Goal: Transaction & Acquisition: Purchase product/service

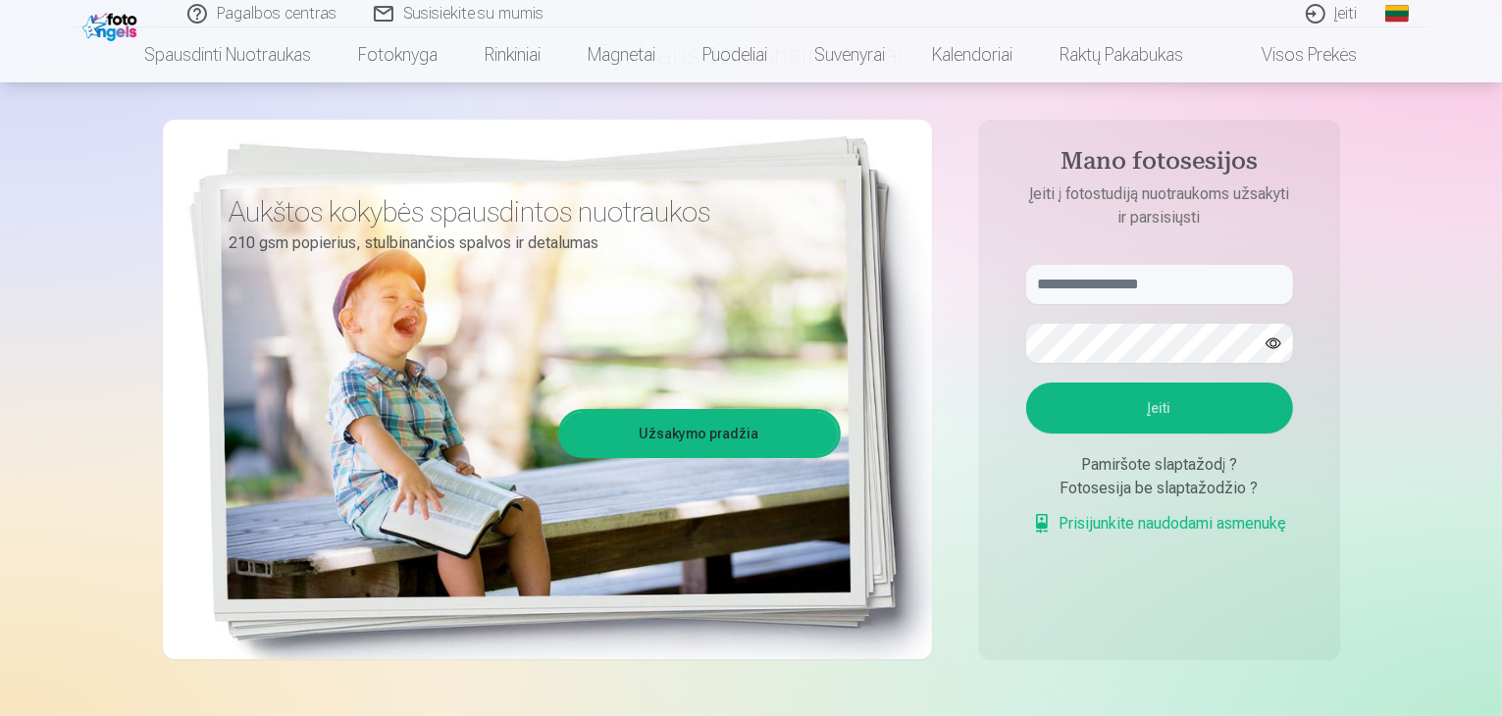
scroll to position [98, 0]
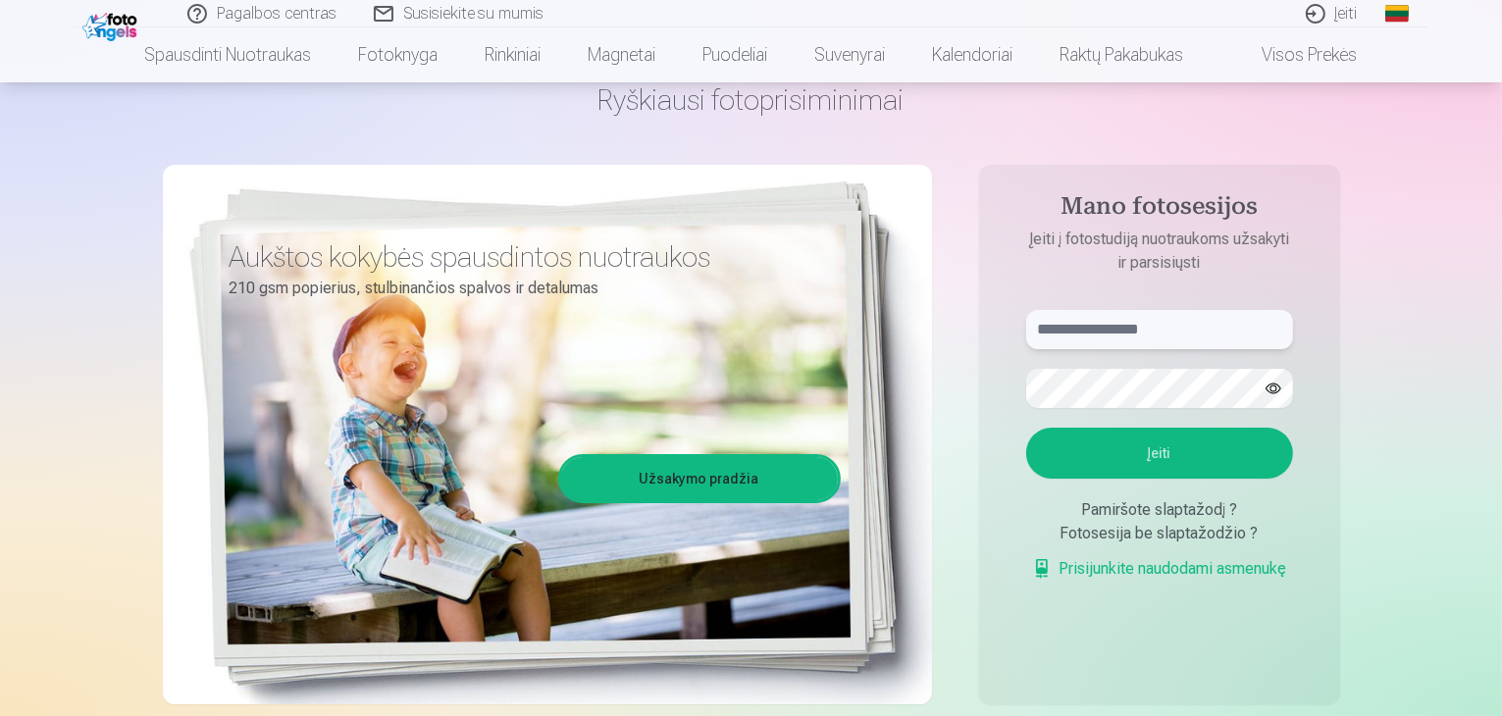
click at [1155, 334] on input "text" at bounding box center [1159, 329] width 267 height 39
type input "*"
type input "**********"
click at [1151, 456] on button "Įeiti" at bounding box center [1159, 453] width 267 height 51
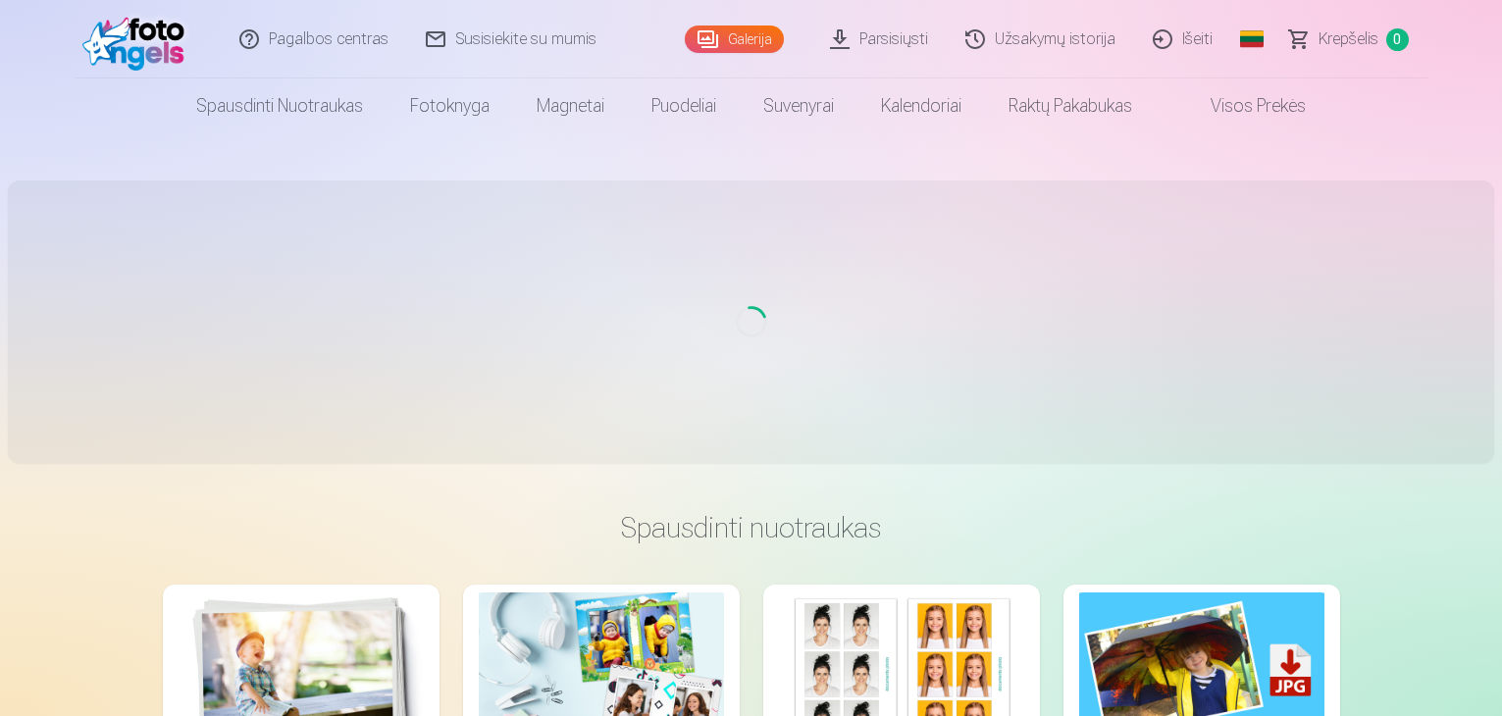
scroll to position [98, 0]
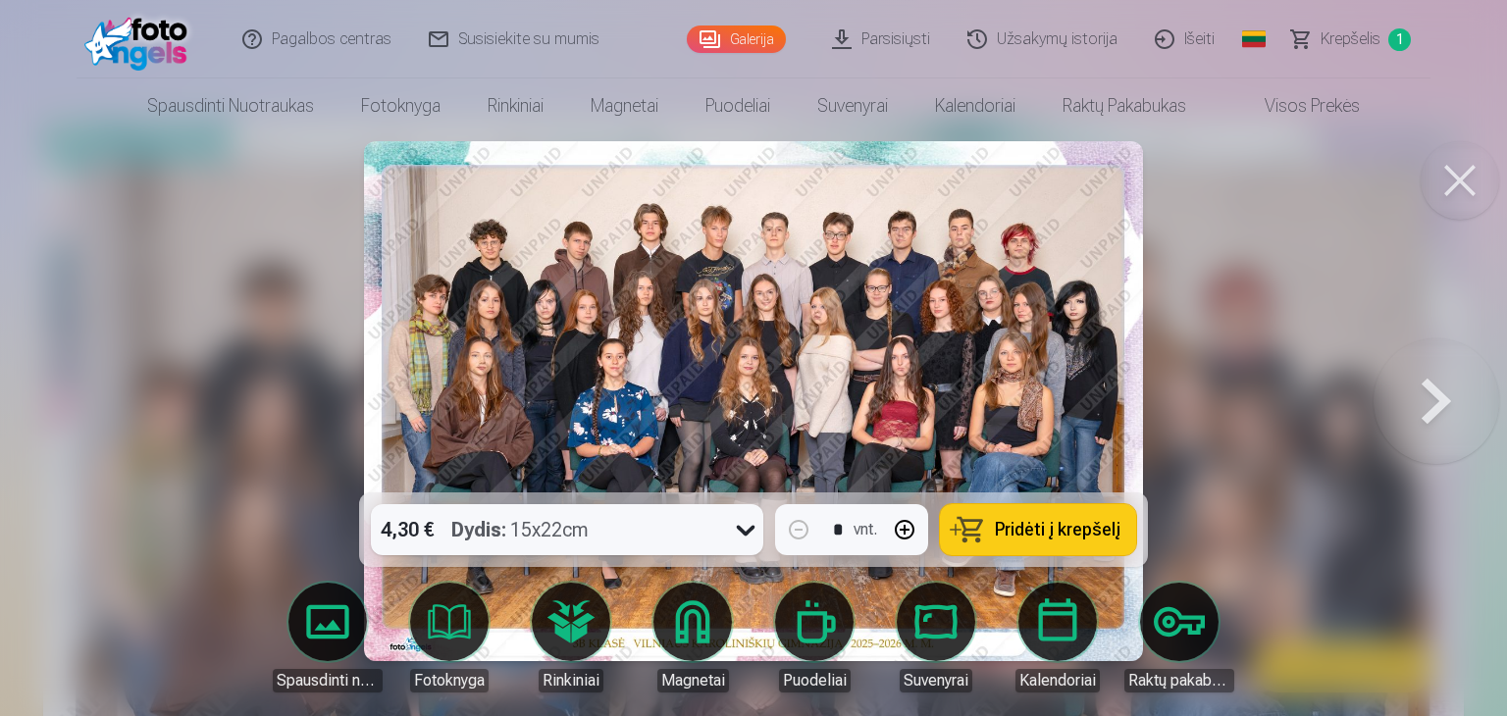
click at [1425, 399] on button at bounding box center [1437, 401] width 126 height 143
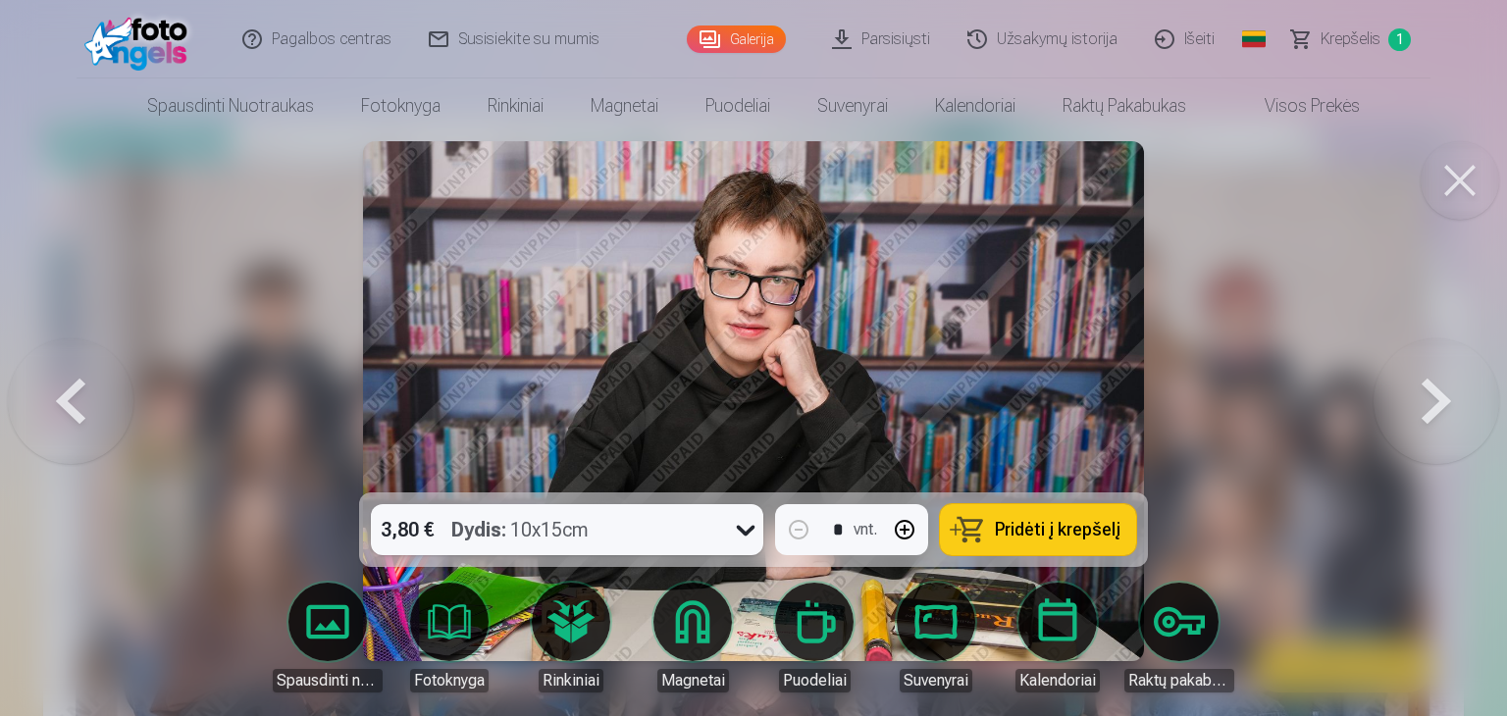
click at [1436, 400] on button at bounding box center [1437, 401] width 126 height 143
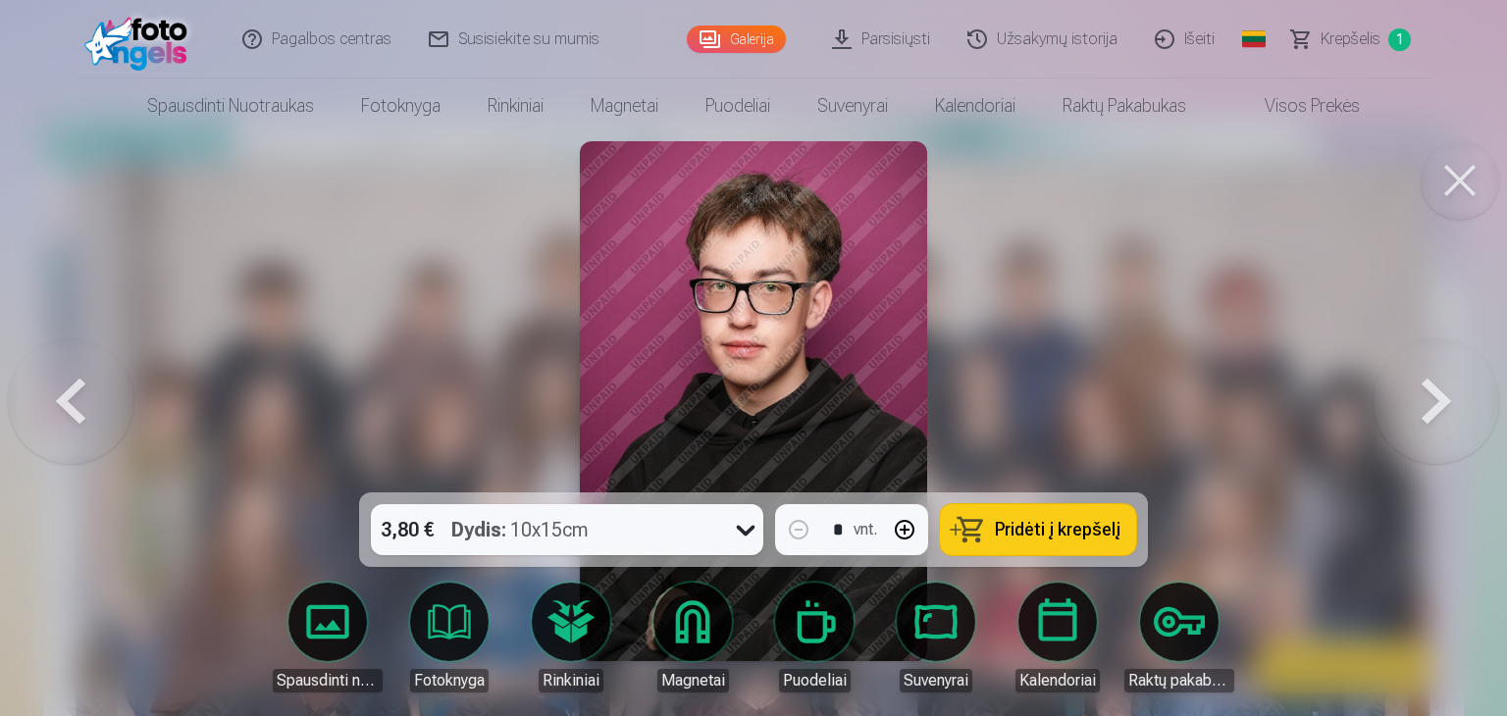
click at [1441, 400] on button at bounding box center [1437, 401] width 126 height 143
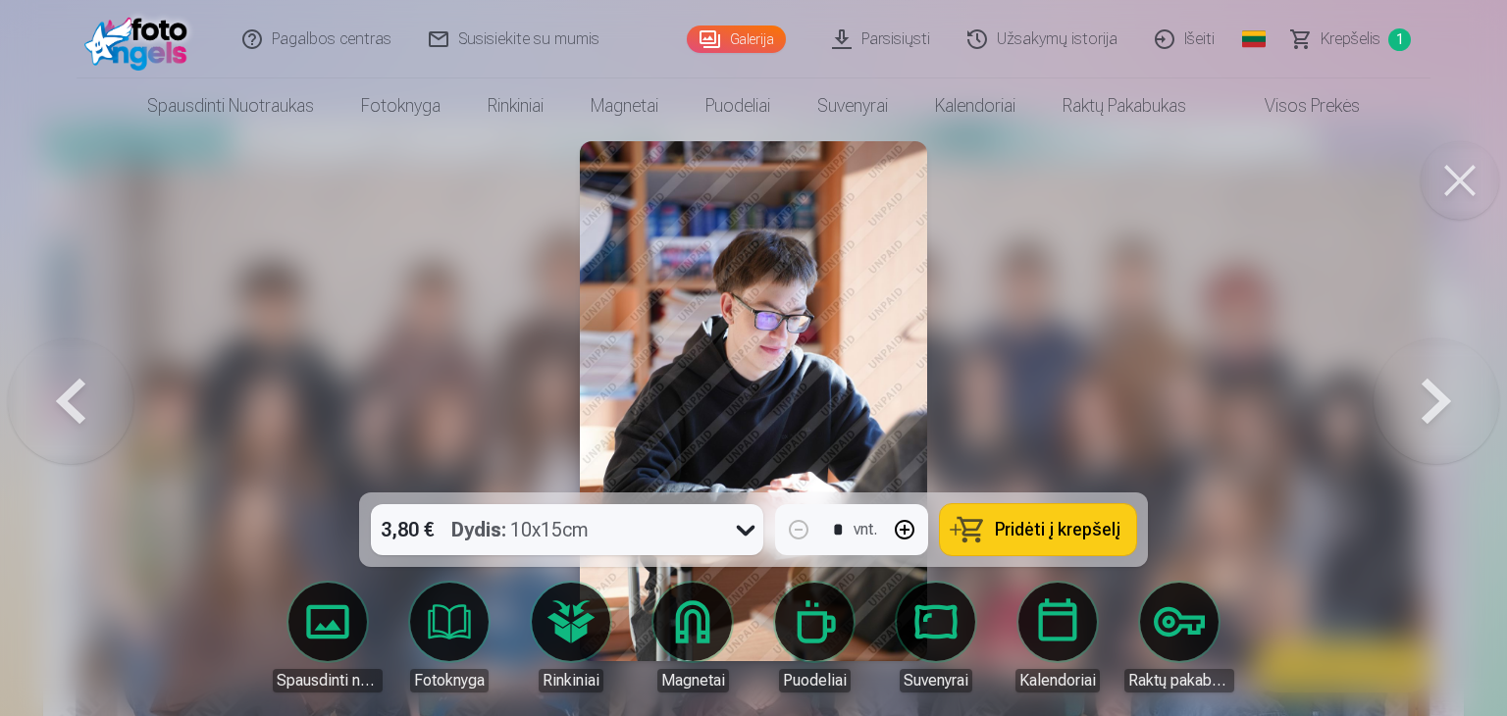
click at [1440, 400] on button at bounding box center [1437, 401] width 126 height 143
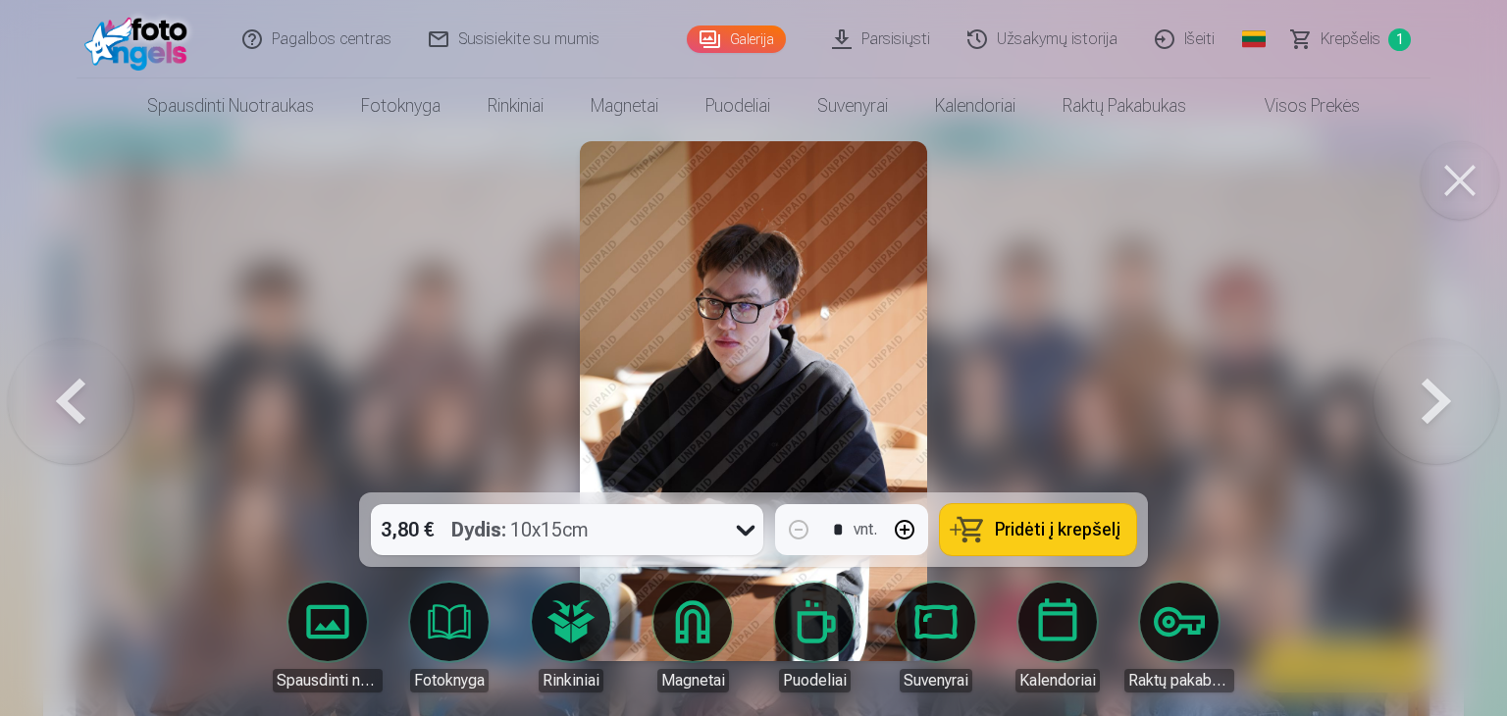
click at [1438, 406] on button at bounding box center [1437, 401] width 126 height 143
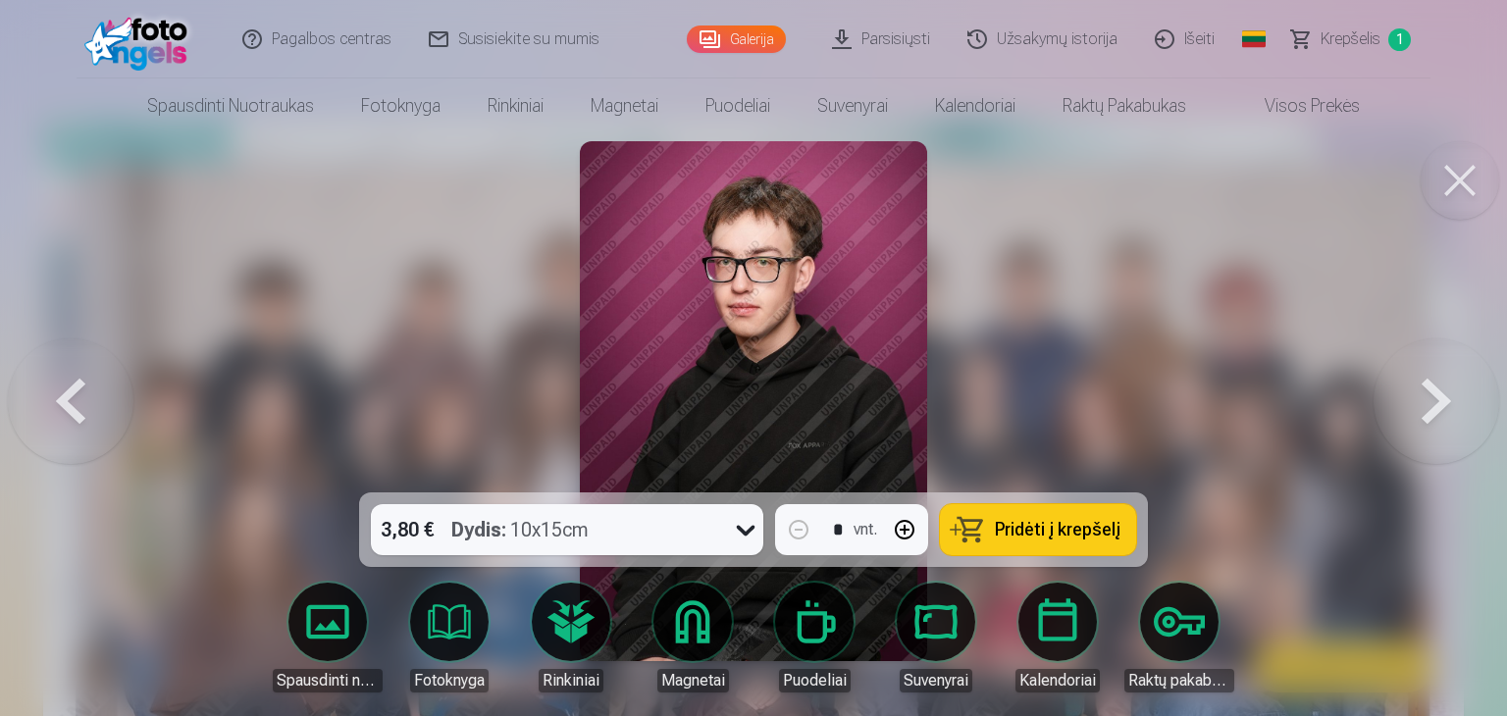
click at [1439, 403] on button at bounding box center [1437, 401] width 126 height 143
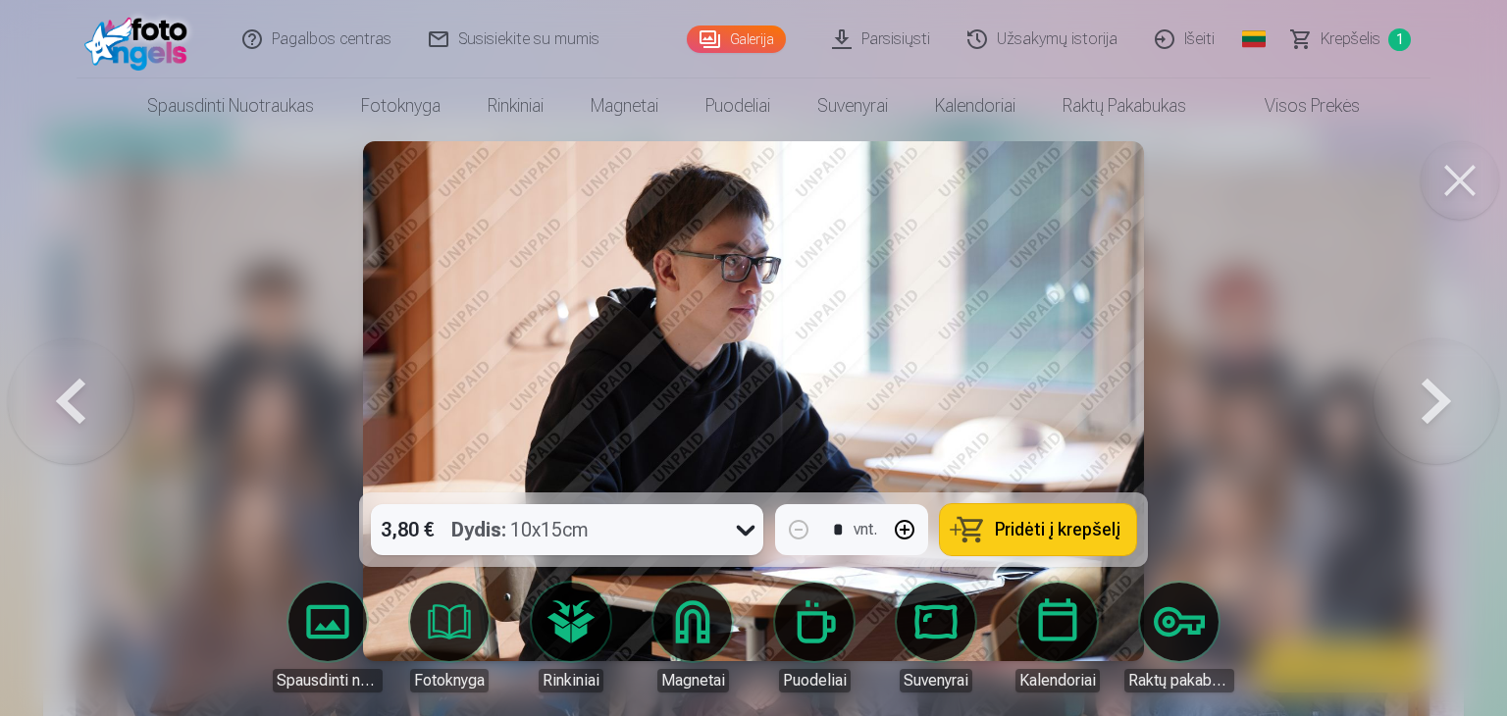
click at [1439, 402] on button at bounding box center [1437, 401] width 126 height 143
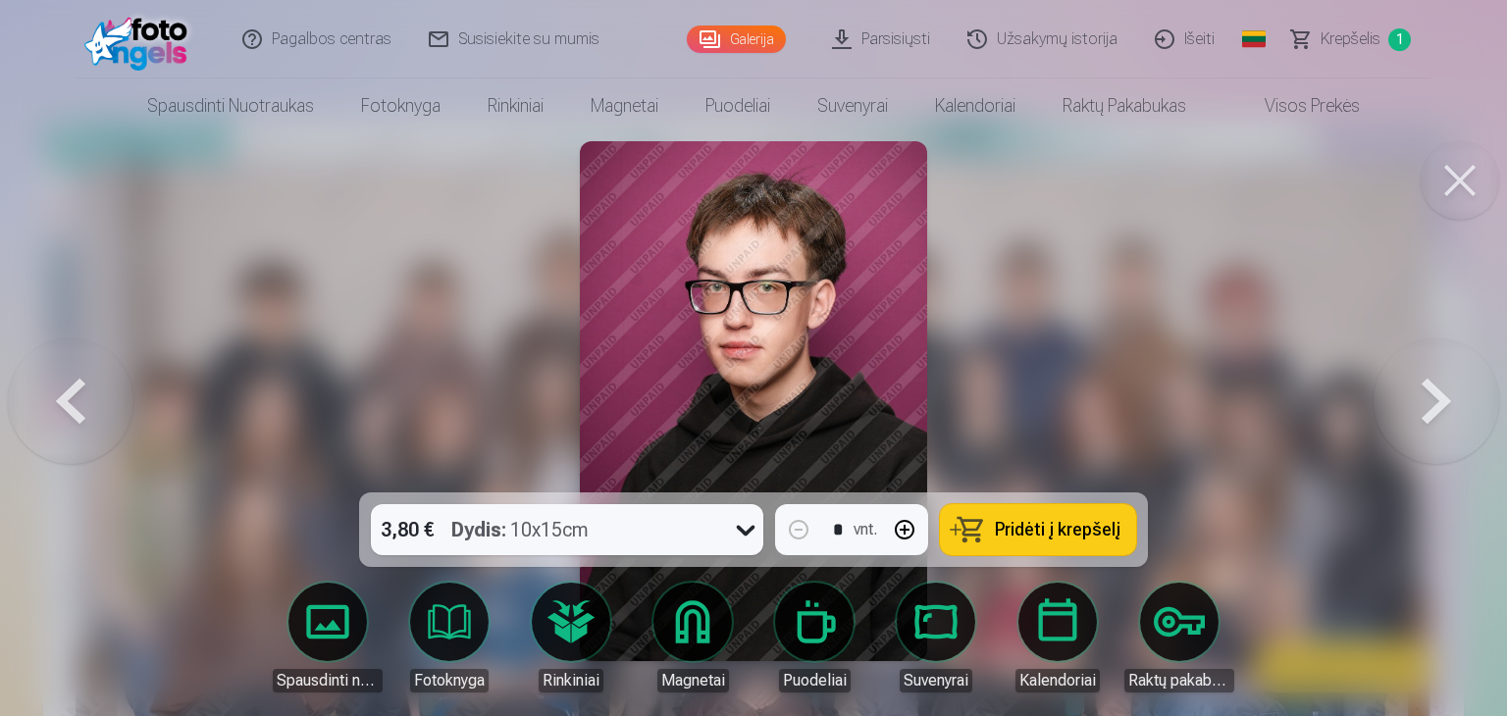
click at [1439, 402] on button at bounding box center [1437, 401] width 126 height 143
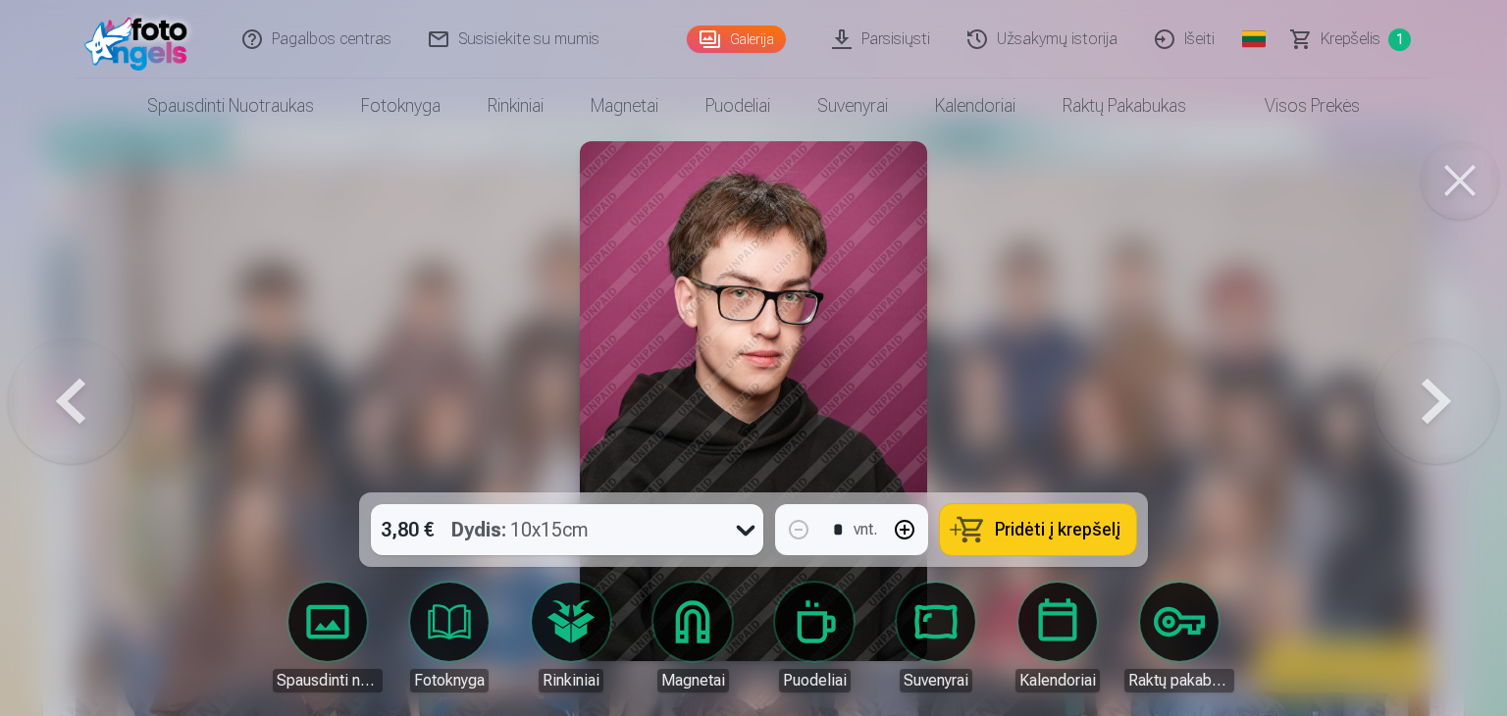
click at [1439, 402] on button at bounding box center [1437, 401] width 126 height 143
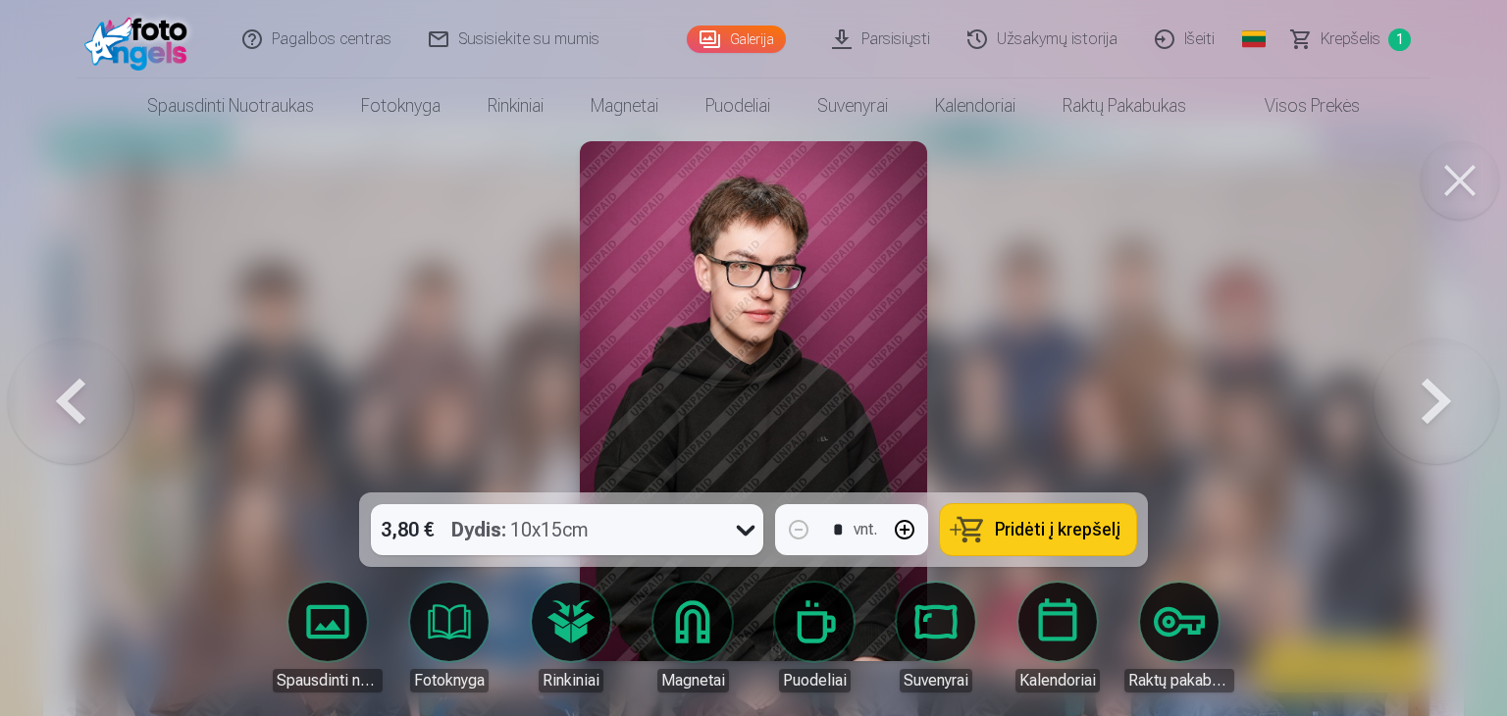
click at [1439, 401] on button at bounding box center [1437, 401] width 126 height 143
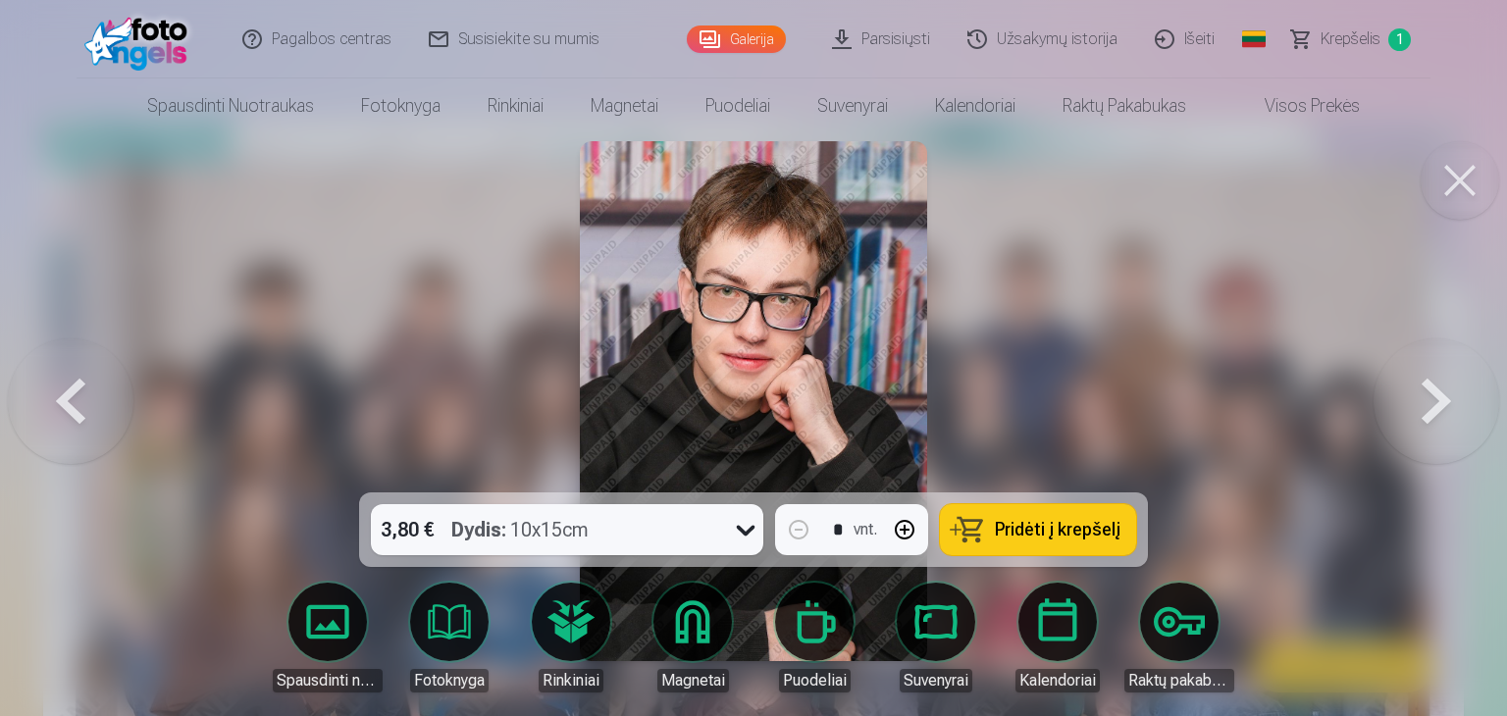
click at [1461, 182] on button at bounding box center [1460, 180] width 78 height 78
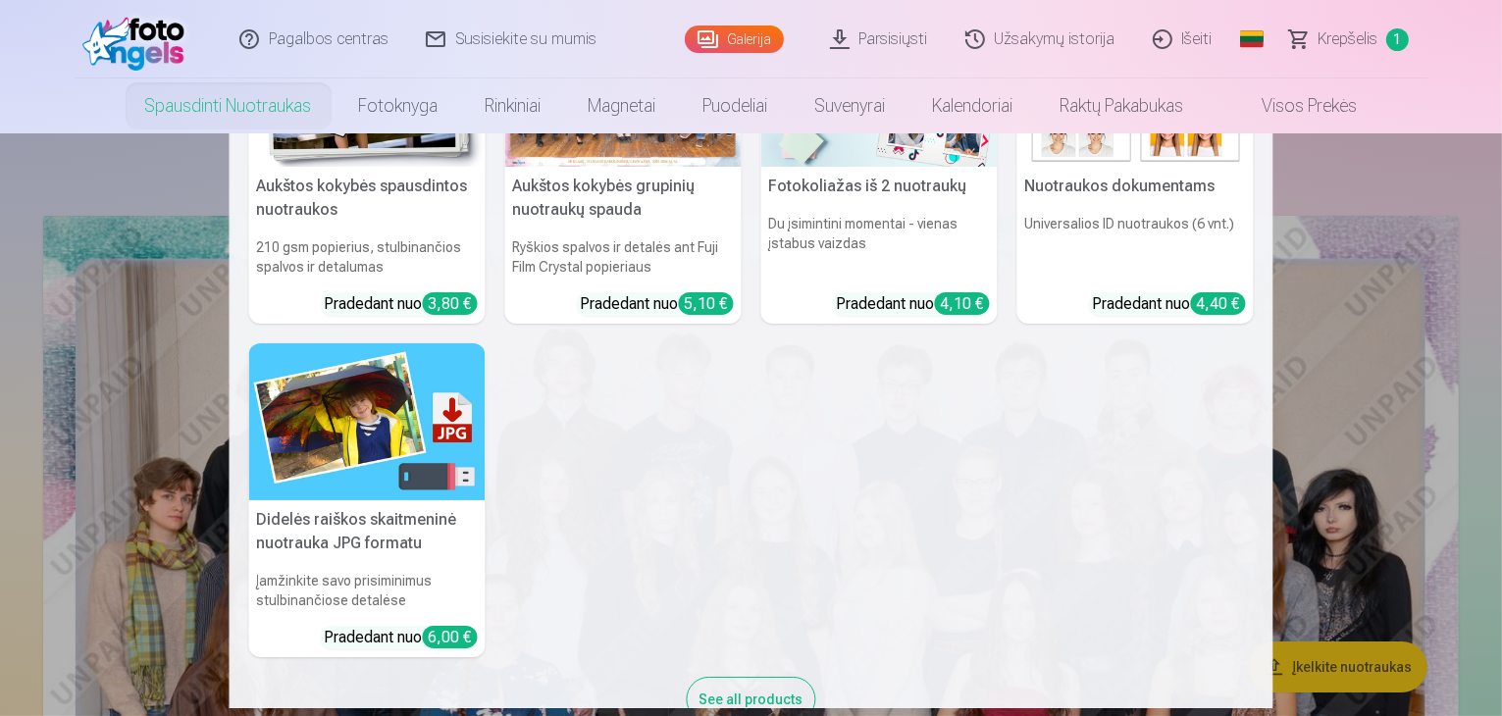
scroll to position [197, 0]
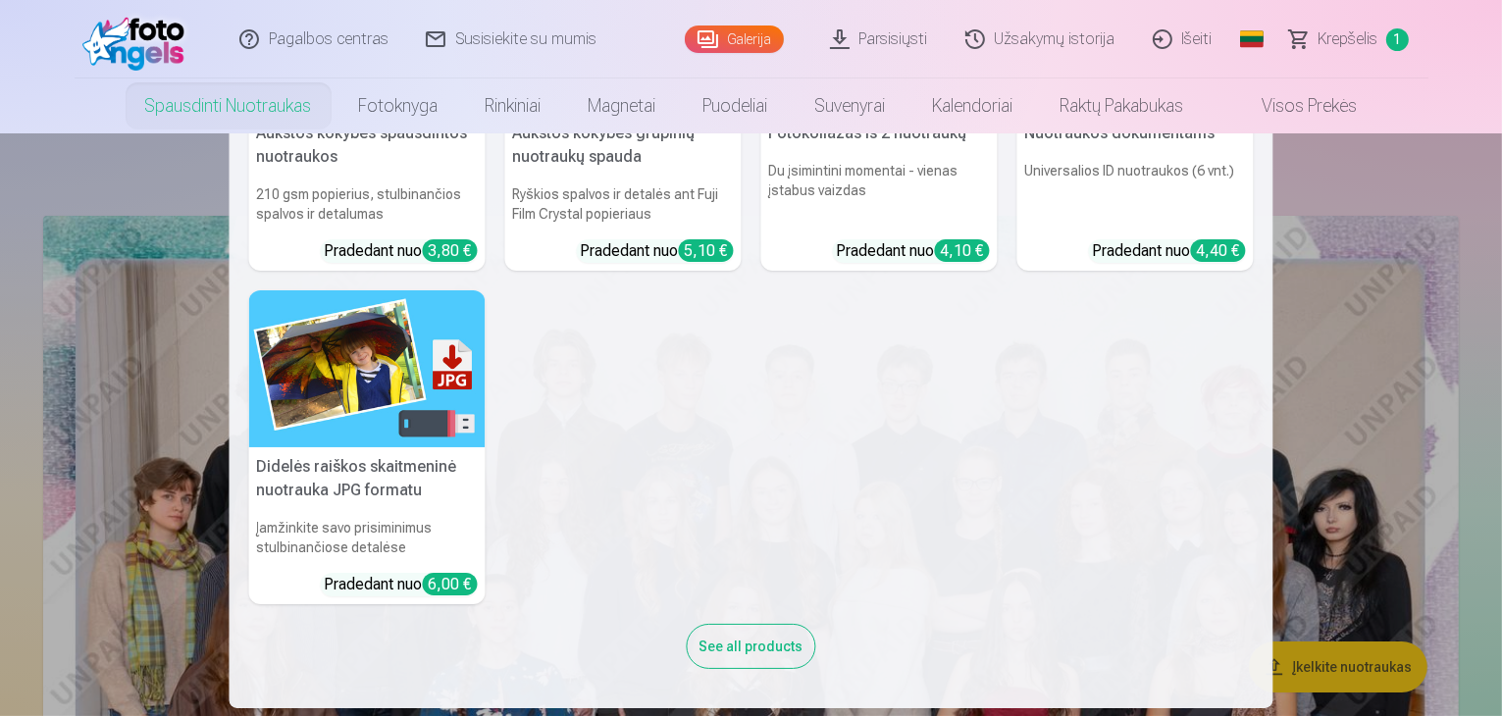
click at [1456, 195] on nav "Aukštos kokybės spausdintos nuotraukos 210 gsm popierius, stulbinančios spalvos…" at bounding box center [751, 420] width 1502 height 575
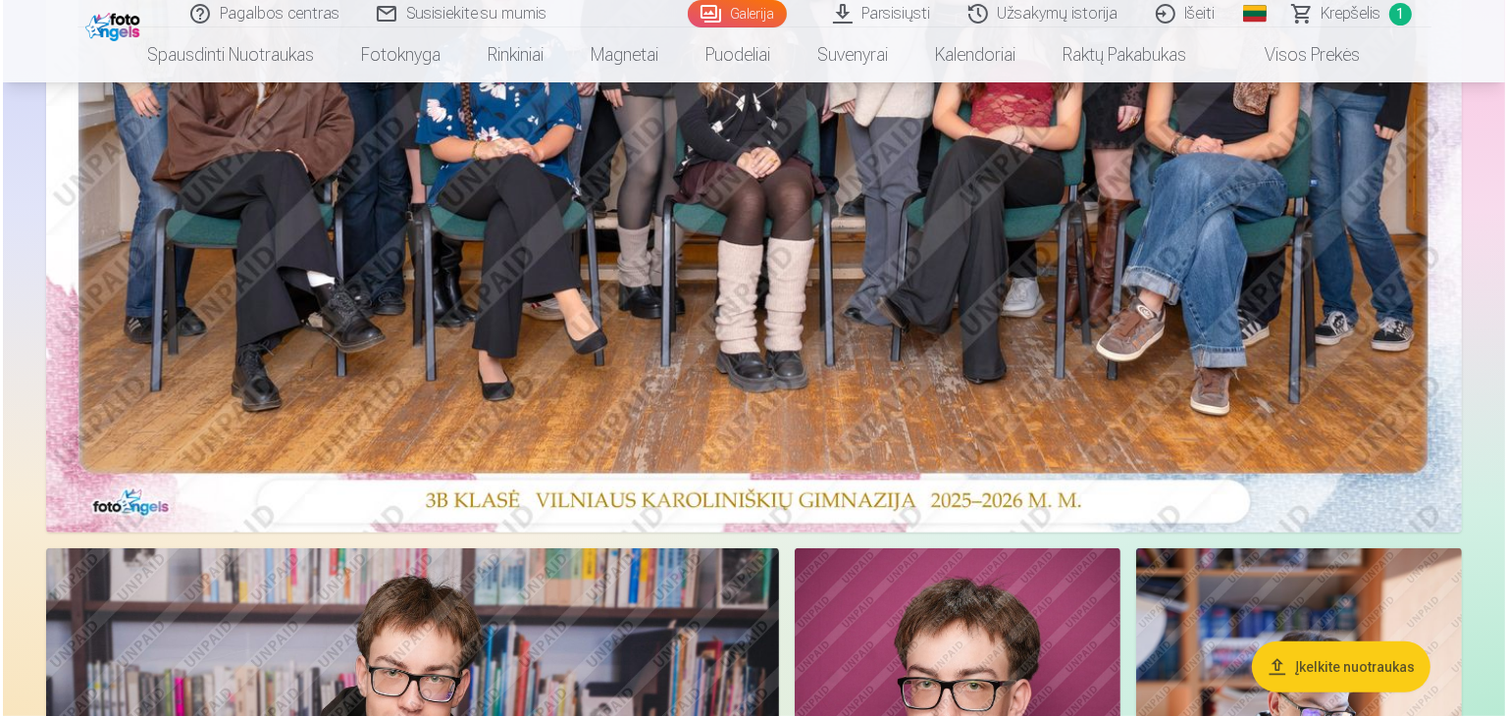
scroll to position [687, 0]
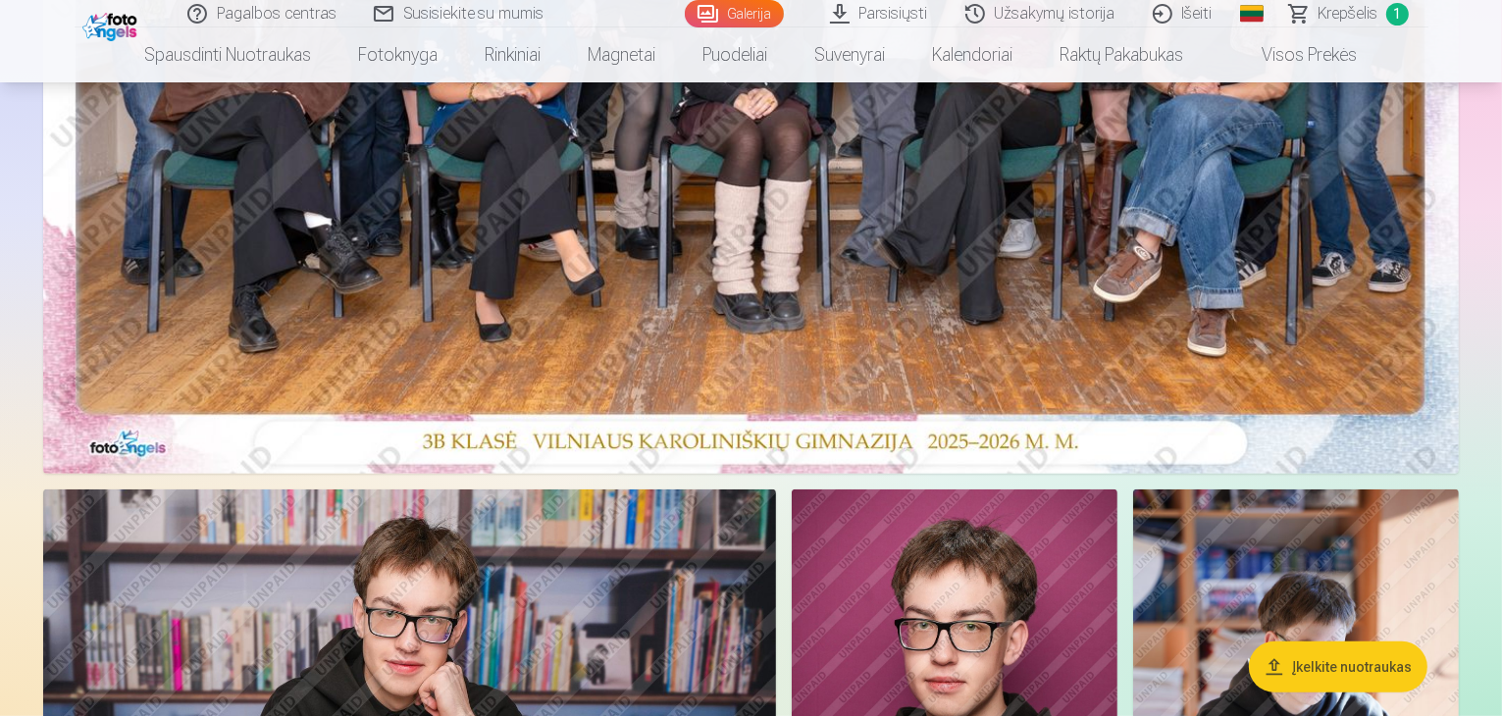
click at [786, 309] on img at bounding box center [751, 1] width 1416 height 945
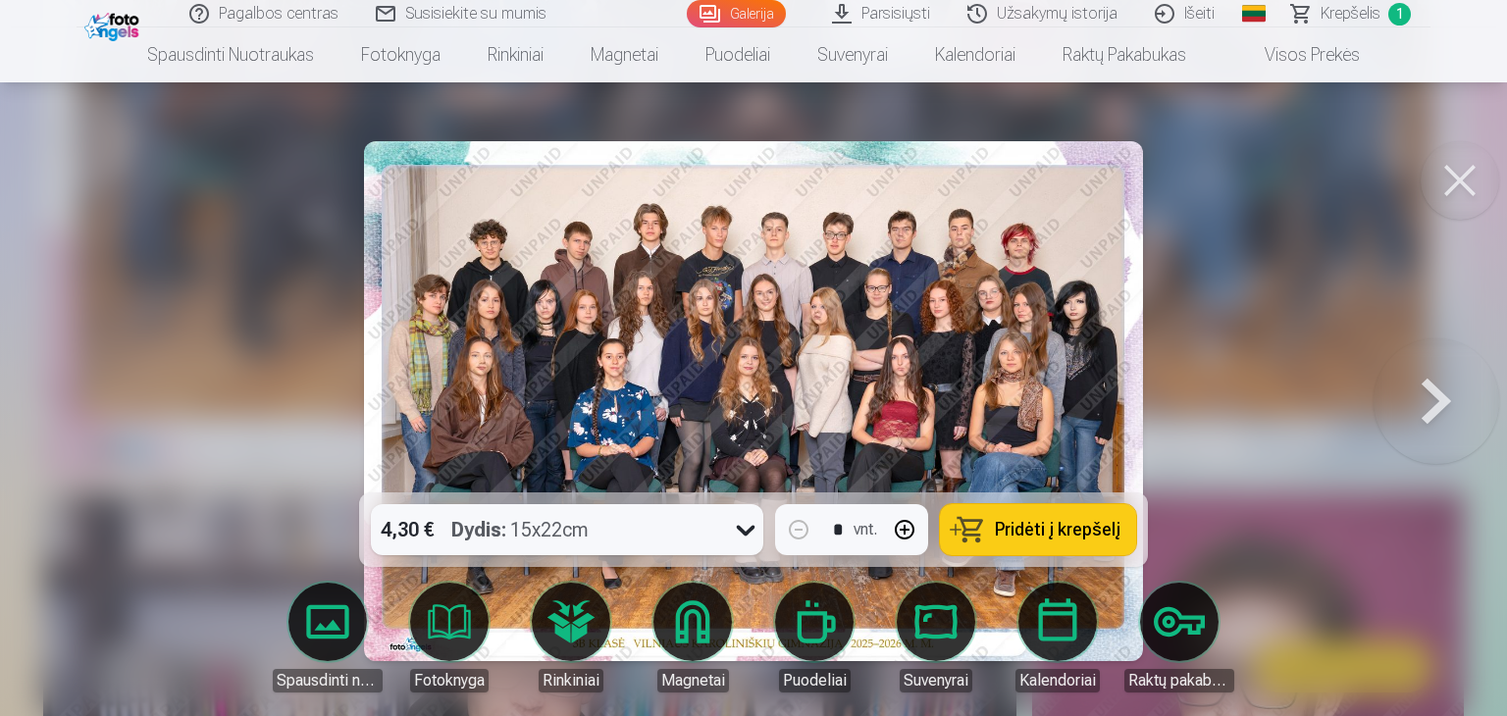
click at [1362, 15] on span "Krepšelis" at bounding box center [1351, 14] width 60 height 24
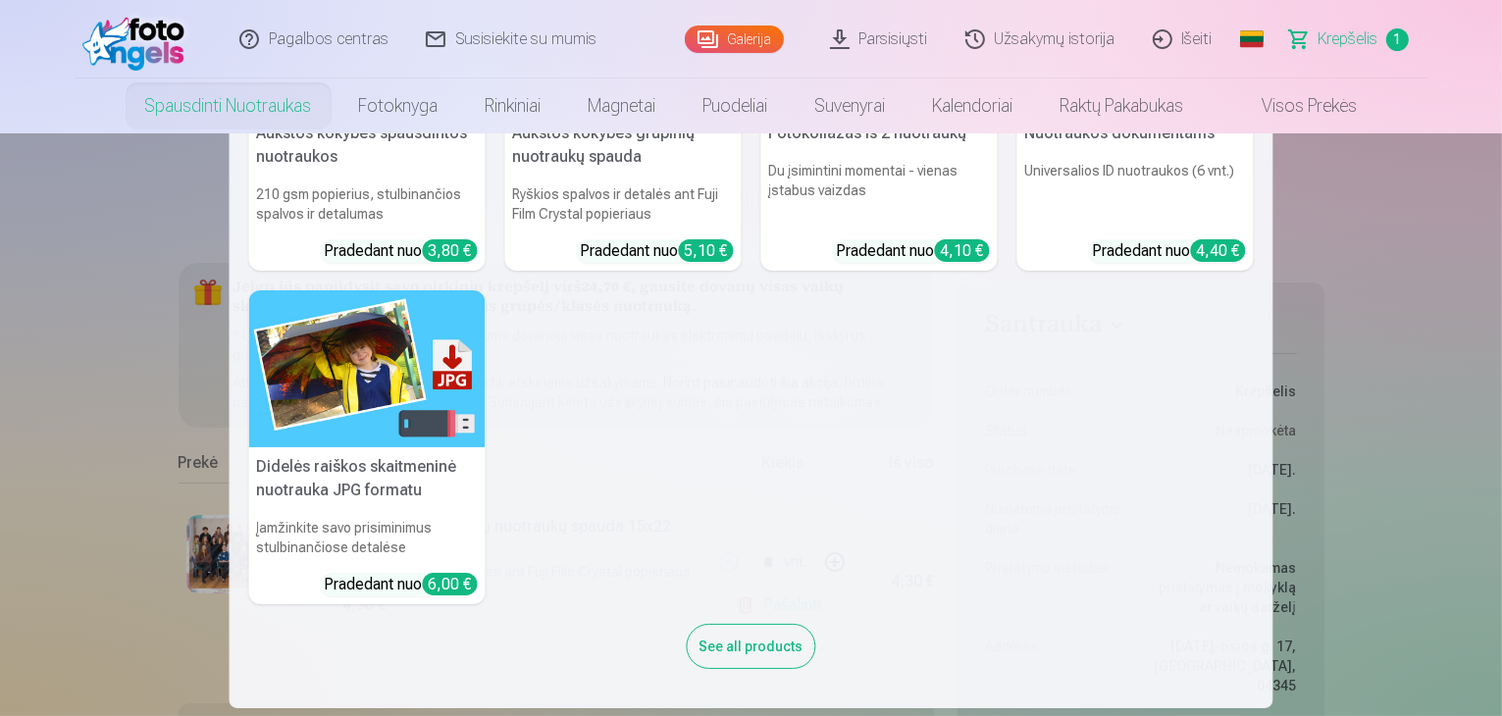
click at [217, 111] on link "Spausdinti nuotraukas" at bounding box center [229, 105] width 214 height 55
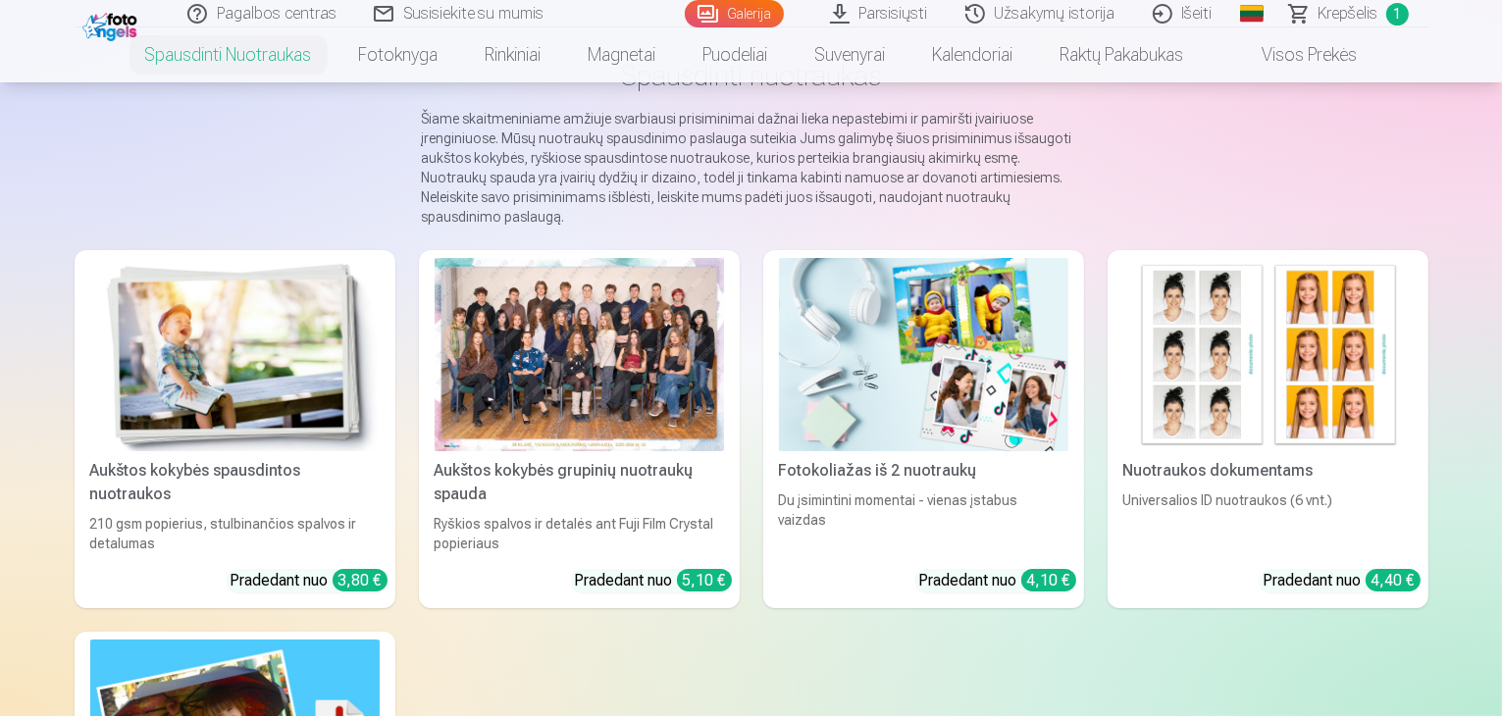
scroll to position [196, 0]
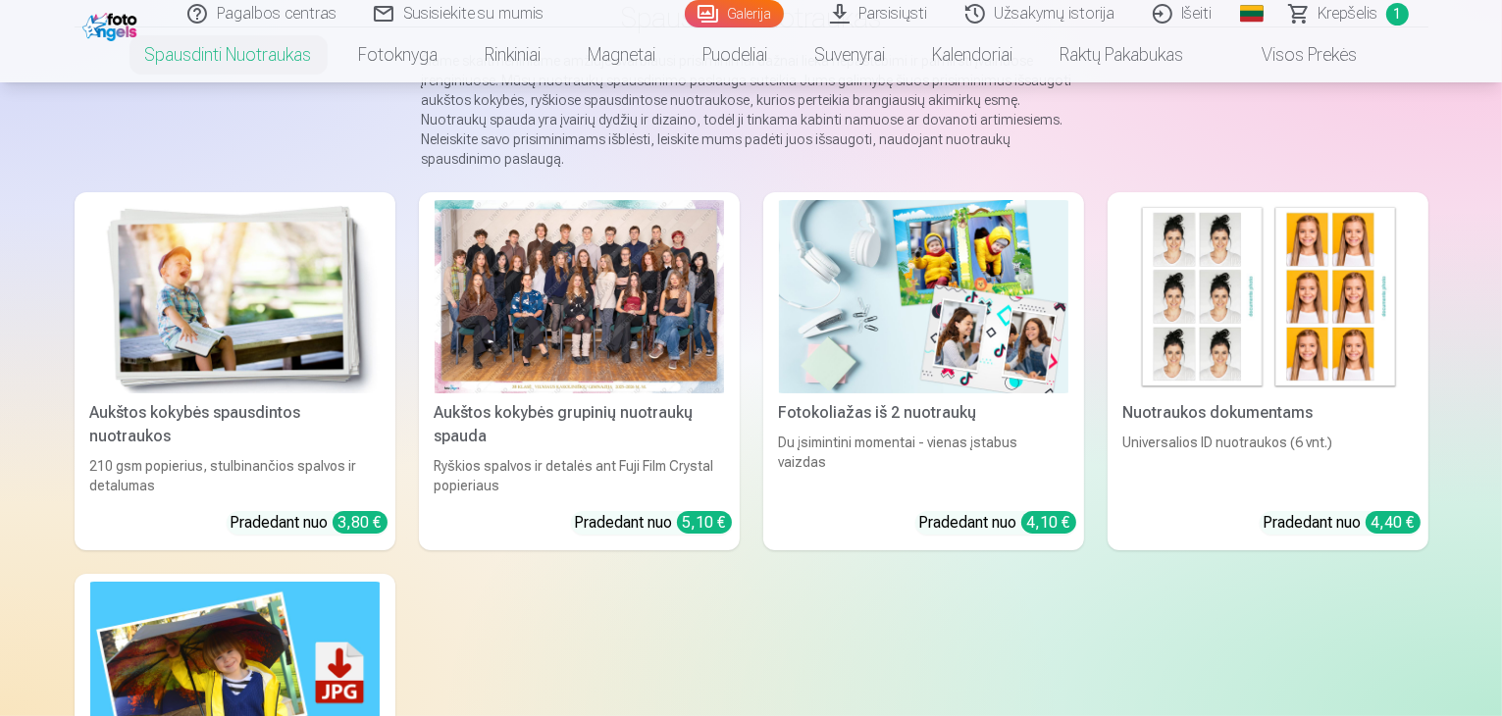
click at [636, 338] on div at bounding box center [579, 296] width 289 height 193
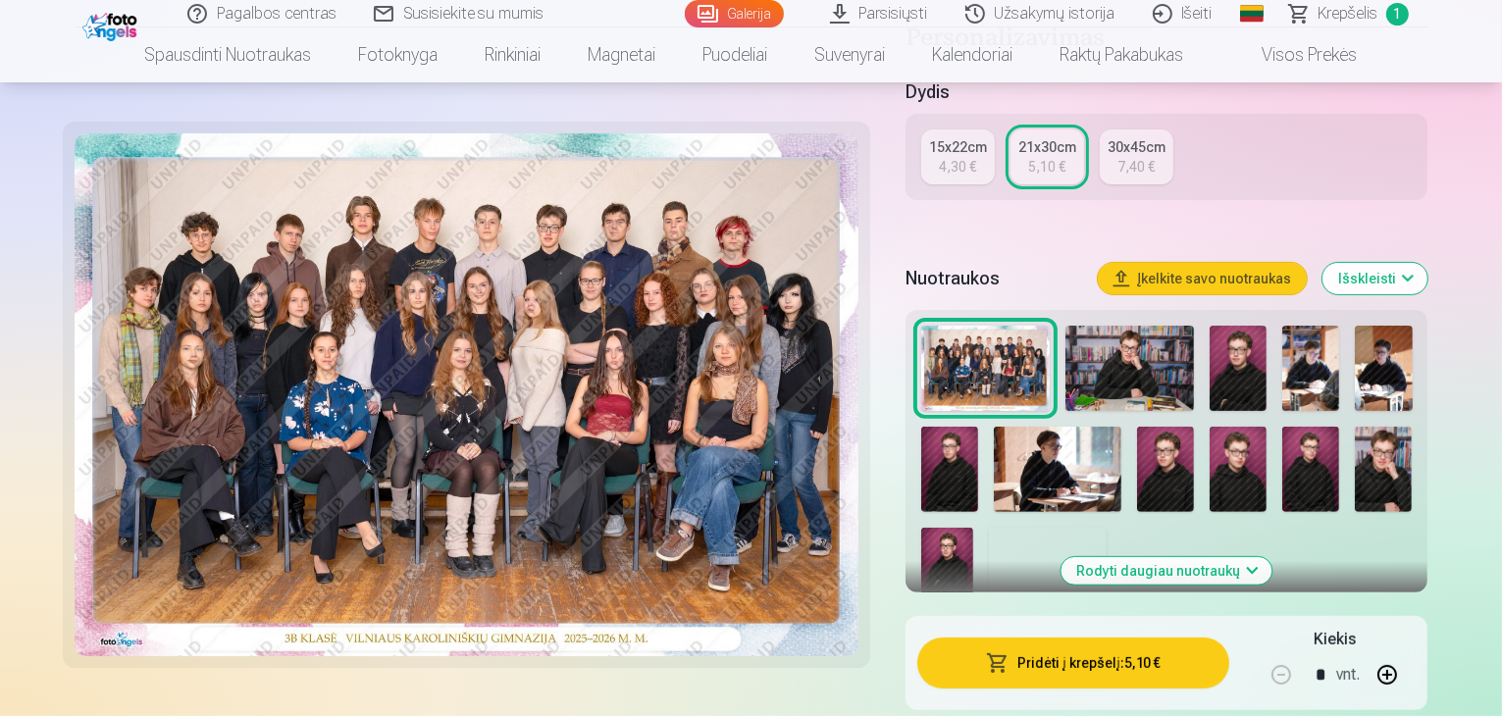
scroll to position [589, 0]
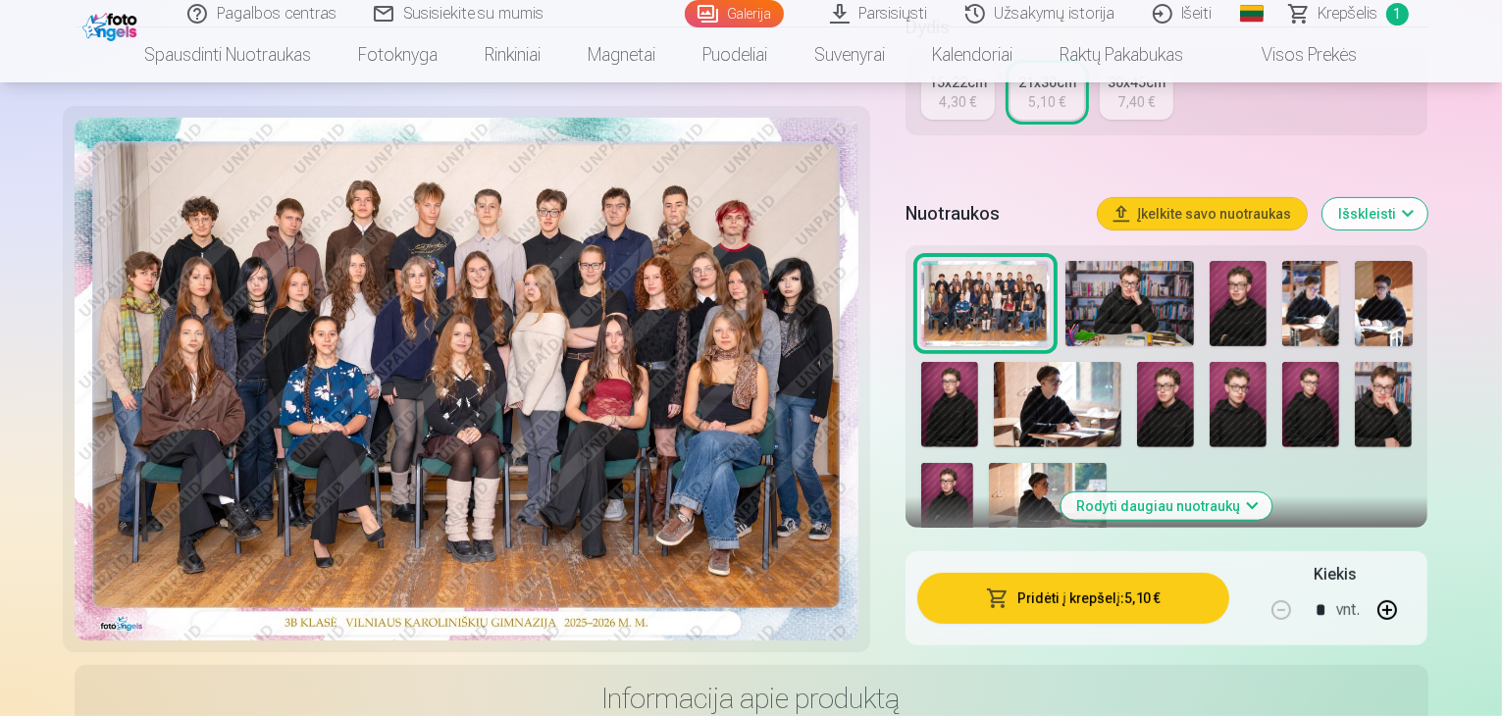
click at [1213, 493] on button "Rodyti daugiau nuotraukų" at bounding box center [1167, 506] width 211 height 27
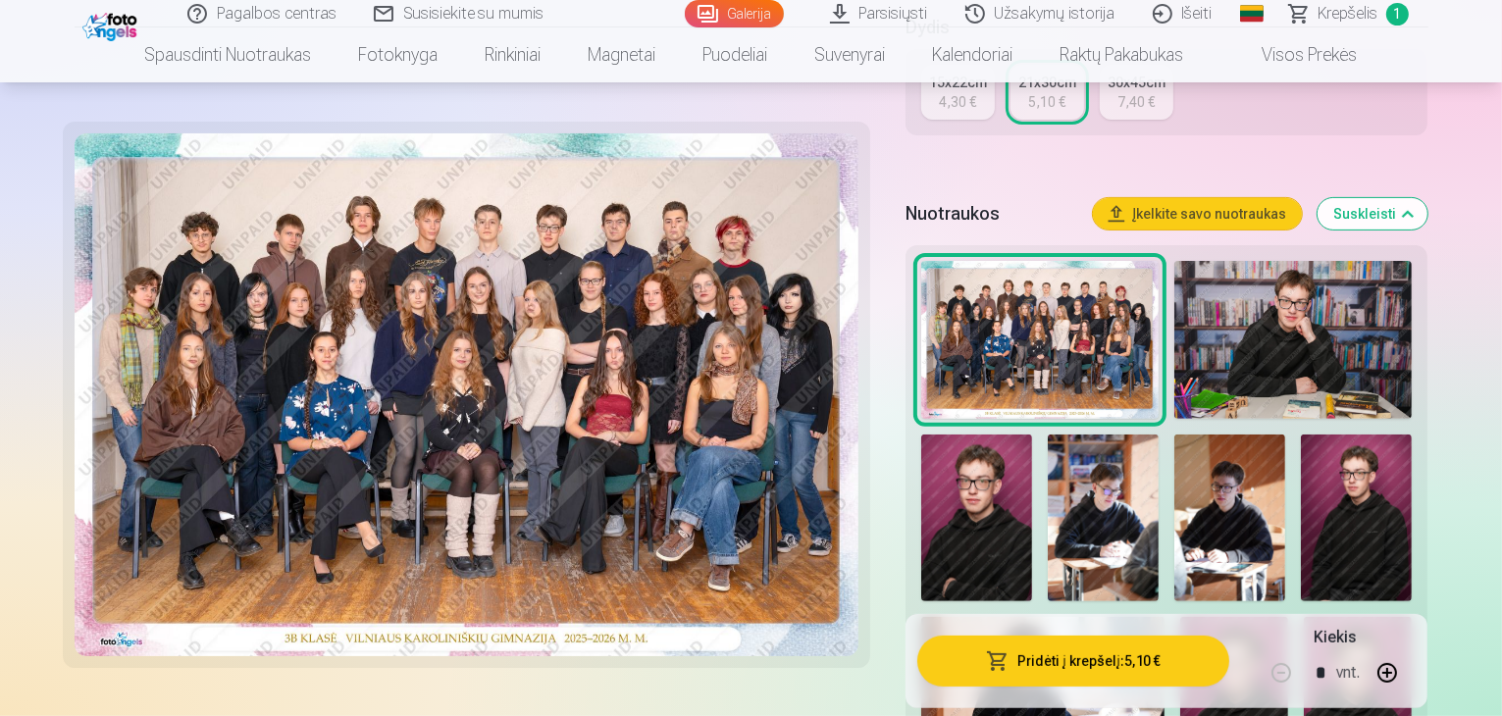
click at [1276, 261] on img at bounding box center [1293, 340] width 238 height 159
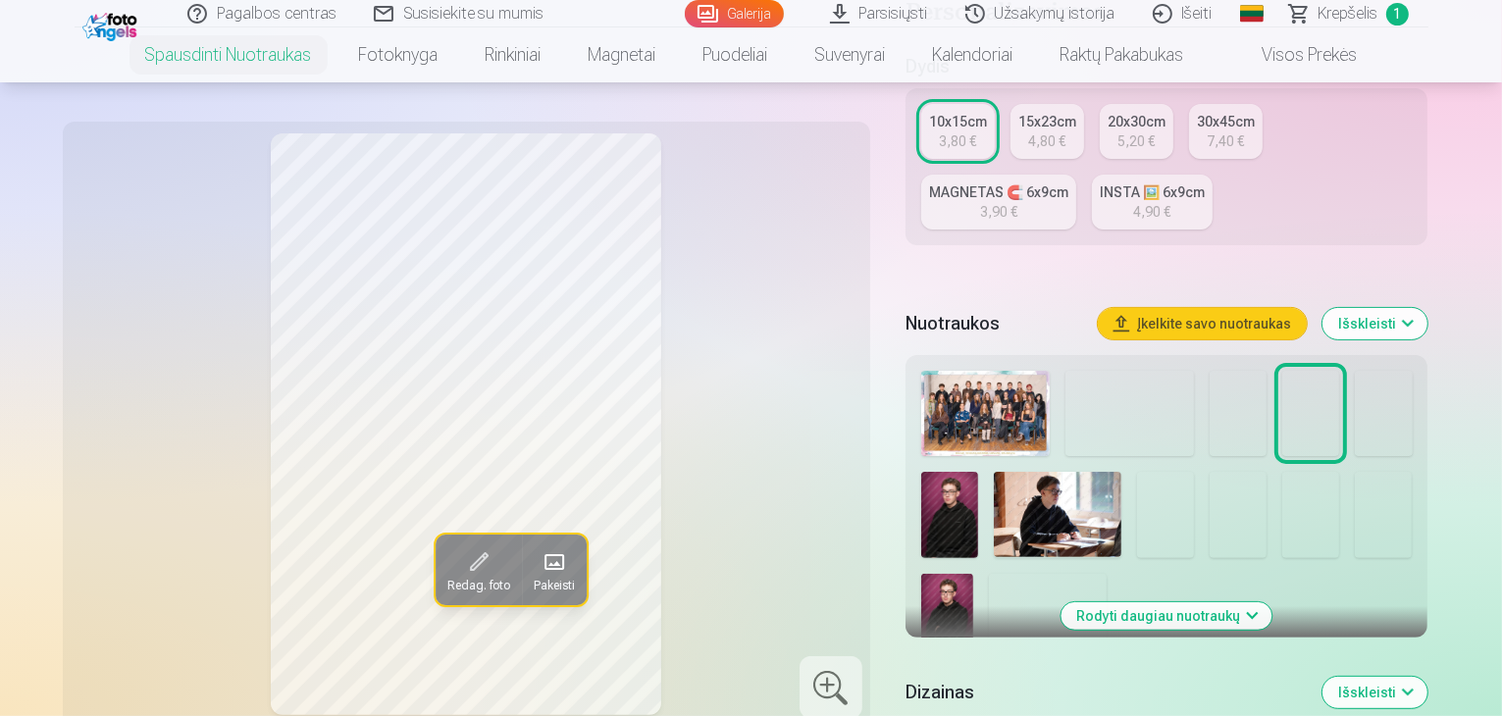
scroll to position [589, 0]
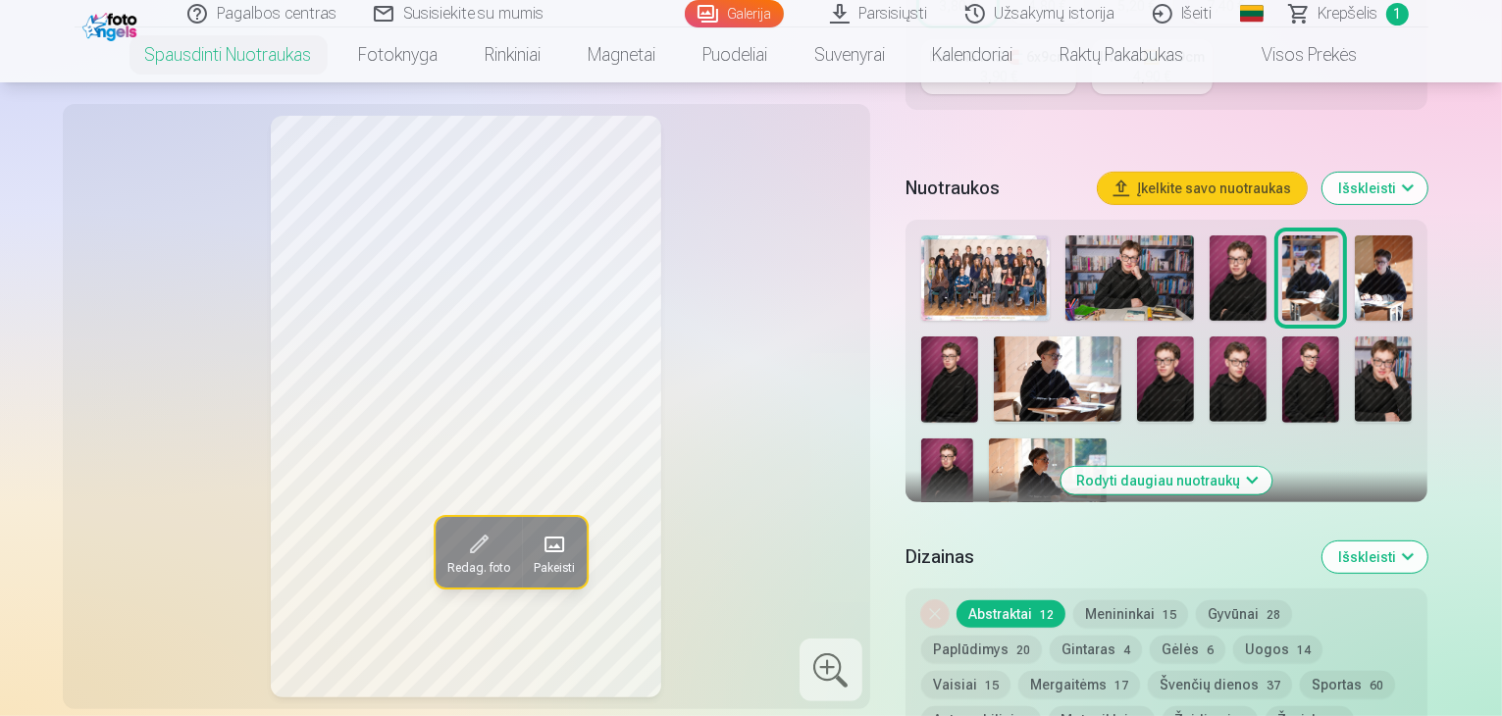
click at [1150, 271] on img at bounding box center [1129, 277] width 129 height 85
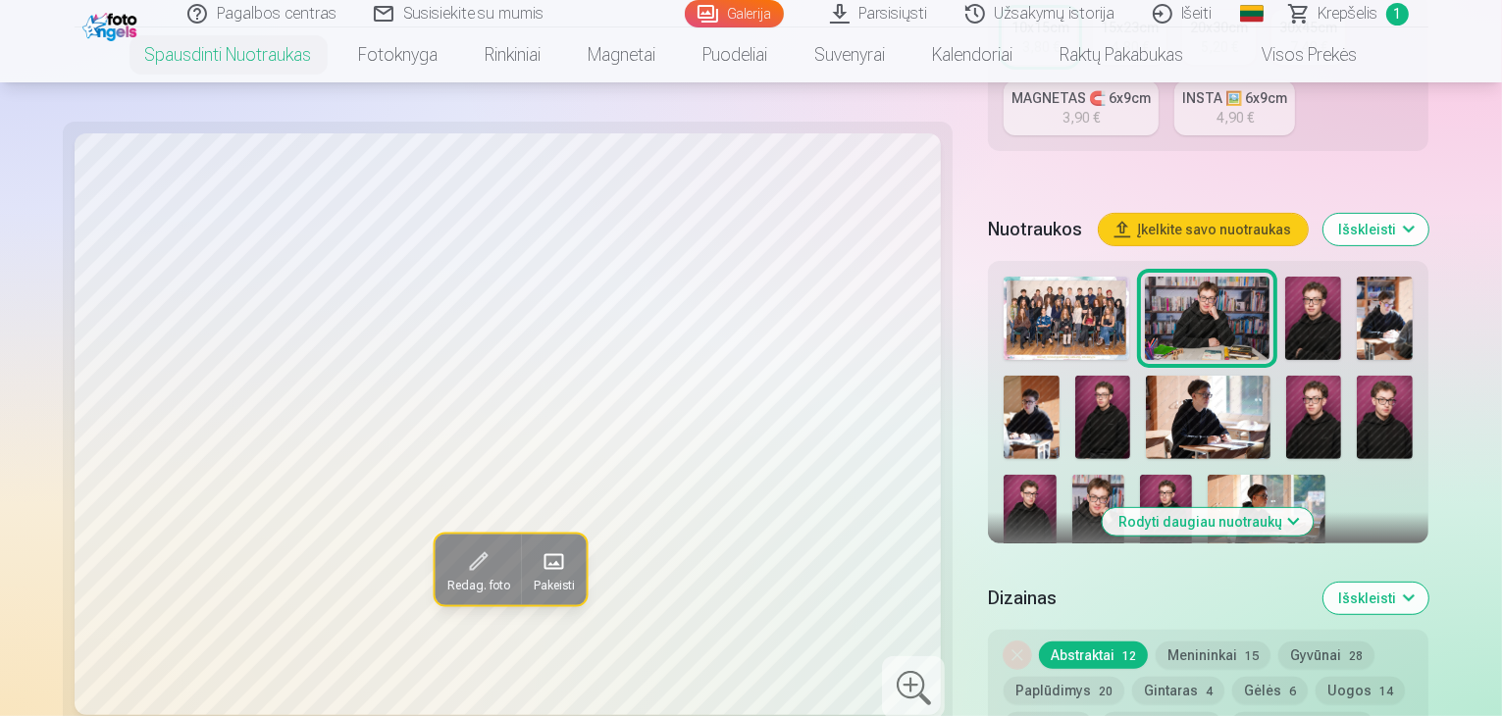
scroll to position [491, 0]
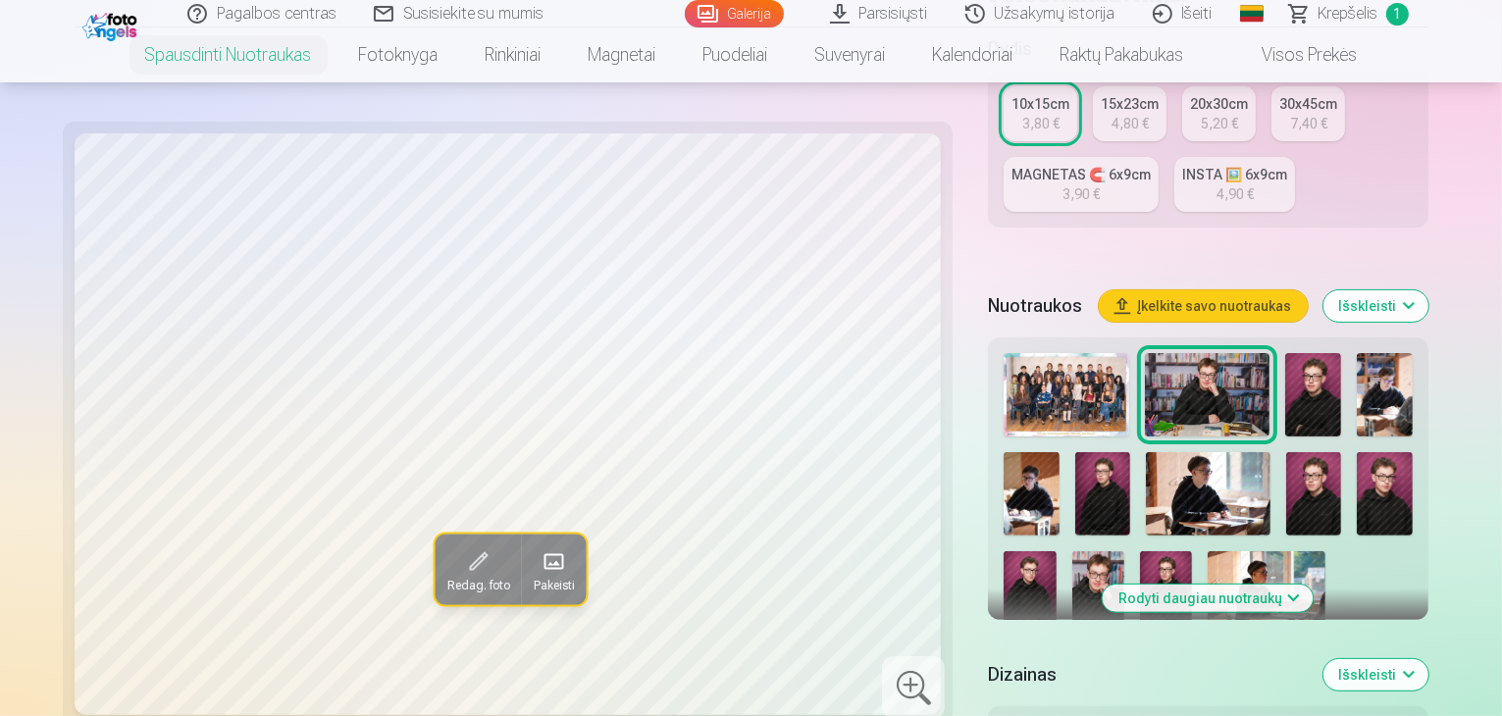
click at [1124, 551] on img at bounding box center [1098, 590] width 52 height 78
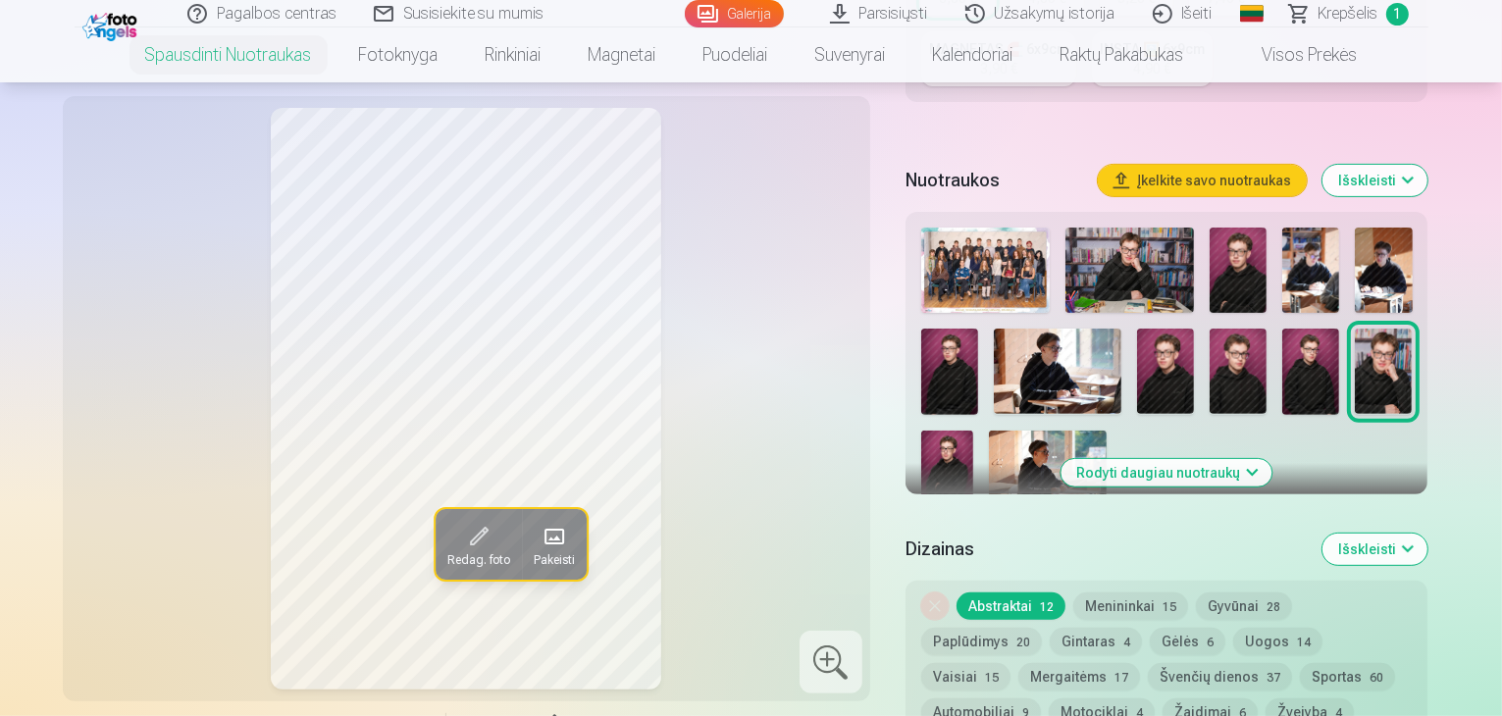
scroll to position [589, 0]
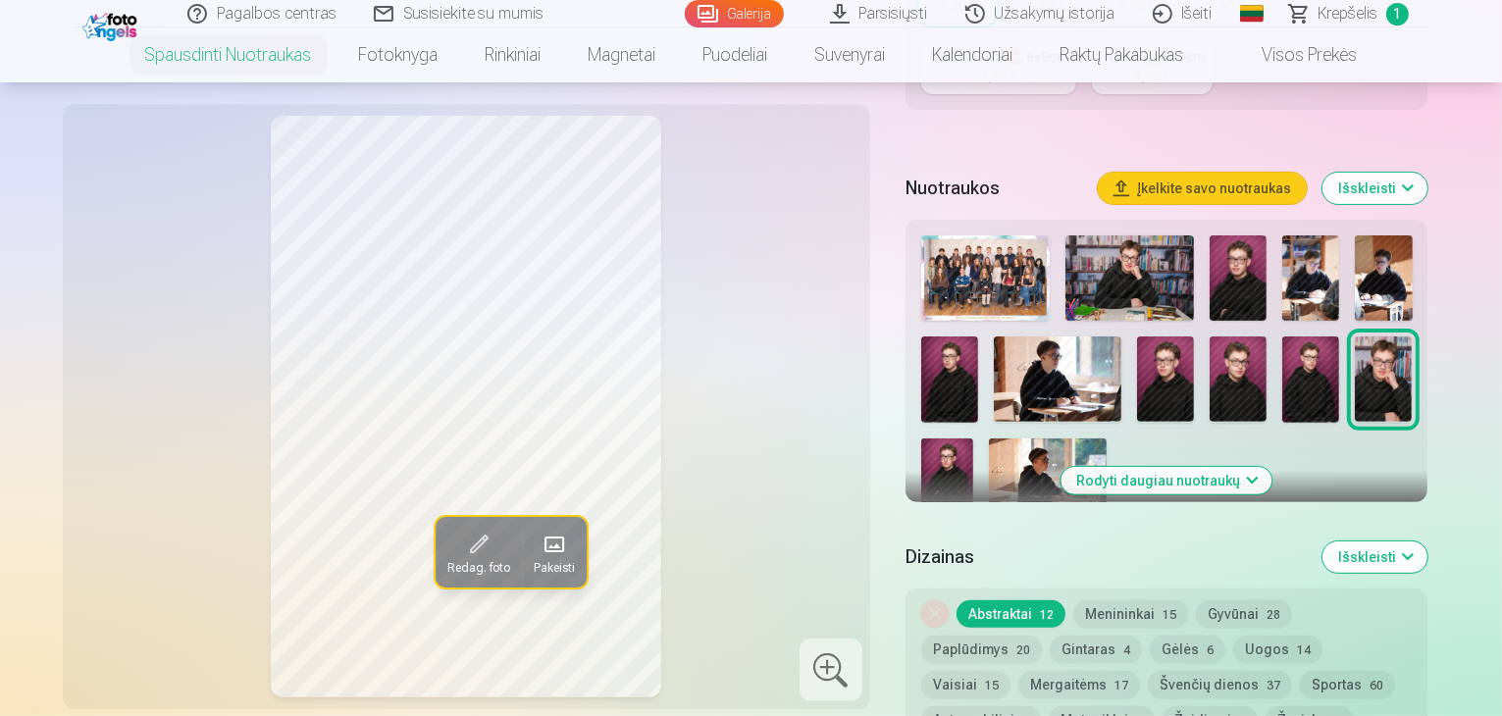
click at [1146, 272] on img at bounding box center [1129, 277] width 129 height 85
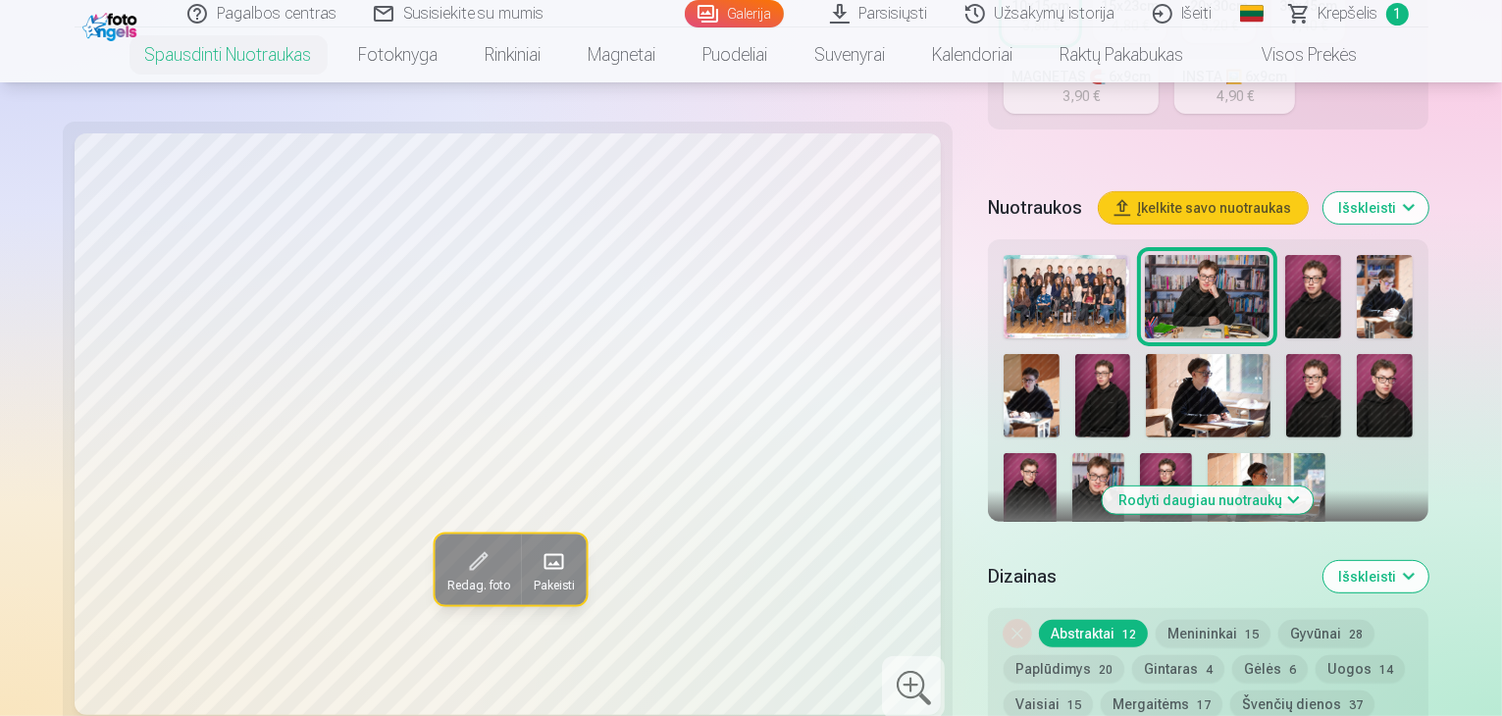
click at [1163, 487] on button "Rodyti daugiau nuotraukų" at bounding box center [1208, 500] width 211 height 27
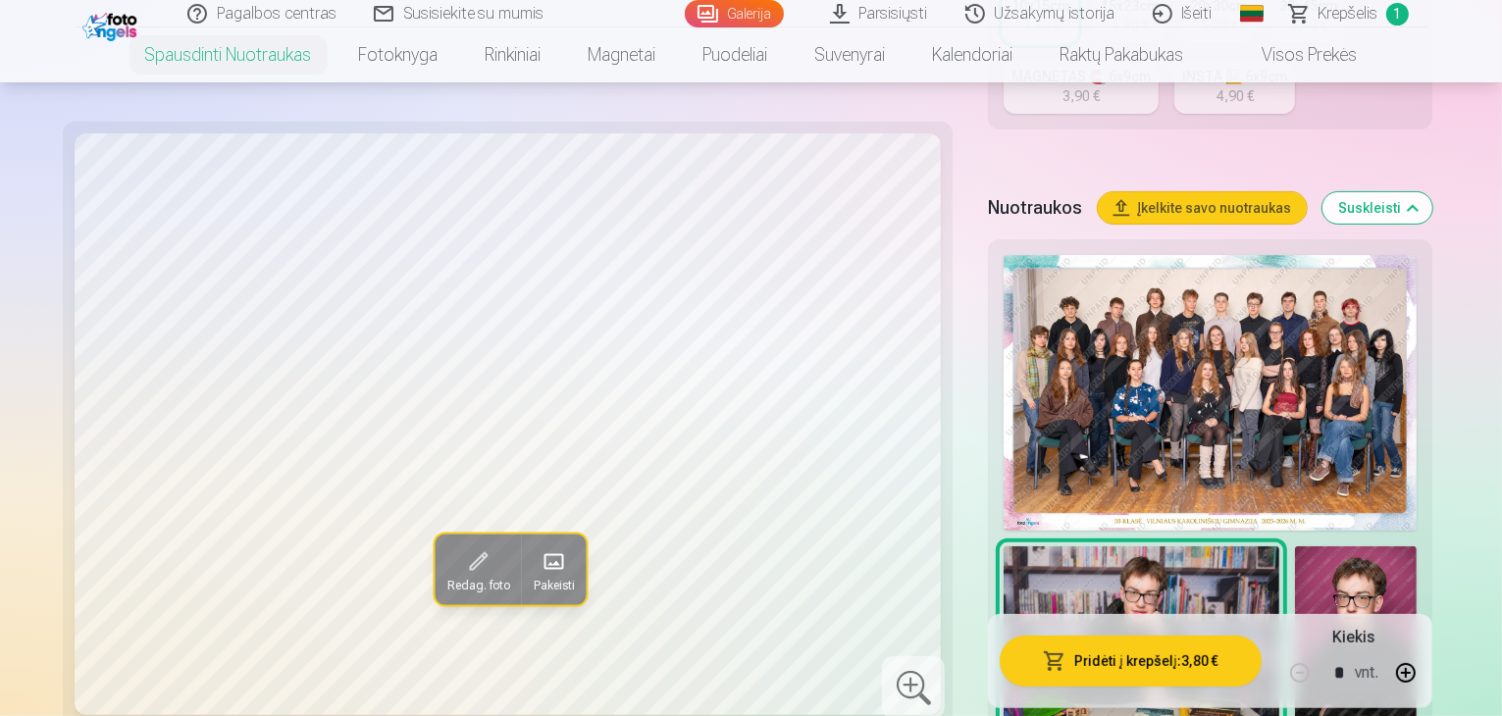
click at [1021, 291] on img at bounding box center [1210, 393] width 413 height 276
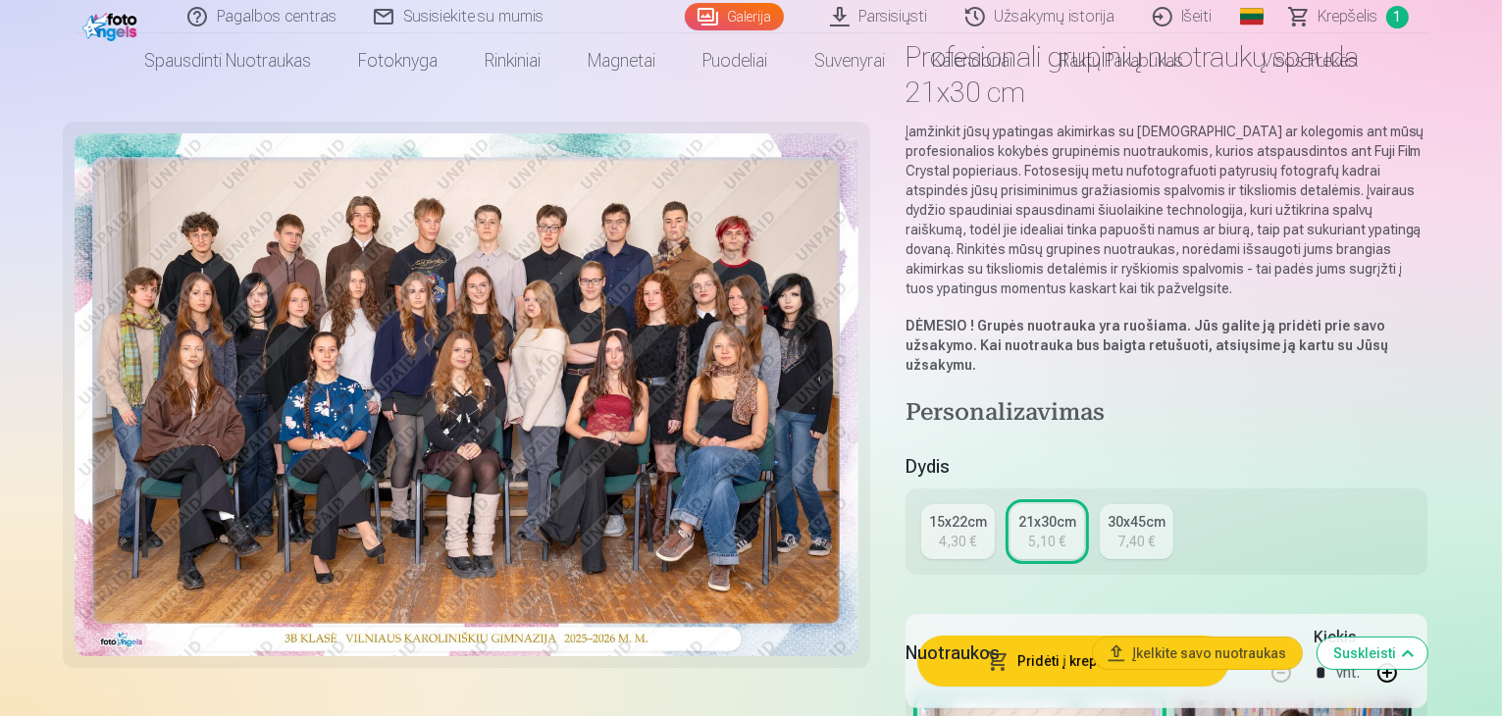
scroll to position [294, 0]
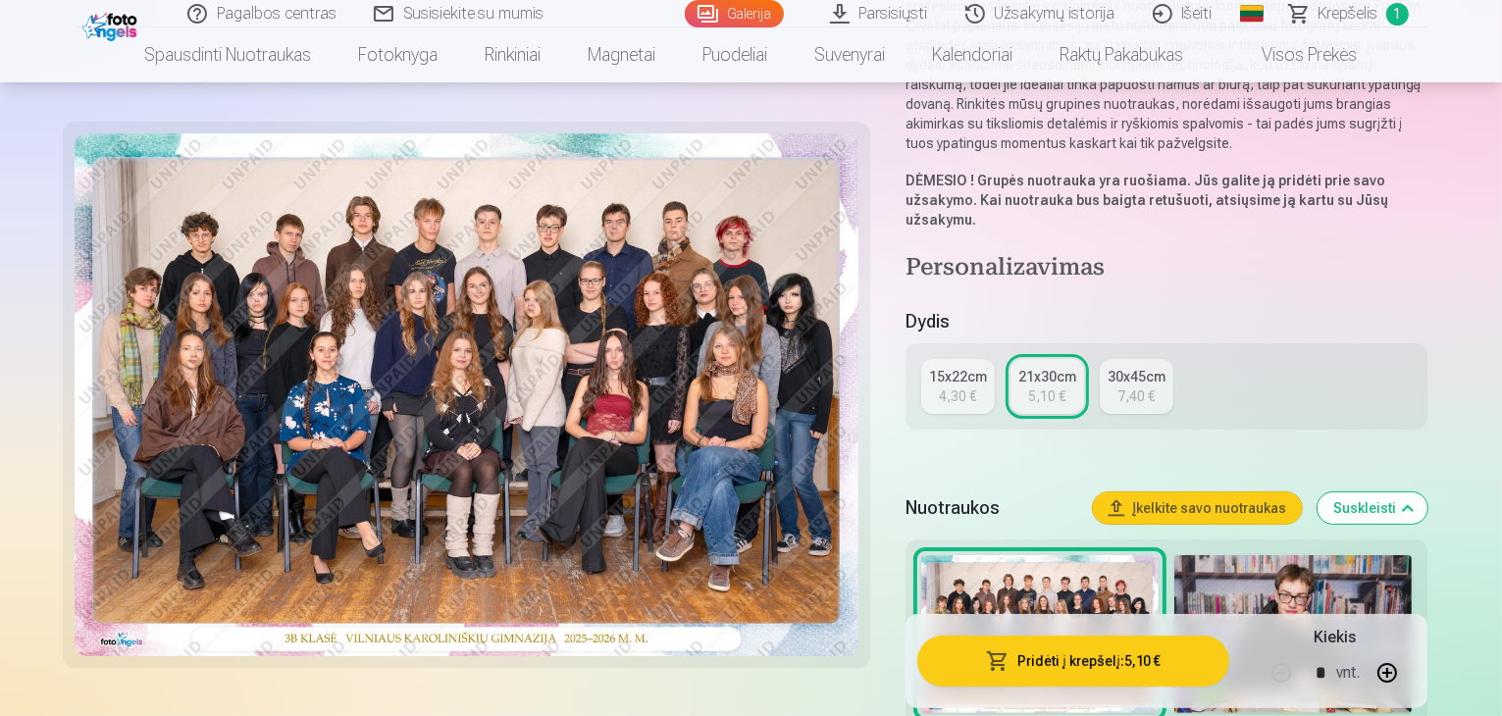
drag, startPoint x: 550, startPoint y: 384, endPoint x: 567, endPoint y: 383, distance: 16.7
click at [551, 384] on img at bounding box center [467, 394] width 784 height 523
click at [661, 413] on img at bounding box center [467, 394] width 784 height 523
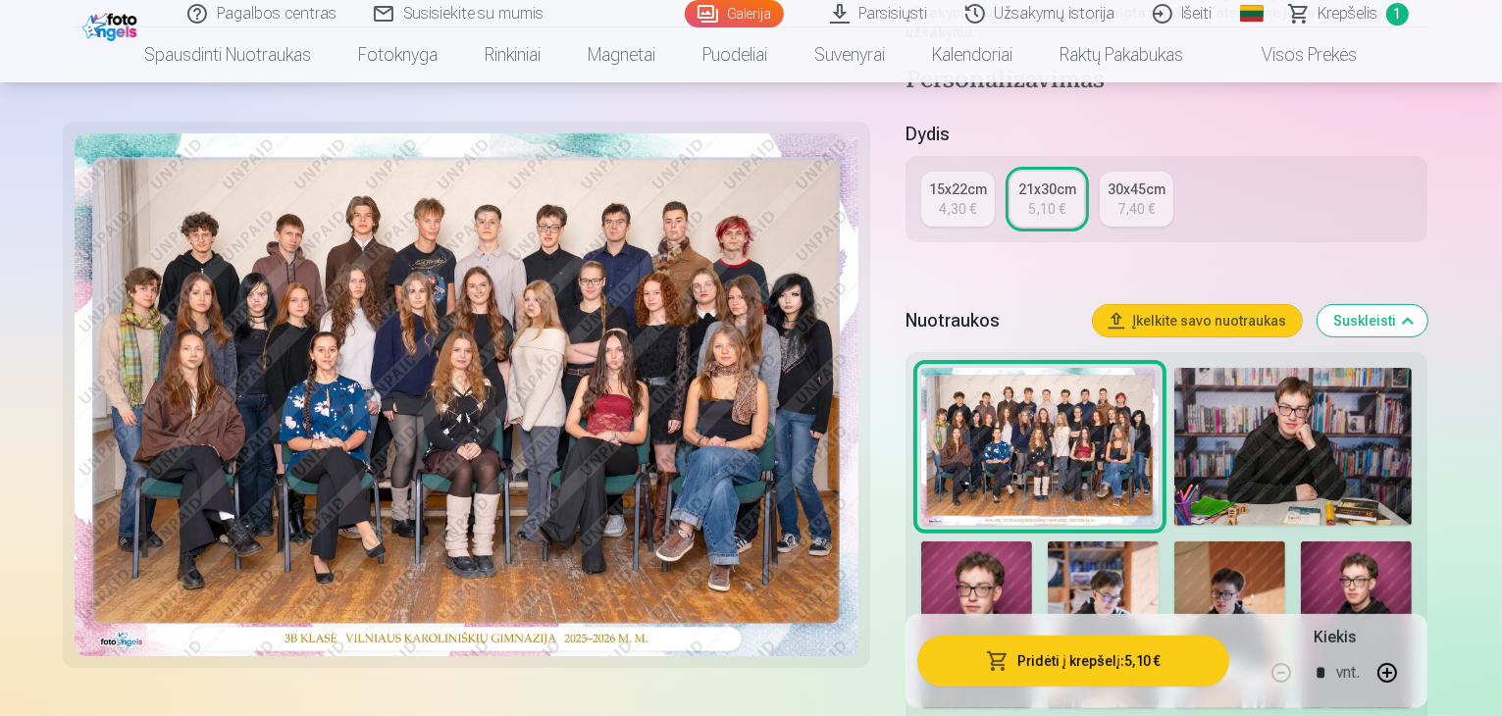
scroll to position [491, 0]
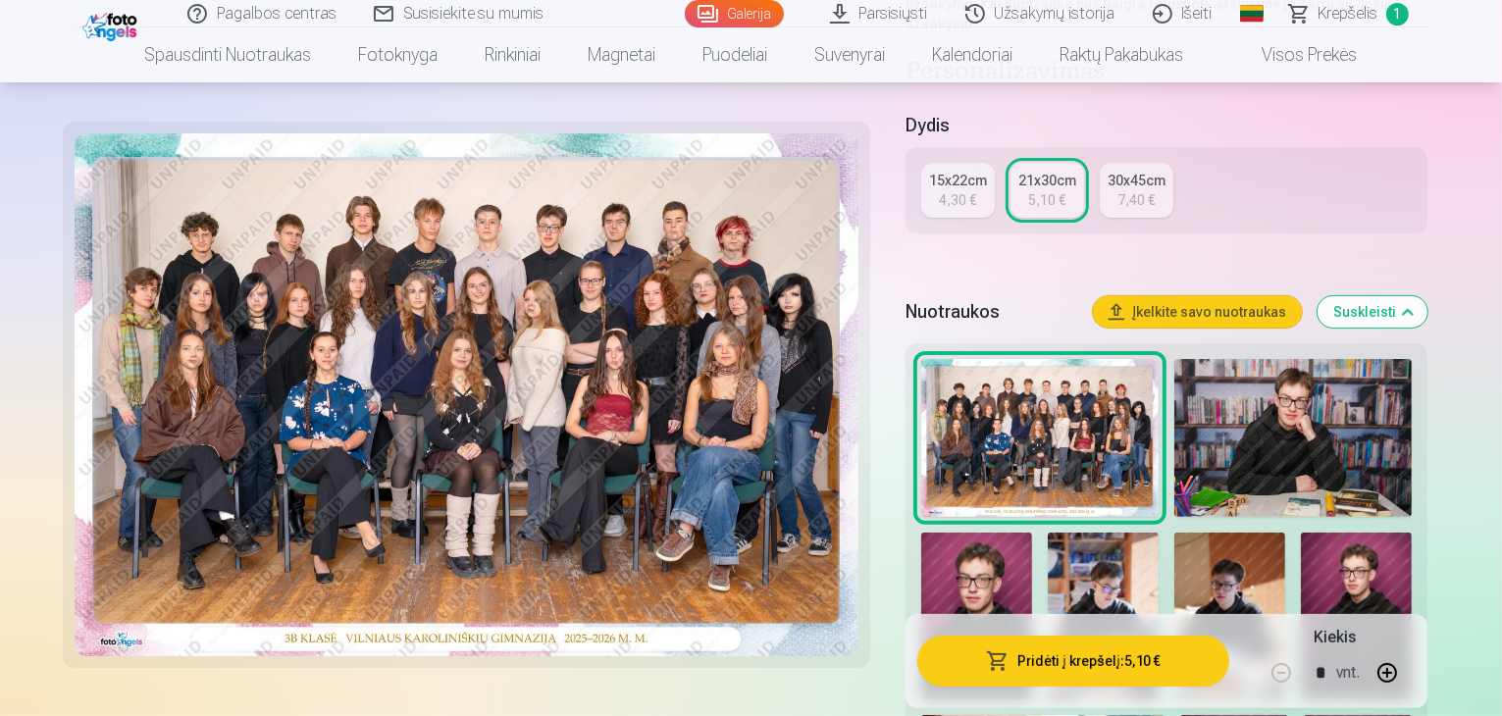
click at [392, 284] on img at bounding box center [467, 394] width 784 height 523
click at [740, 11] on link "Galerija" at bounding box center [734, 13] width 99 height 27
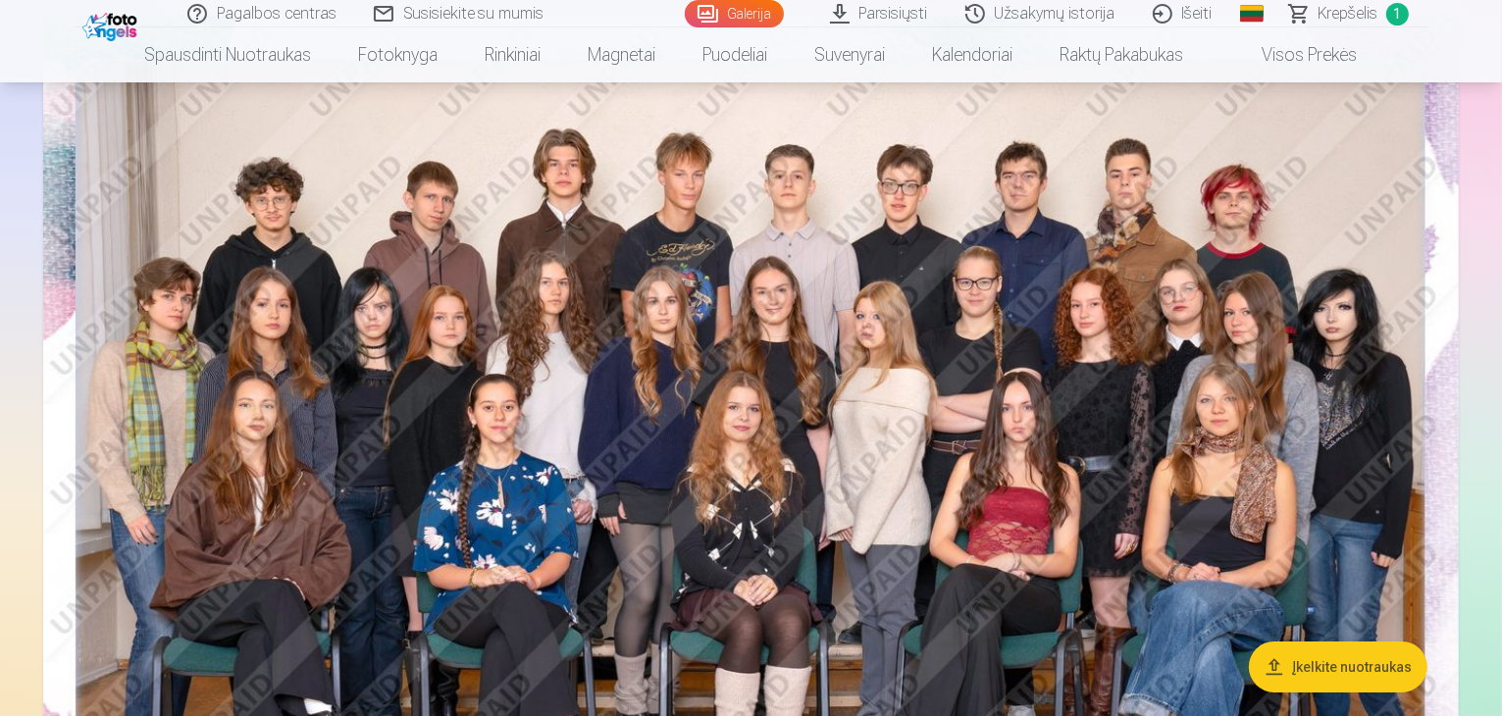
scroll to position [196, 0]
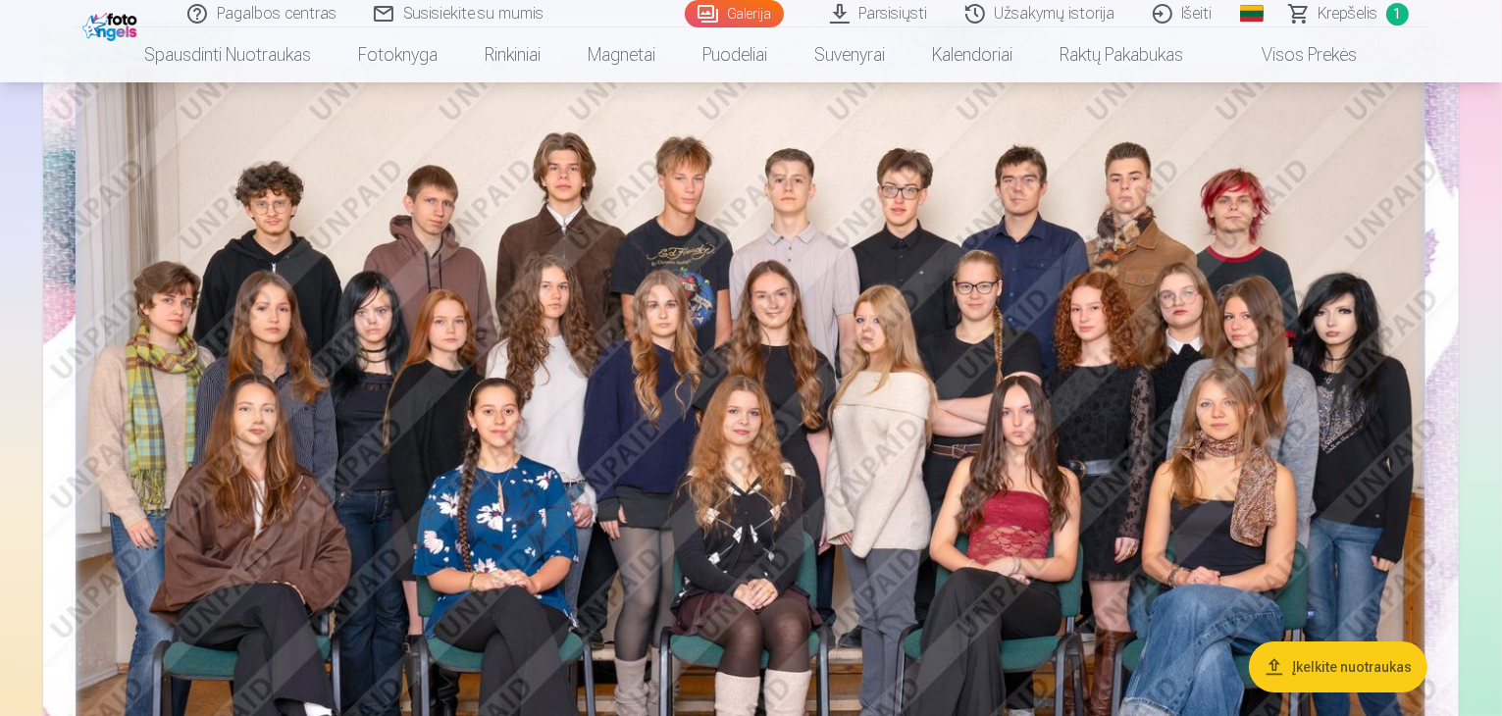
click at [1394, 466] on img at bounding box center [751, 492] width 1416 height 945
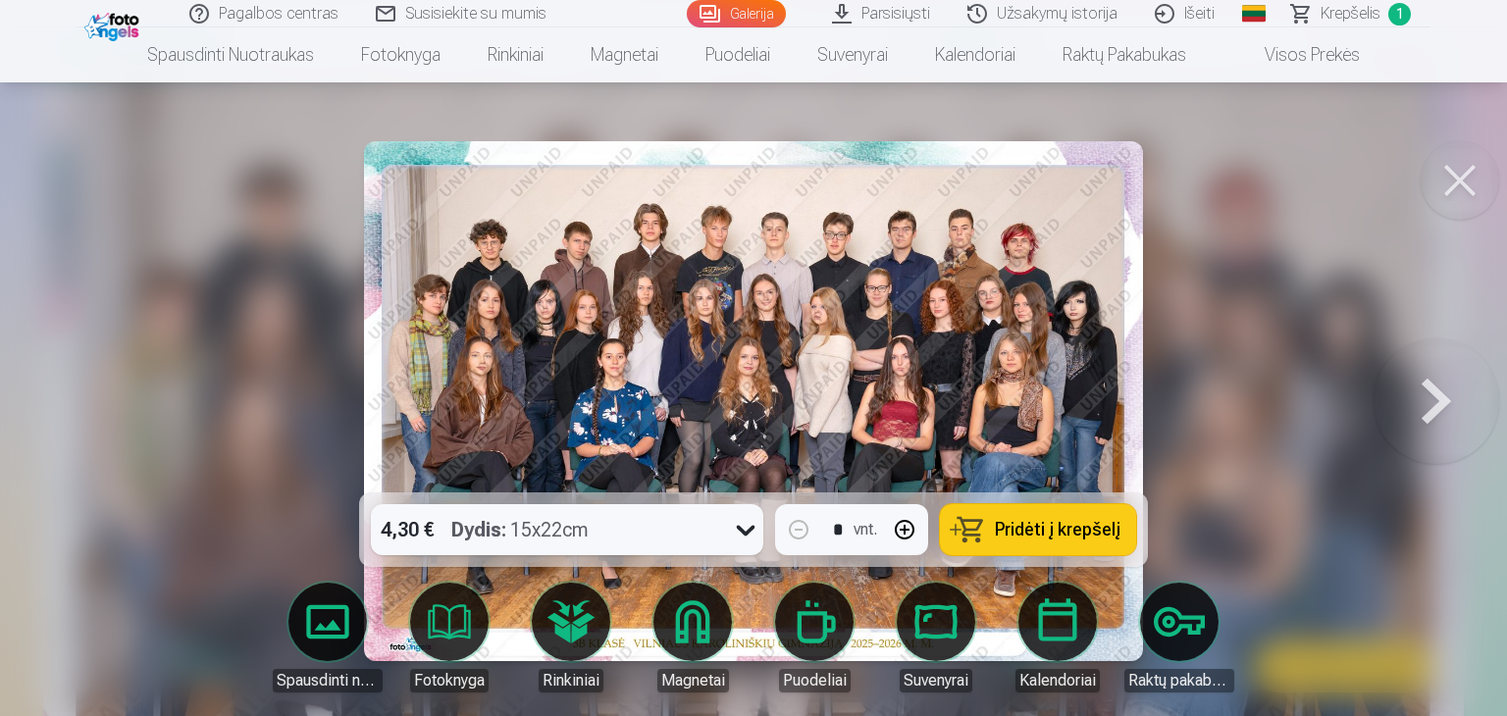
click at [1439, 399] on button at bounding box center [1437, 401] width 126 height 143
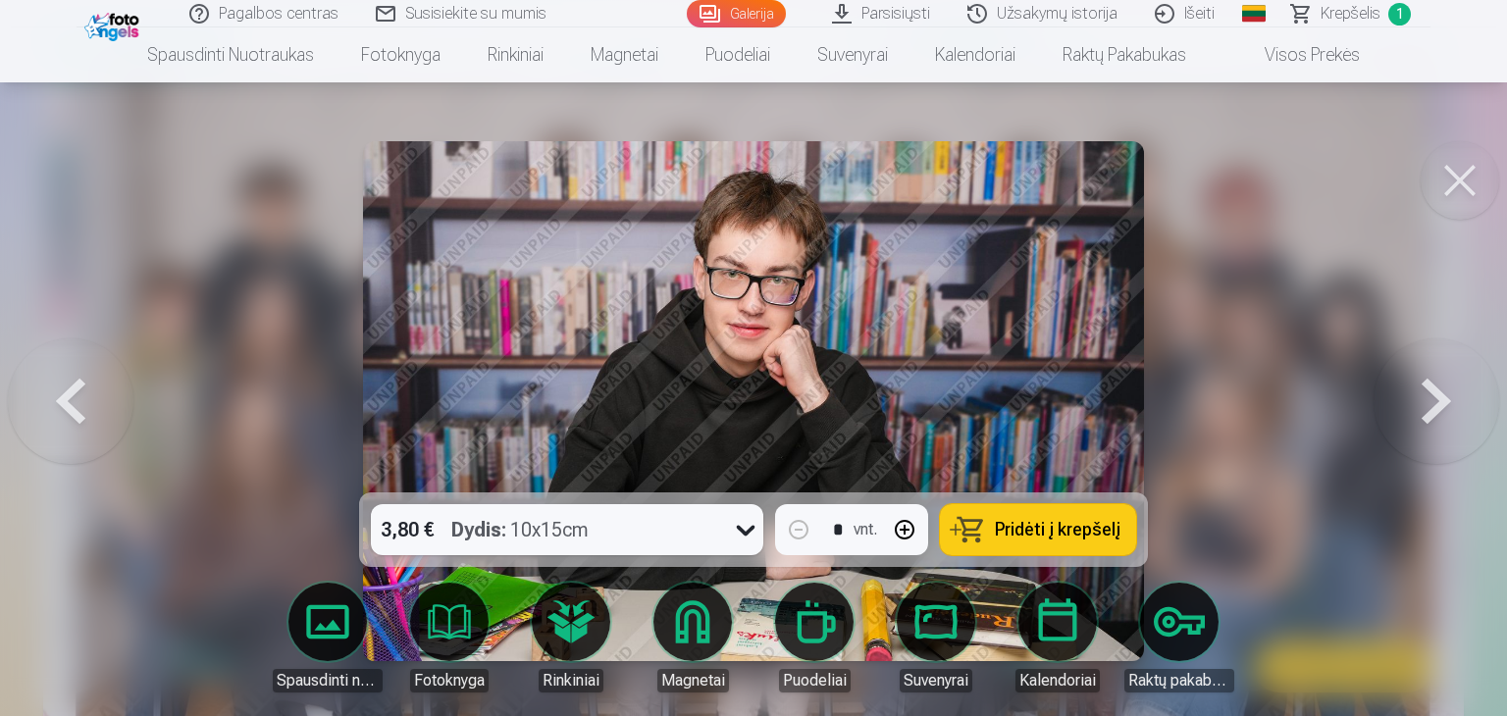
click at [824, 390] on img at bounding box center [753, 401] width 780 height 520
click at [930, 433] on img at bounding box center [753, 401] width 780 height 520
click at [1211, 337] on div at bounding box center [753, 358] width 1507 height 716
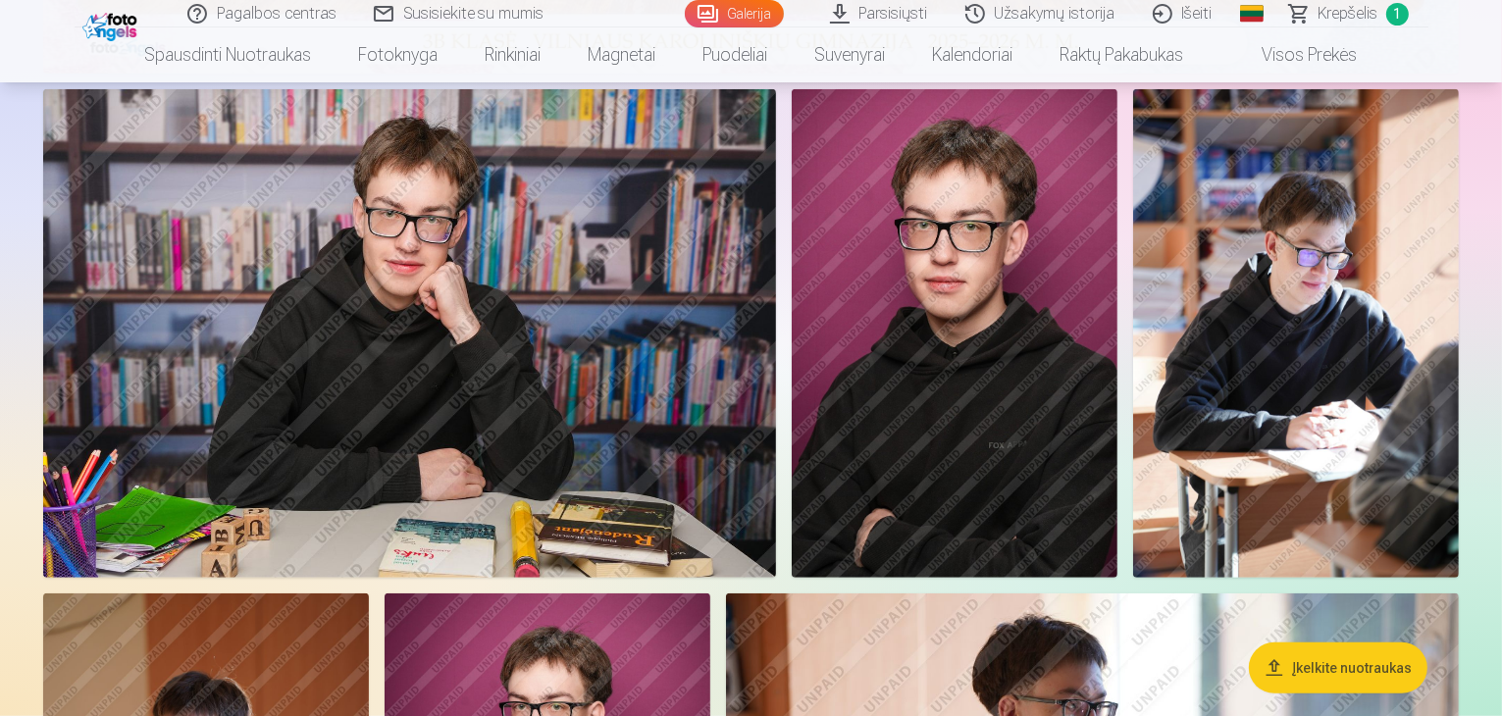
scroll to position [1080, 0]
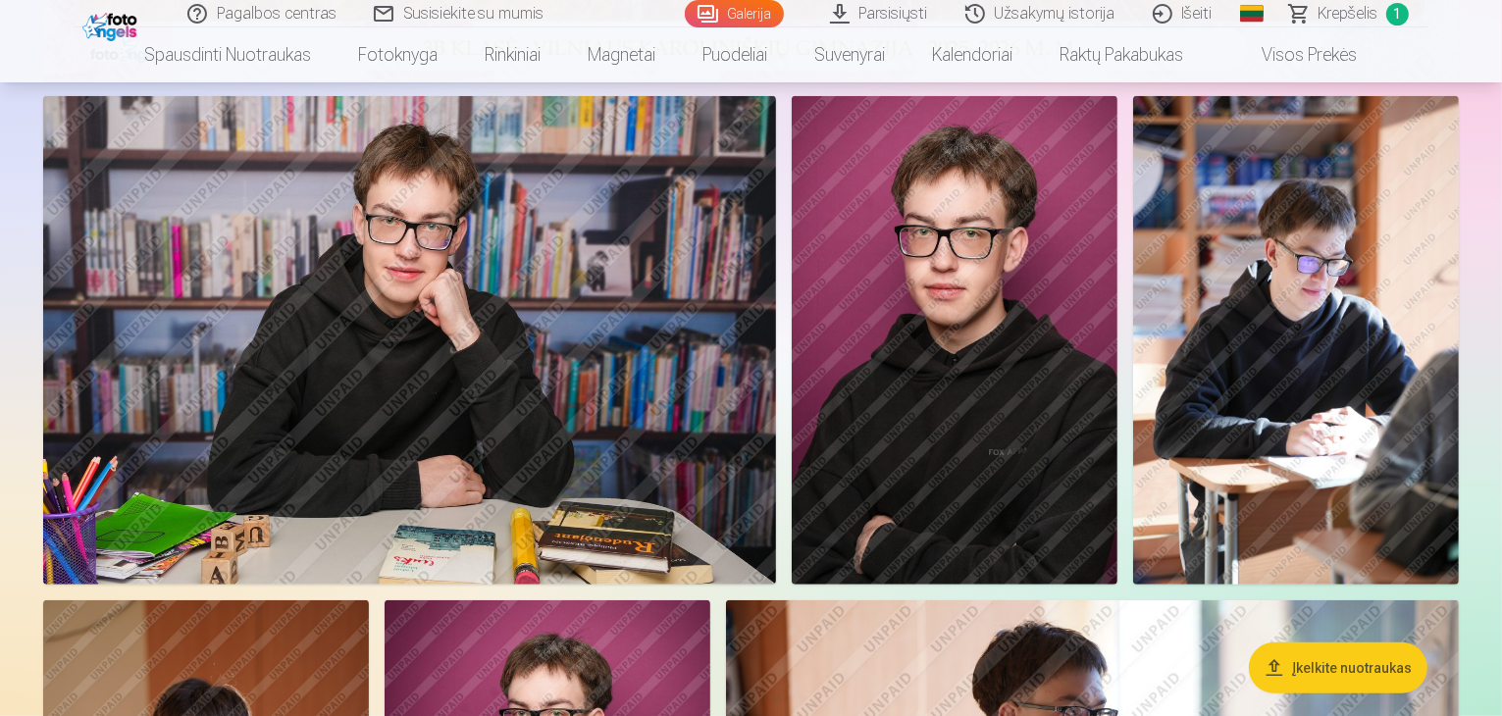
click at [1117, 409] on img at bounding box center [955, 340] width 326 height 489
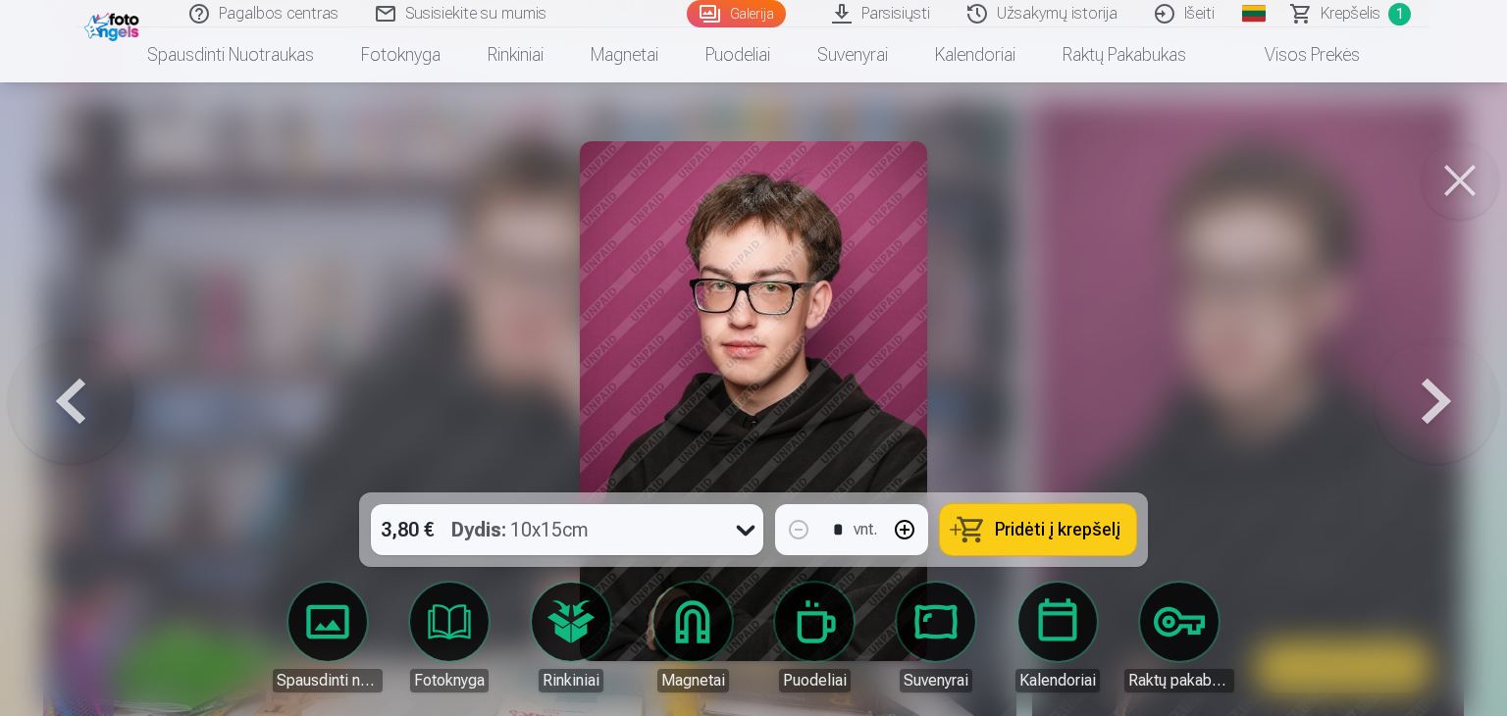
click at [1025, 528] on span "Pridėti į krepšelį" at bounding box center [1058, 530] width 126 height 18
click at [1436, 399] on button at bounding box center [1437, 401] width 126 height 143
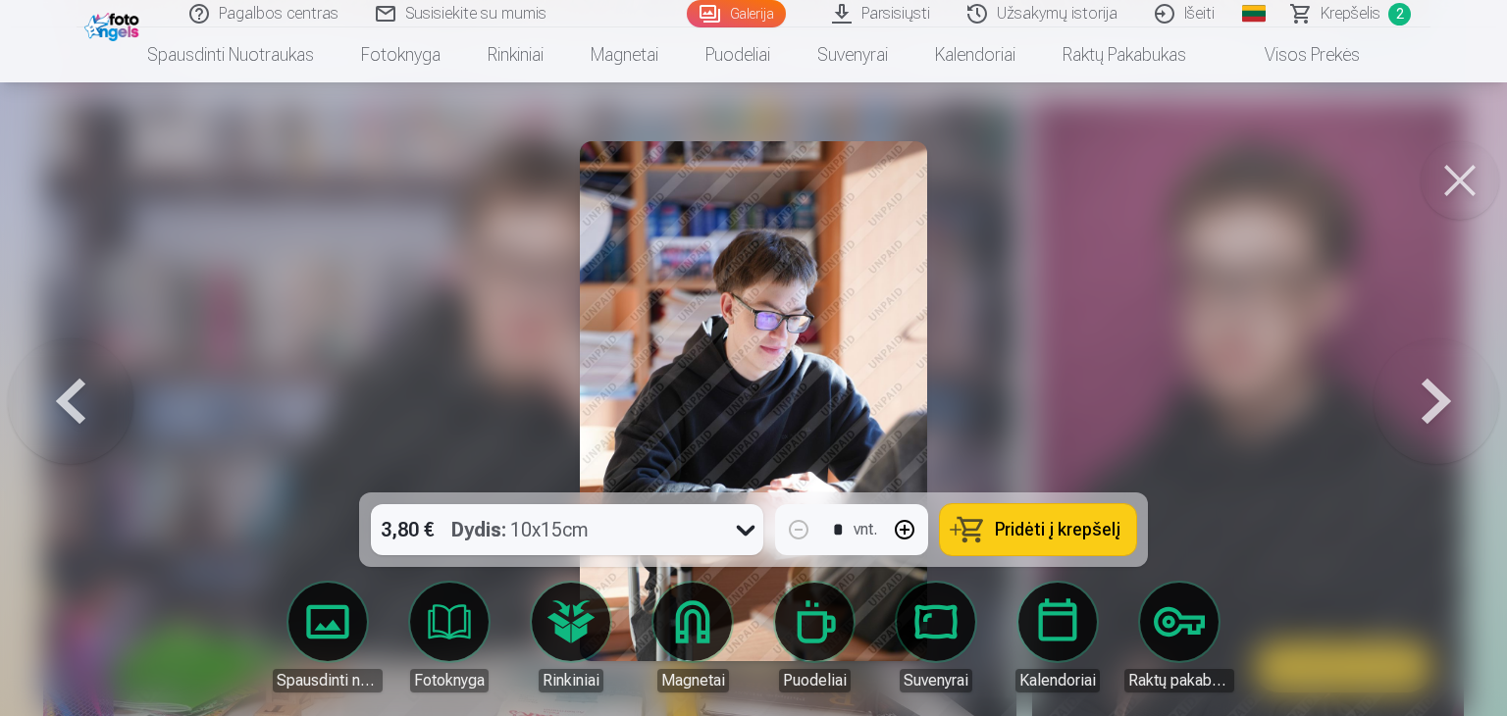
click at [1428, 405] on button at bounding box center [1437, 401] width 126 height 143
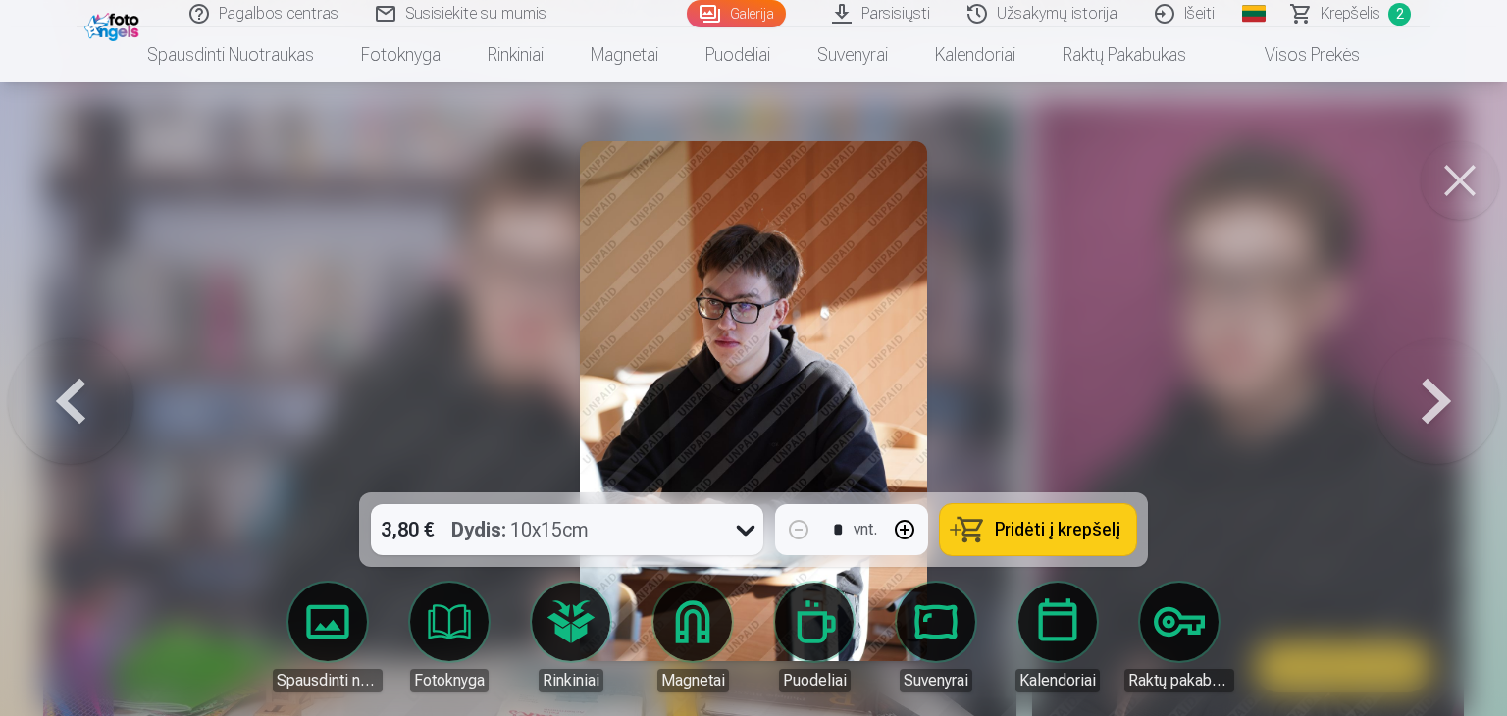
click at [1428, 405] on button at bounding box center [1437, 401] width 126 height 143
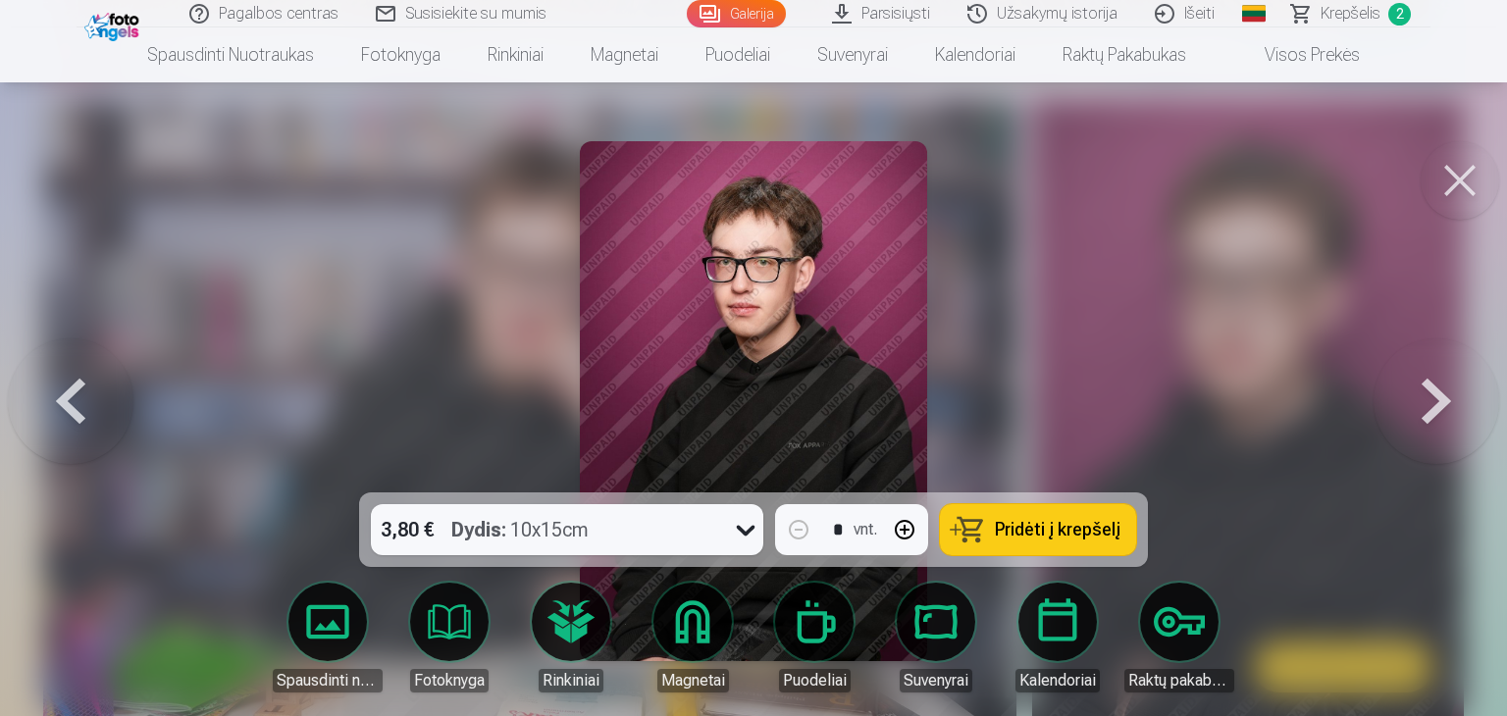
click at [1428, 405] on button at bounding box center [1437, 401] width 126 height 143
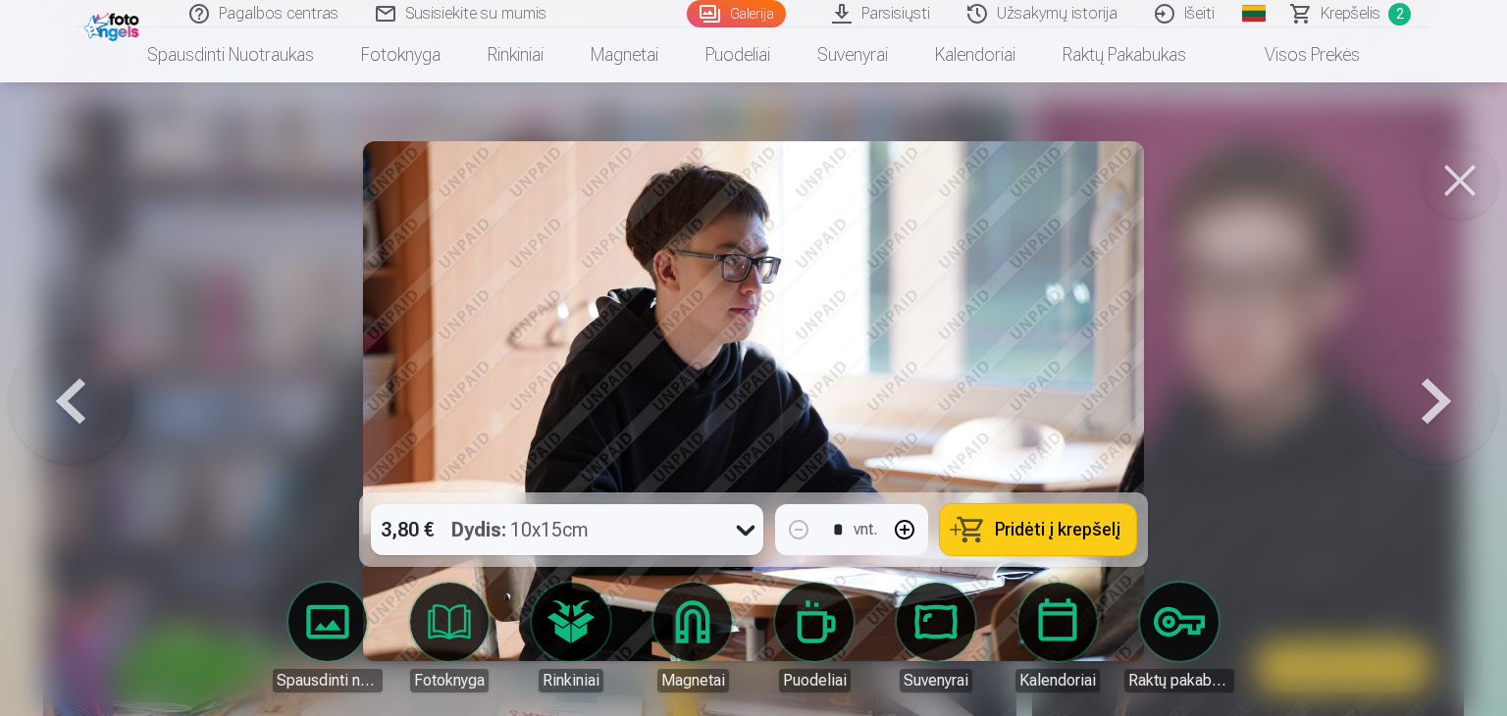
click at [1426, 405] on button at bounding box center [1437, 401] width 126 height 143
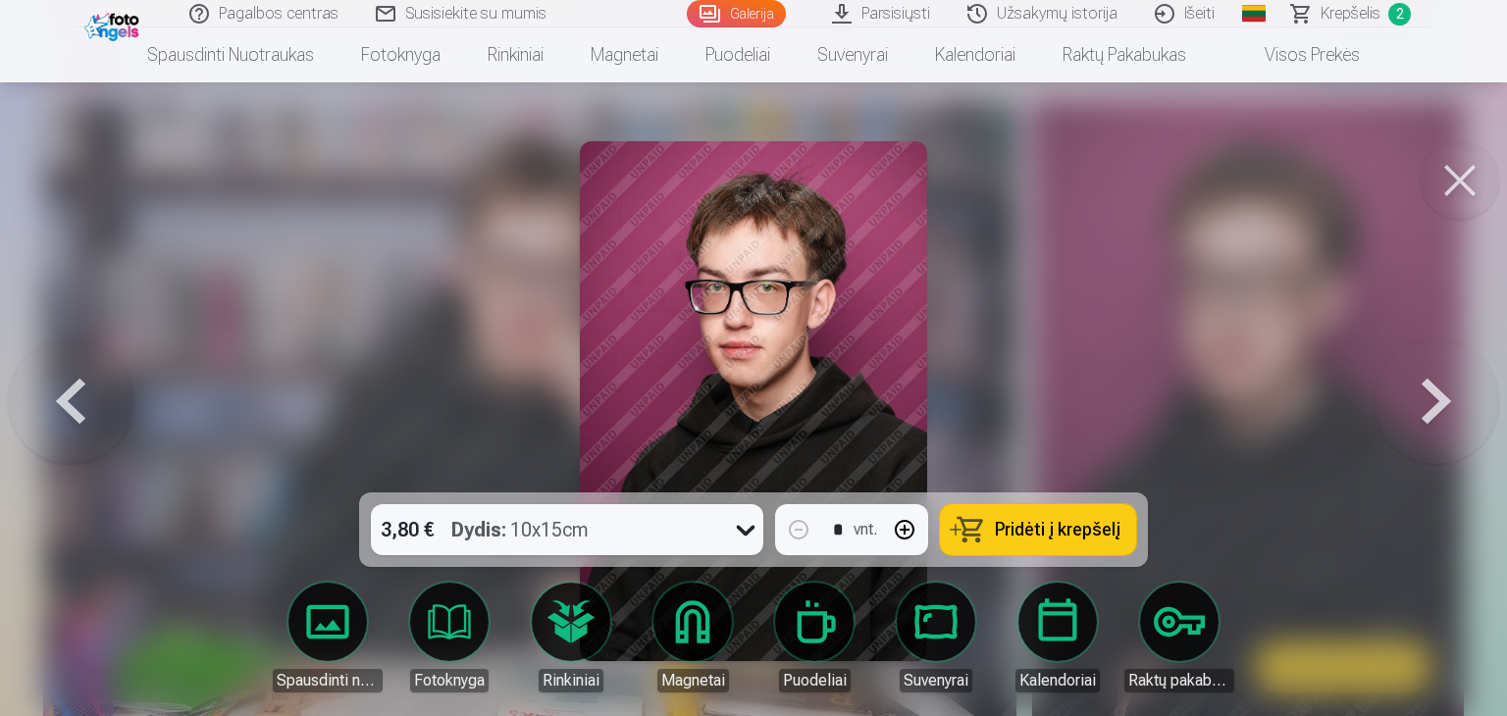
click at [1428, 401] on button at bounding box center [1437, 401] width 126 height 143
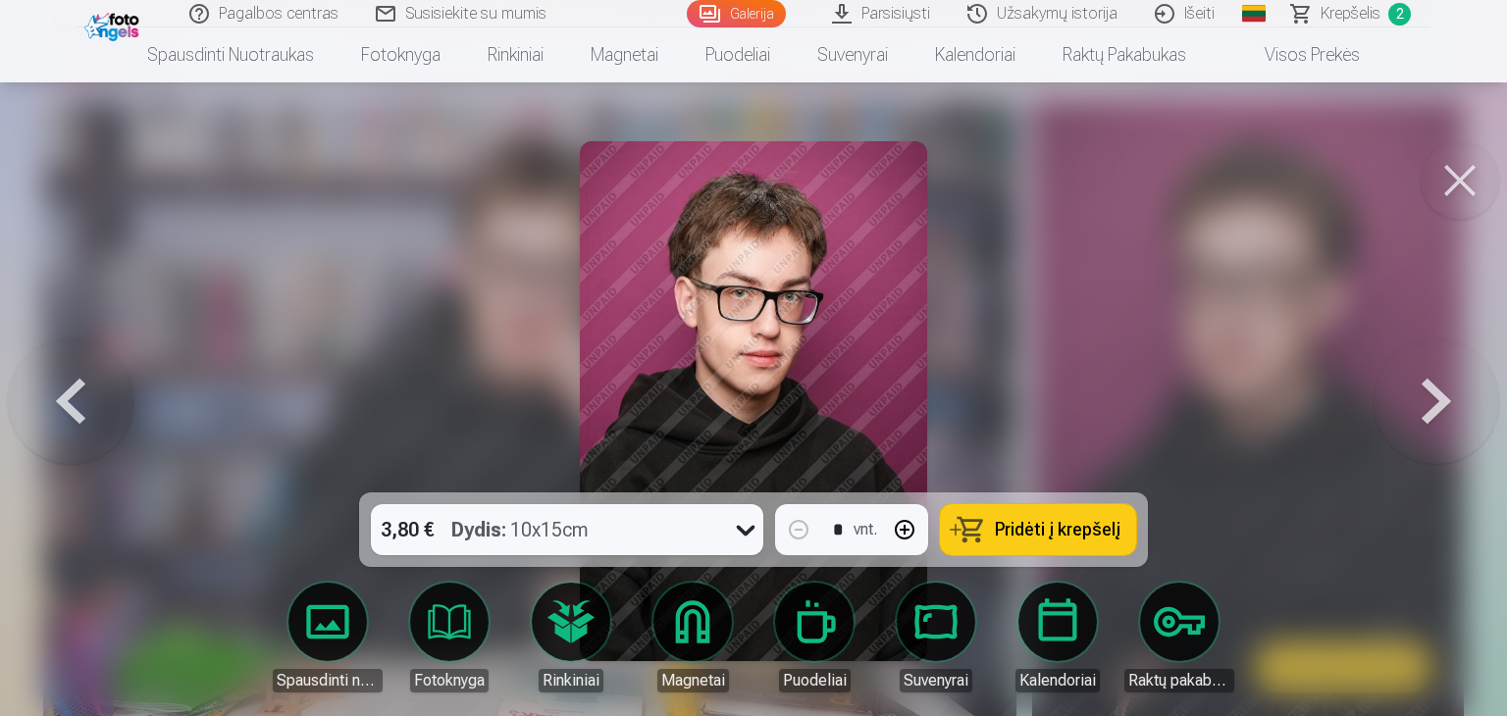
click at [1431, 398] on button at bounding box center [1437, 401] width 126 height 143
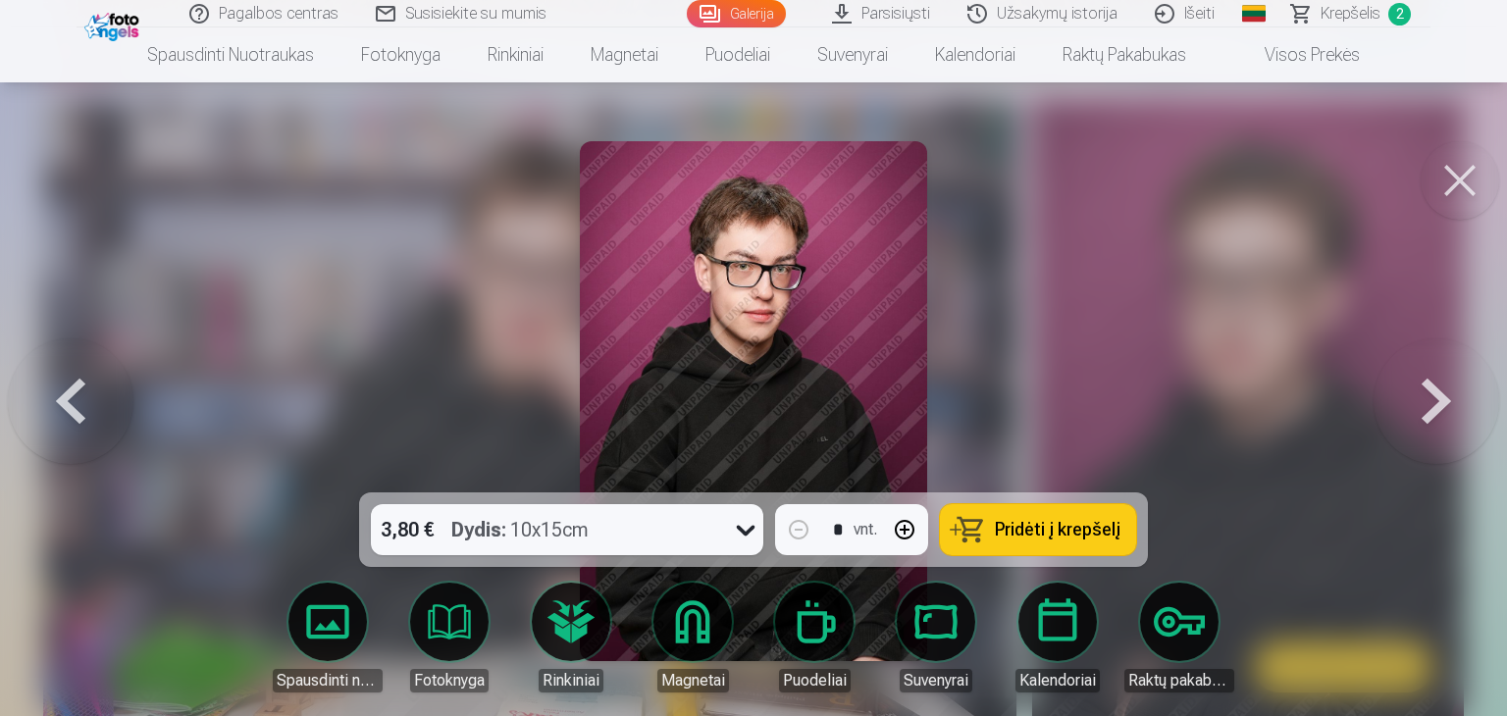
click at [1431, 398] on button at bounding box center [1437, 401] width 126 height 143
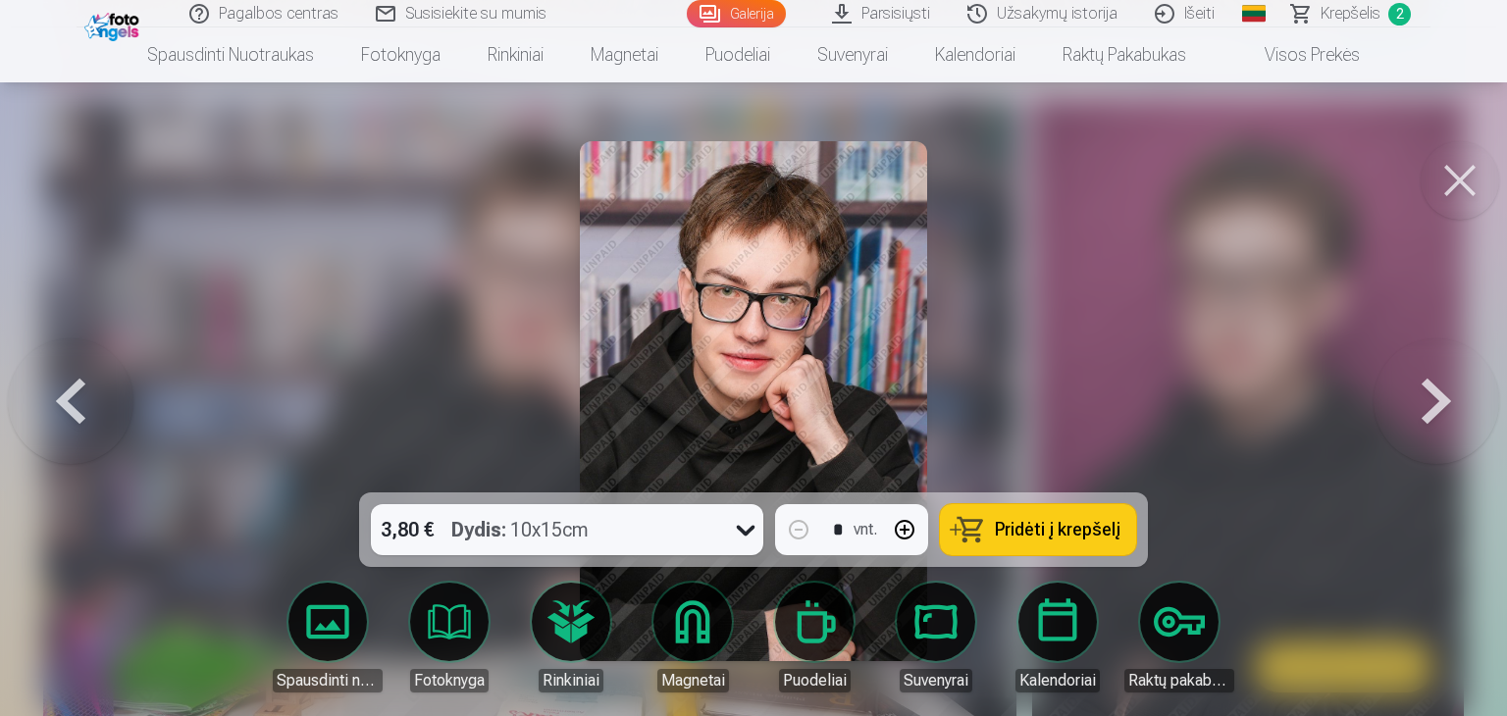
click at [1468, 182] on button at bounding box center [1460, 180] width 78 height 78
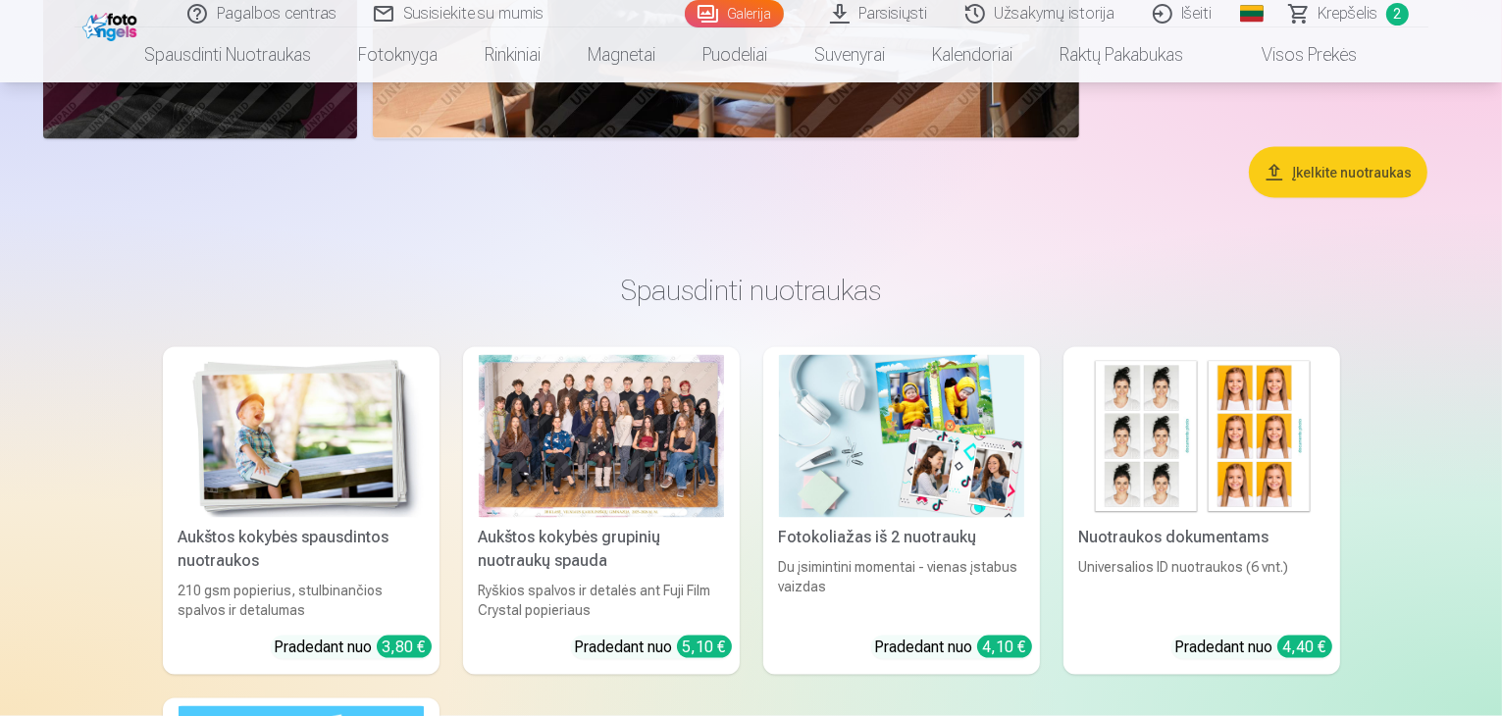
scroll to position [3042, 0]
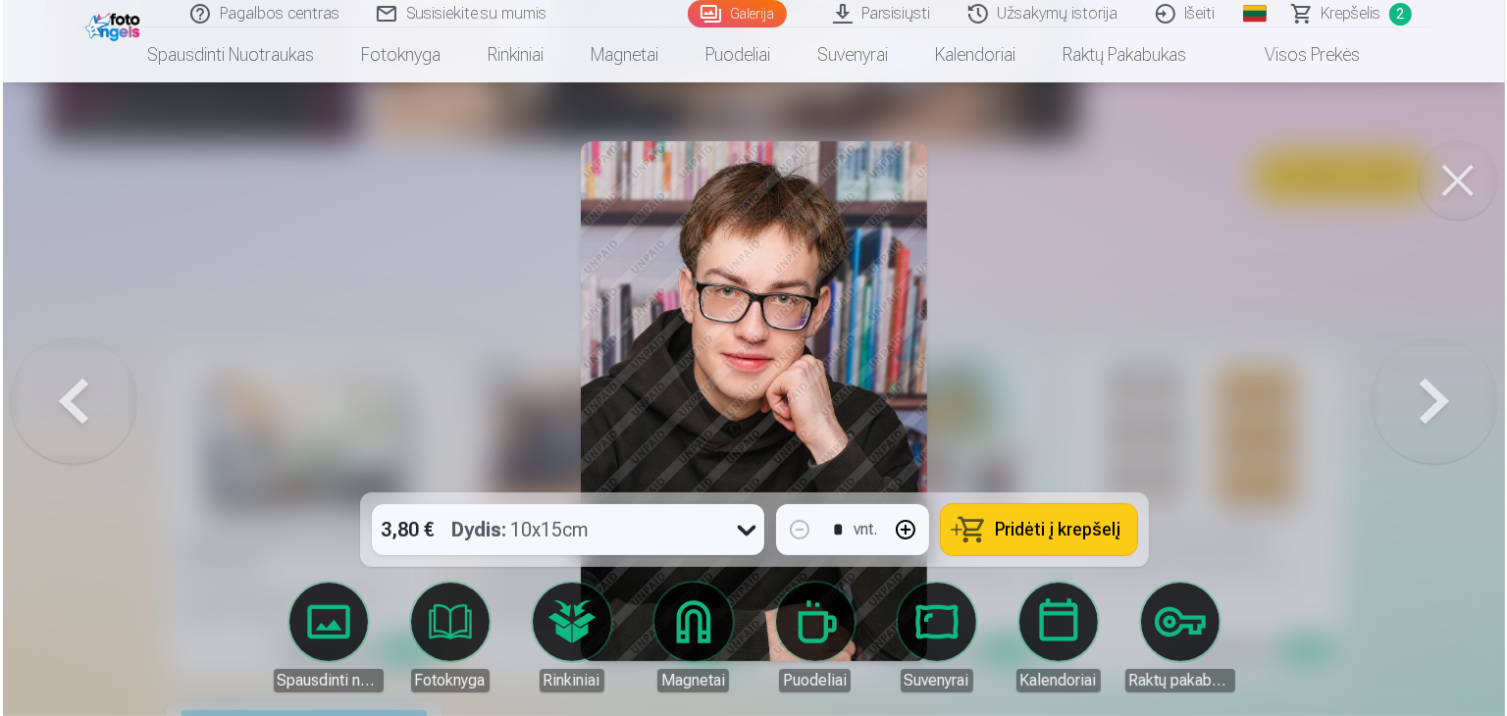
scroll to position [3050, 0]
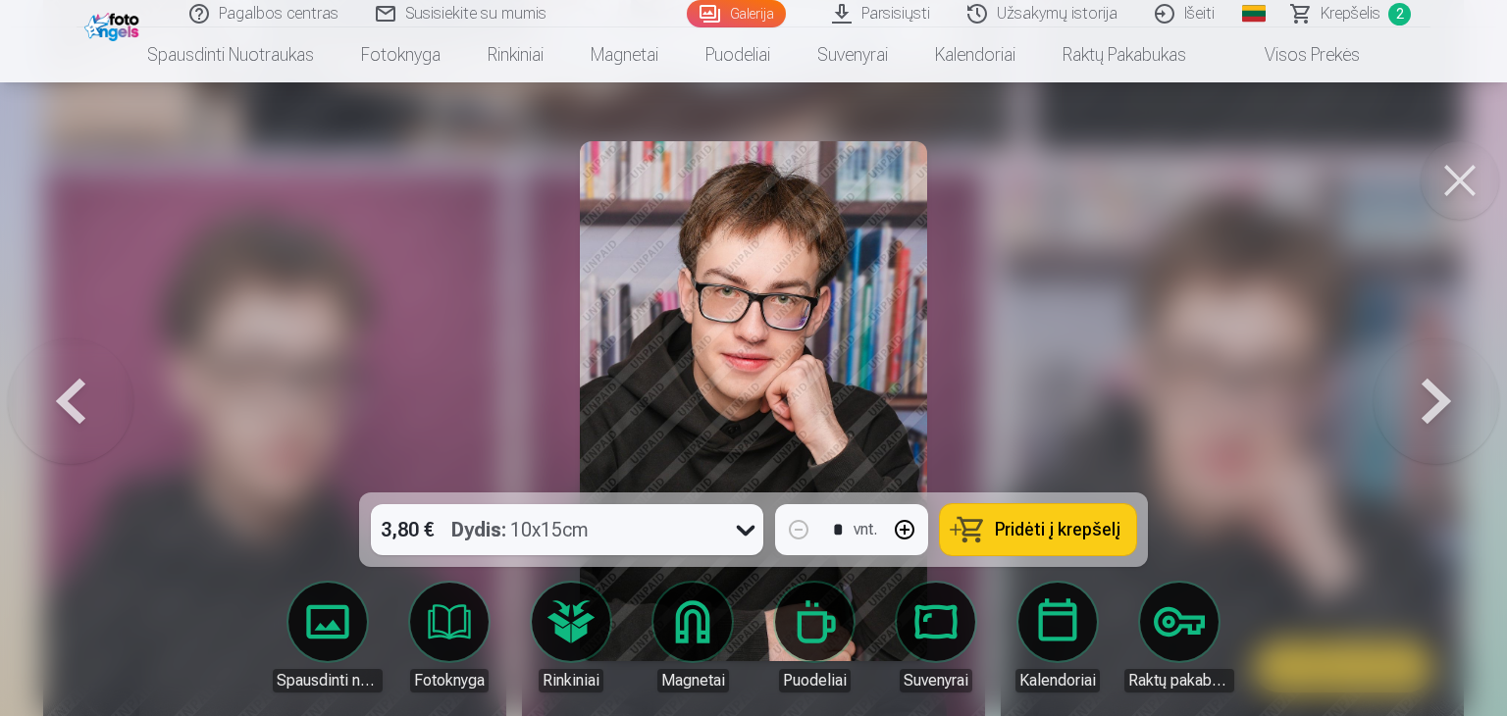
click at [1052, 541] on button "Pridėti į krepšelį" at bounding box center [1038, 529] width 196 height 51
click at [1431, 403] on button at bounding box center [1437, 401] width 126 height 143
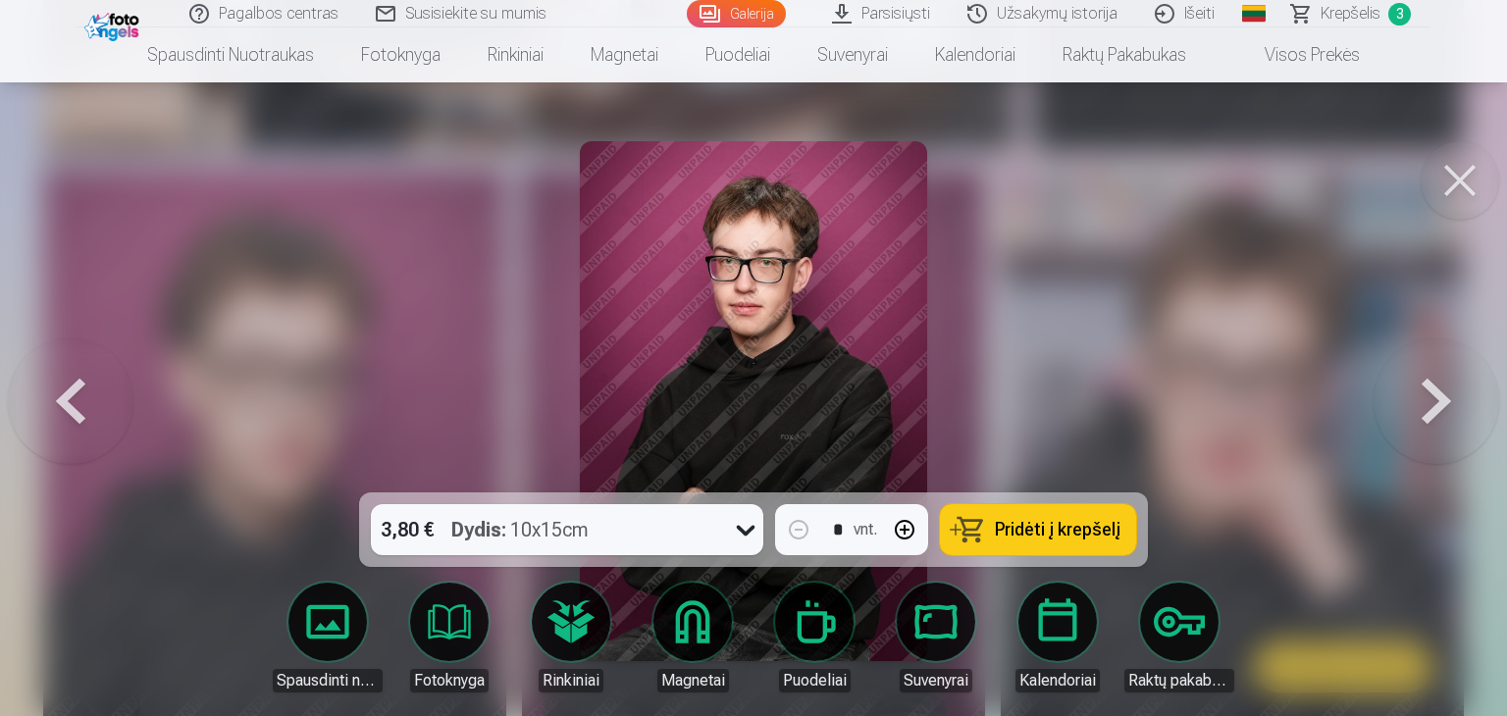
click at [1432, 402] on button at bounding box center [1437, 401] width 126 height 143
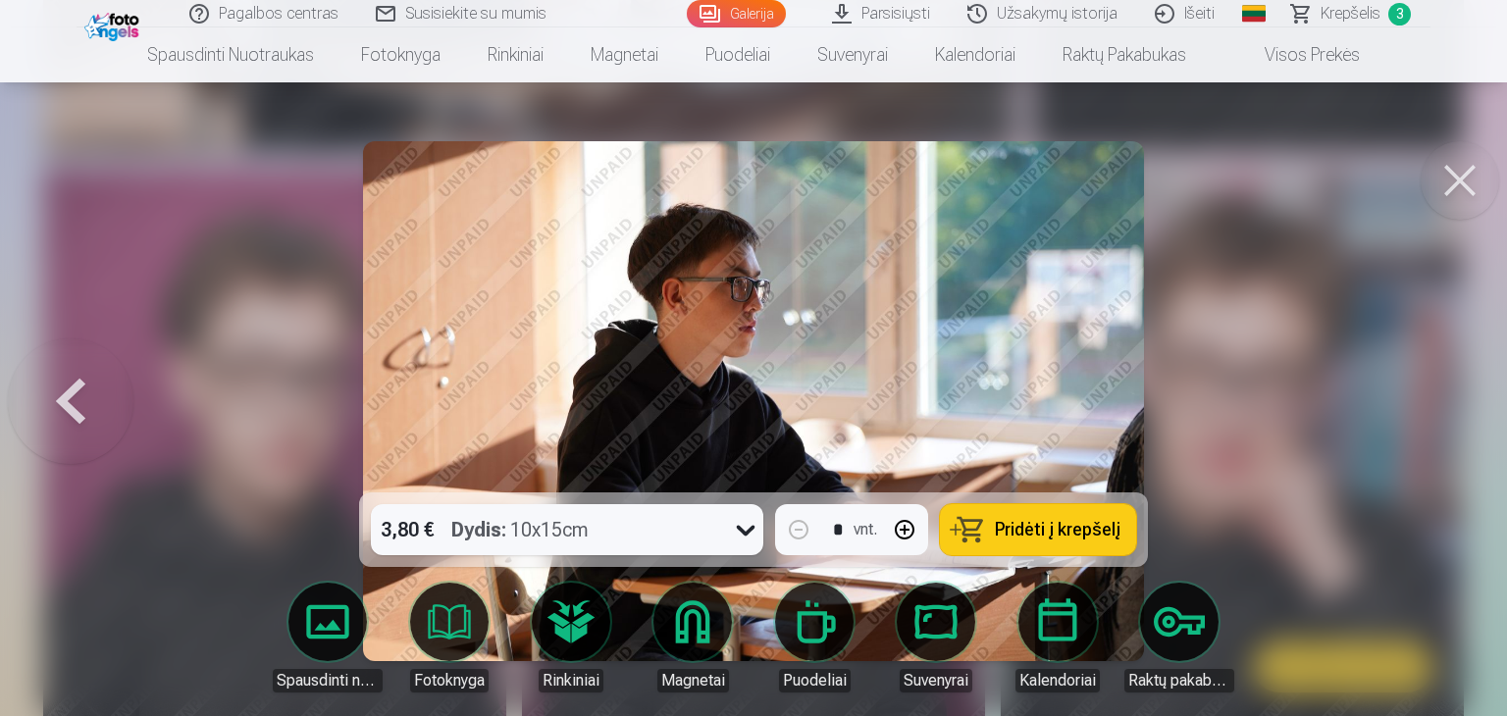
click at [1432, 402] on div at bounding box center [753, 358] width 1507 height 716
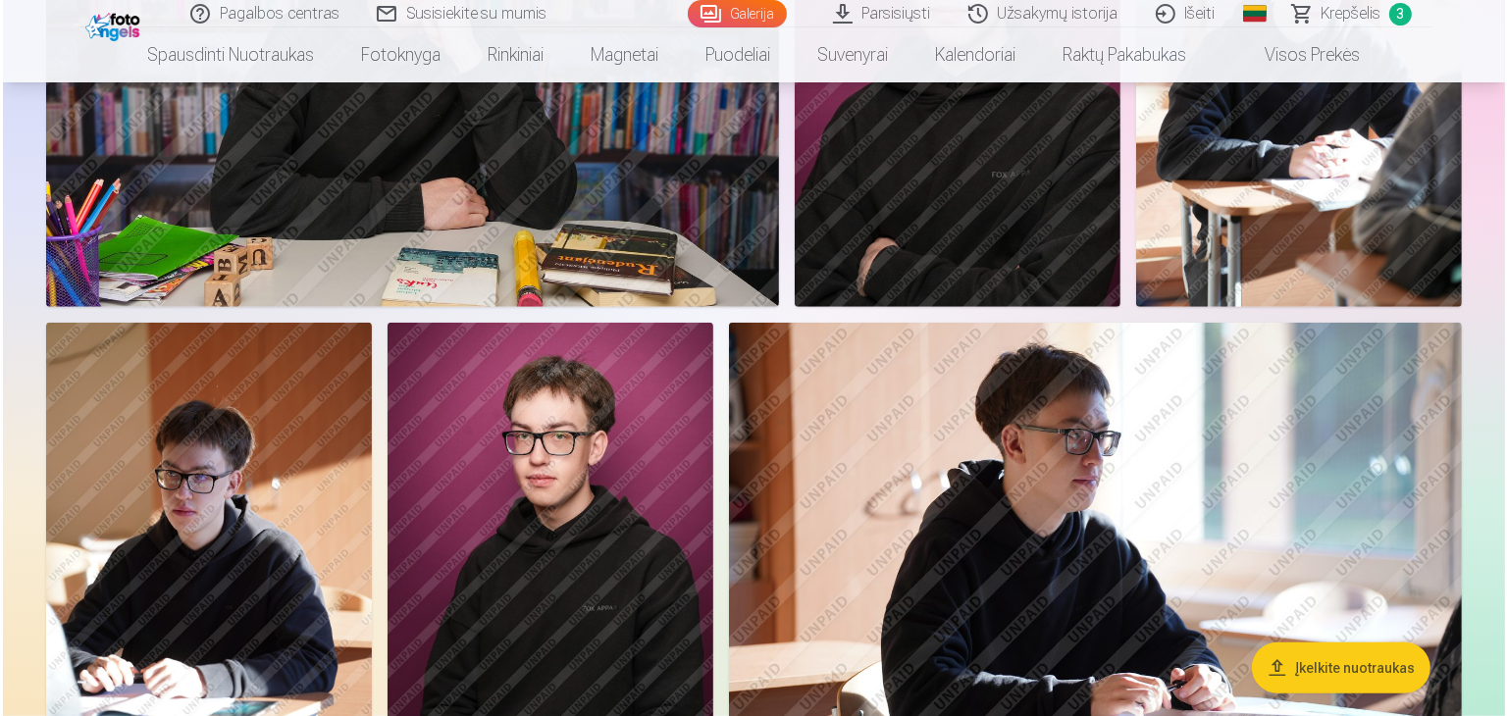
scroll to position [982, 0]
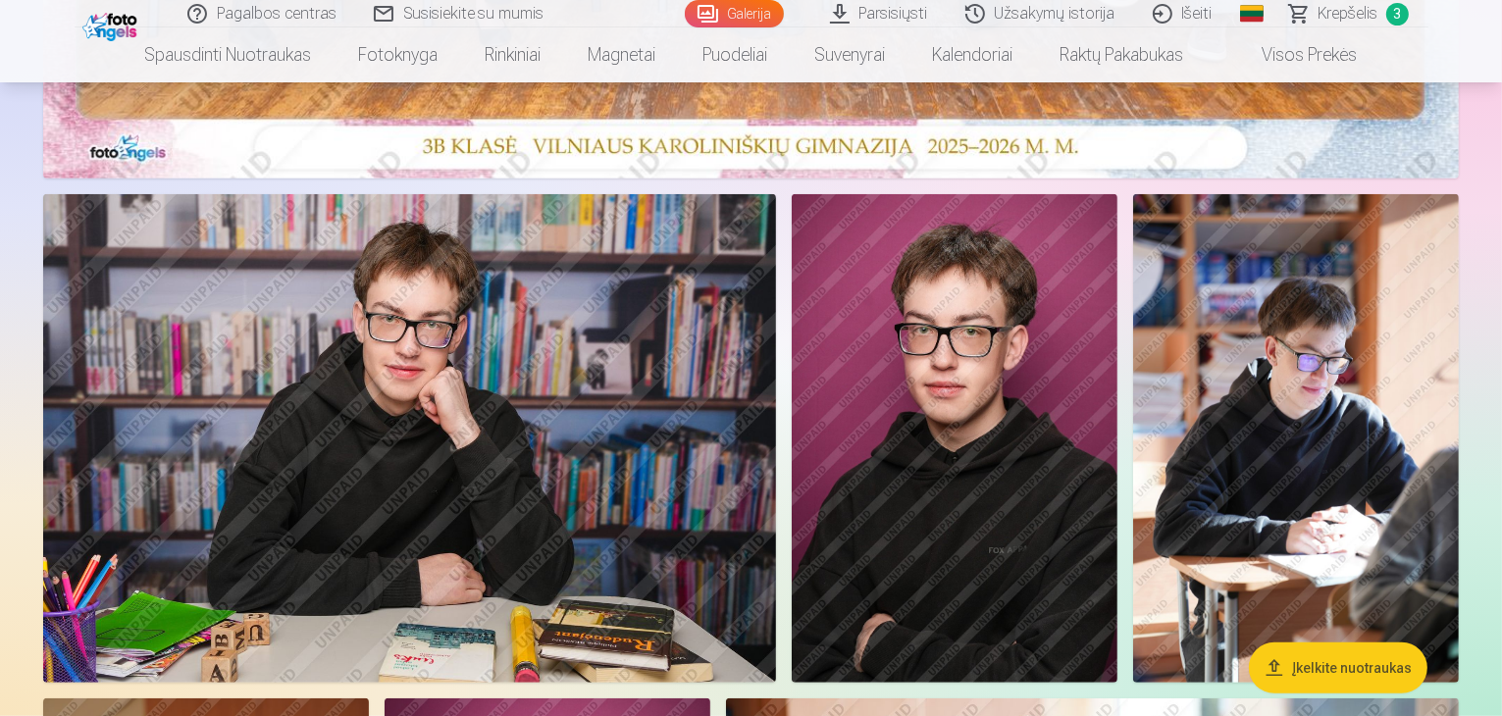
click at [663, 473] on img at bounding box center [409, 438] width 733 height 489
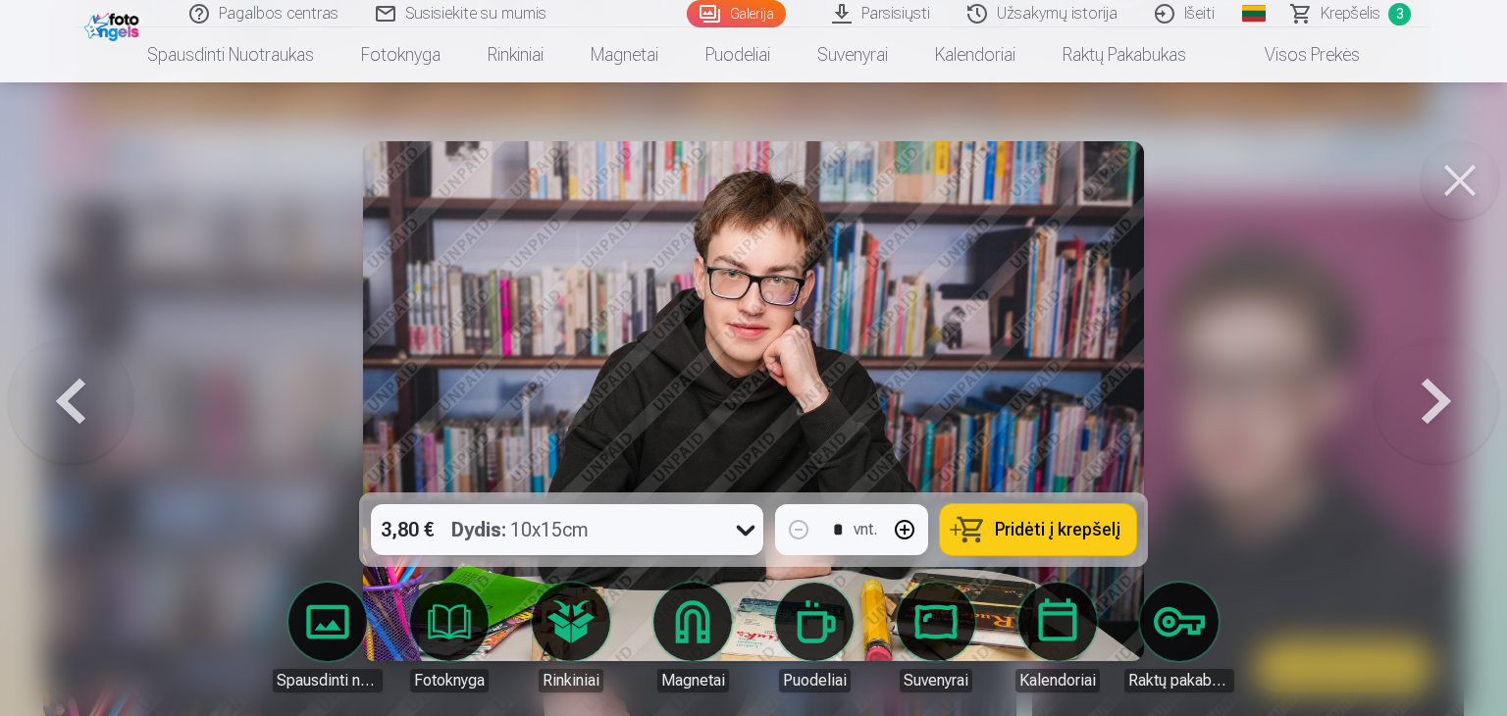
click at [1052, 523] on span "Pridėti į krepšelį" at bounding box center [1058, 530] width 126 height 18
click at [1346, 14] on span "Krepšelis" at bounding box center [1351, 14] width 60 height 24
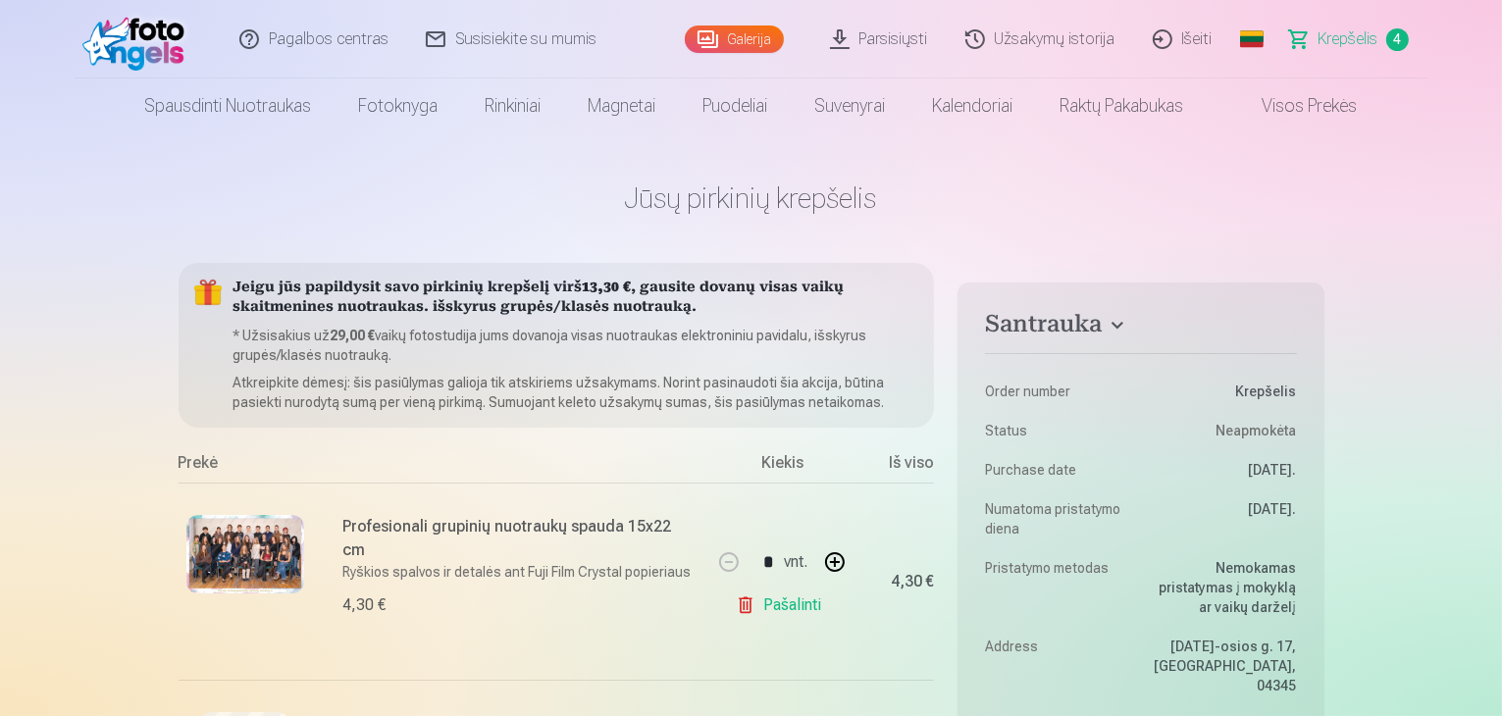
click at [753, 36] on link "Galerija" at bounding box center [734, 39] width 99 height 27
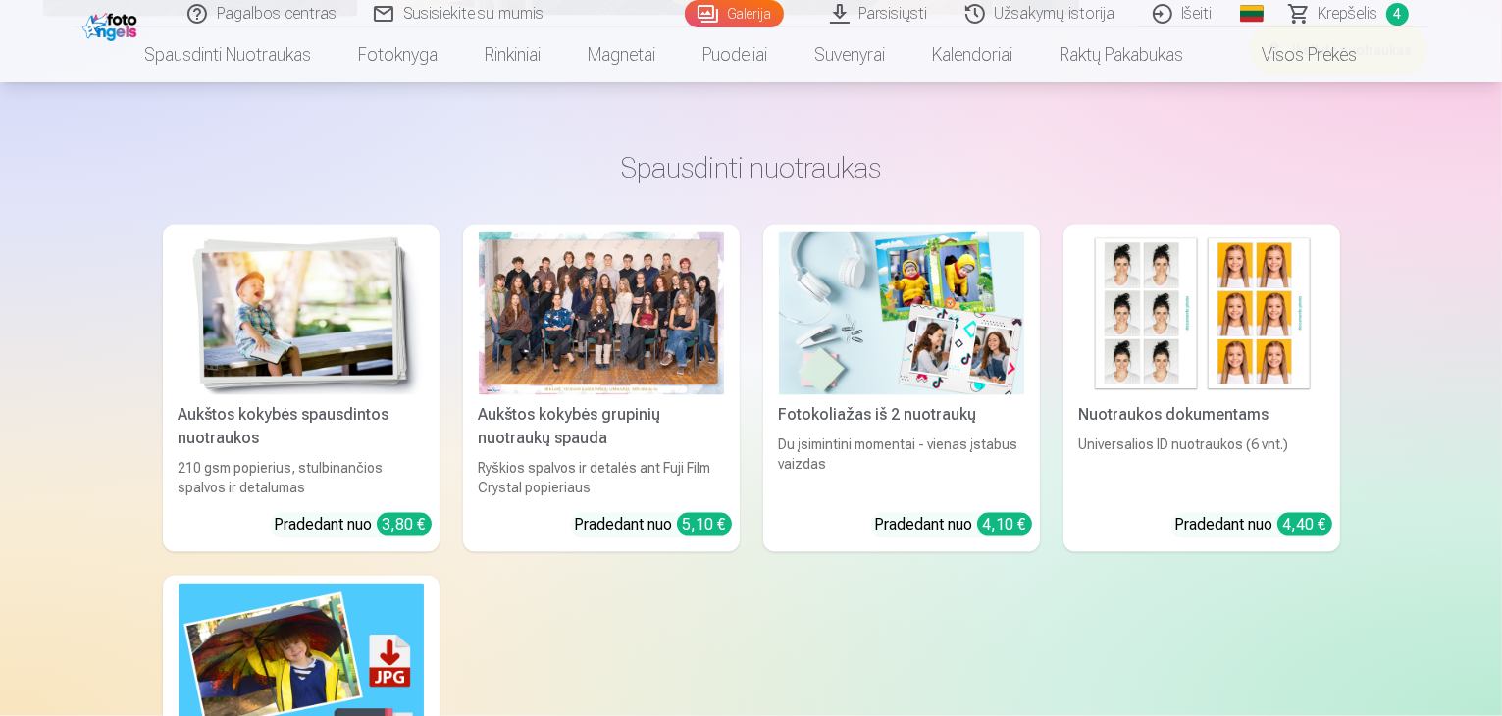
scroll to position [3140, 0]
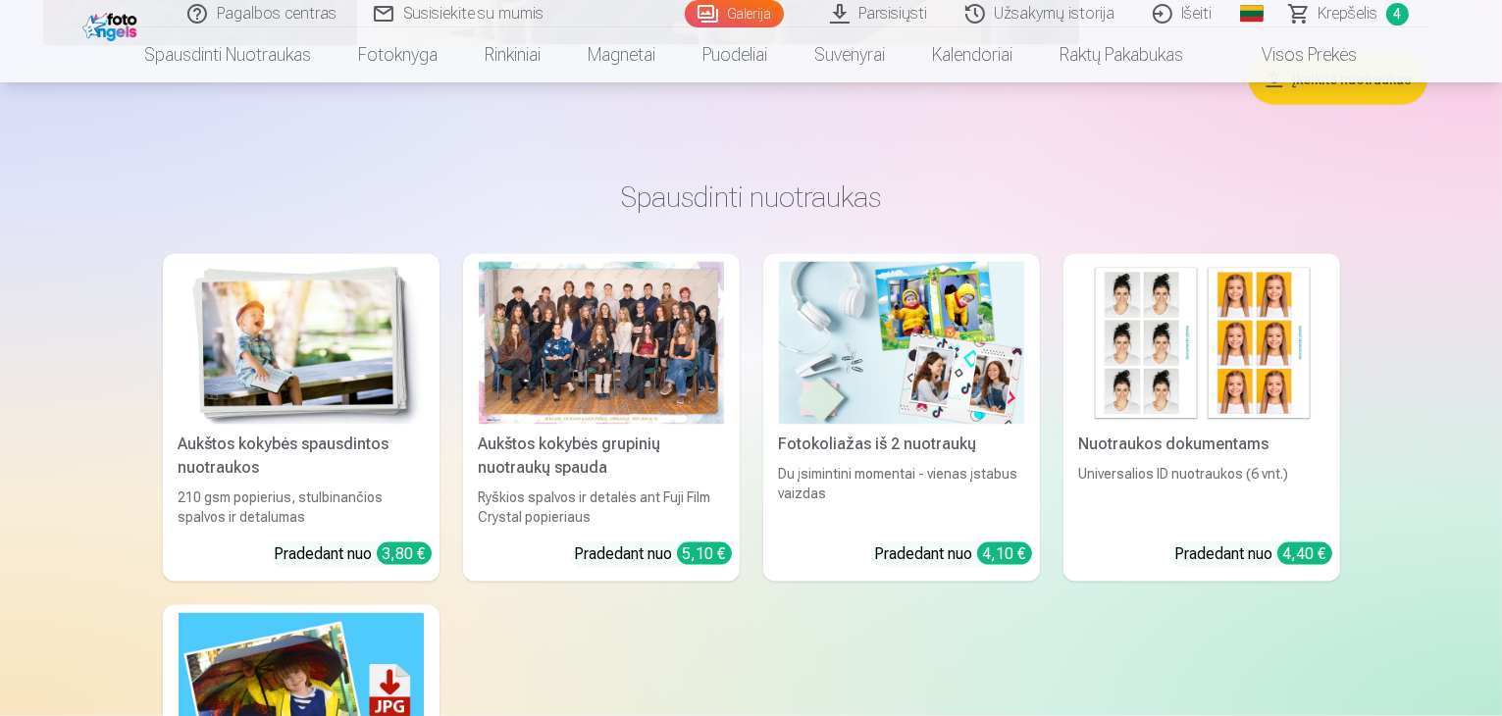
drag, startPoint x: 1501, startPoint y: 244, endPoint x: 1506, endPoint y: 264, distance: 20.2
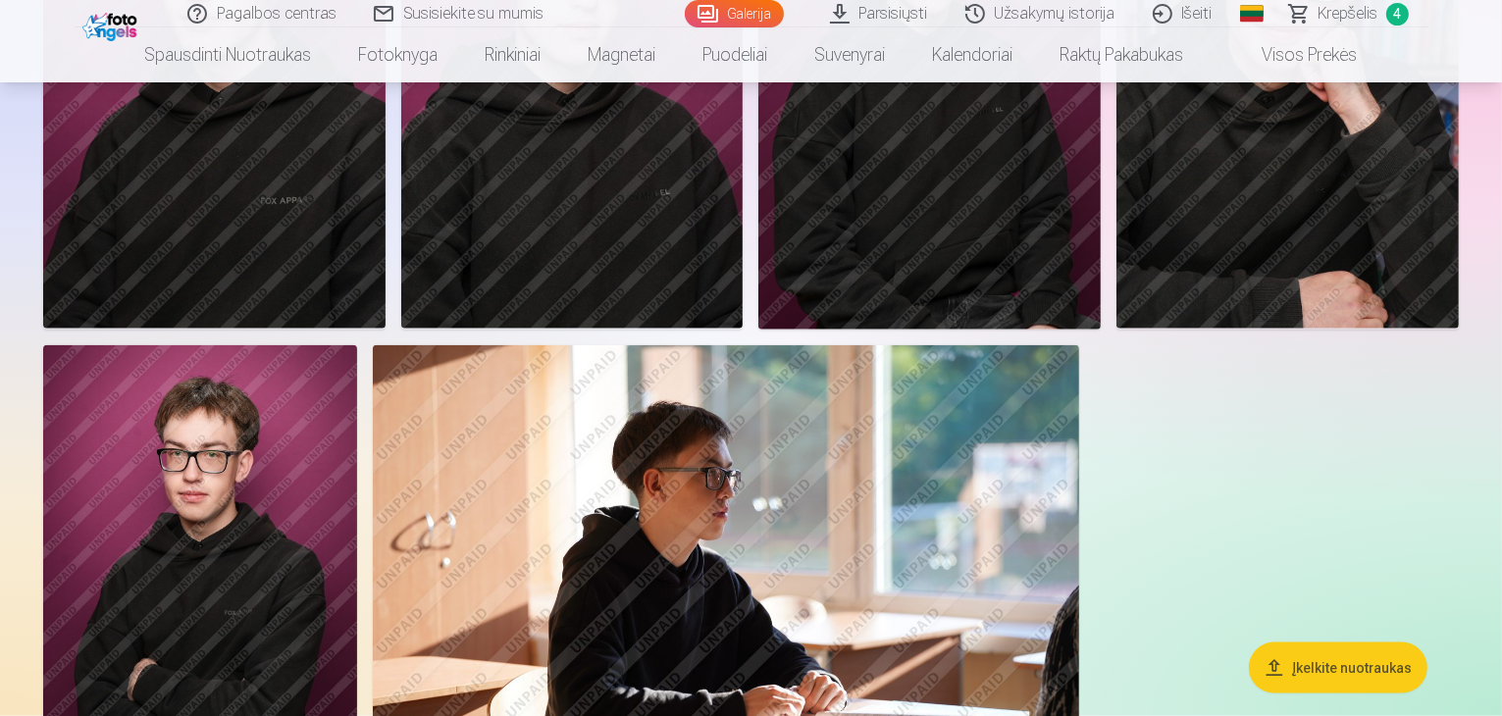
scroll to position [2394, 0]
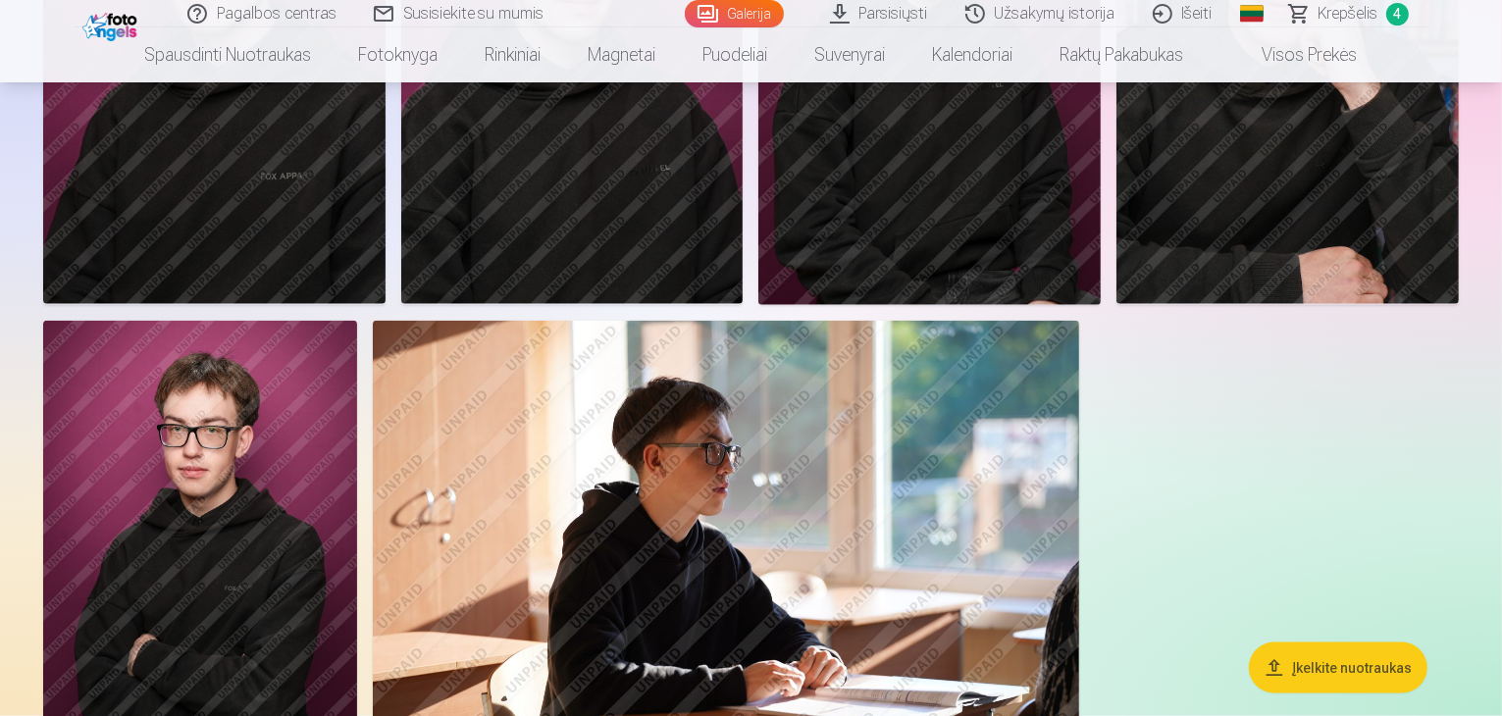
click at [386, 304] on img at bounding box center [214, 47] width 342 height 513
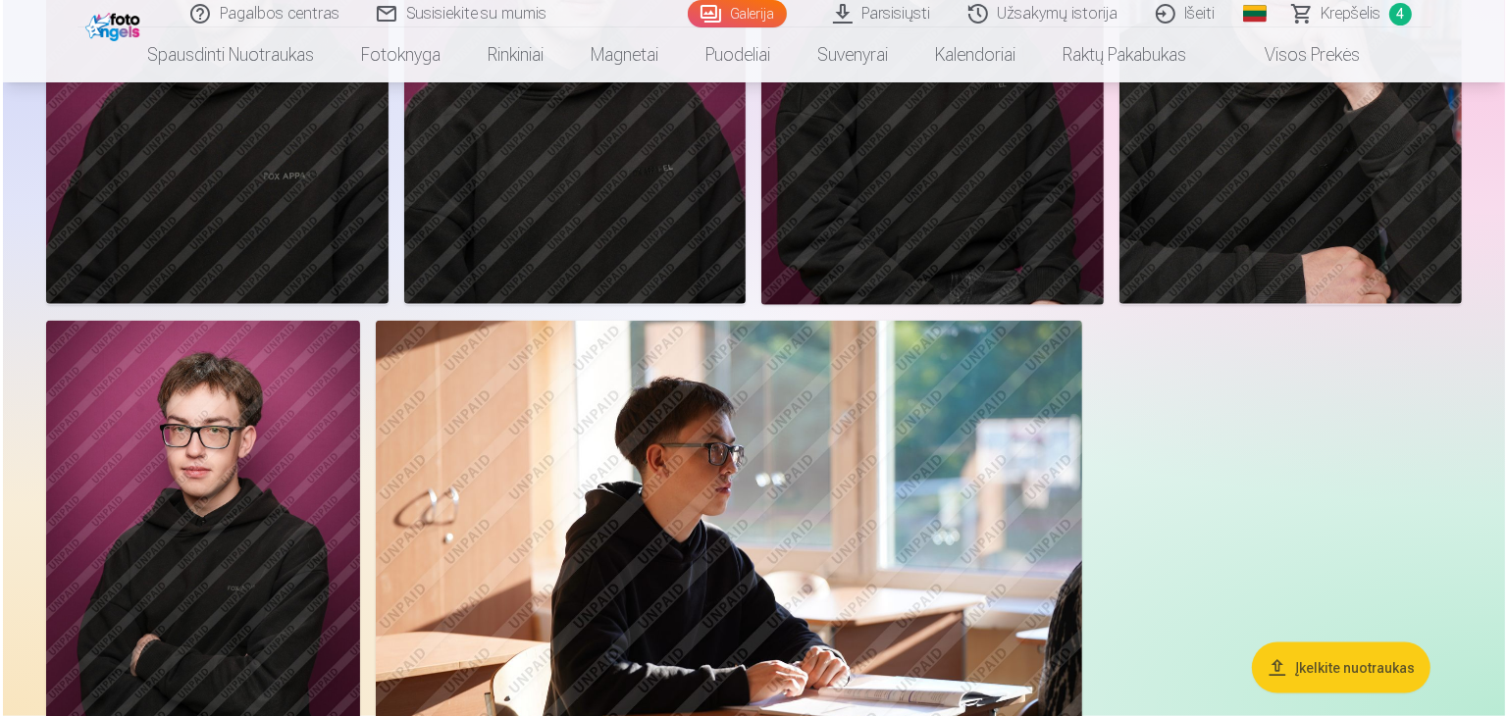
scroll to position [2400, 0]
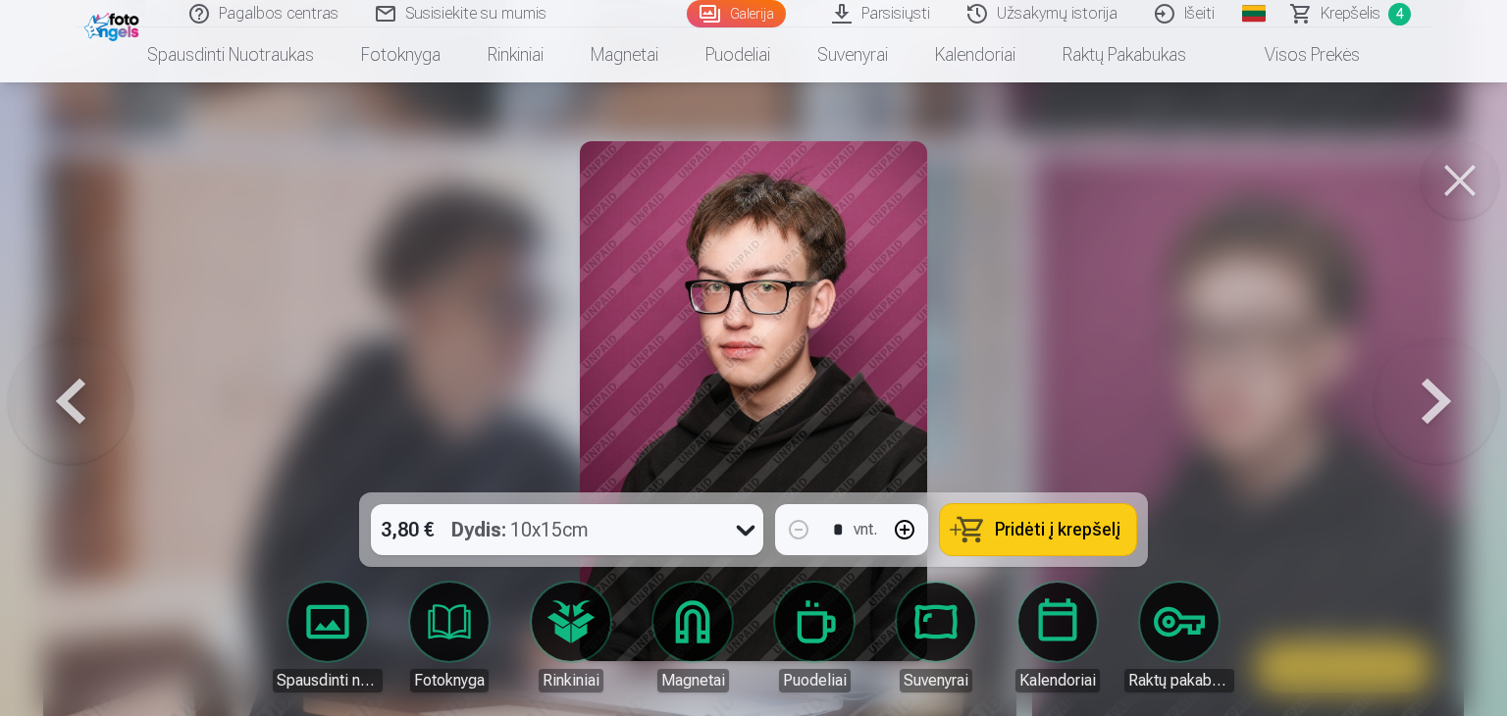
click at [740, 527] on icon at bounding box center [745, 529] width 31 height 31
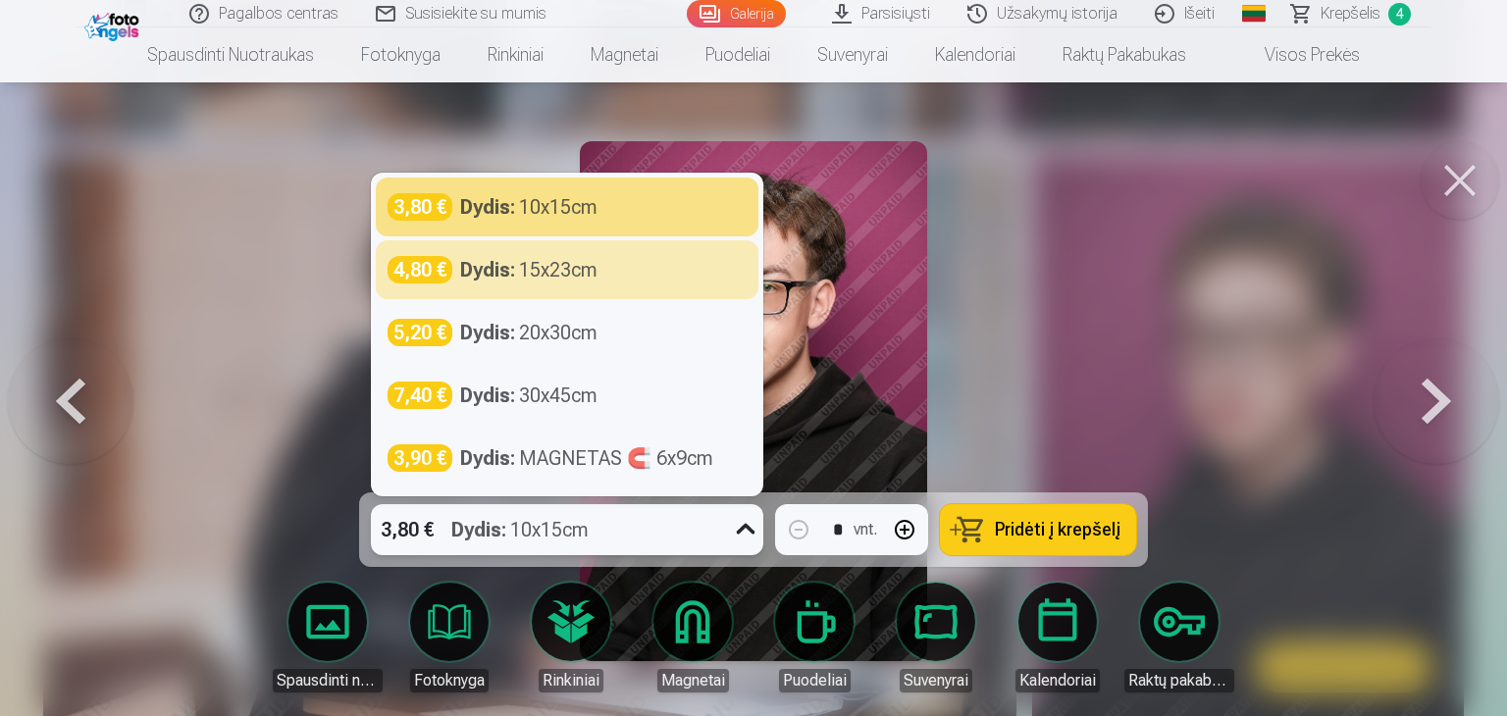
click at [1087, 244] on div at bounding box center [753, 358] width 1507 height 716
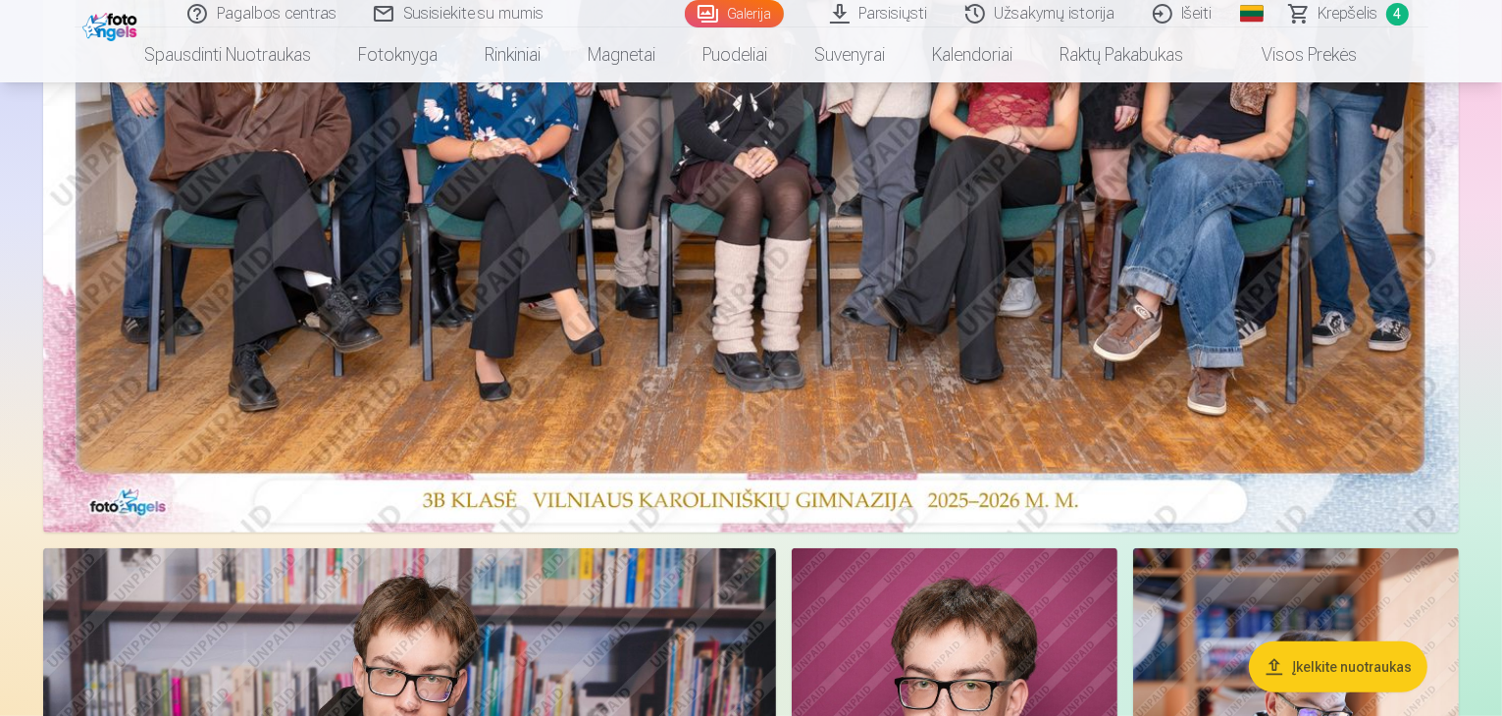
scroll to position [1020, 0]
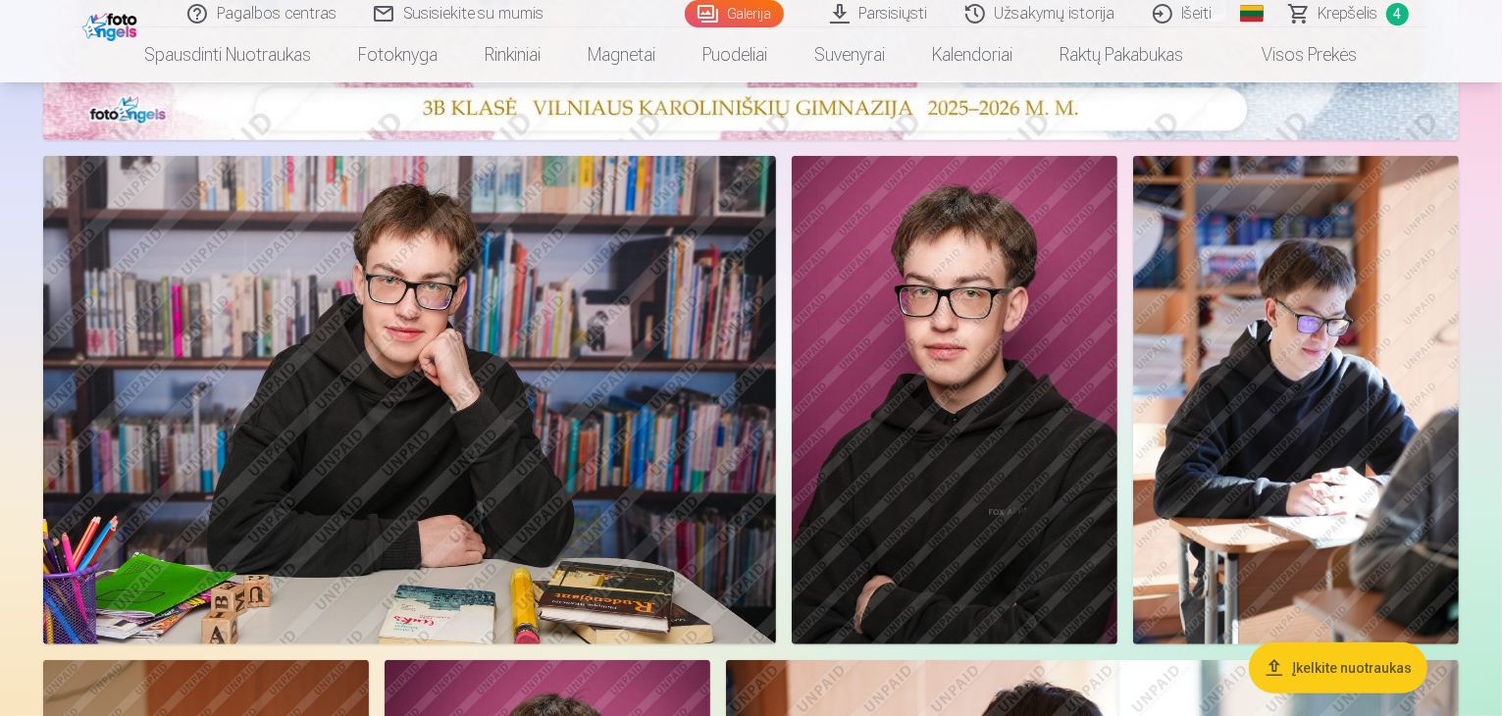
click at [1117, 502] on img at bounding box center [955, 400] width 326 height 489
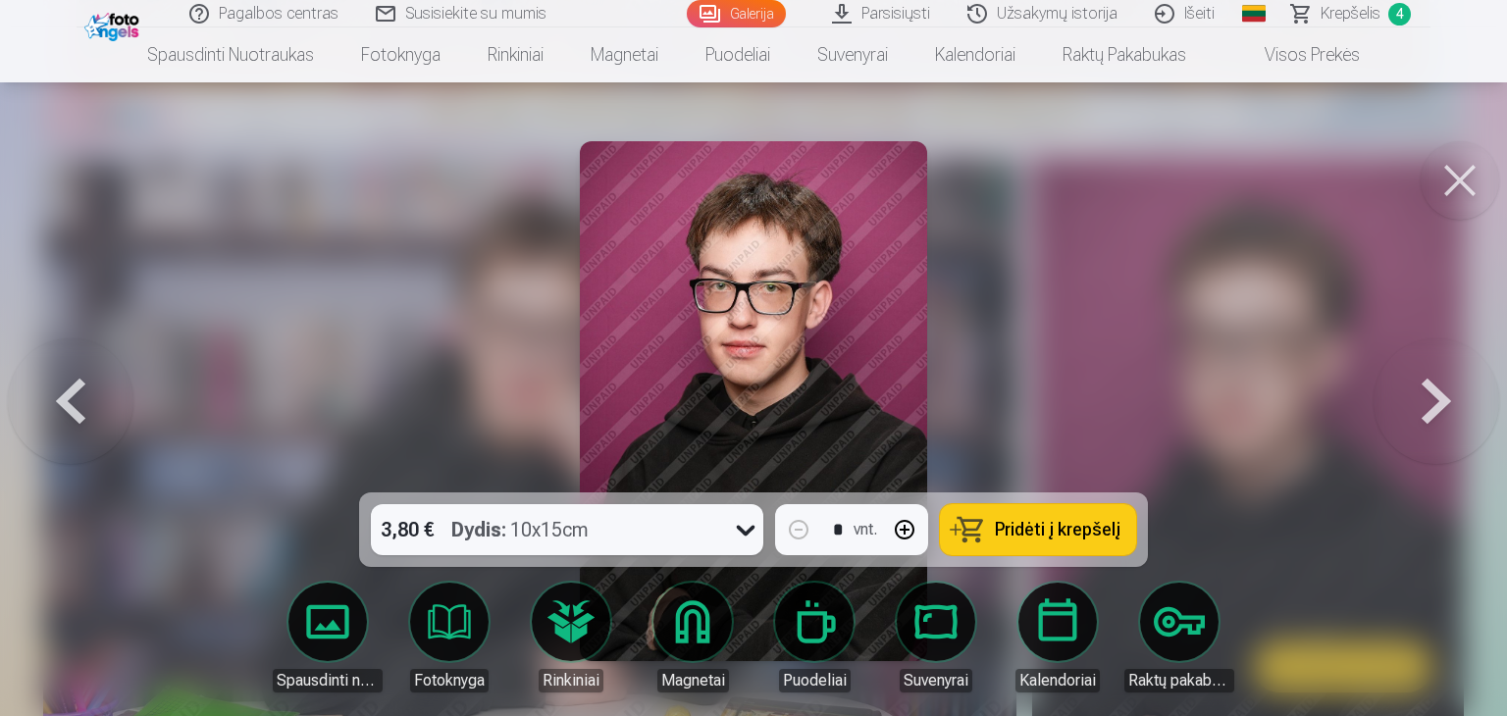
click at [1464, 172] on button at bounding box center [1460, 180] width 78 height 78
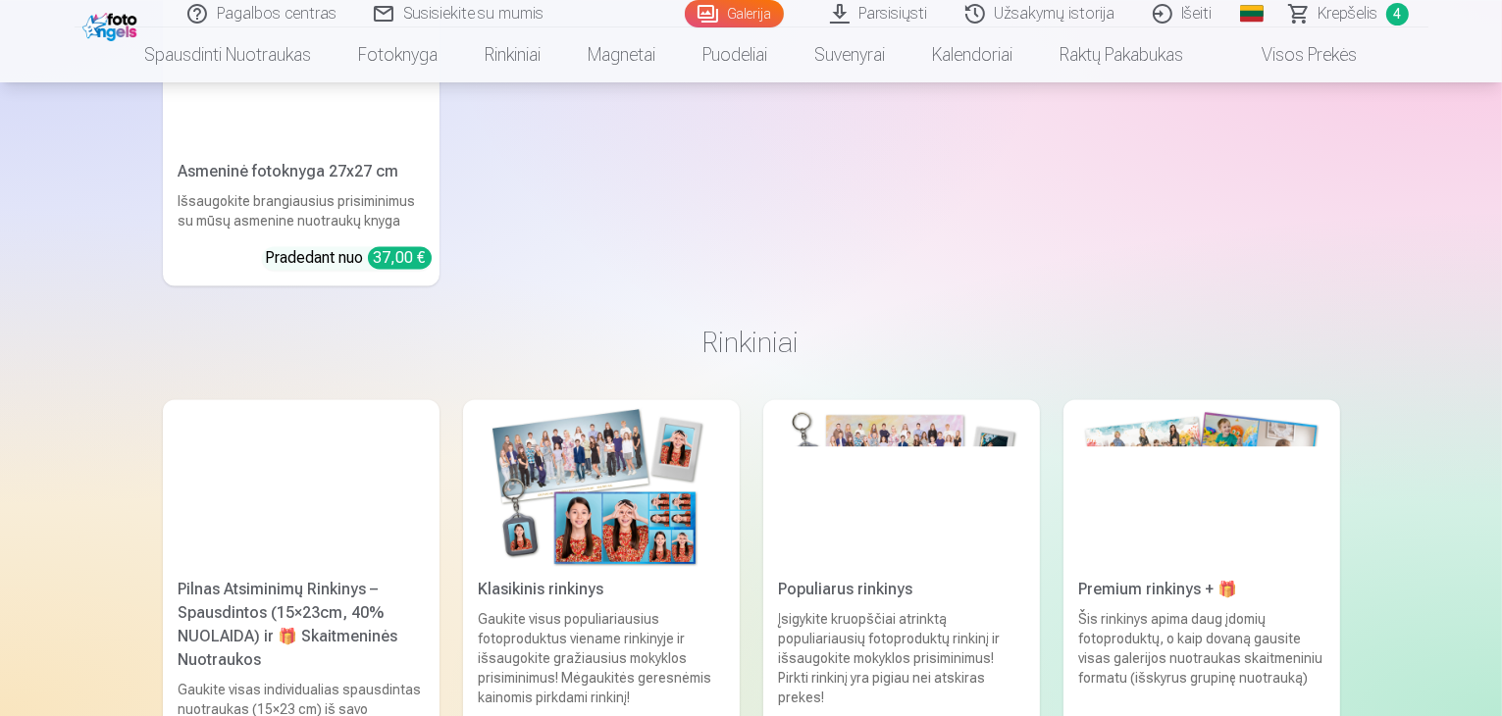
scroll to position [4552, 0]
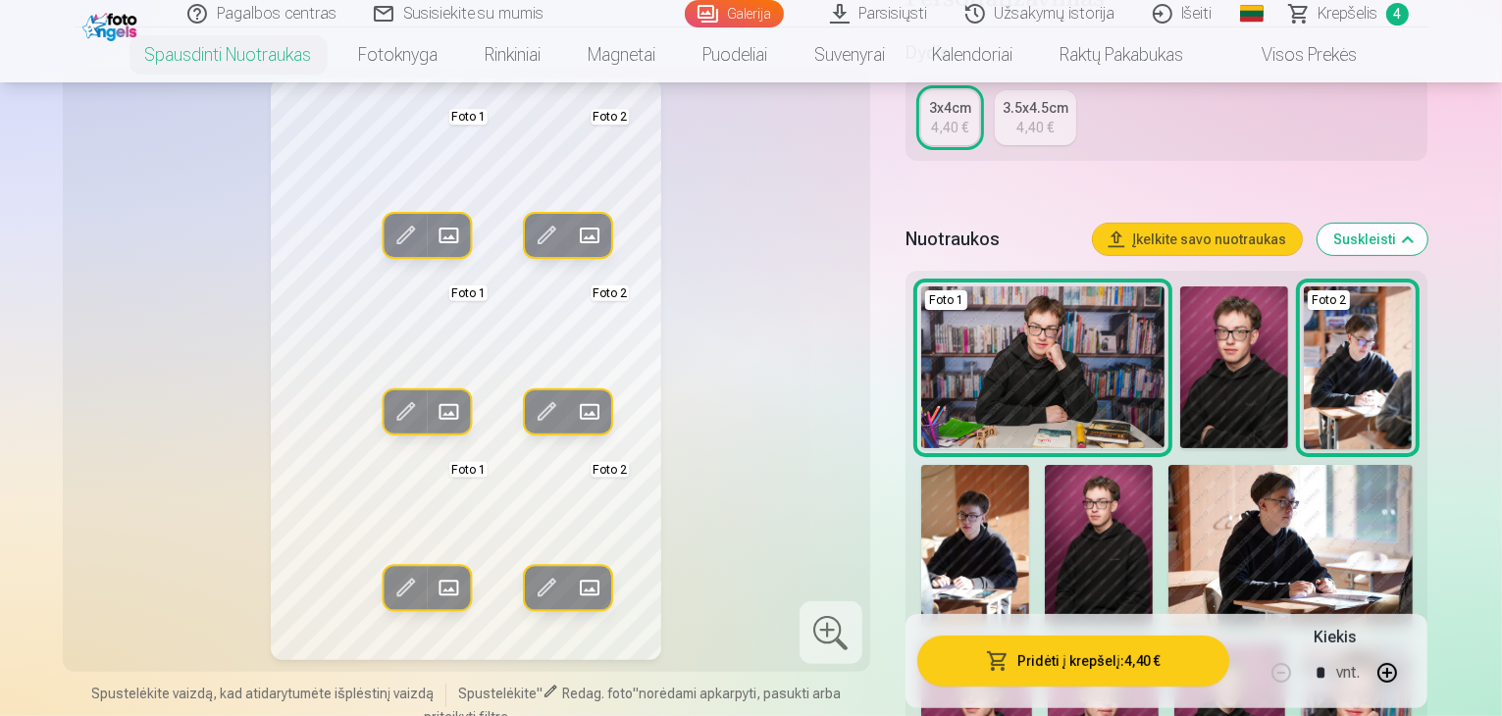
scroll to position [392, 0]
click at [1228, 357] on img at bounding box center [1234, 367] width 108 height 162
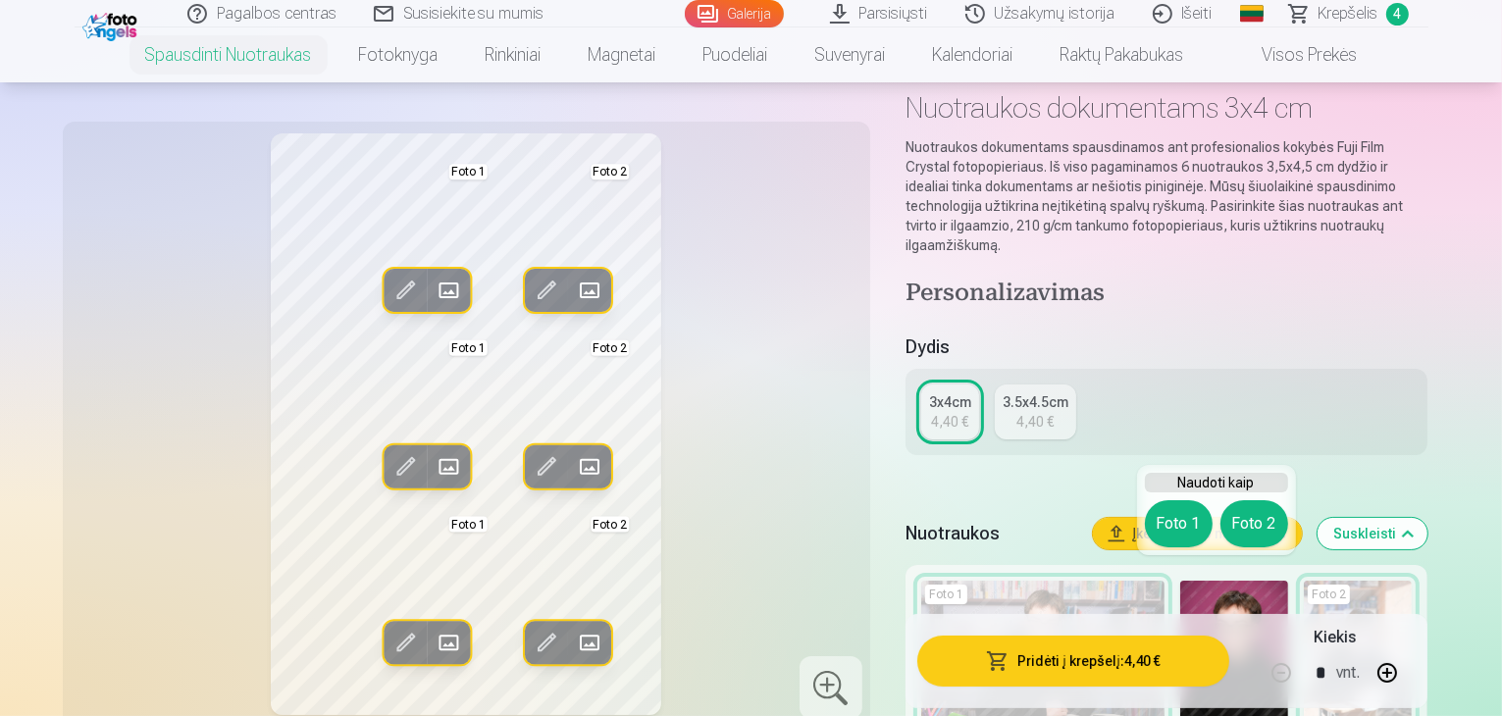
scroll to position [98, 0]
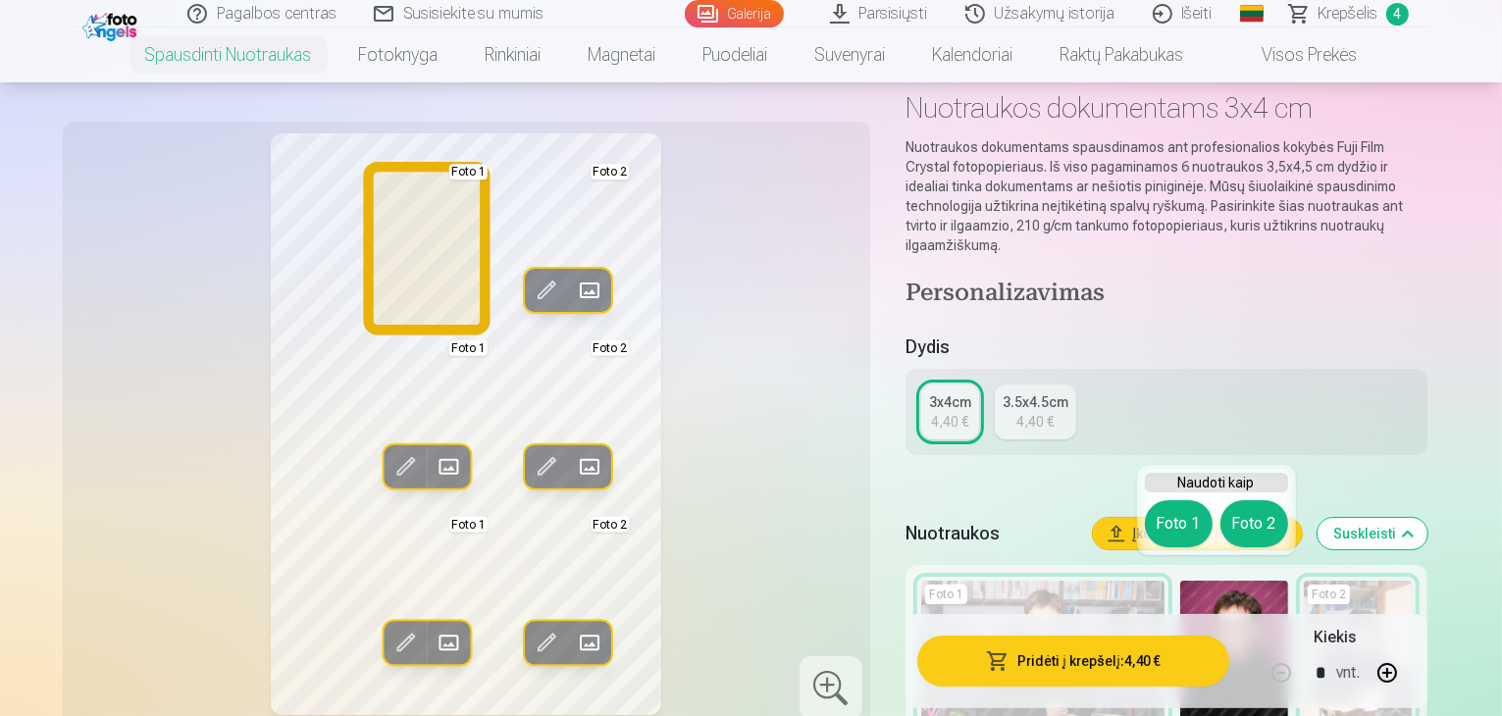
click at [1168, 520] on button "Foto 1" at bounding box center [1179, 523] width 68 height 47
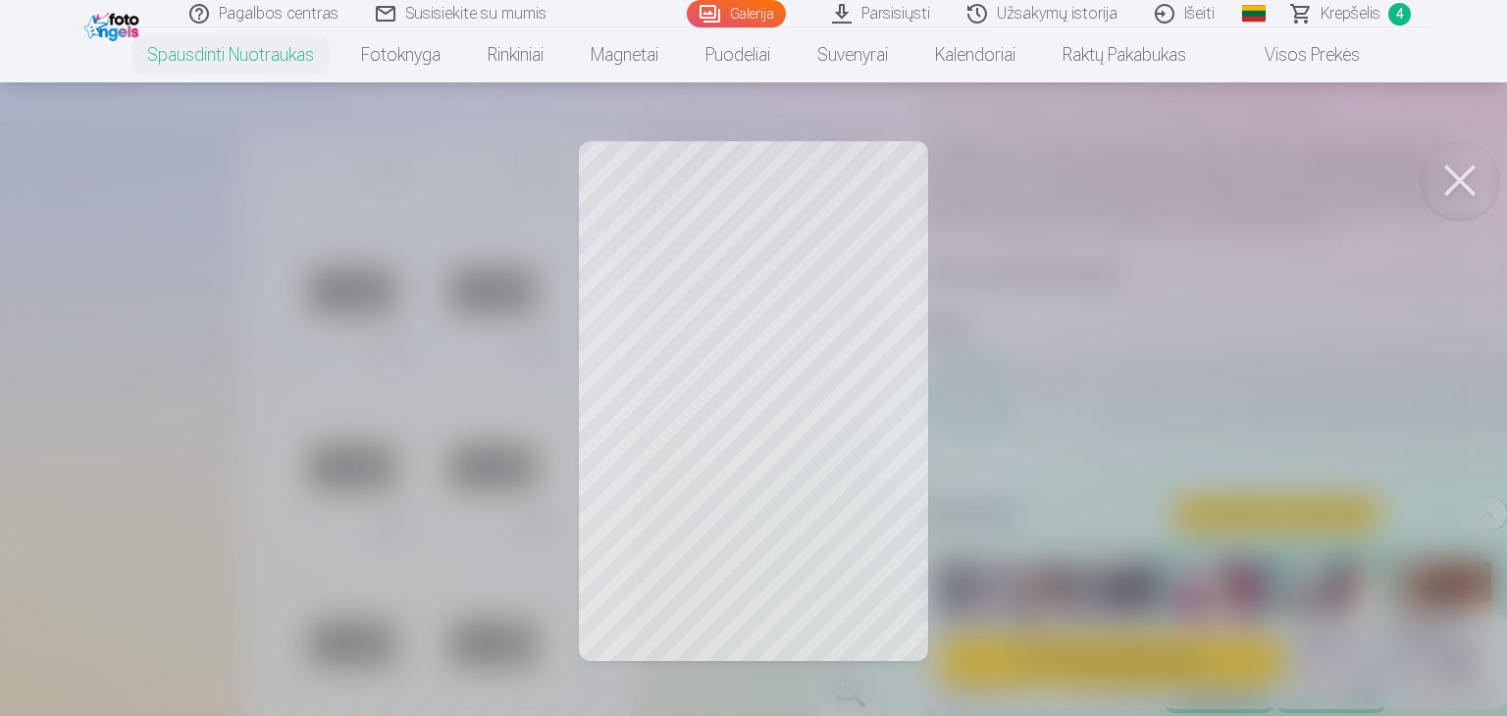
click at [1468, 182] on button at bounding box center [1460, 180] width 78 height 78
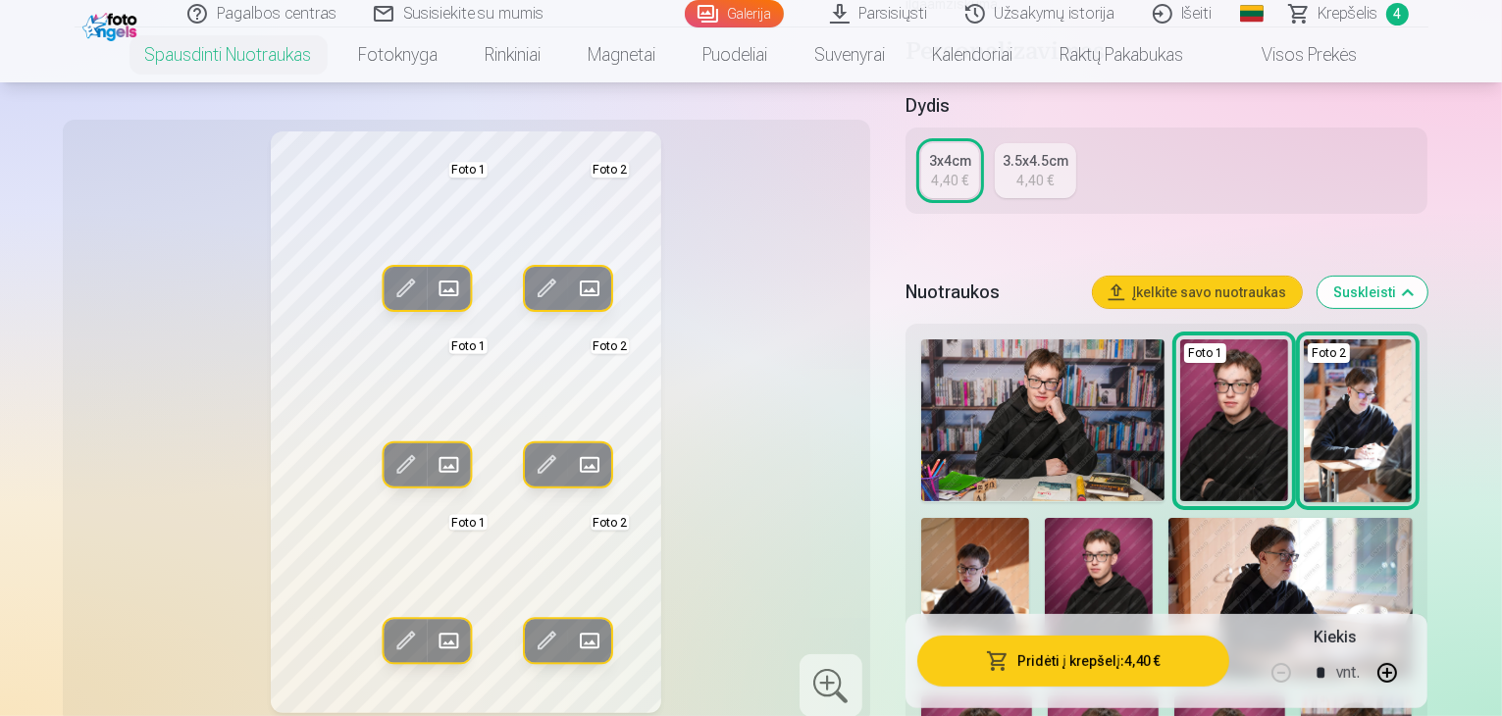
scroll to position [392, 0]
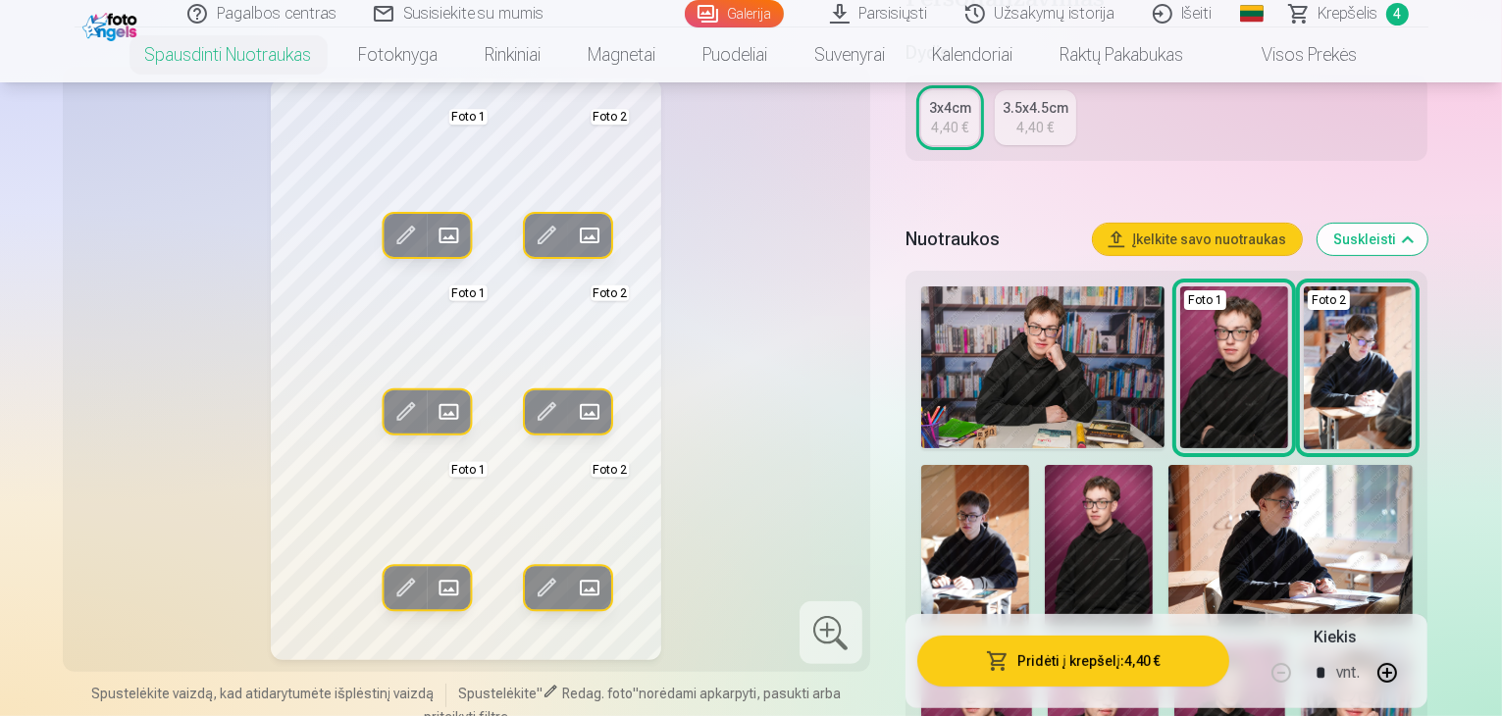
click at [1032, 643] on img at bounding box center [976, 726] width 111 height 167
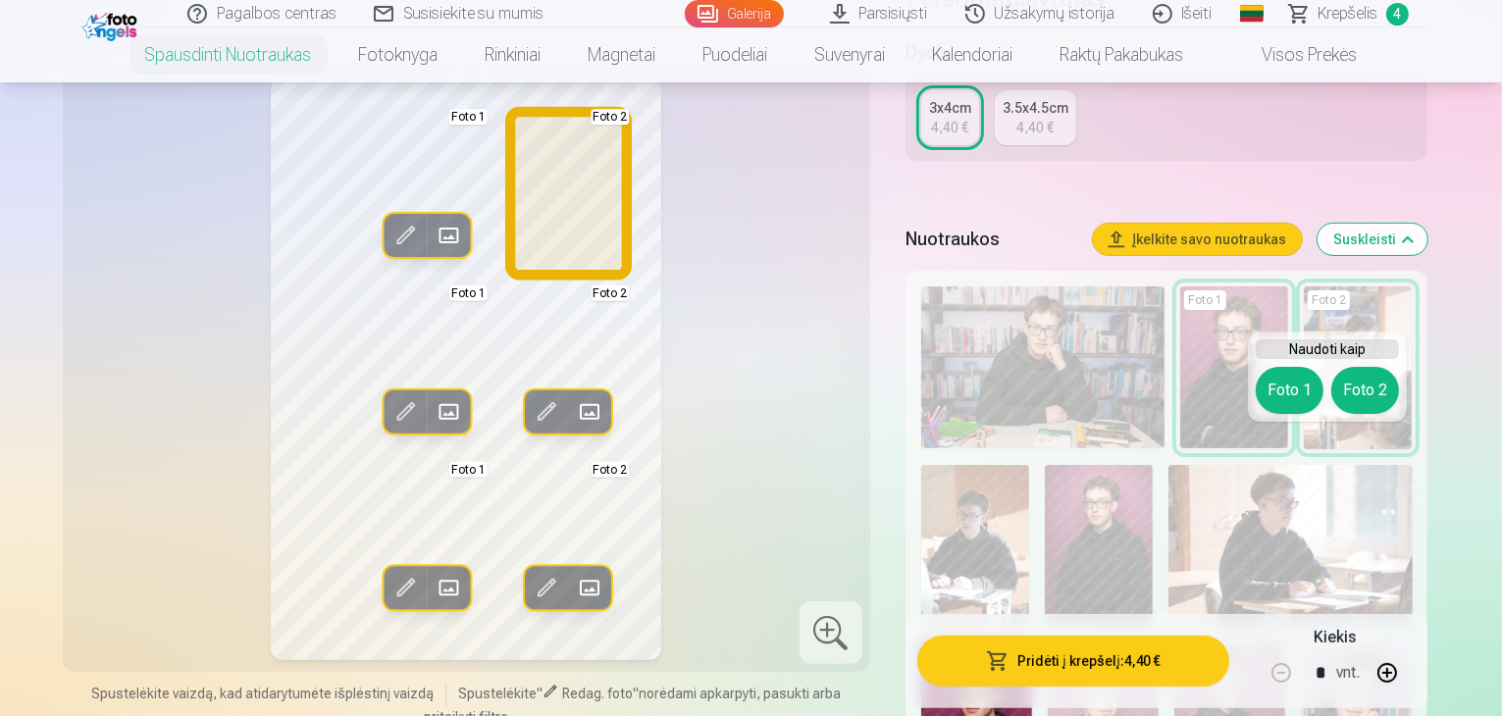
click at [1363, 385] on button "Foto 2" at bounding box center [1365, 390] width 68 height 47
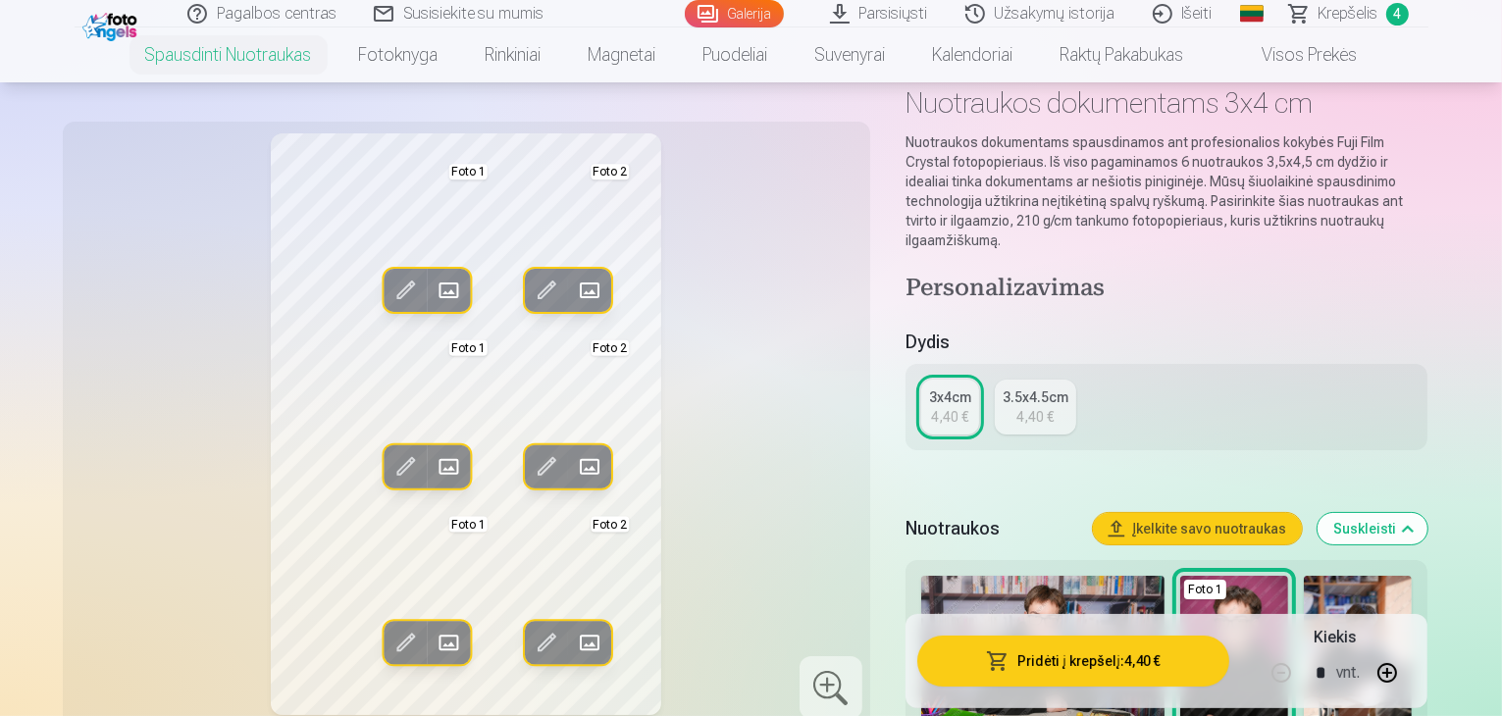
scroll to position [98, 0]
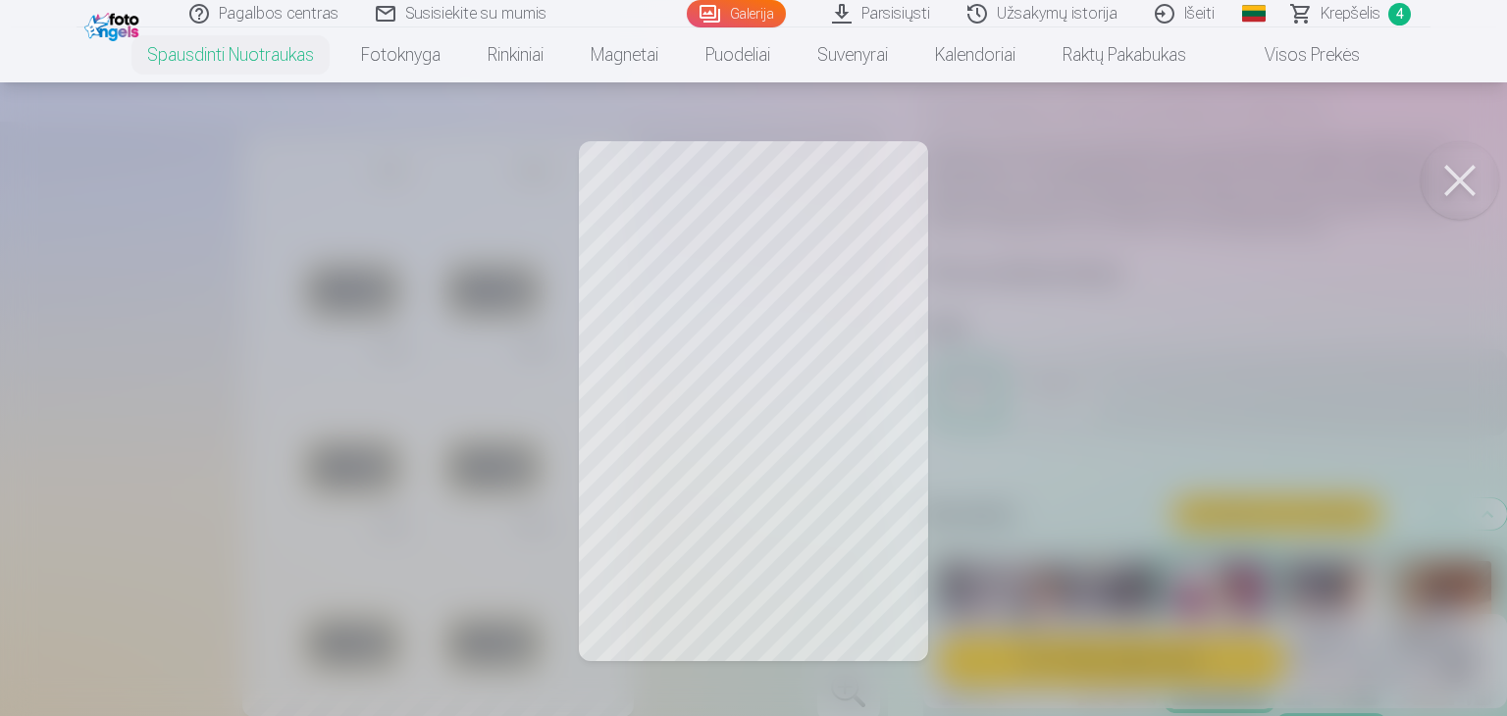
click at [1461, 188] on button at bounding box center [1460, 180] width 78 height 78
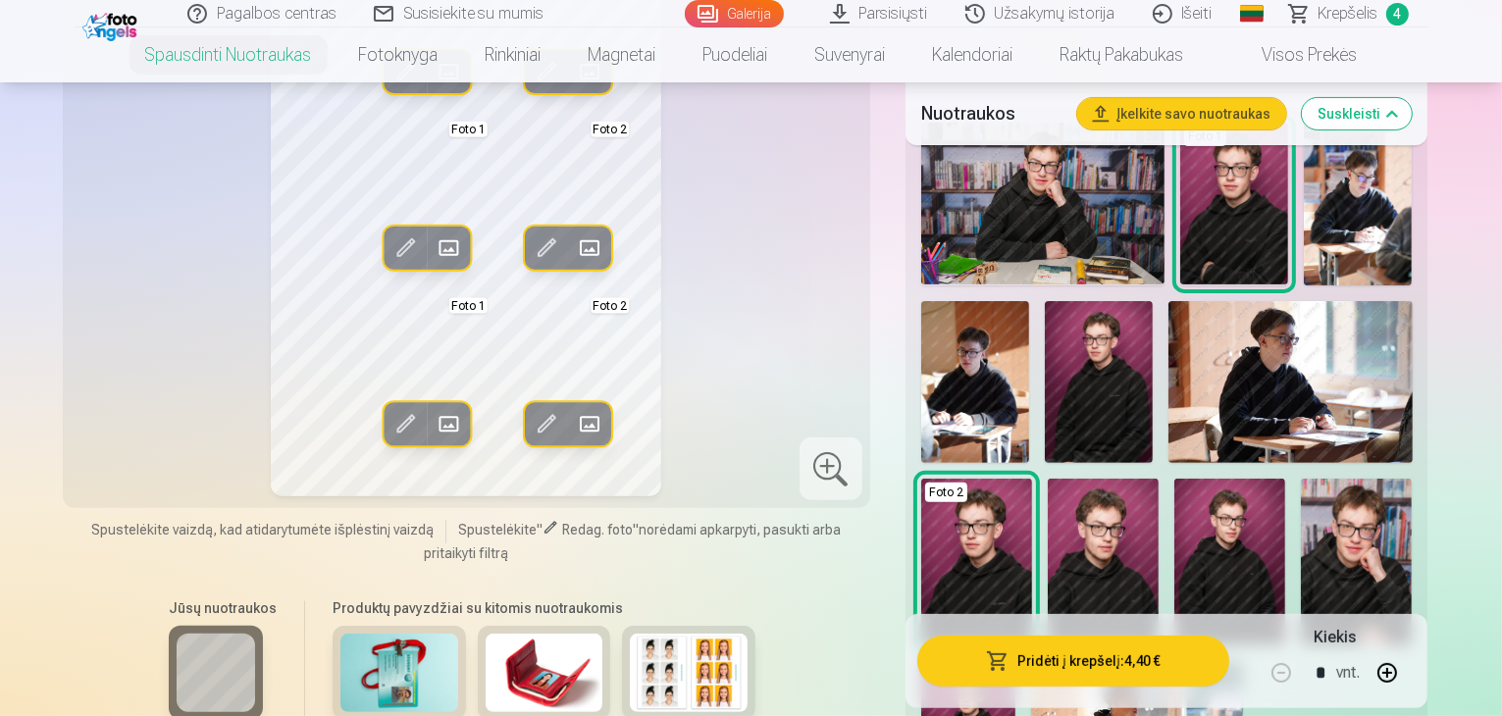
scroll to position [589, 0]
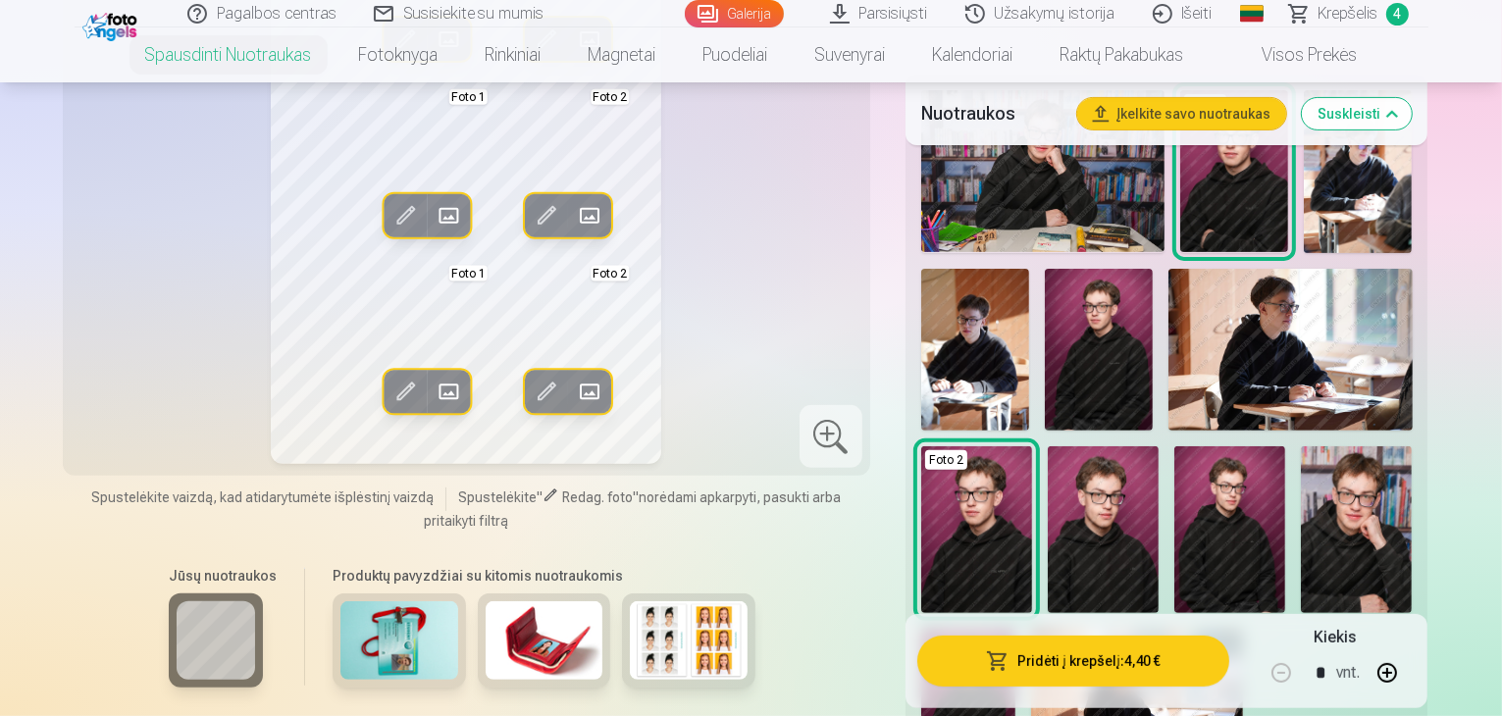
click at [1015, 629] on img at bounding box center [968, 699] width 94 height 141
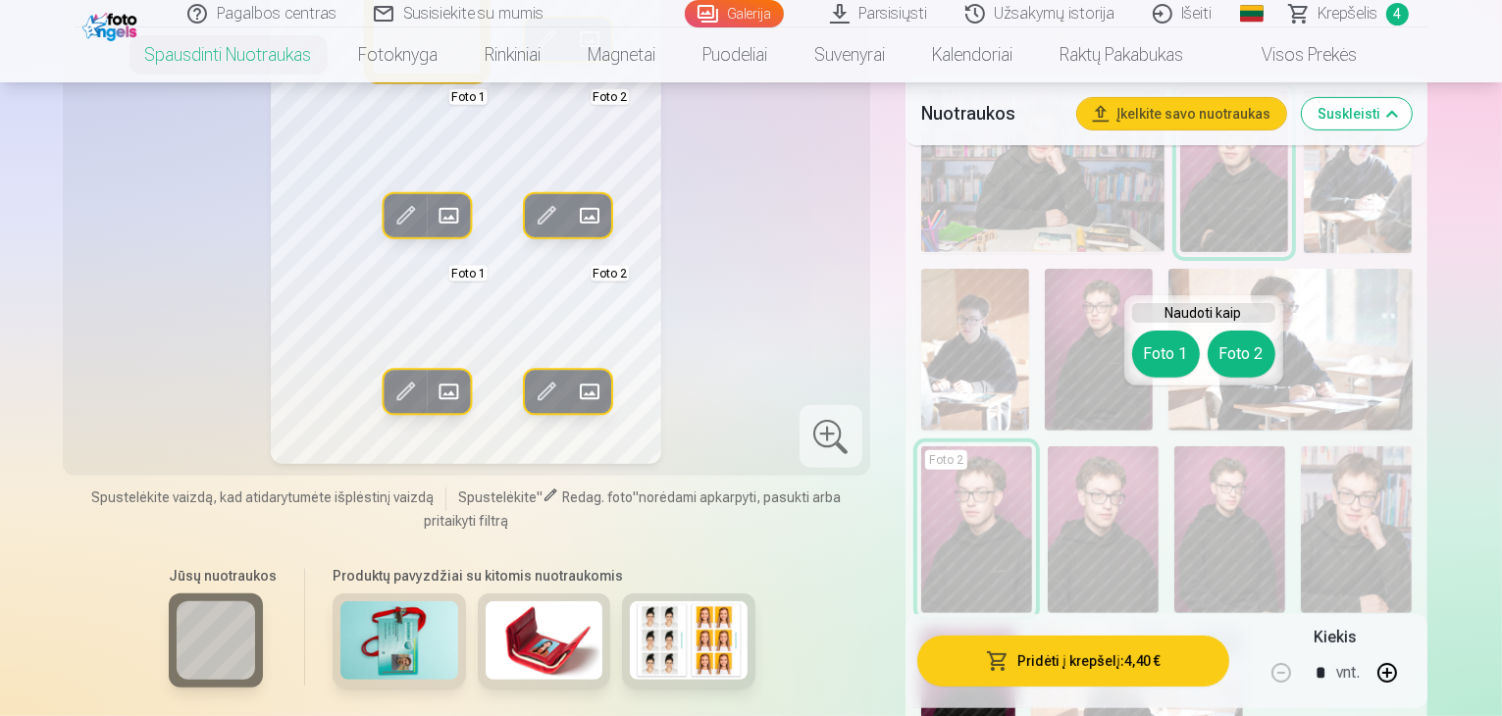
click at [1159, 358] on button "Foto 1" at bounding box center [1166, 354] width 68 height 47
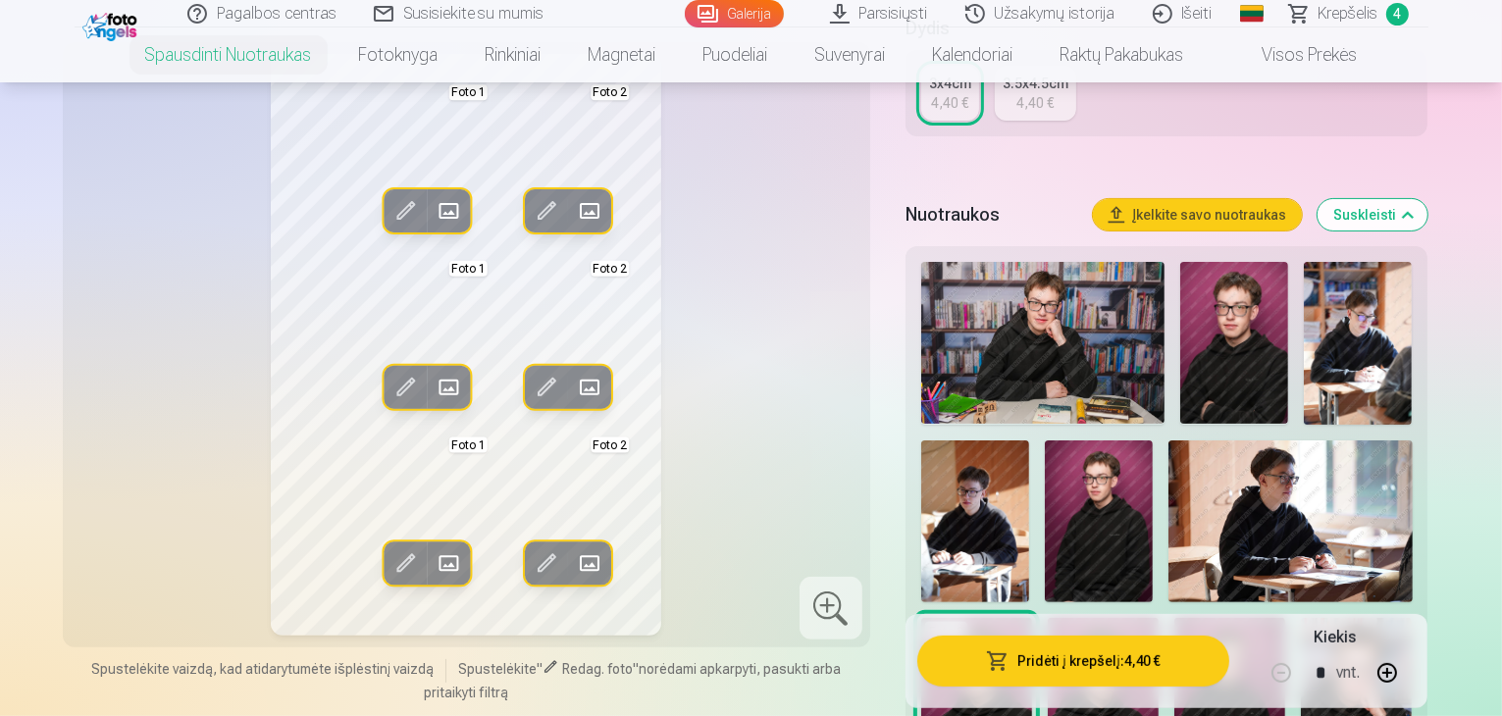
scroll to position [392, 0]
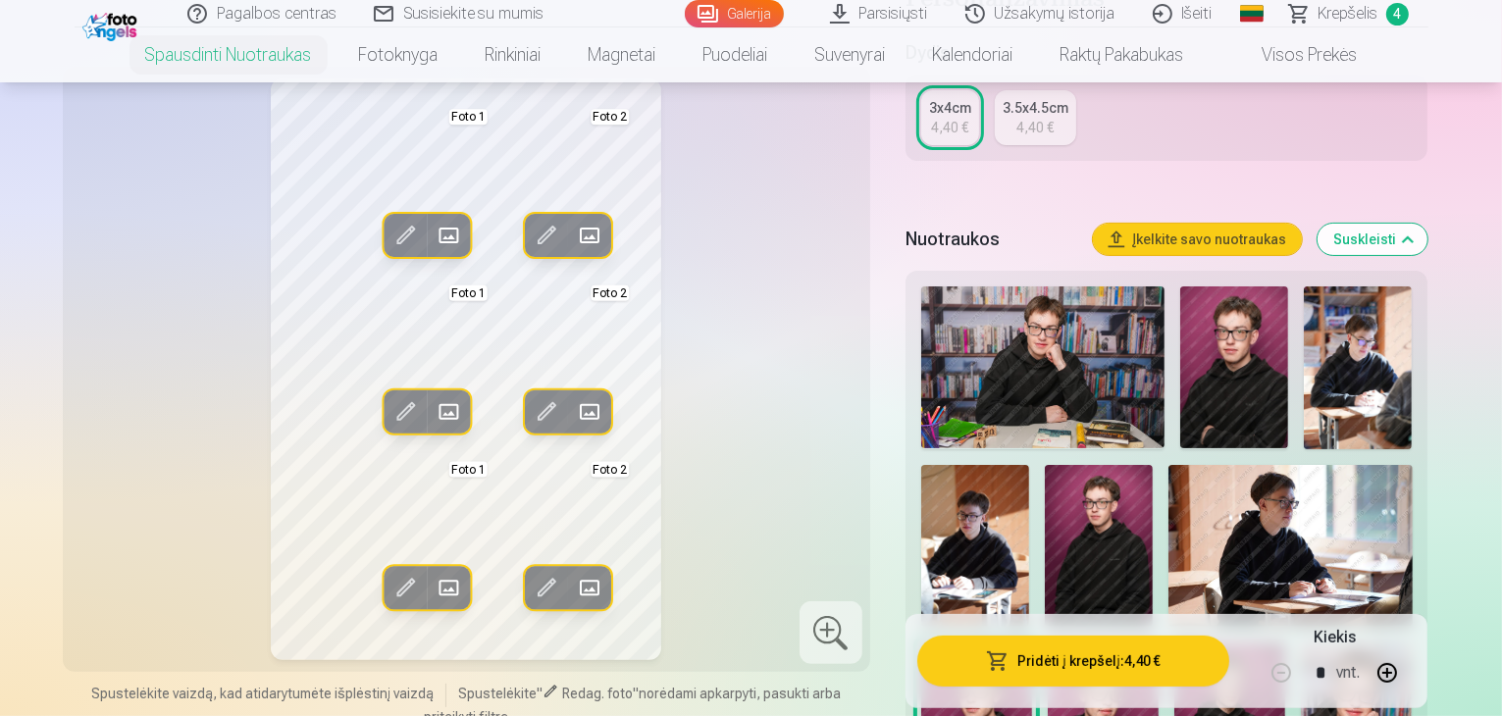
click at [1032, 643] on img at bounding box center [976, 726] width 111 height 167
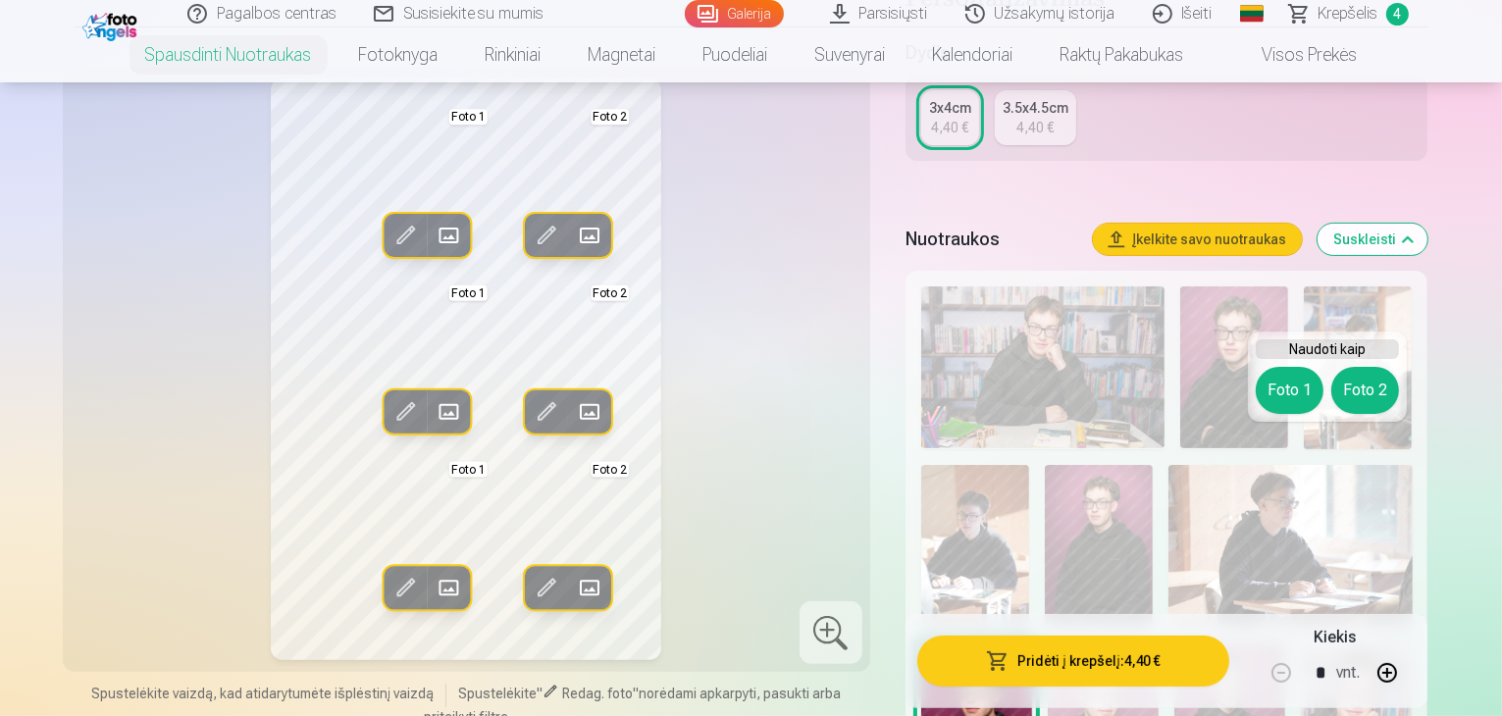
click at [1032, 643] on img at bounding box center [976, 726] width 111 height 167
click at [1138, 167] on div "Personalizavimas Dydis 3x4cm 4,40 € 3.5x4.5cm 4,40 € Nuotraukos Įkelkite savo n…" at bounding box center [1167, 557] width 523 height 1147
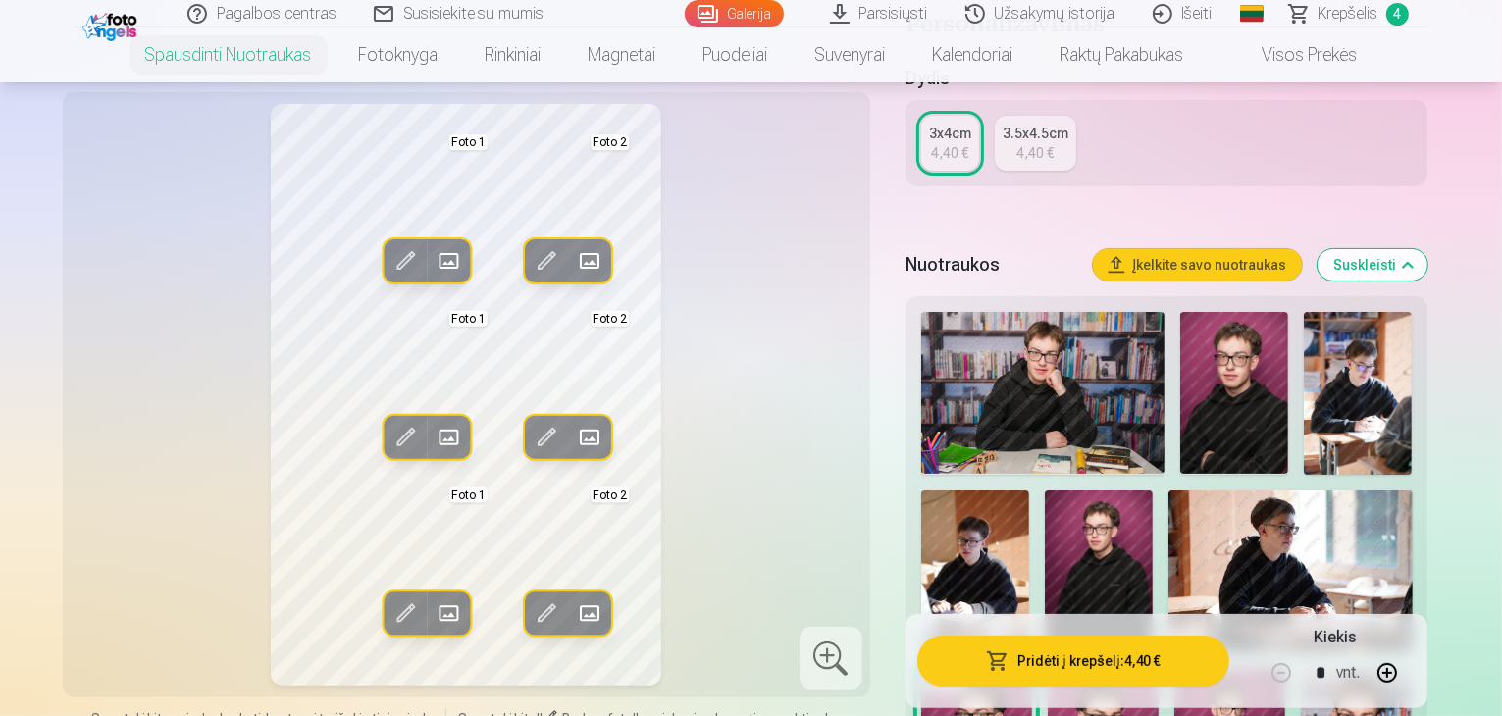
scroll to position [294, 0]
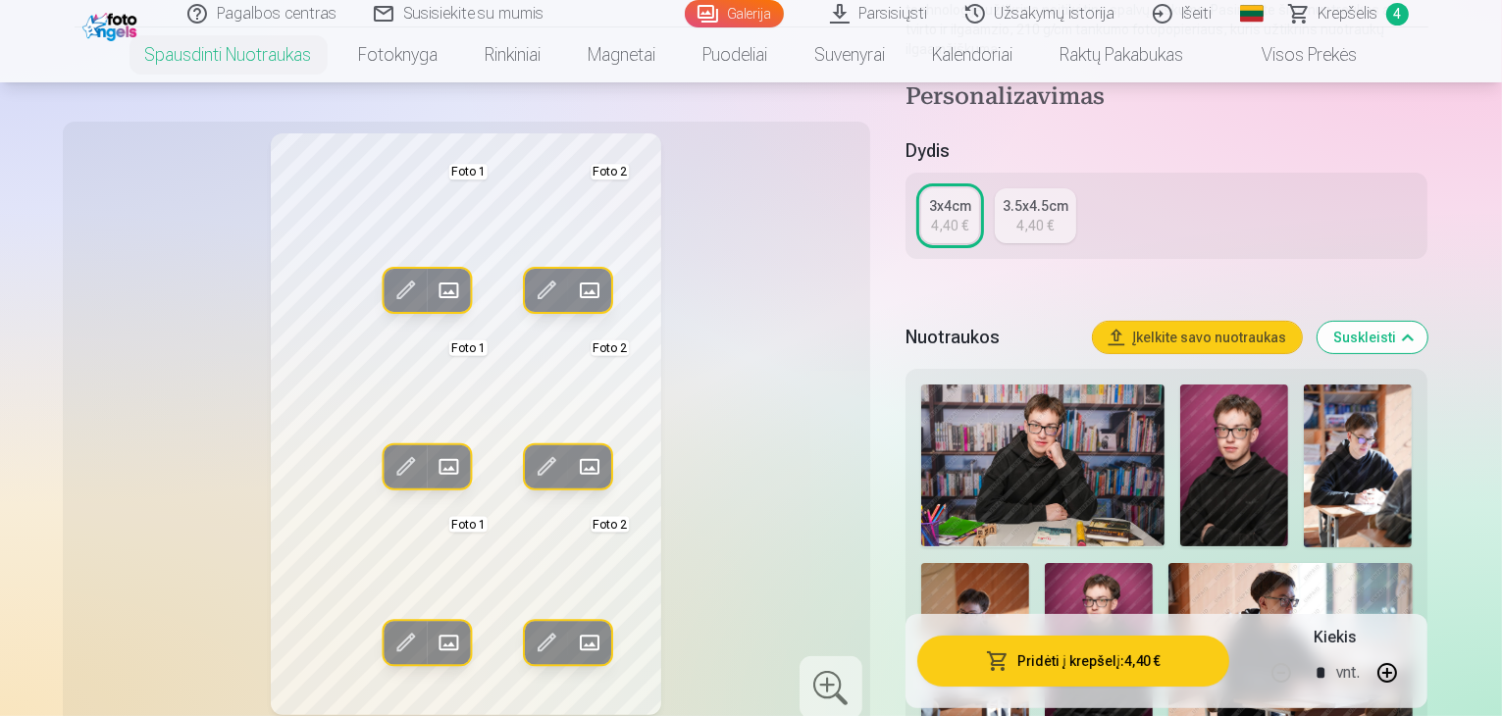
click at [1209, 443] on img at bounding box center [1234, 466] width 108 height 162
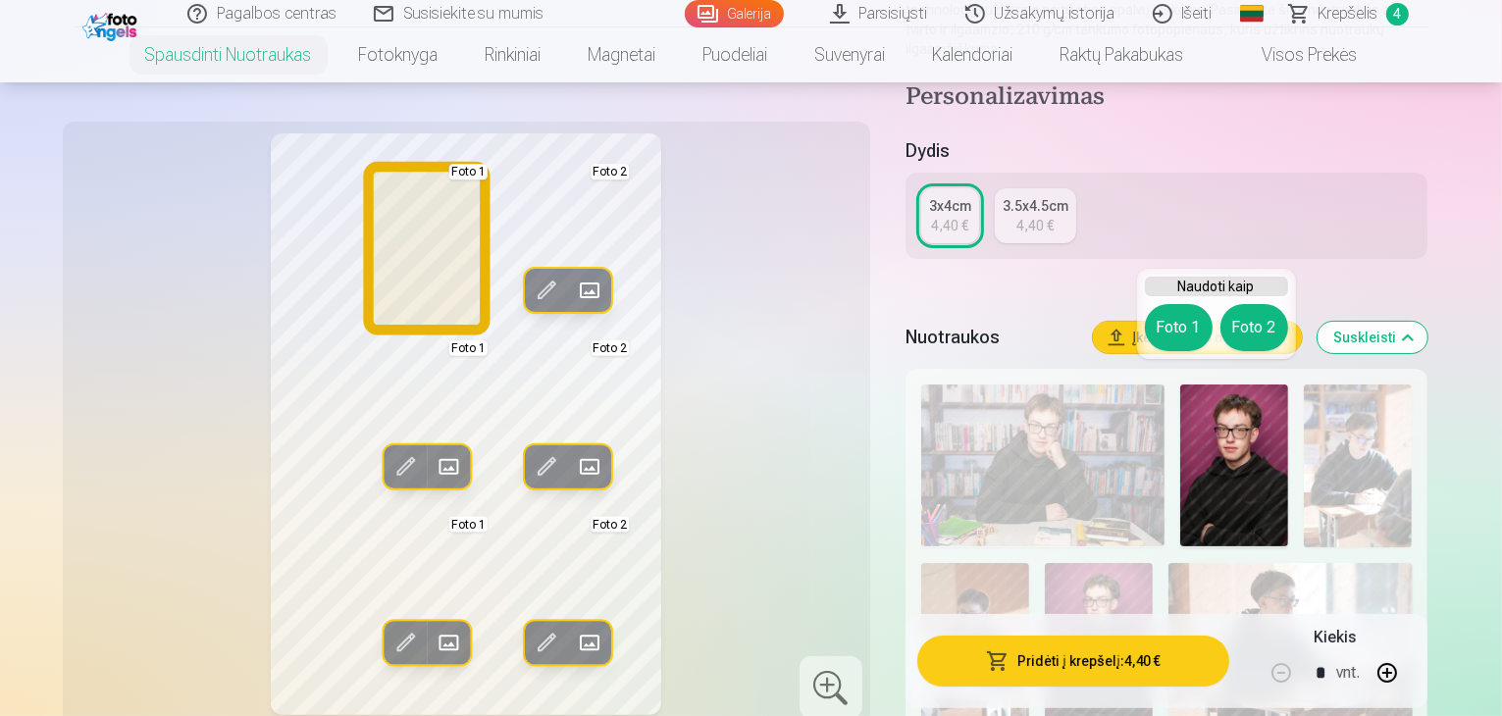
click at [1167, 331] on button "Foto 1" at bounding box center [1179, 327] width 68 height 47
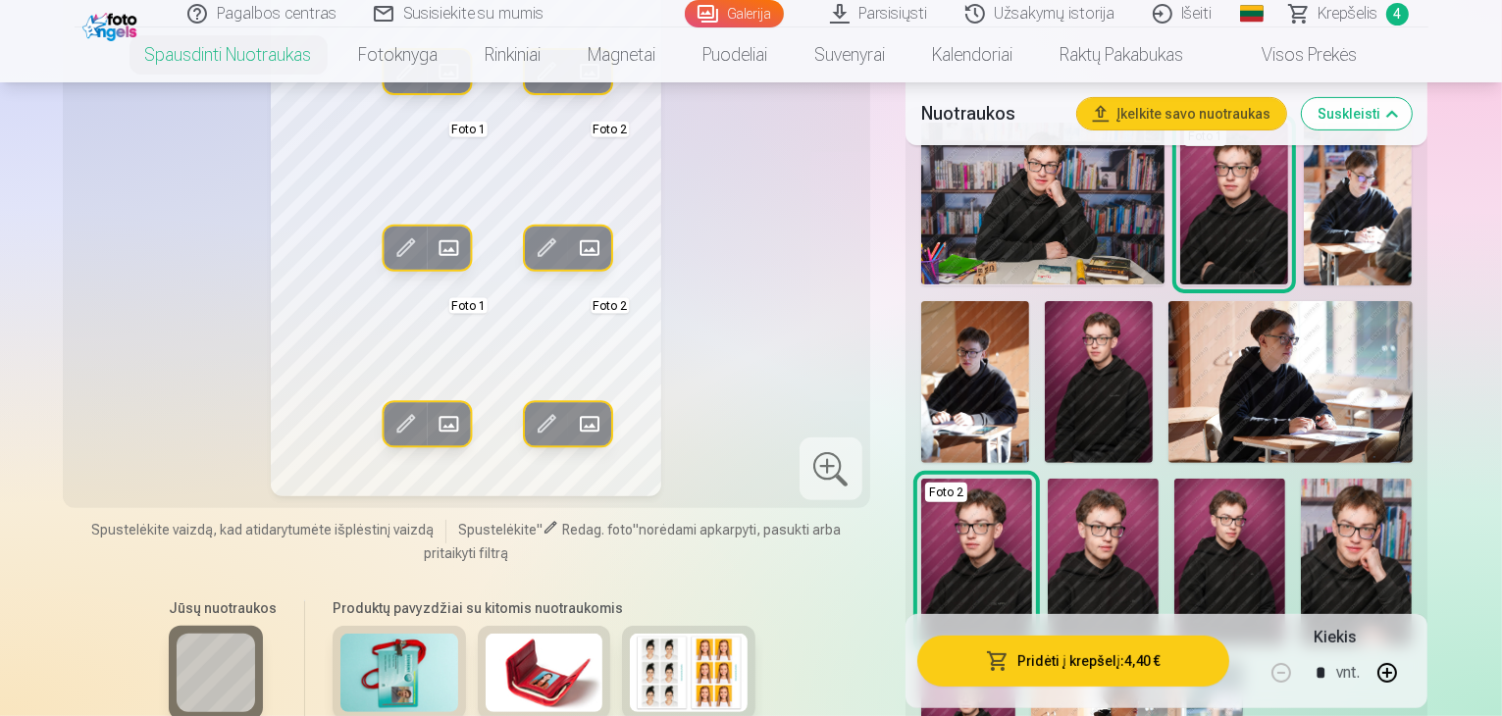
scroll to position [589, 0]
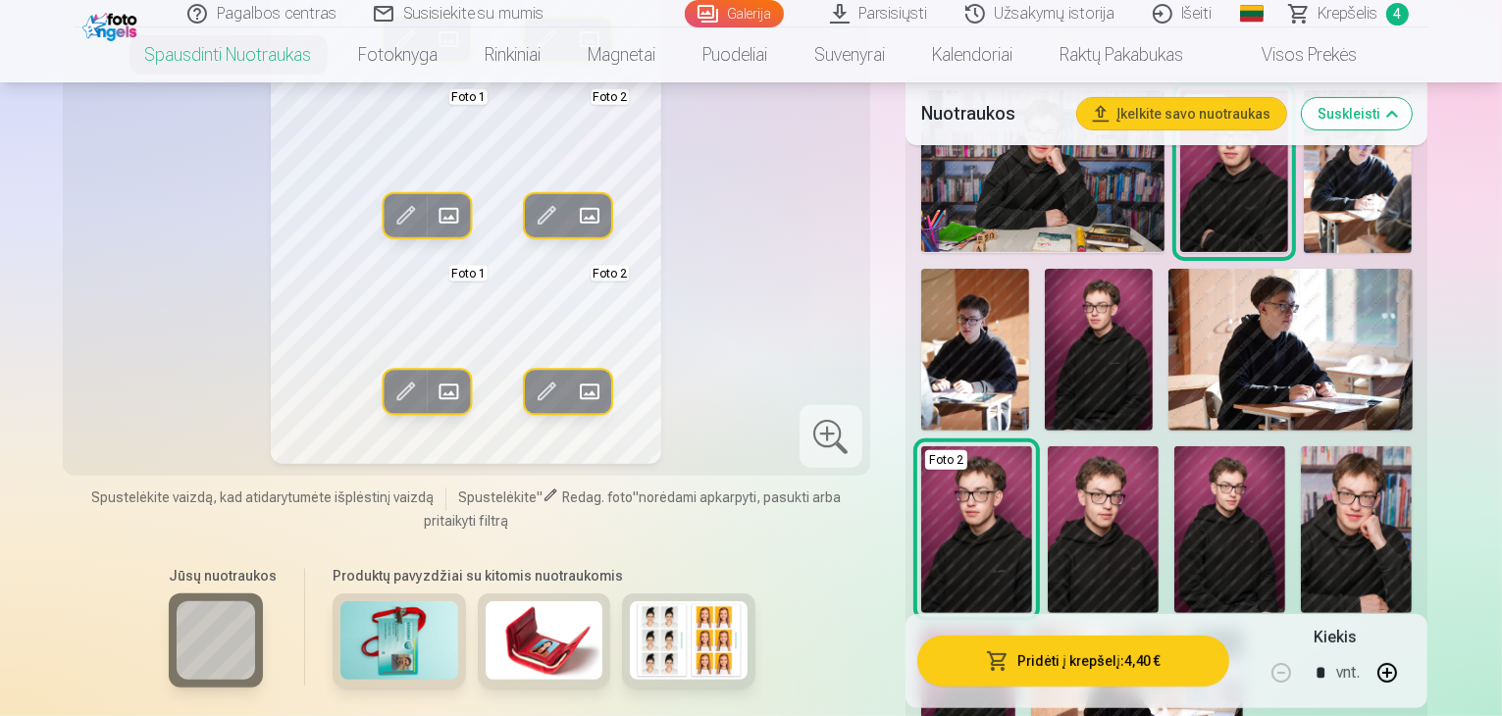
click at [1159, 446] on img at bounding box center [1103, 529] width 111 height 167
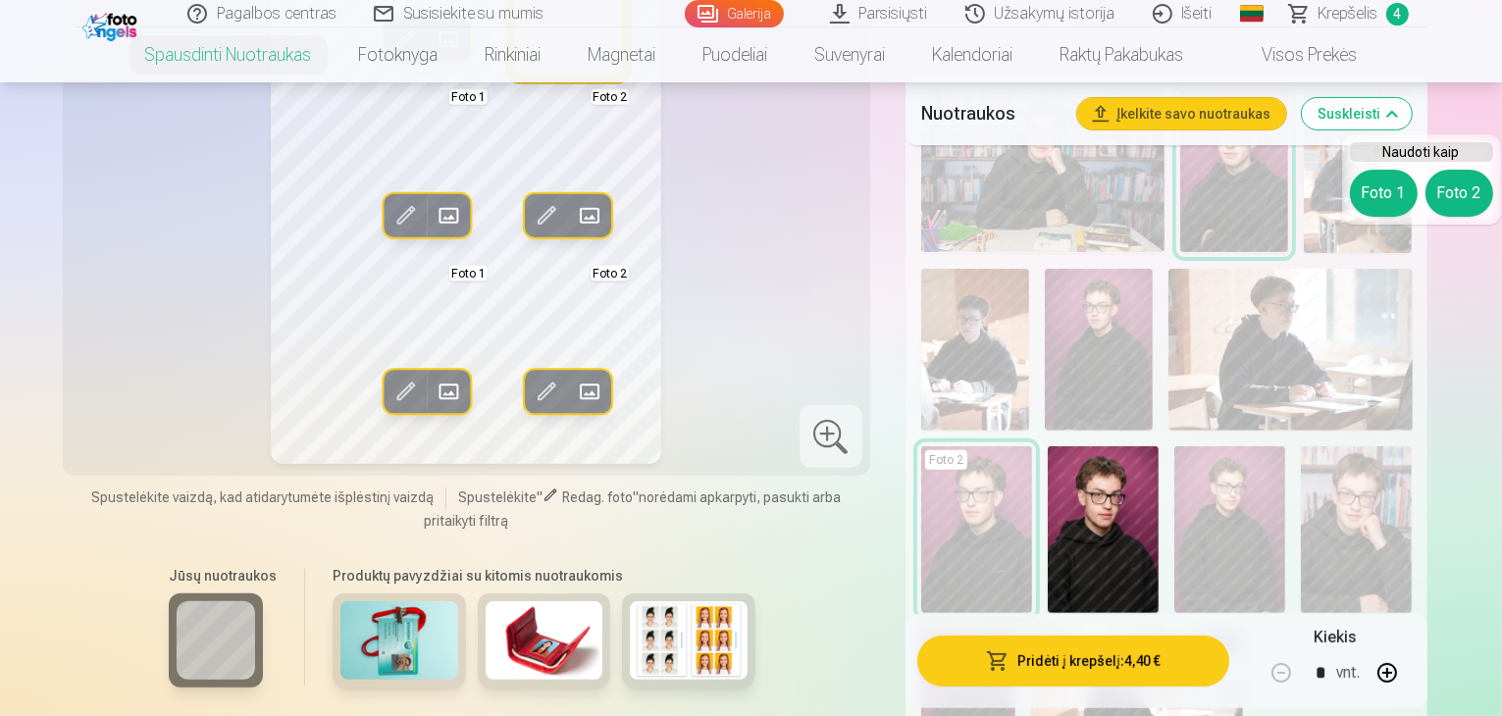
click at [1460, 191] on button "Foto 2" at bounding box center [1460, 193] width 68 height 47
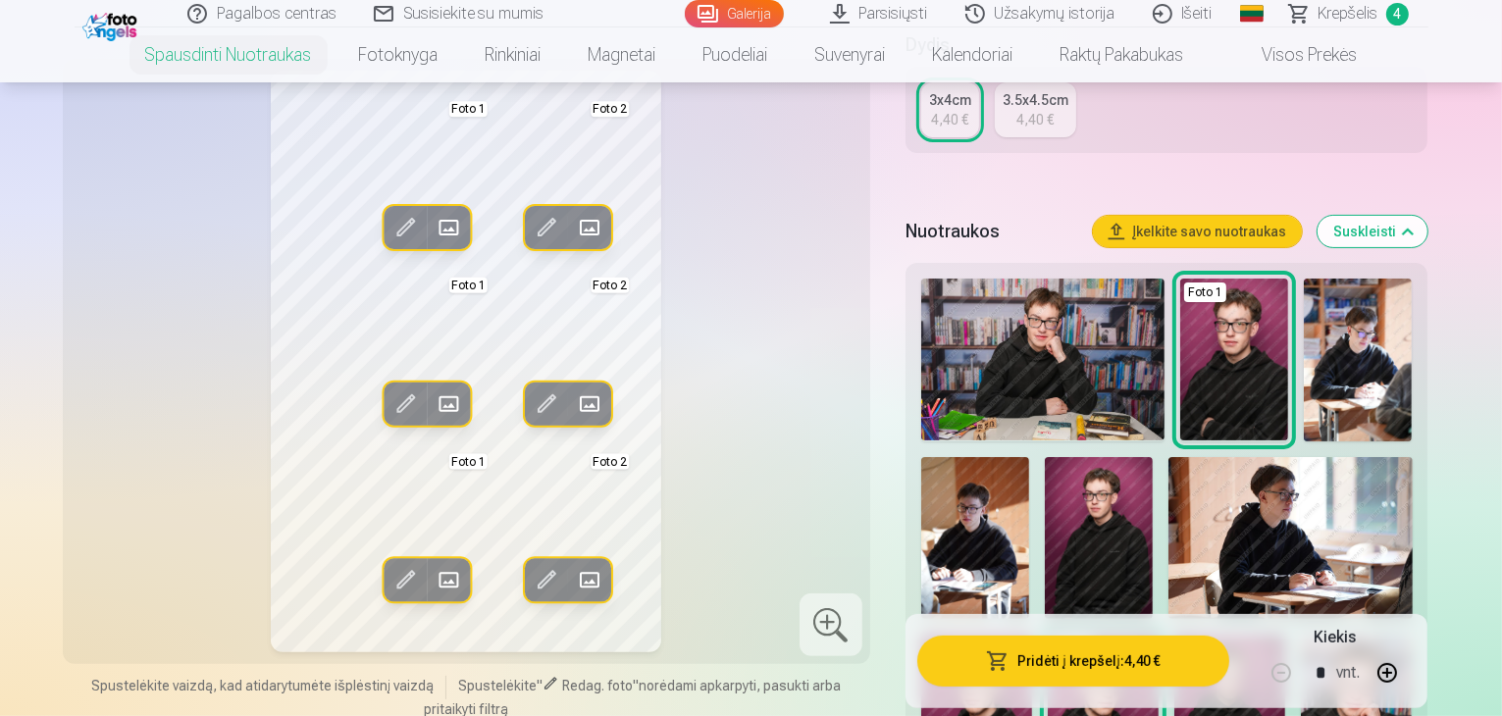
scroll to position [392, 0]
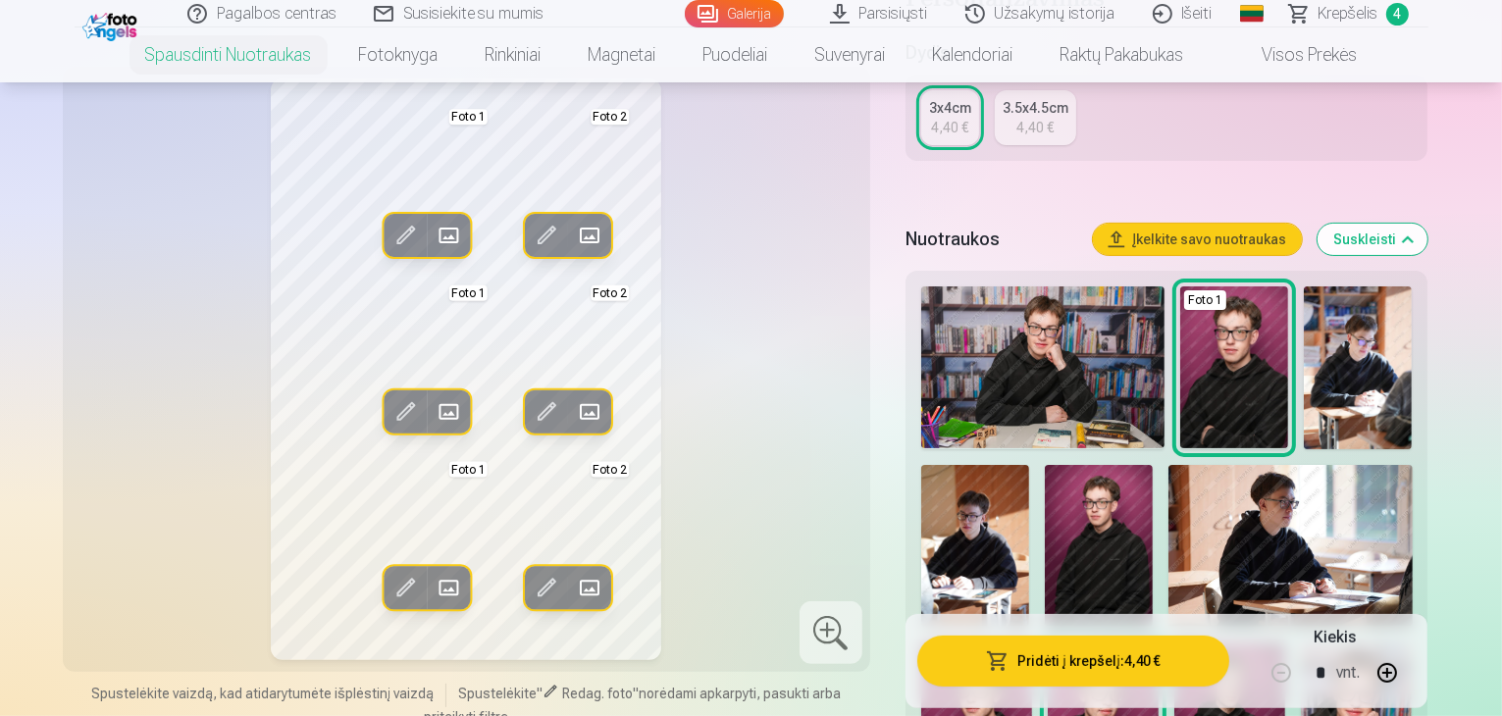
click at [1032, 643] on img at bounding box center [976, 726] width 111 height 167
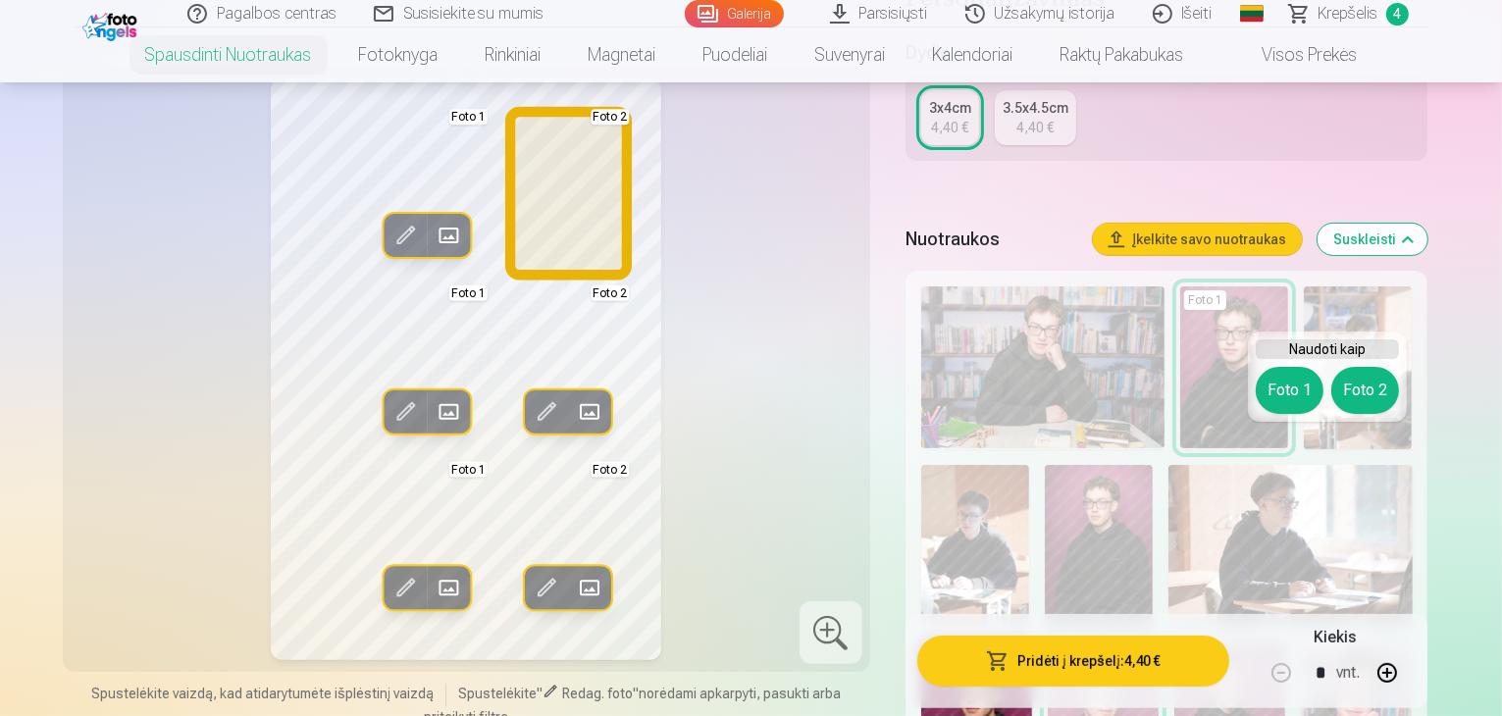
click at [1374, 384] on button "Foto 2" at bounding box center [1365, 390] width 68 height 47
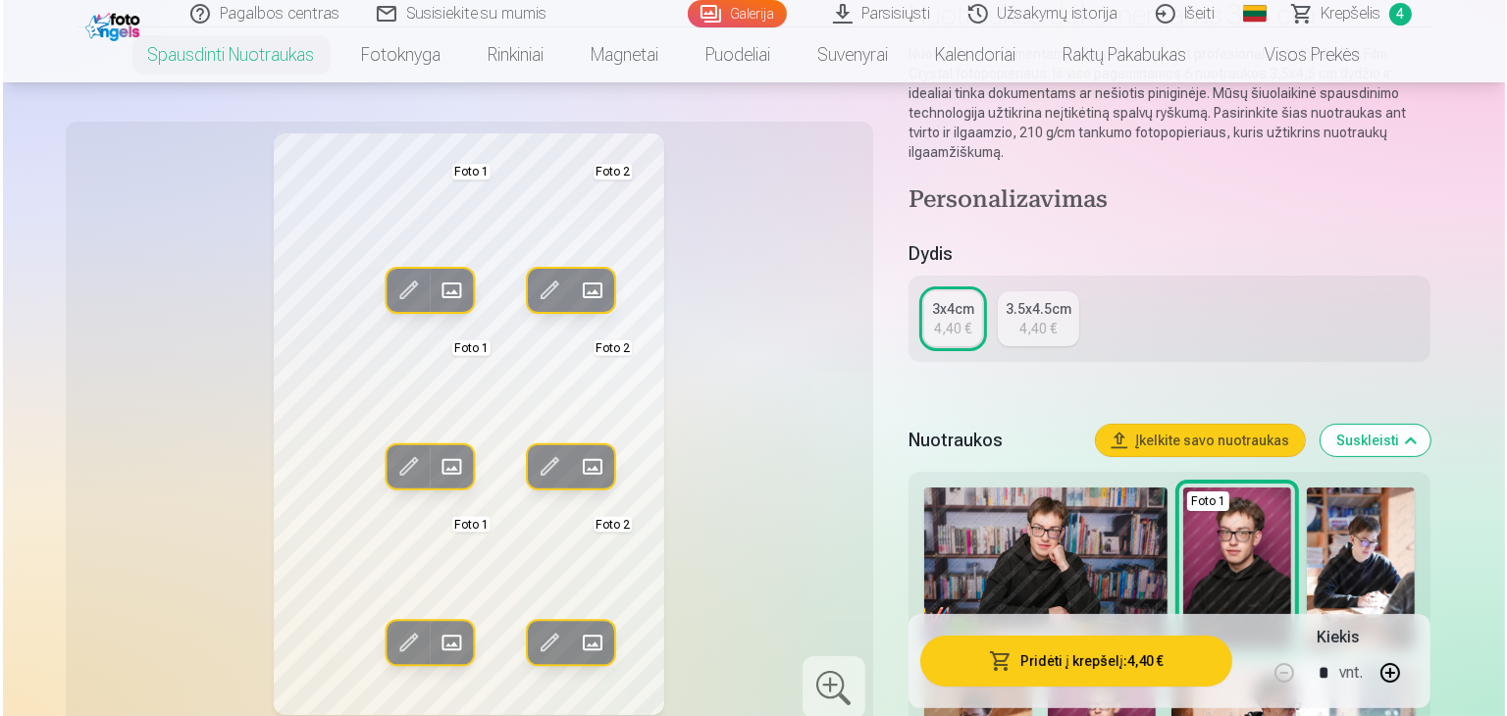
scroll to position [196, 0]
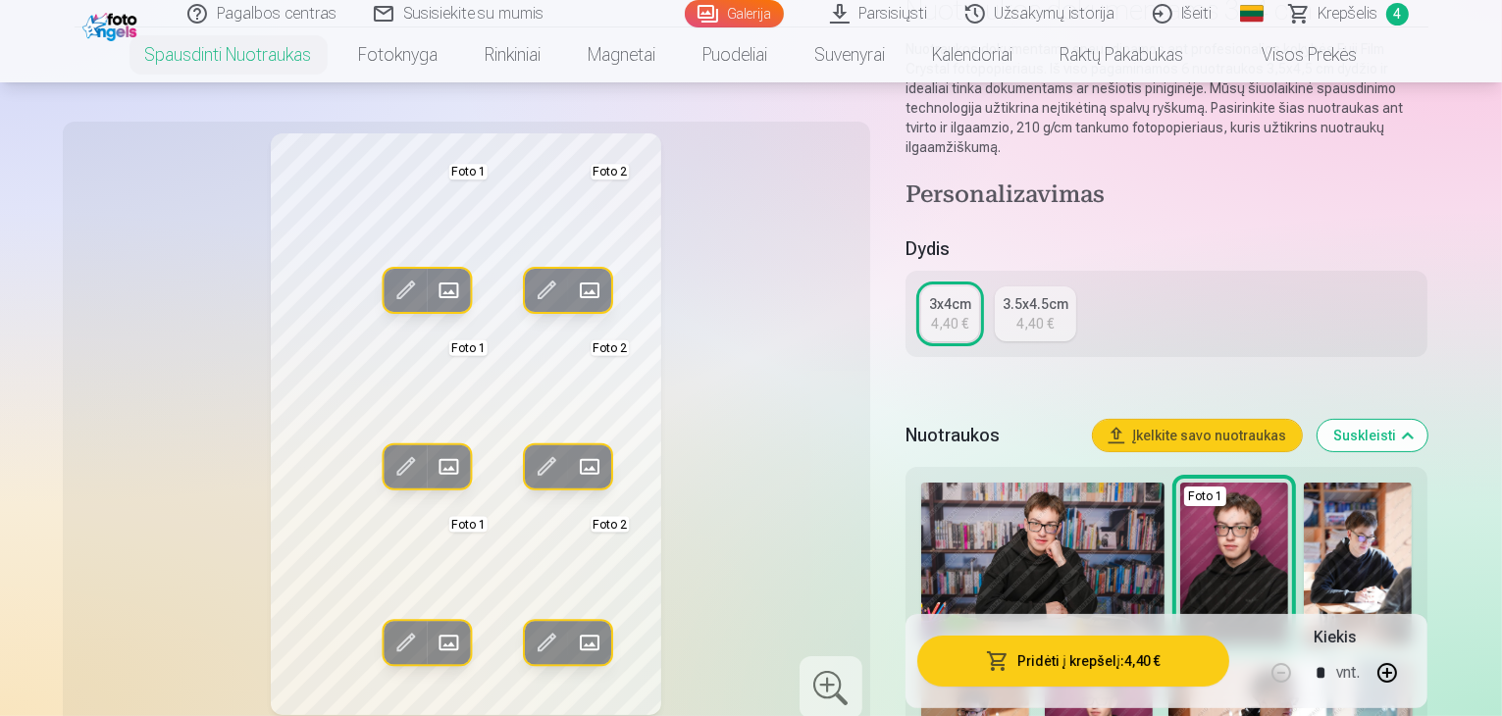
click at [1103, 662] on button "Pridėti į krepšelį : 4,40 €" at bounding box center [1073, 661] width 313 height 51
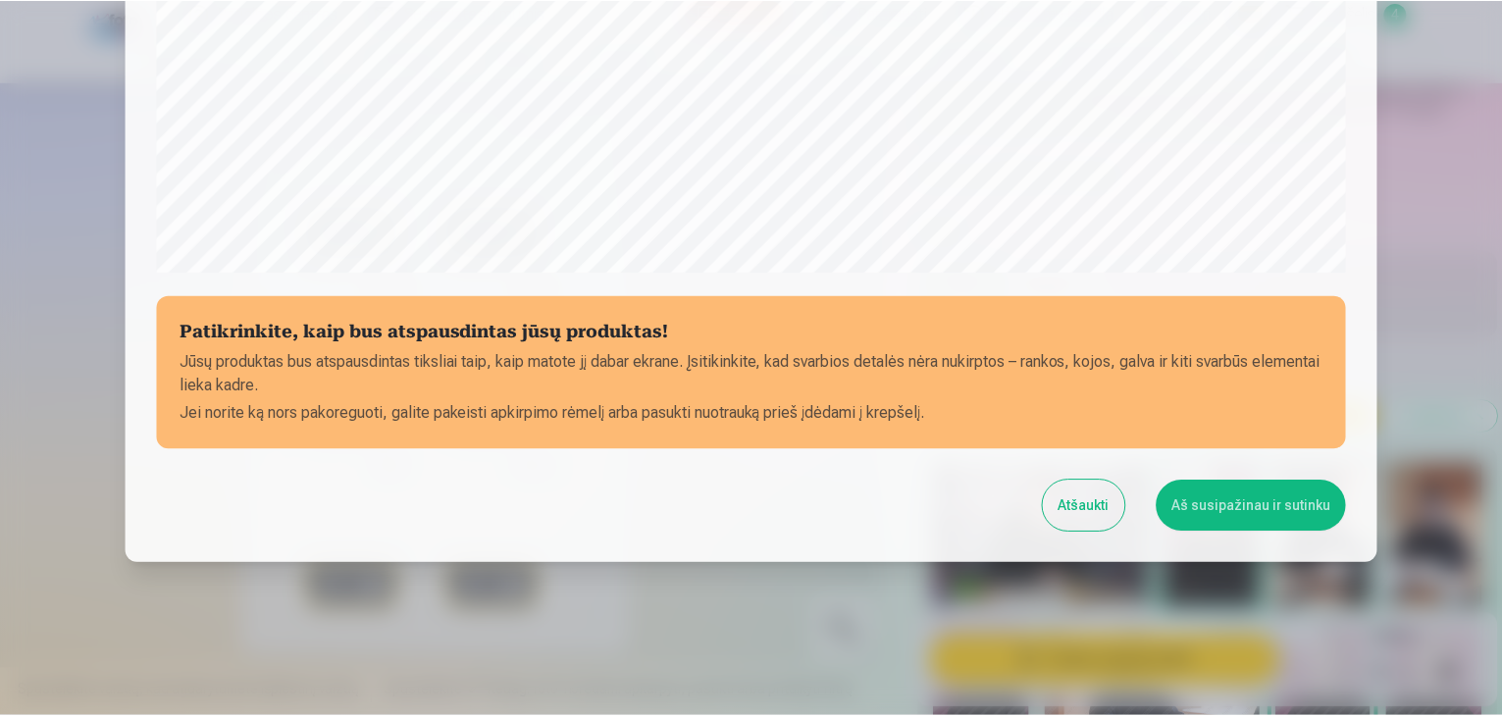
scroll to position [697, 0]
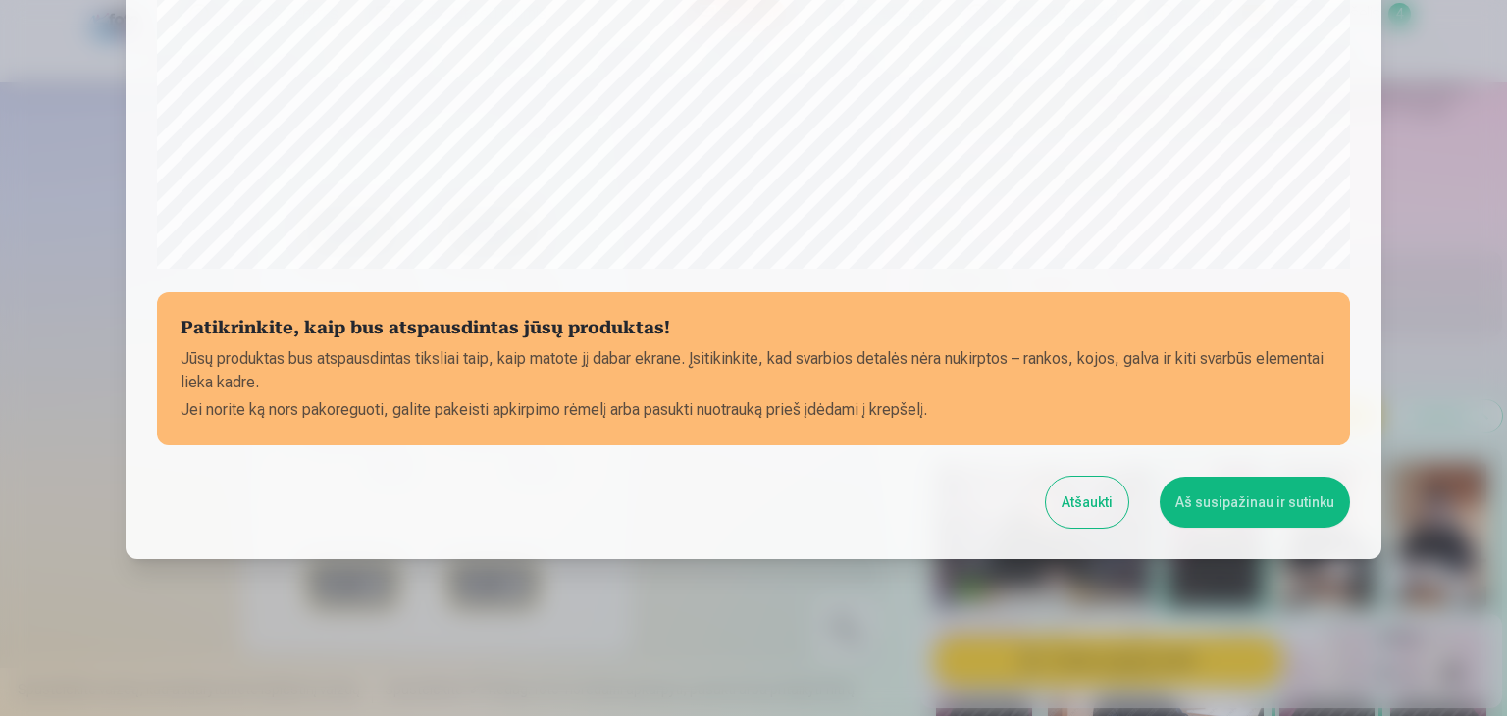
click at [1226, 511] on button "Aš susipažinau ir sutinku" at bounding box center [1255, 502] width 190 height 51
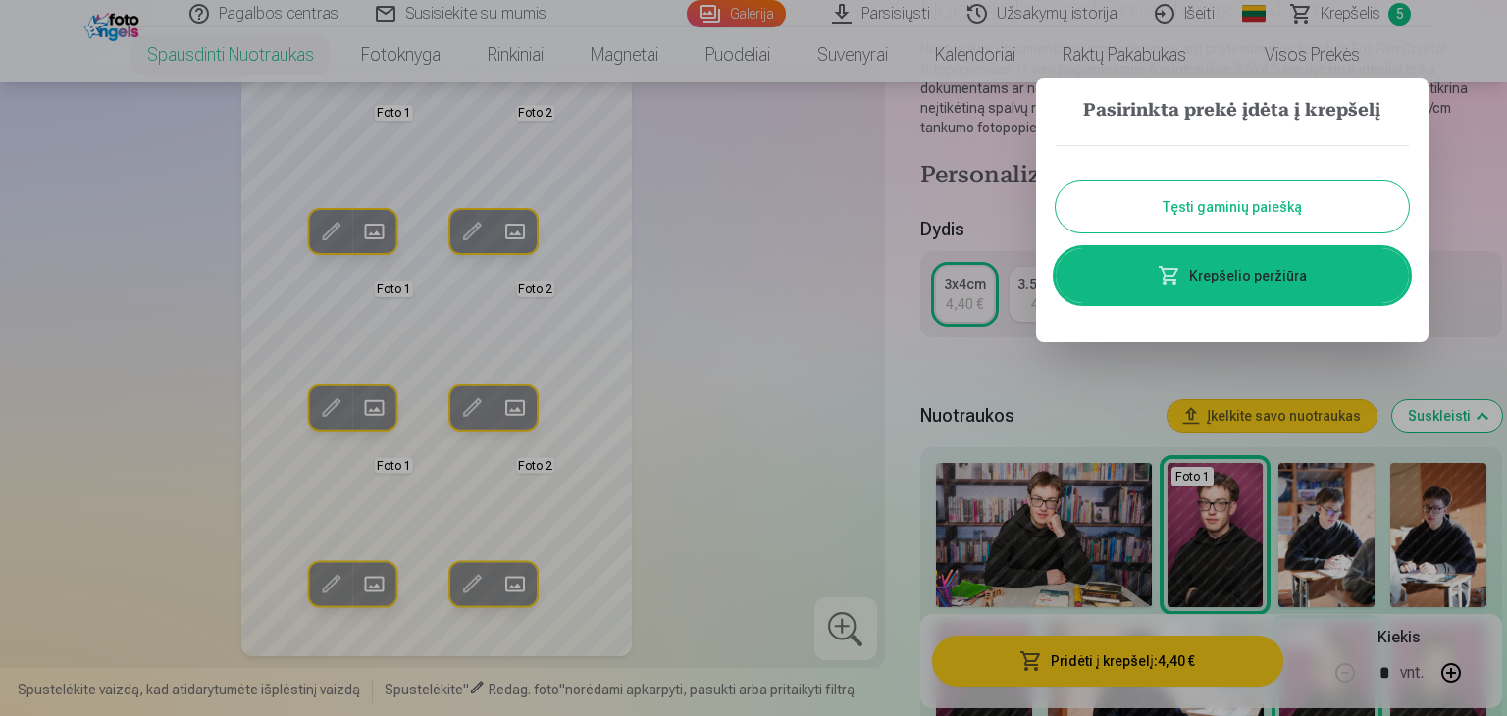
drag, startPoint x: 784, startPoint y: 254, endPoint x: 820, endPoint y: 248, distance: 36.8
click at [784, 254] on div at bounding box center [753, 358] width 1507 height 716
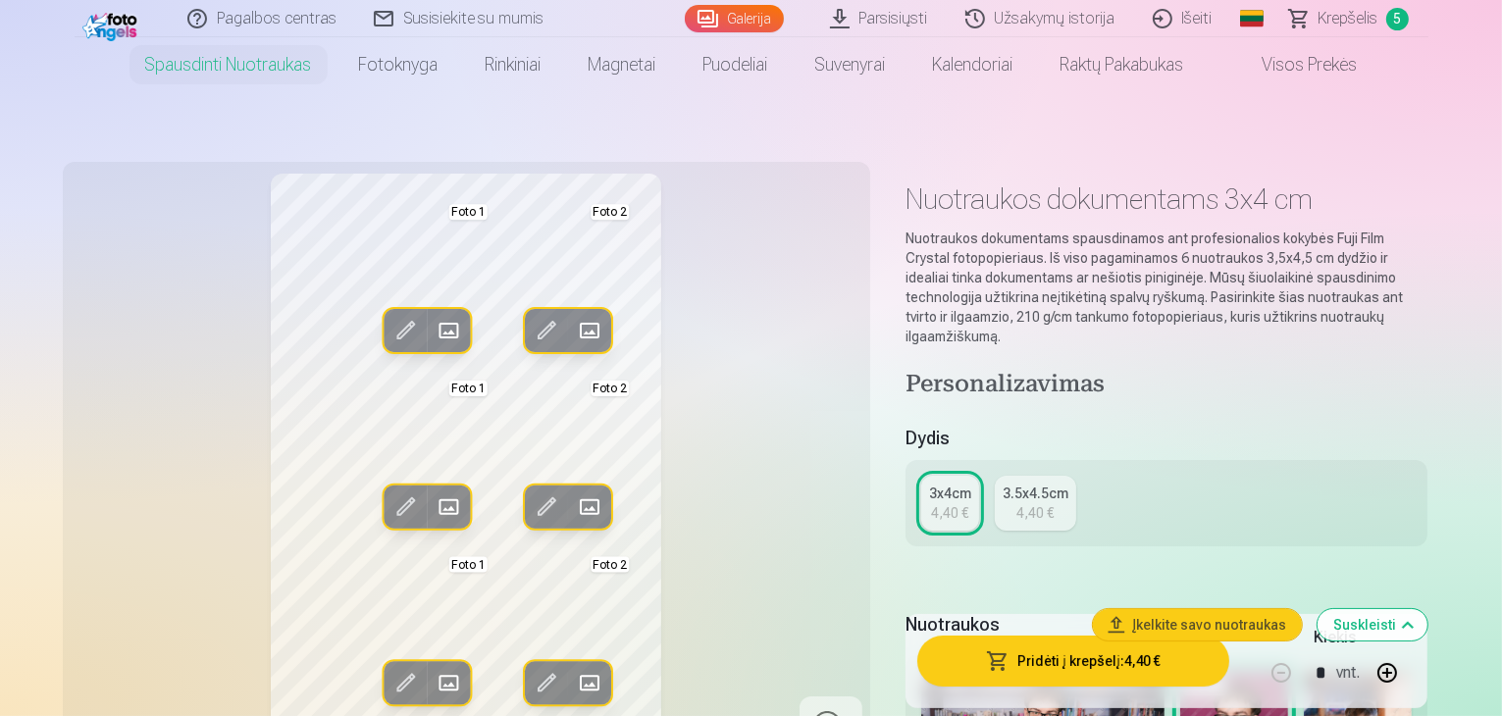
scroll to position [0, 0]
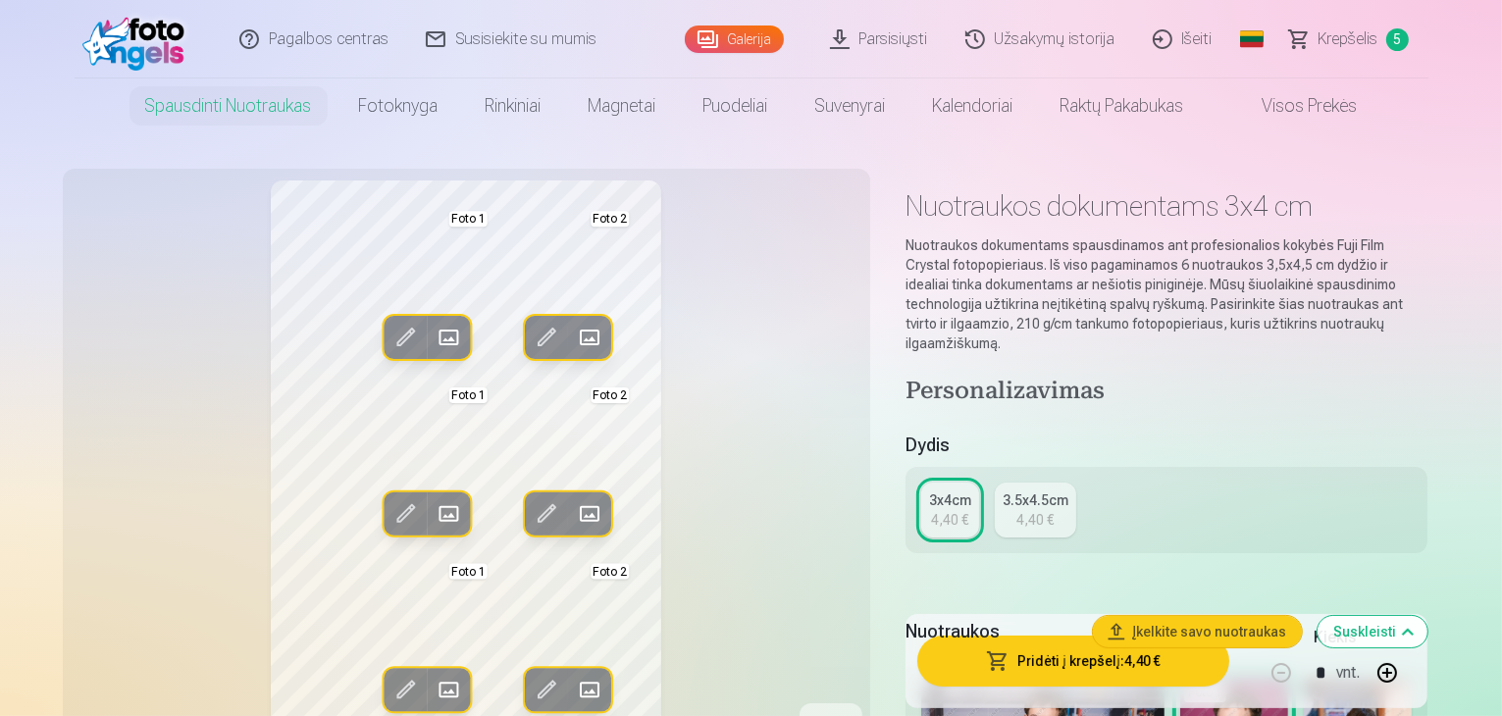
click at [734, 44] on link "Galerija" at bounding box center [734, 39] width 99 height 27
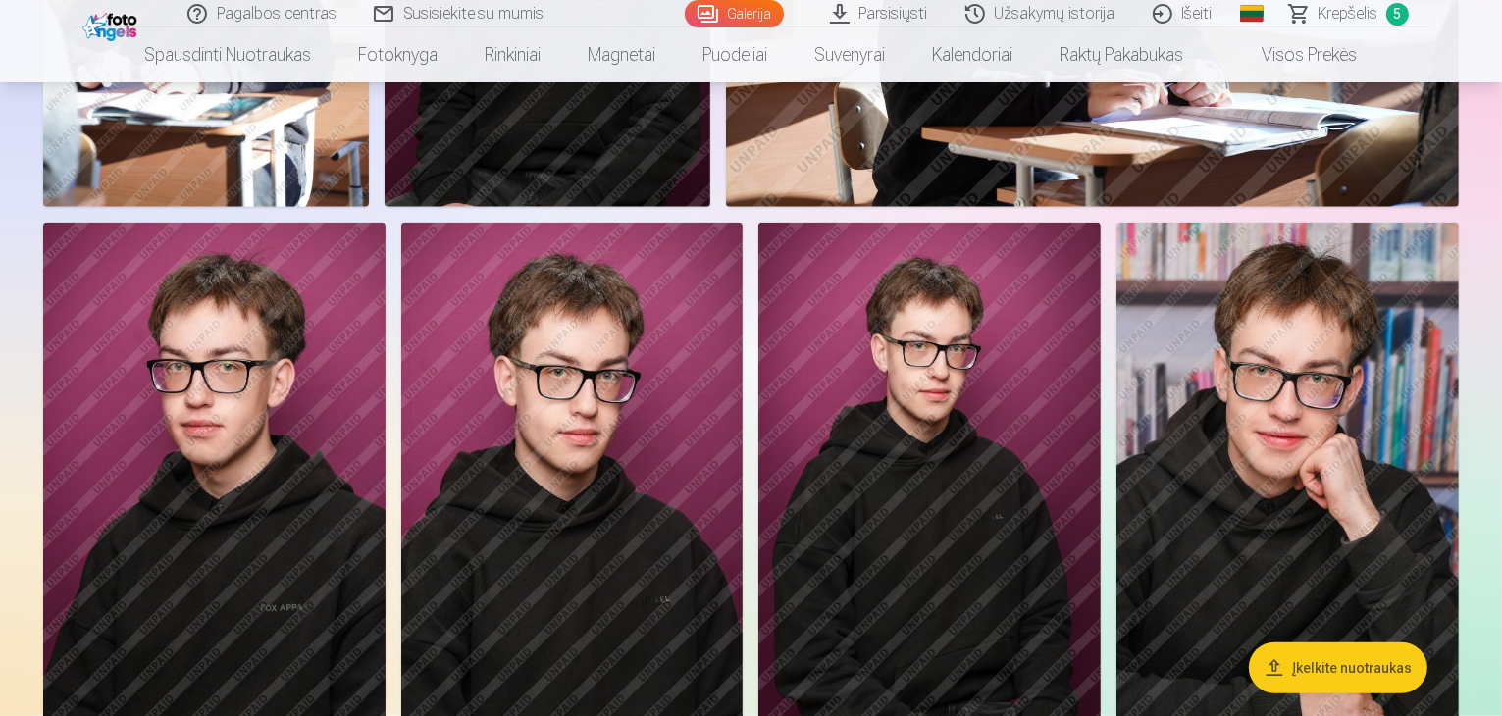
scroll to position [1472, 0]
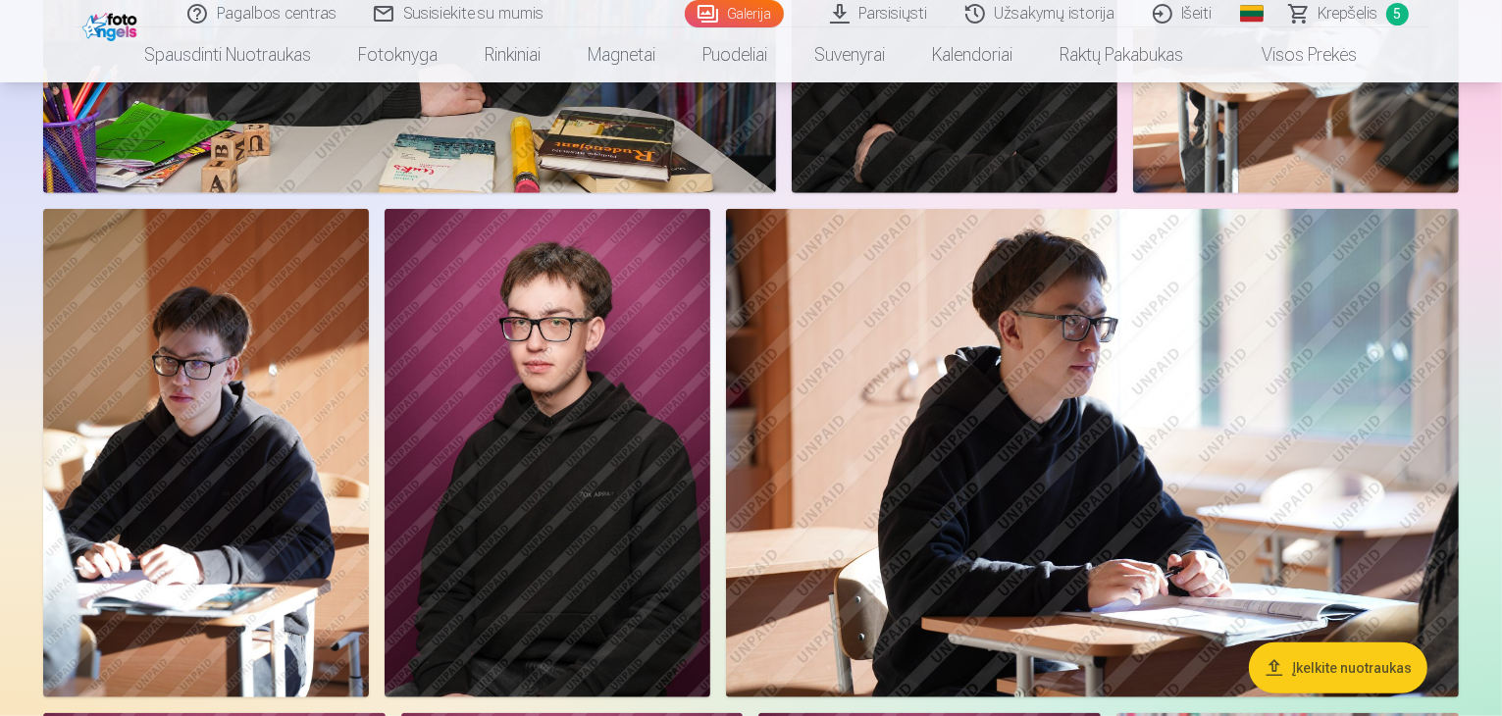
click at [1338, 17] on span "Krepšelis" at bounding box center [1349, 14] width 60 height 24
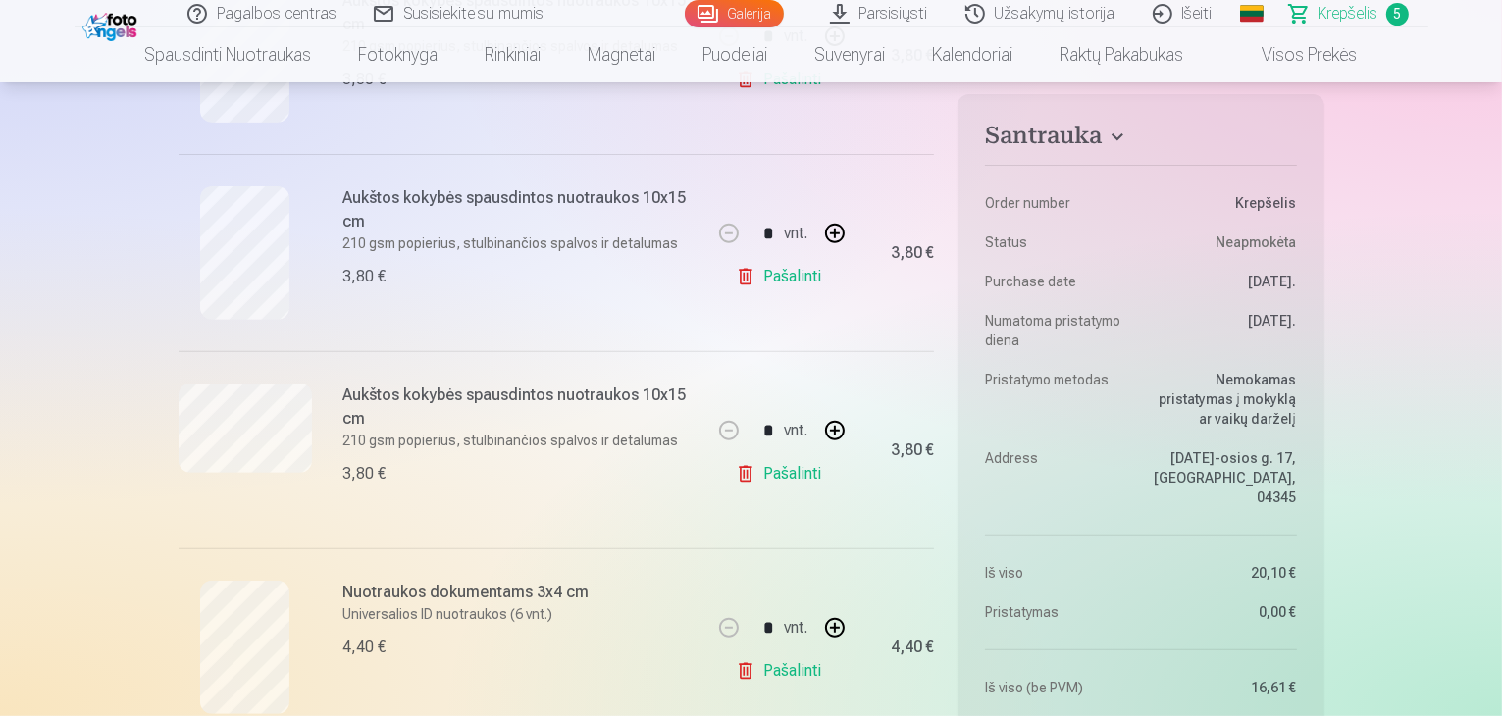
scroll to position [785, 0]
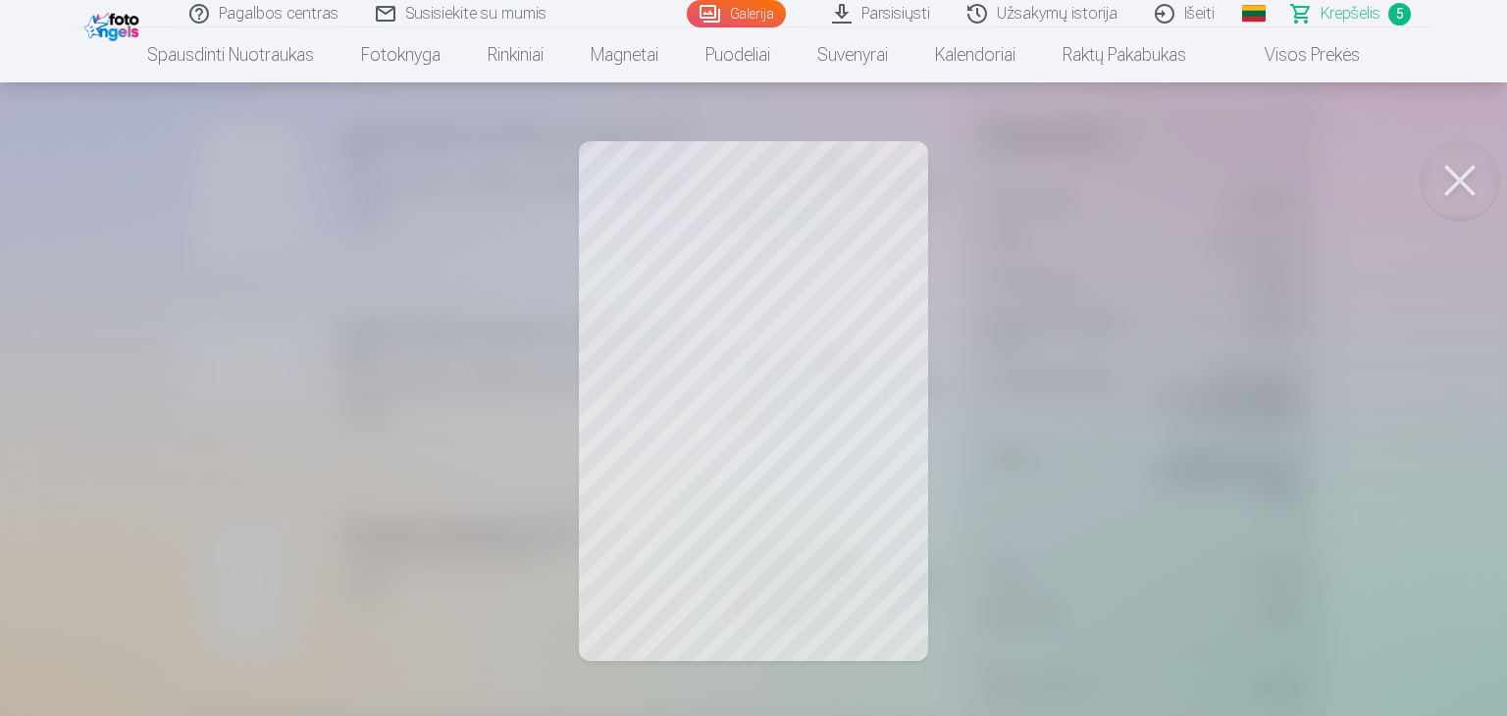
click at [788, 455] on div at bounding box center [753, 358] width 1507 height 716
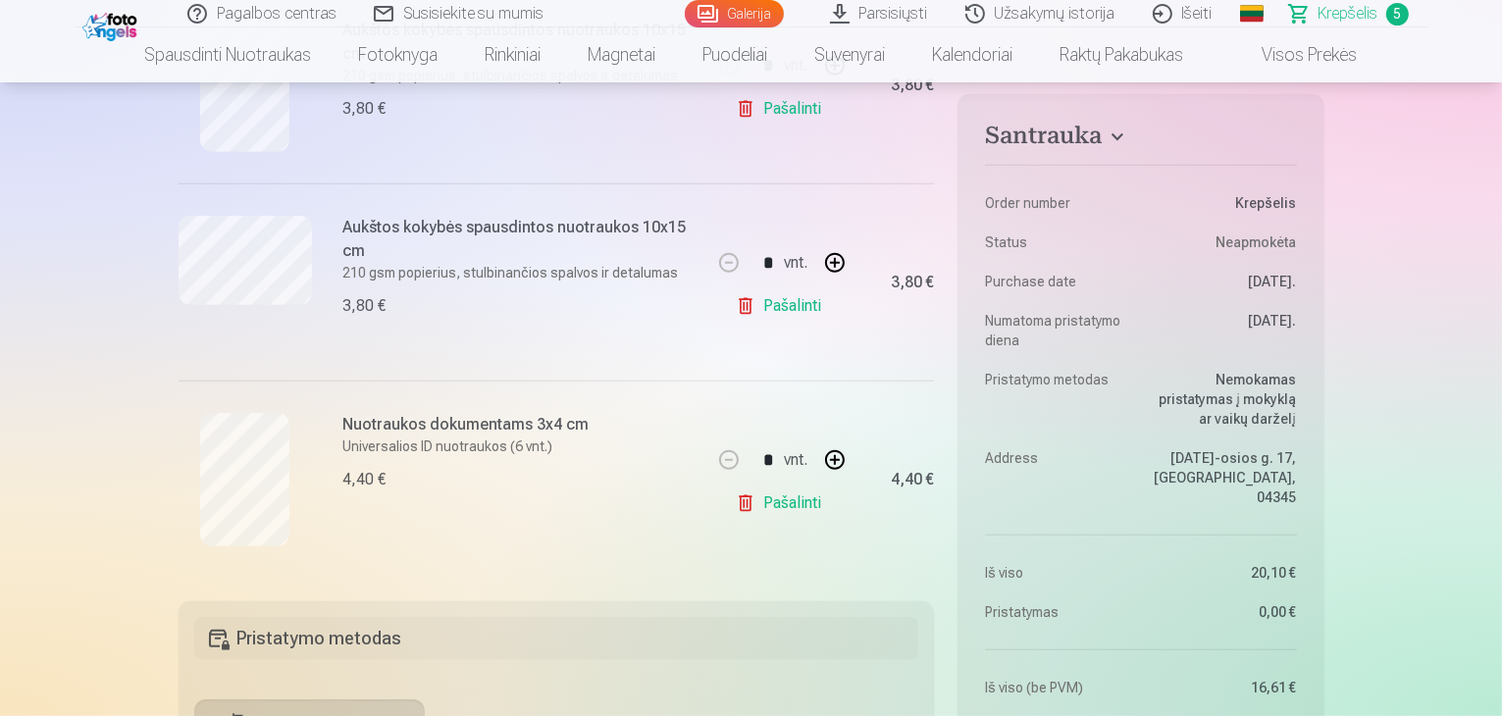
scroll to position [981, 0]
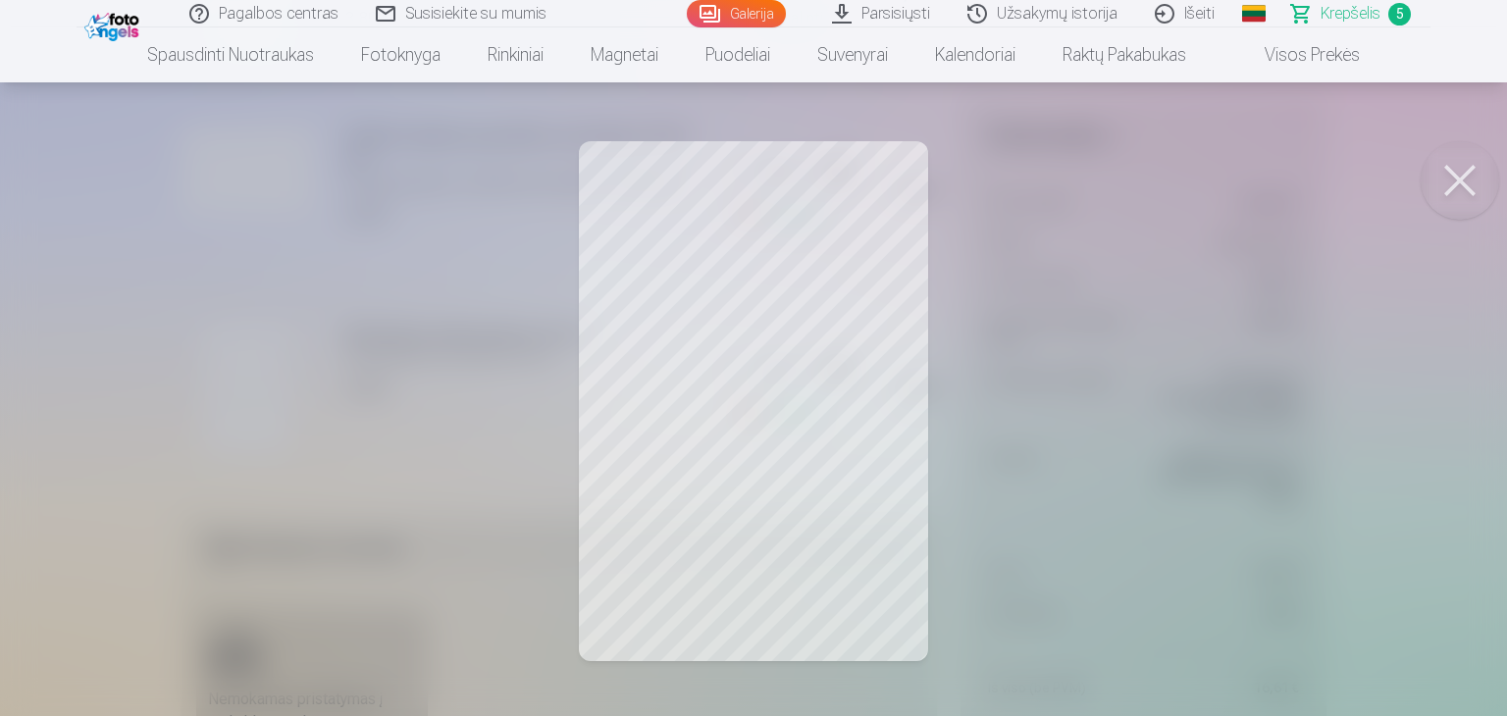
click at [690, 404] on div at bounding box center [753, 358] width 1507 height 716
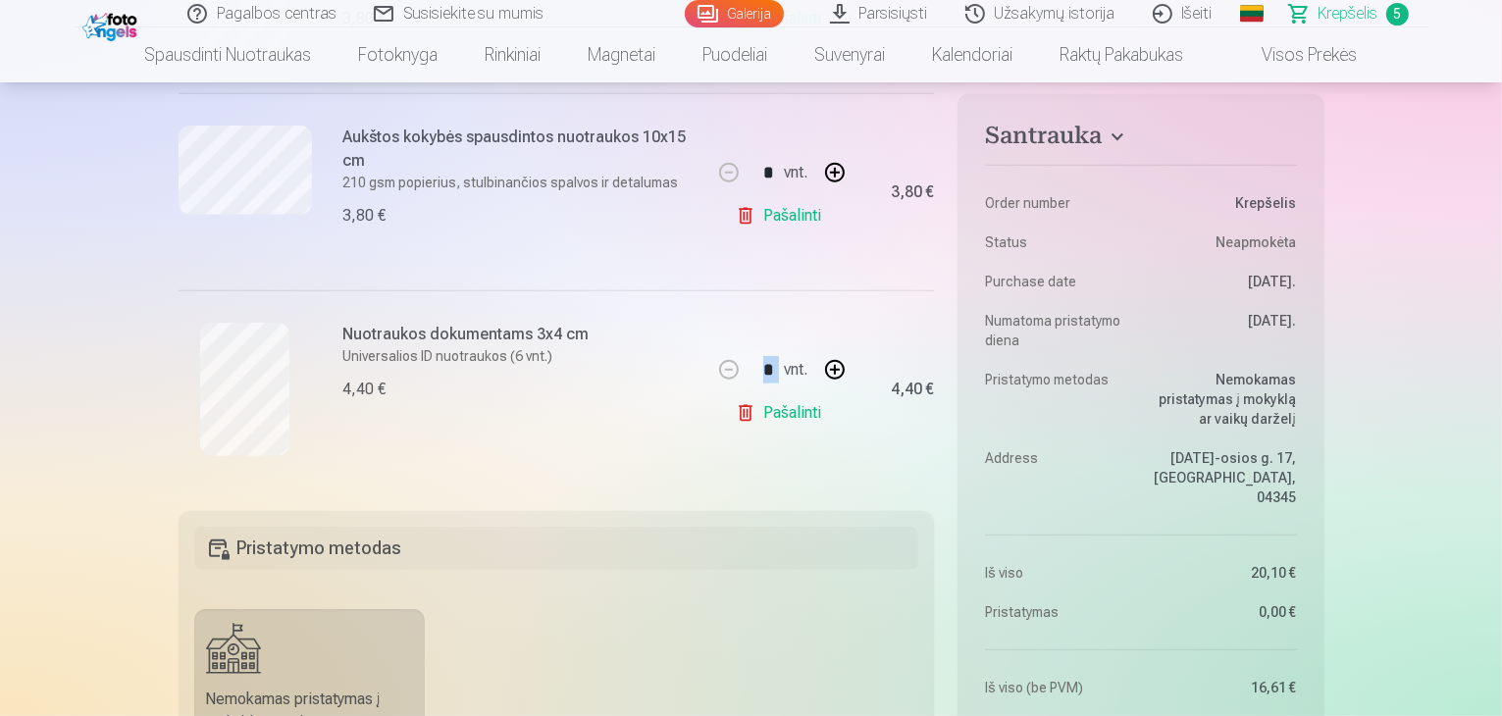
click at [690, 404] on div "Nuotraukos dokumentams 3x4 cm Universalios ID nuotraukos (6 vnt.) 4,40 €" at bounding box center [520, 389] width 354 height 133
click at [542, 481] on div "Nuotraukos dokumentams 3x4 cm Universalios ID nuotraukos (6 vnt.) 4,40 €" at bounding box center [444, 388] width 531 height 197
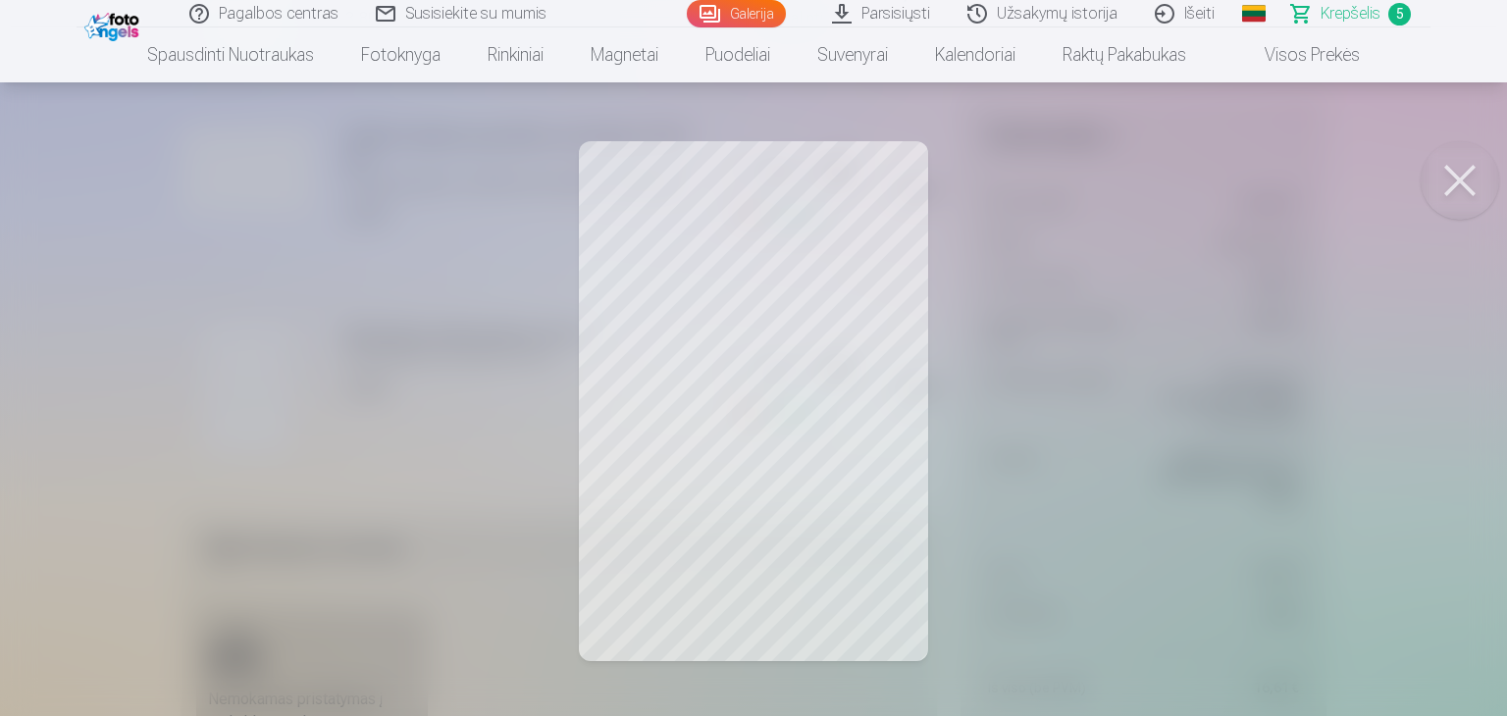
click at [974, 364] on div at bounding box center [753, 358] width 1507 height 716
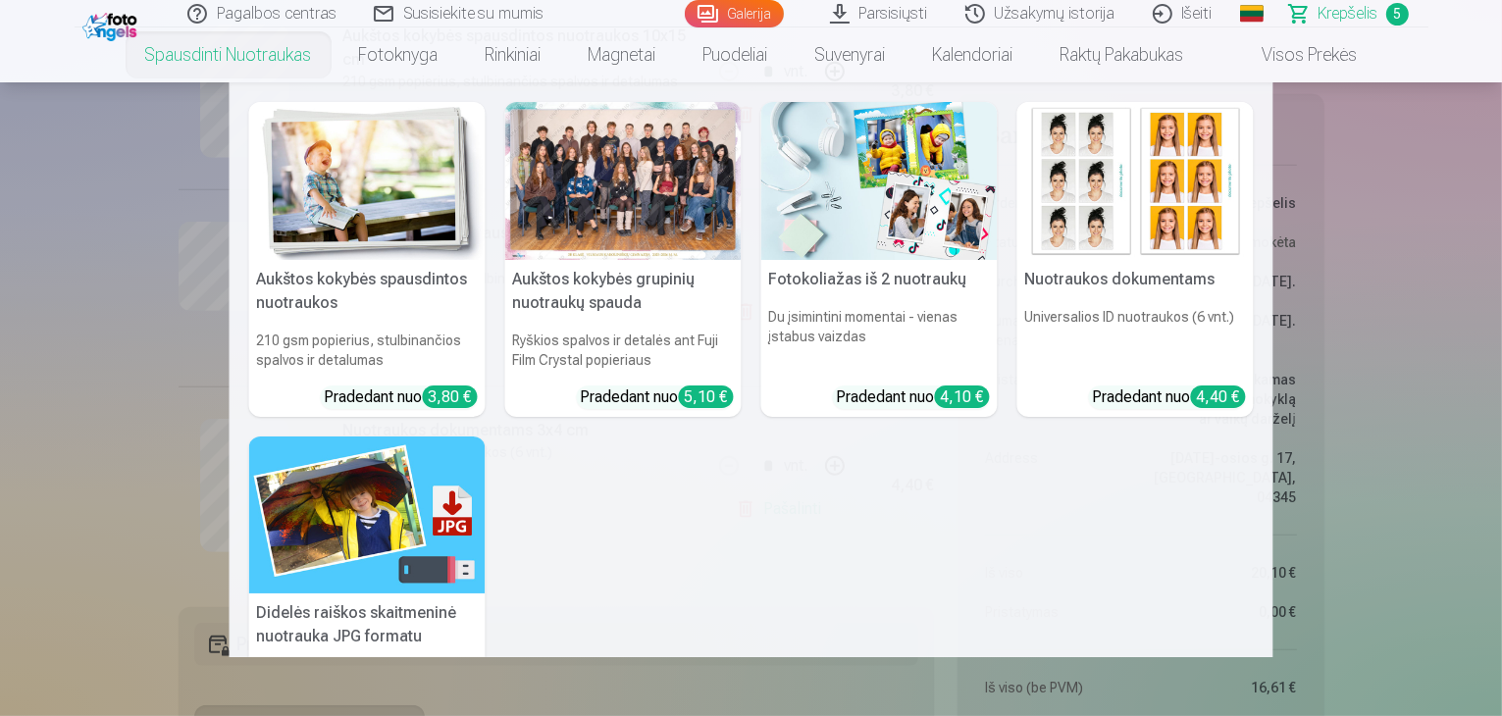
scroll to position [883, 0]
click at [907, 229] on img at bounding box center [879, 181] width 236 height 158
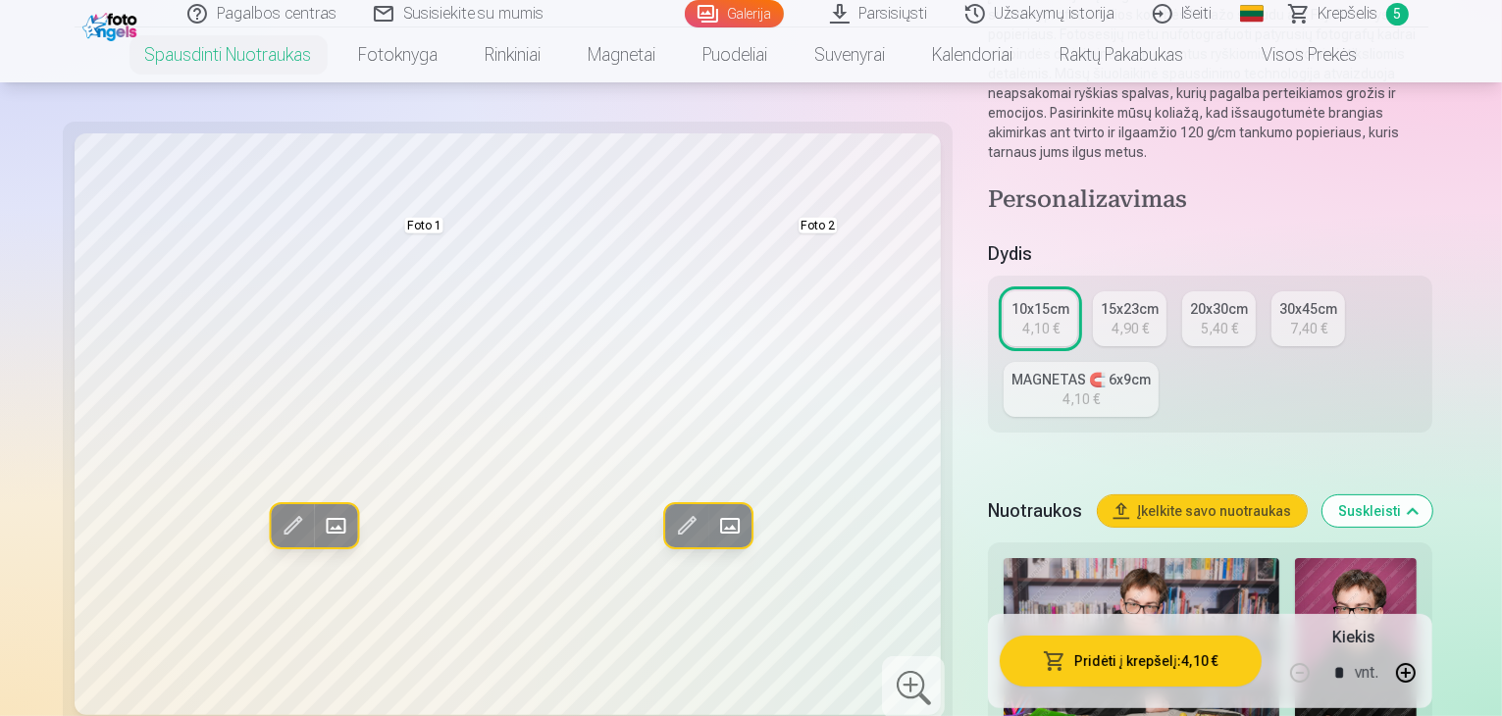
scroll to position [392, 0]
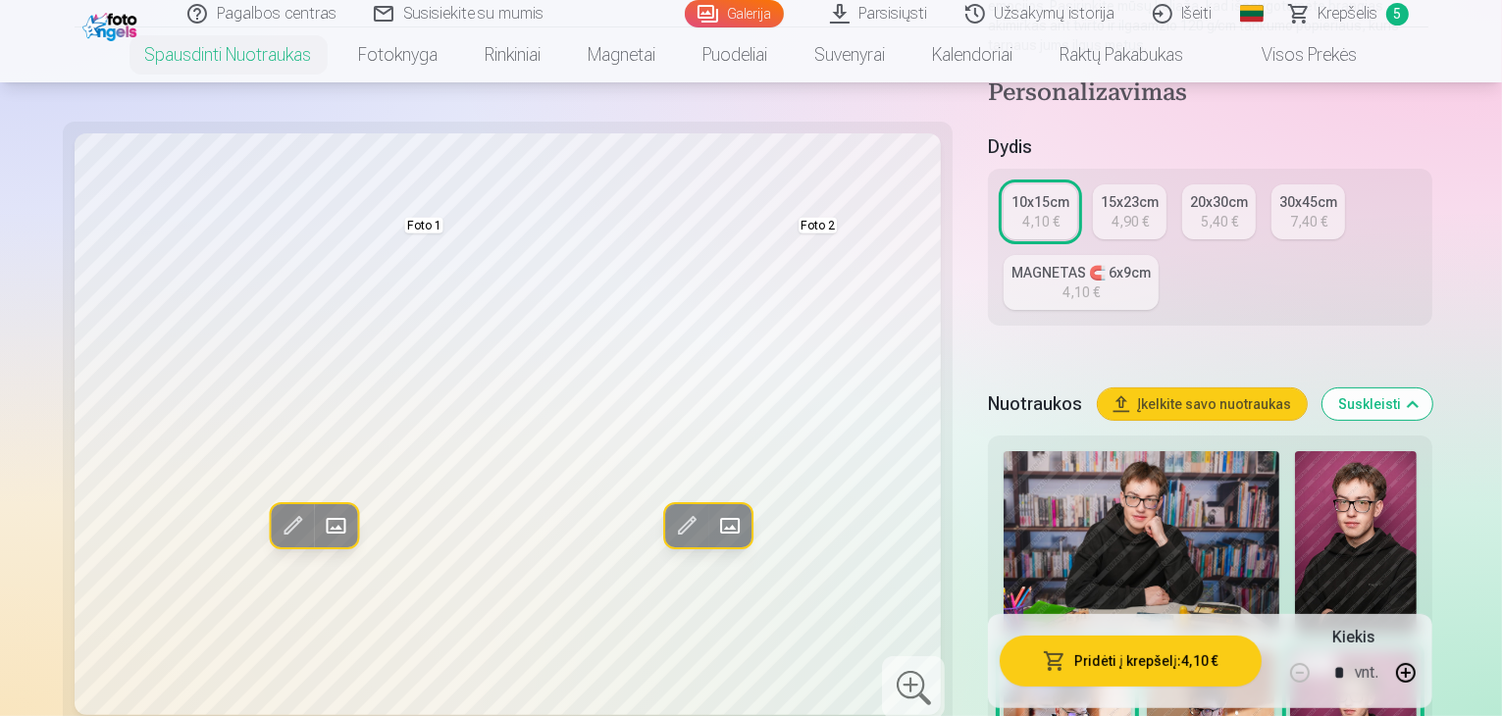
click at [1201, 212] on div "5,40 €" at bounding box center [1219, 222] width 37 height 20
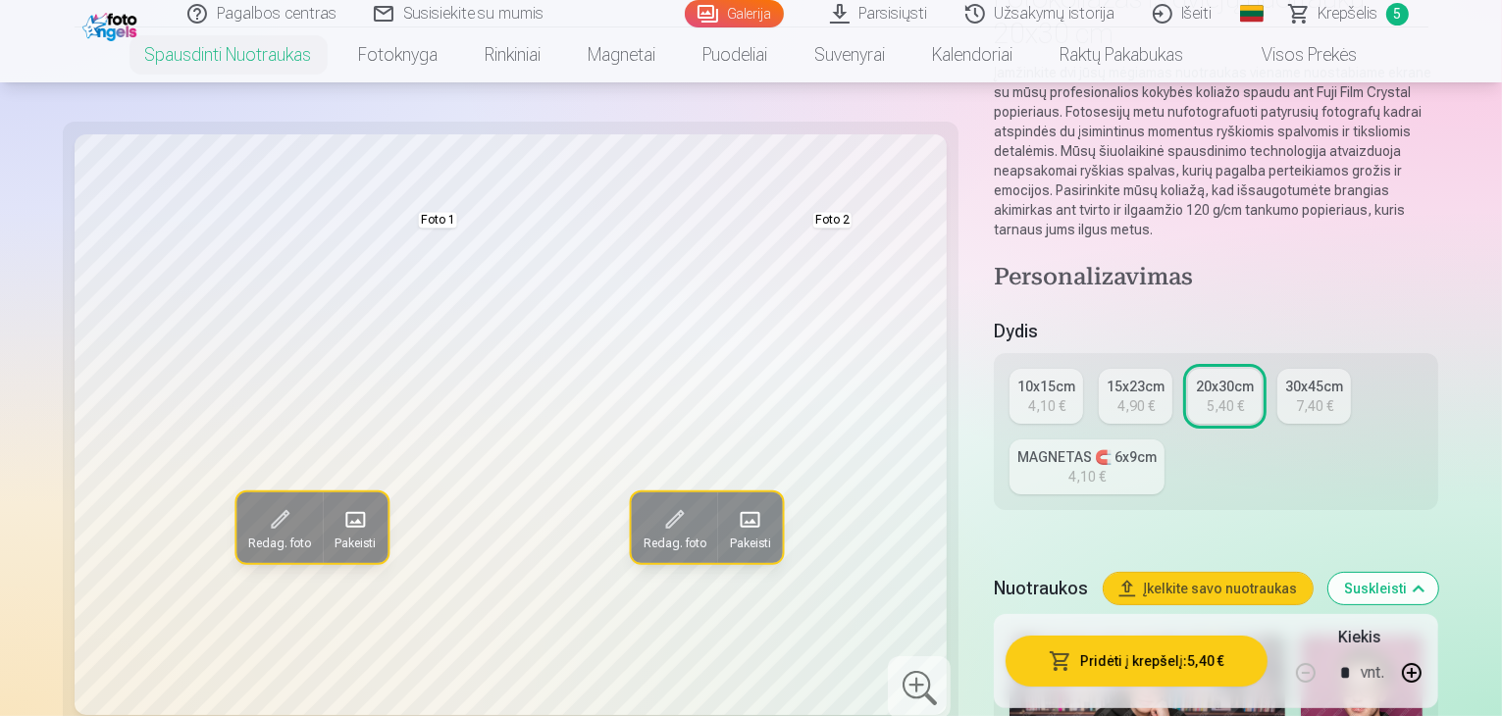
scroll to position [196, 0]
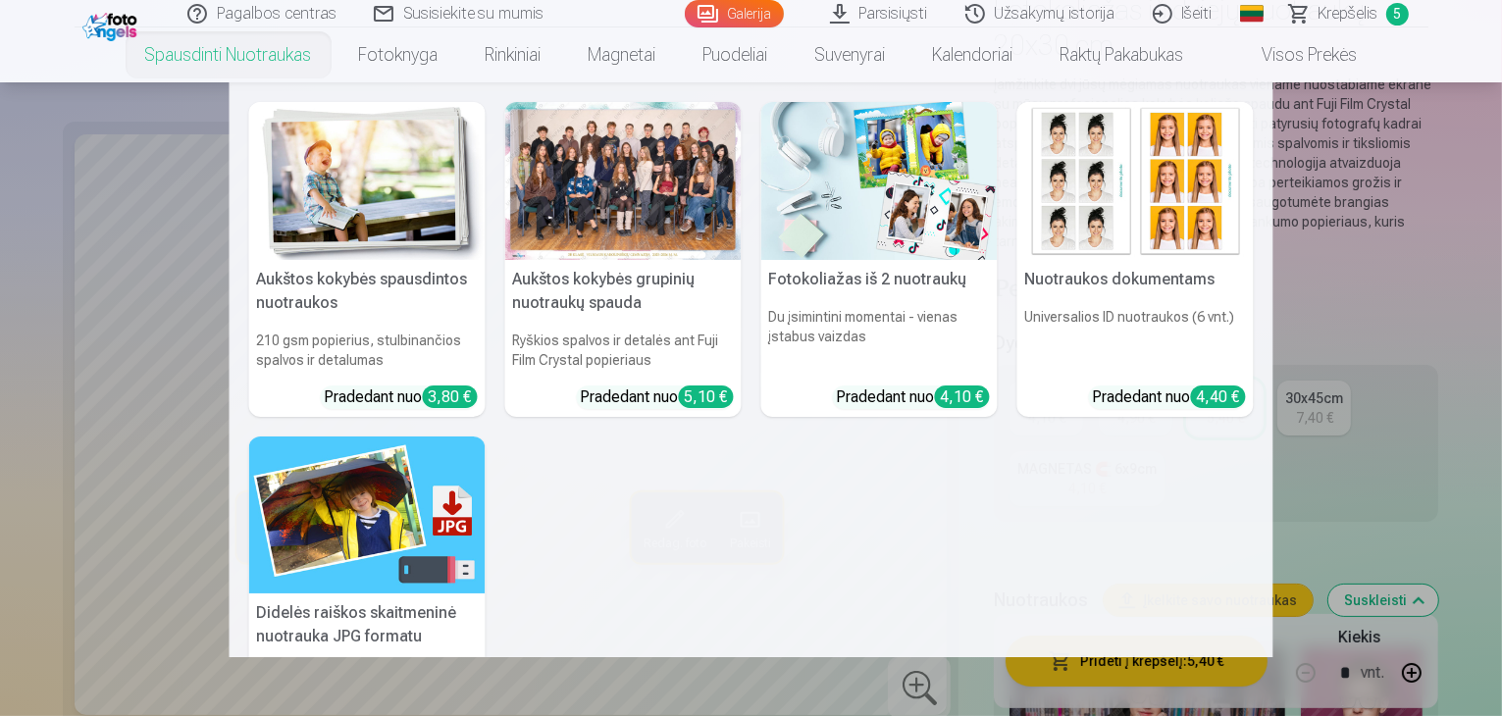
click at [609, 261] on h5 "Aukštos kokybės grupinių nuotraukų spauda" at bounding box center [623, 291] width 236 height 63
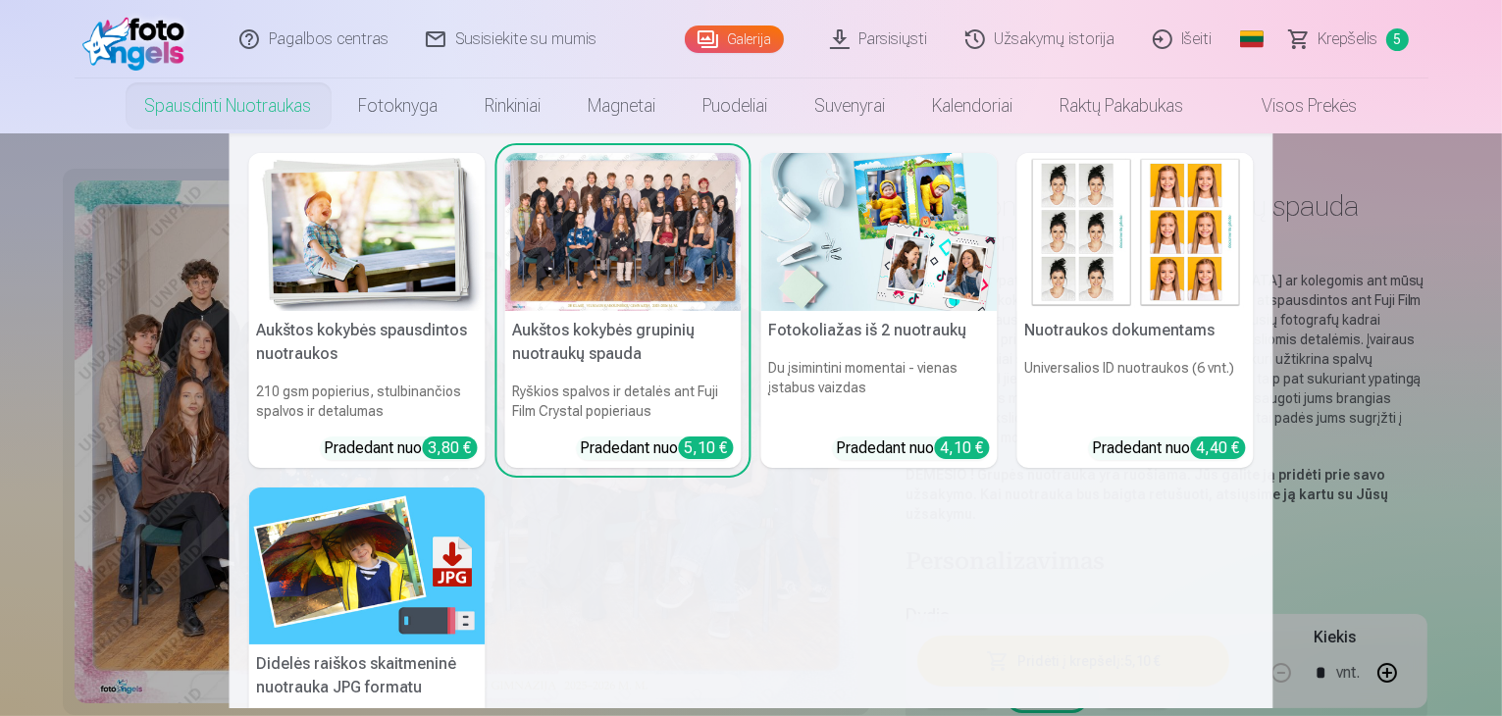
click at [1152, 248] on img at bounding box center [1135, 232] width 236 height 158
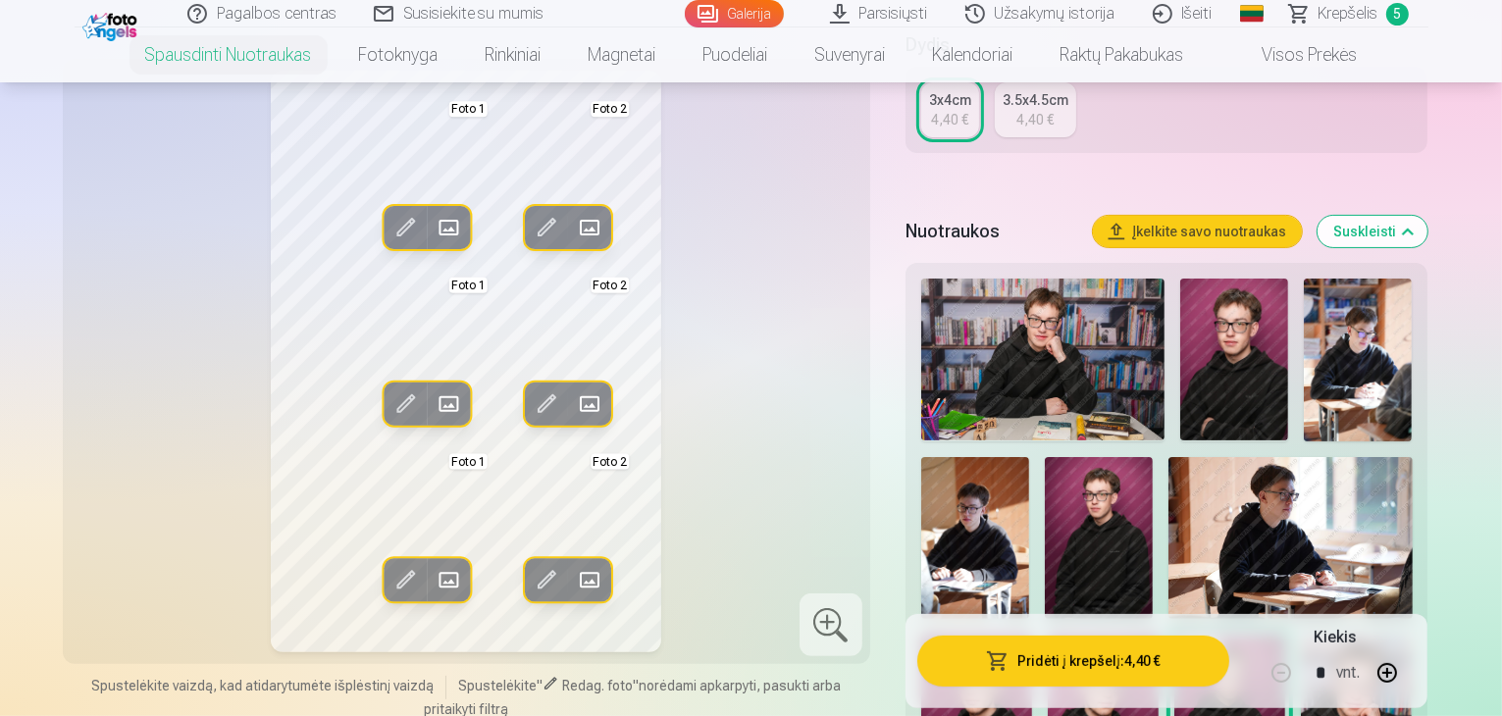
scroll to position [392, 0]
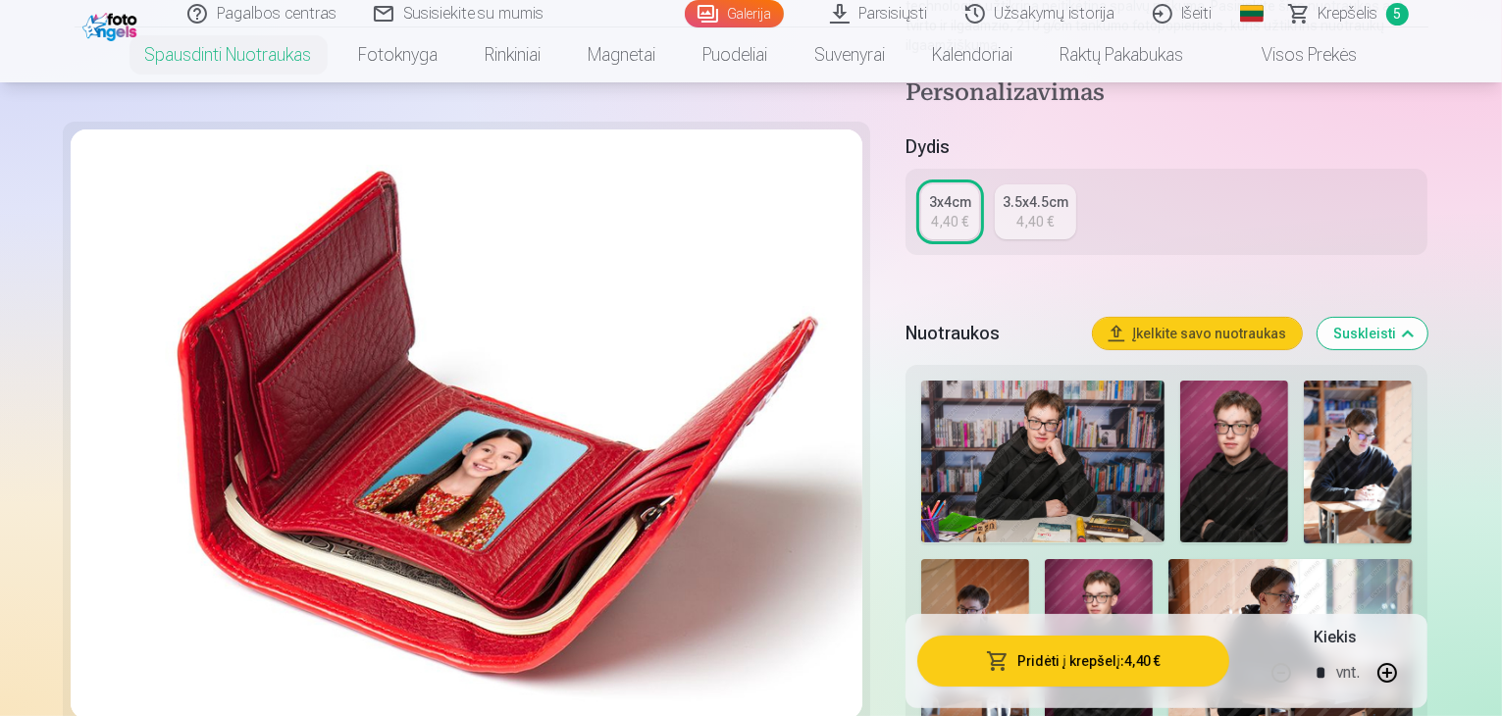
scroll to position [294, 0]
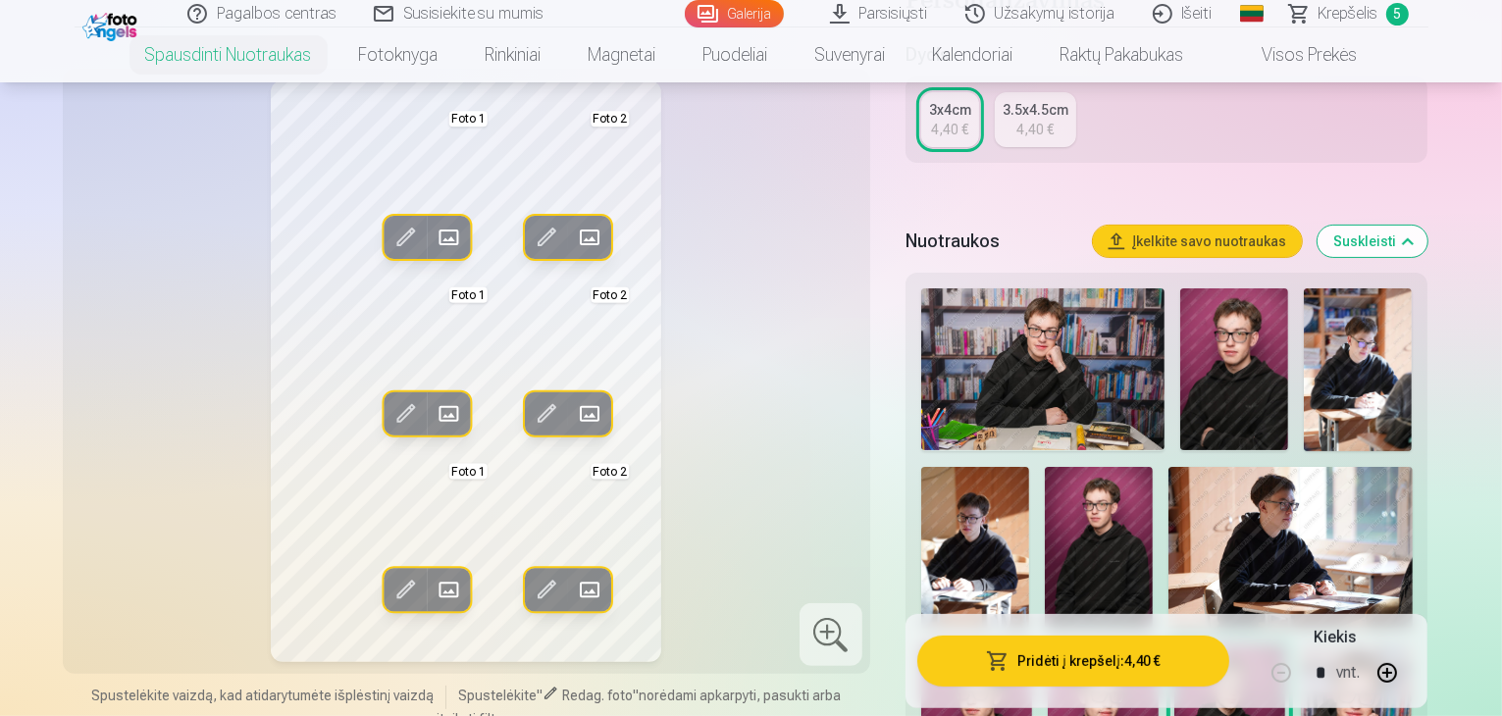
scroll to position [392, 0]
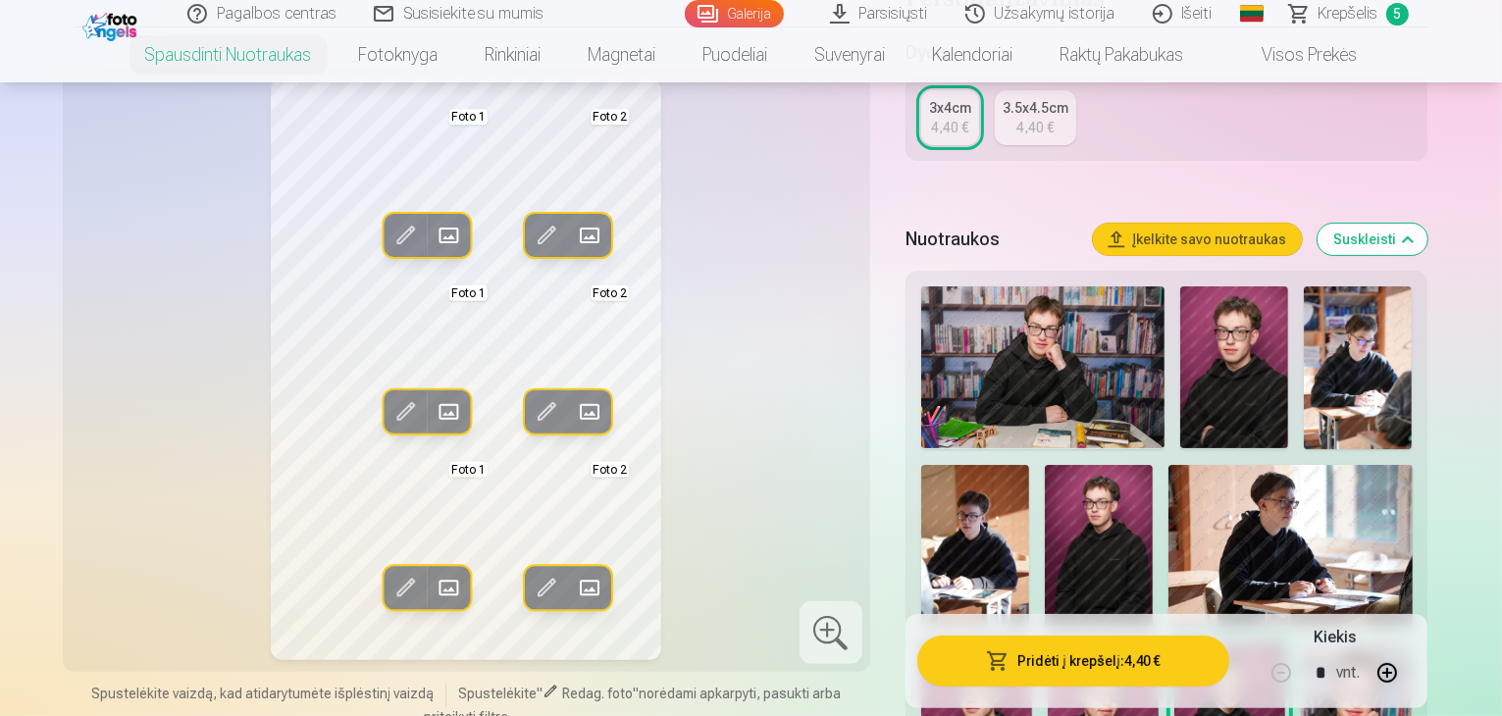
click at [543, 684] on span at bounding box center [551, 692] width 16 height 16
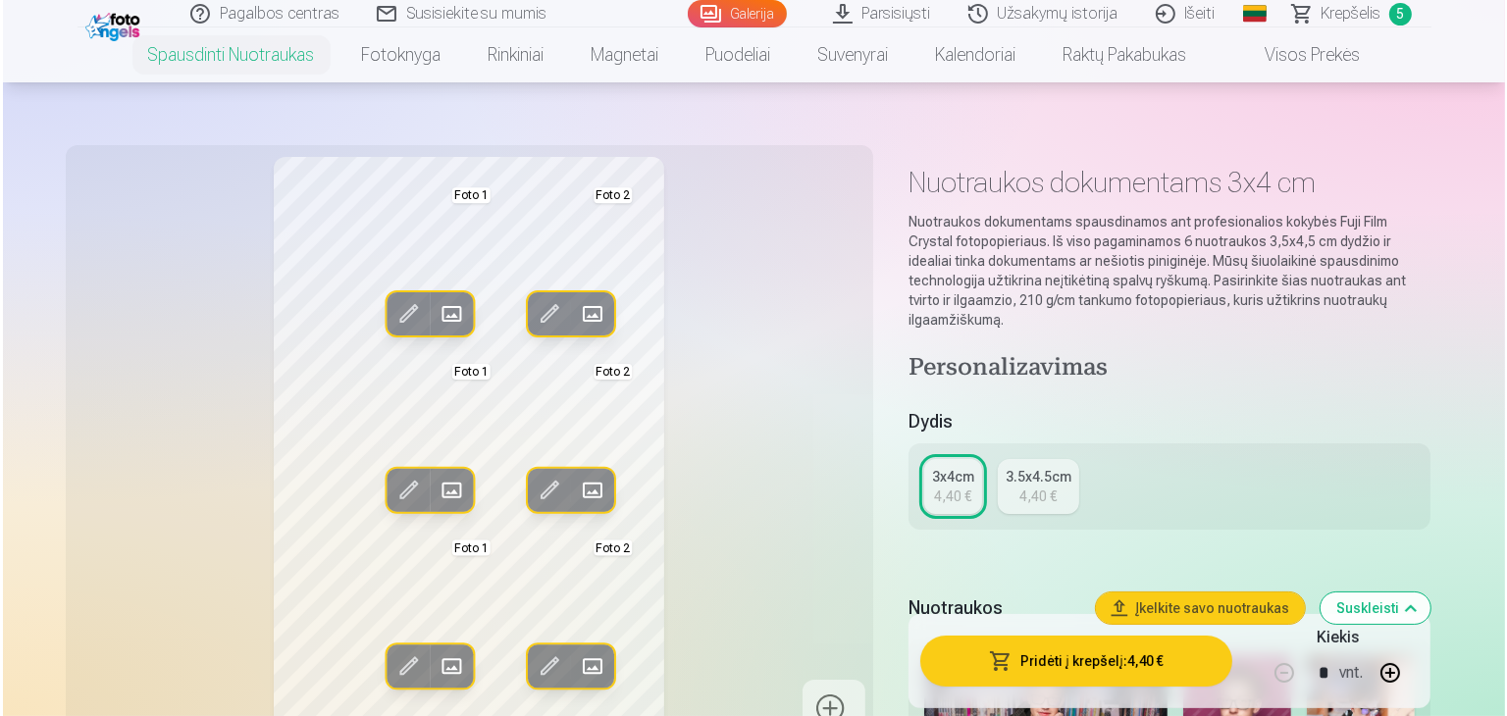
scroll to position [0, 0]
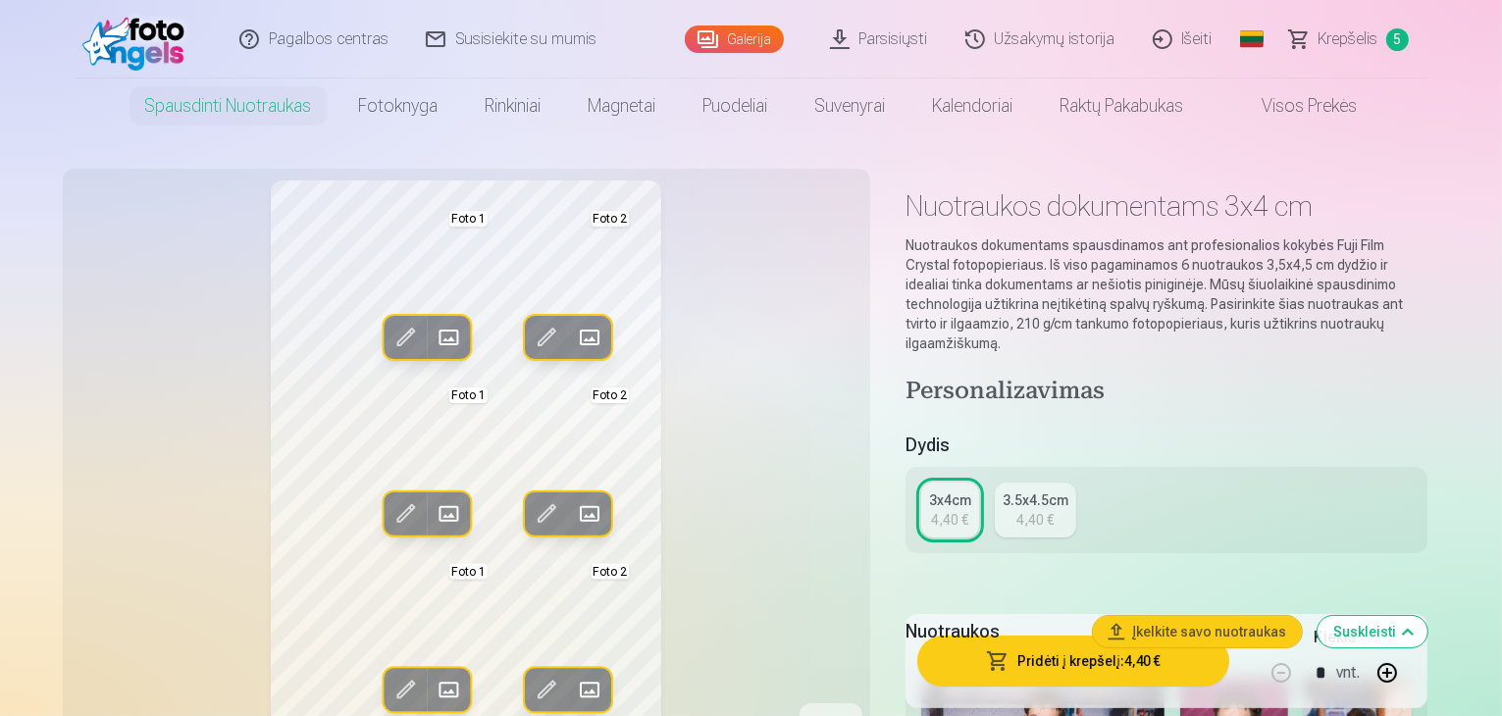
click at [389, 338] on span at bounding box center [404, 337] width 31 height 31
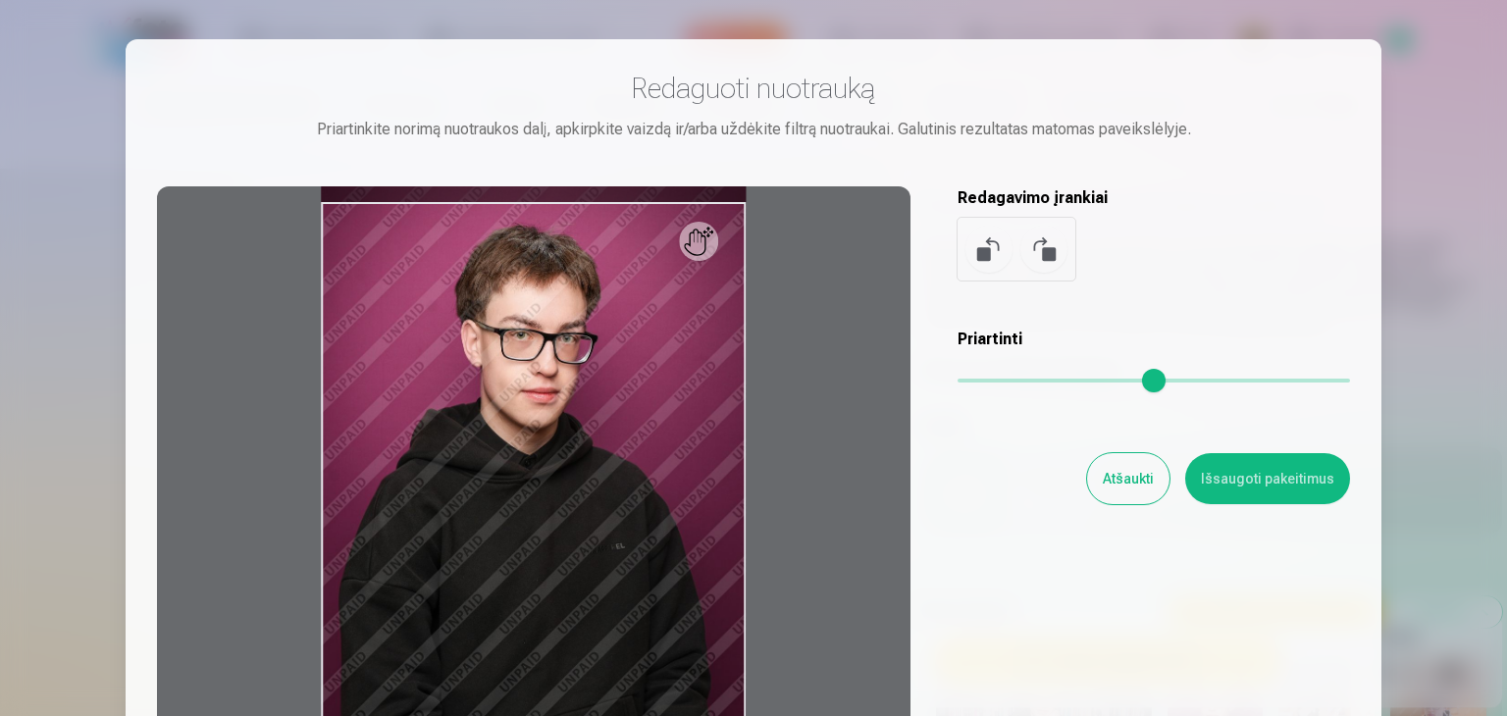
click at [1464, 228] on div at bounding box center [753, 358] width 1507 height 716
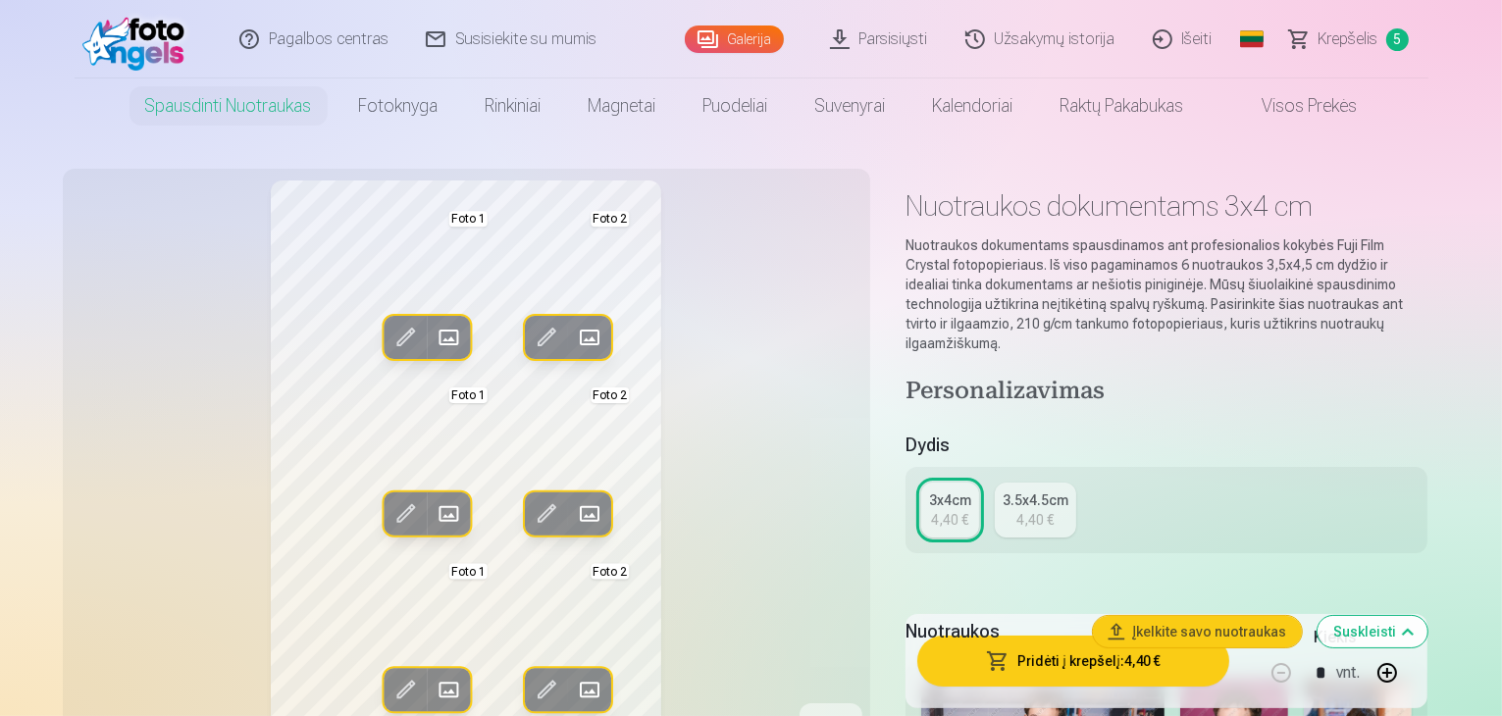
click at [1381, 40] on link "Krepšelis 5" at bounding box center [1350, 39] width 157 height 78
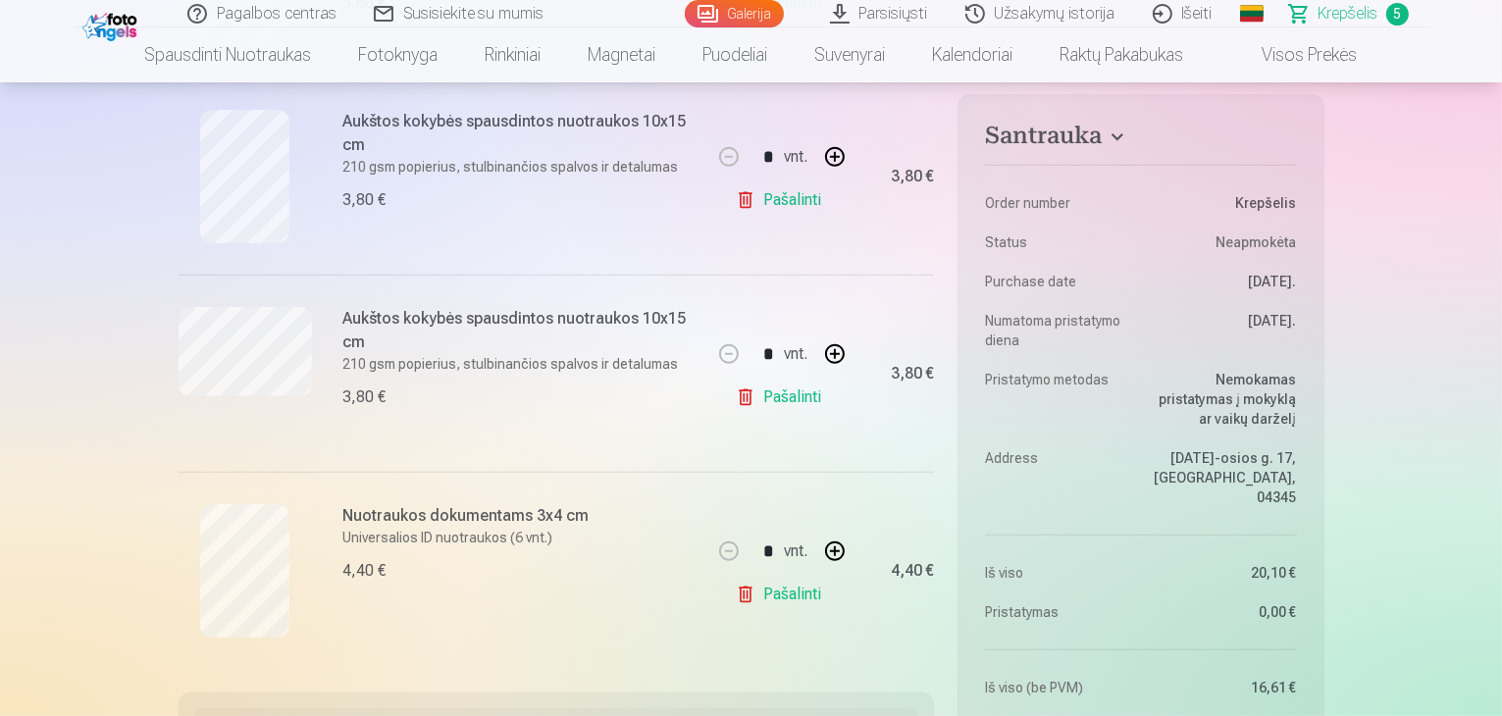
scroll to position [1079, 0]
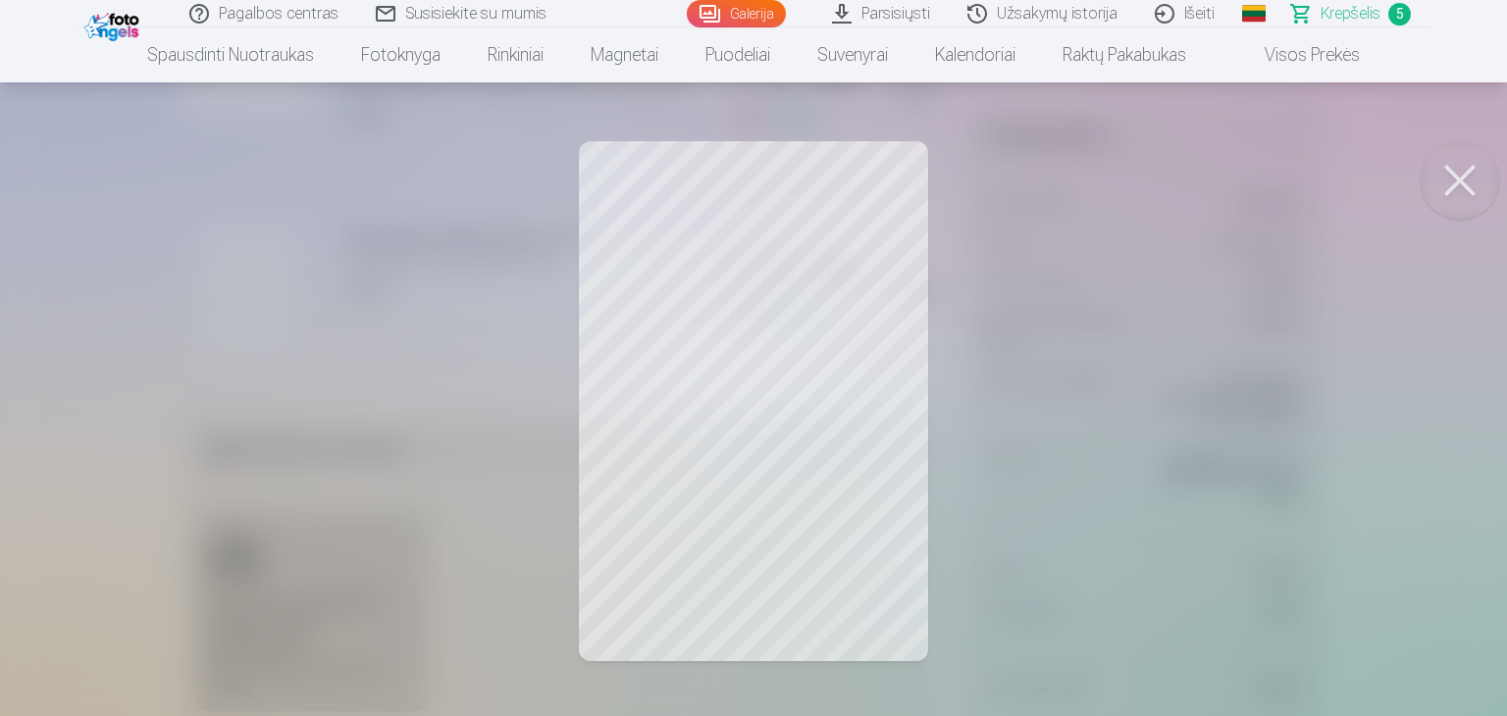
click at [709, 456] on div at bounding box center [753, 358] width 1507 height 716
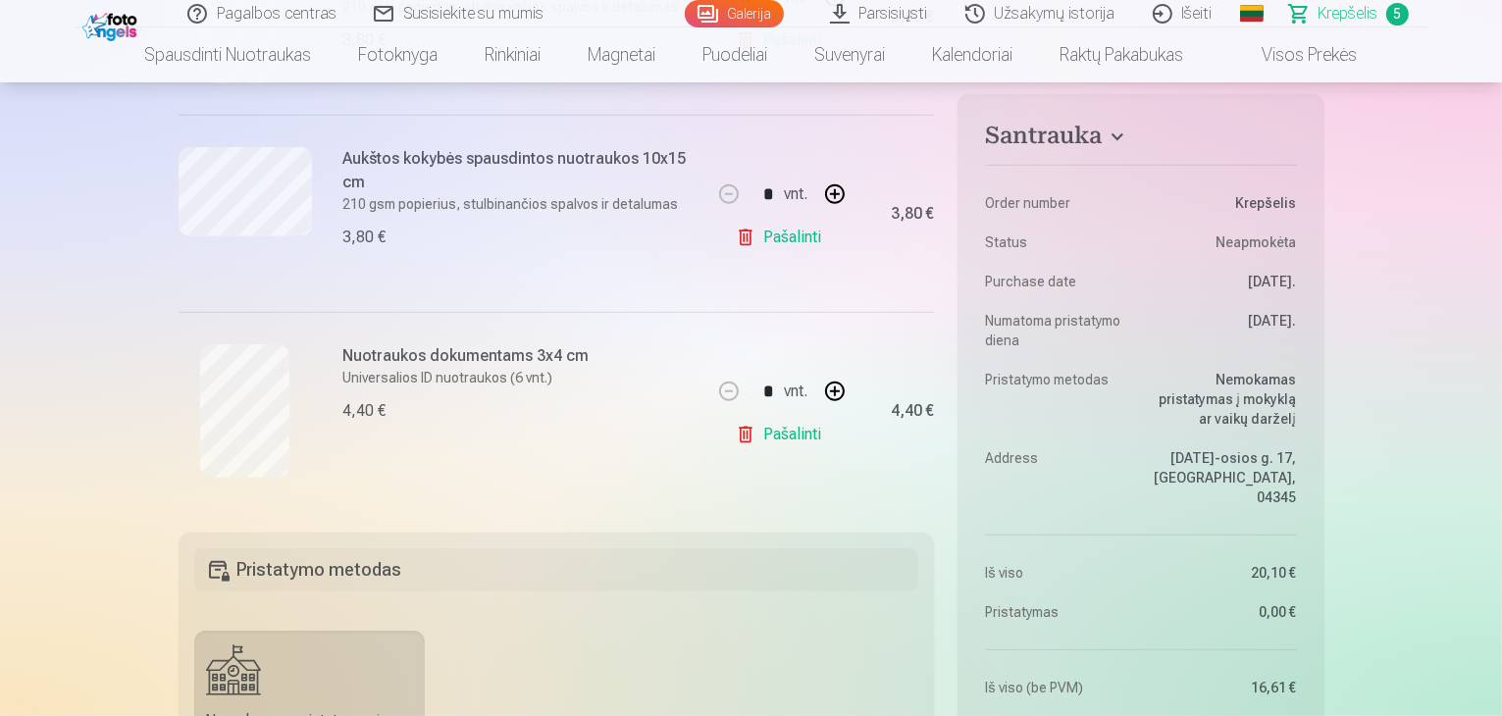
scroll to position [1177, 0]
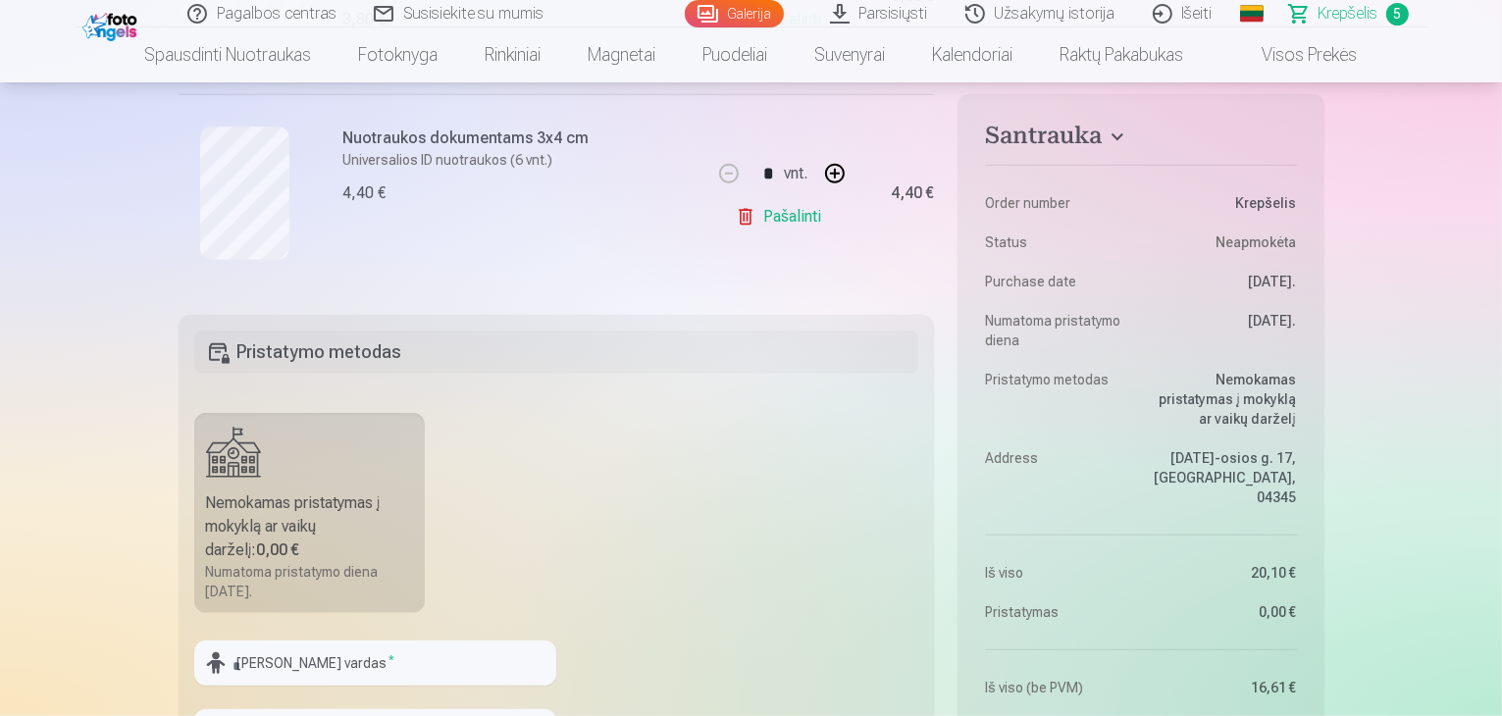
click at [385, 144] on h6 "Nuotraukos dokumentams 3x4 cm" at bounding box center [520, 139] width 354 height 24
click at [421, 136] on h6 "Nuotraukos dokumentams 3x4 cm" at bounding box center [520, 139] width 354 height 24
click at [179, 222] on div at bounding box center [245, 193] width 133 height 133
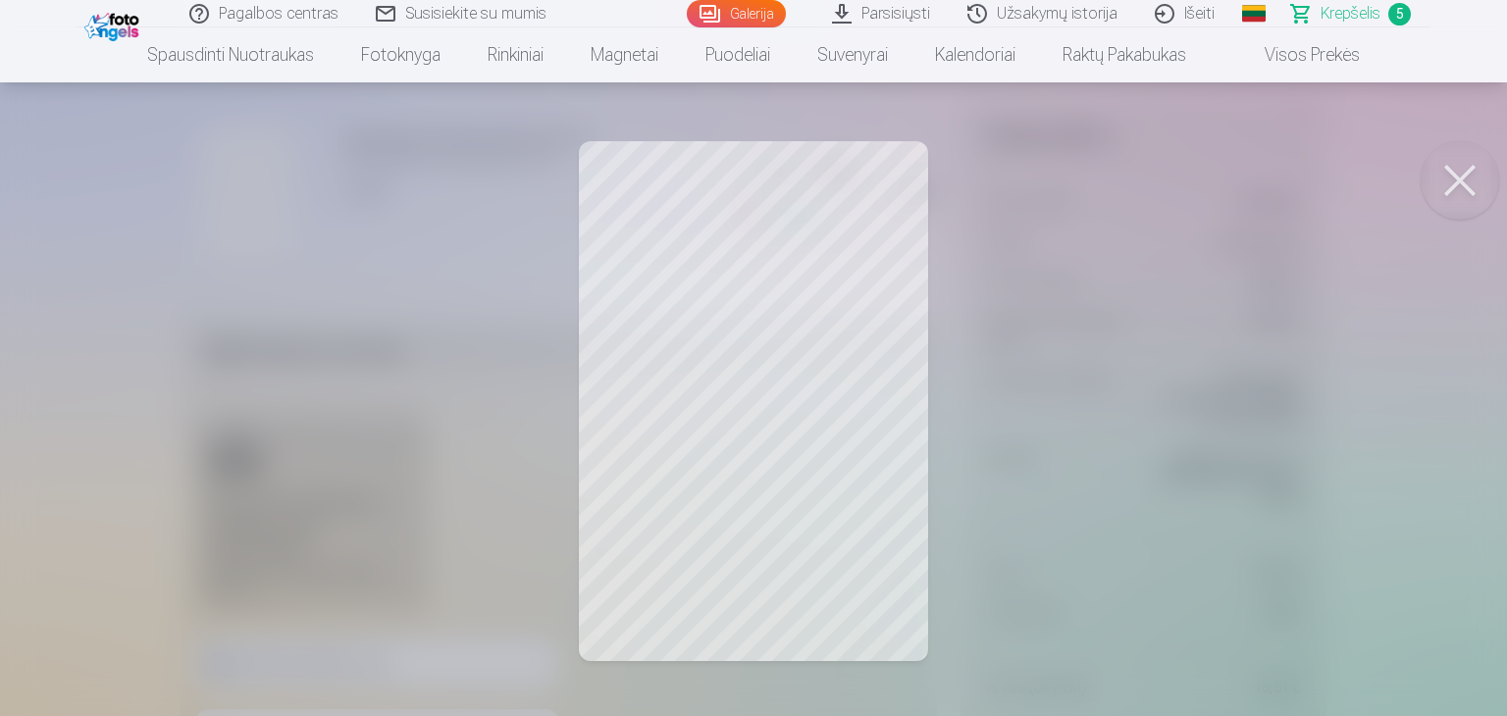
click at [1476, 186] on button at bounding box center [1460, 180] width 78 height 78
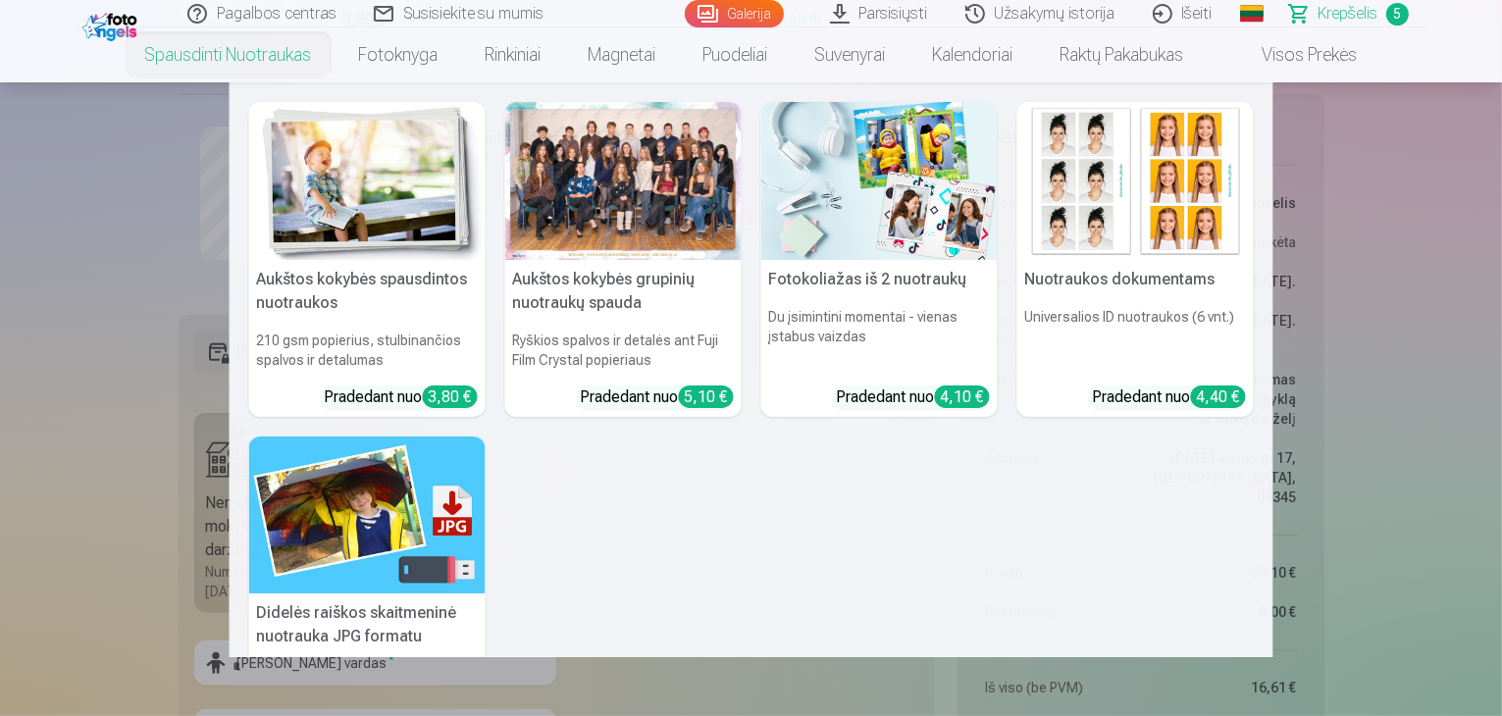
click at [226, 50] on link "Spausdinti nuotraukas" at bounding box center [229, 54] width 214 height 55
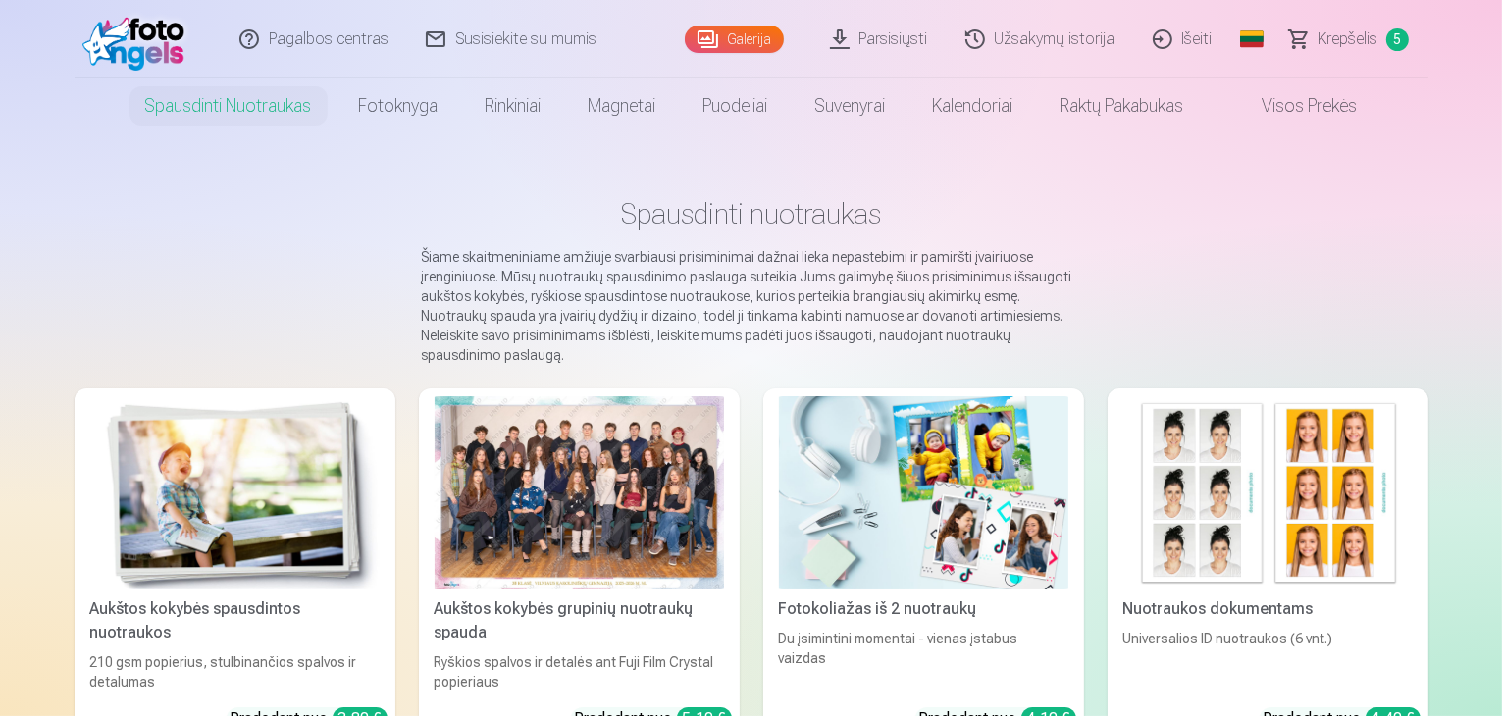
click at [237, 100] on link "Spausdinti nuotraukas" at bounding box center [229, 105] width 214 height 55
click at [1358, 538] on img at bounding box center [1267, 492] width 289 height 193
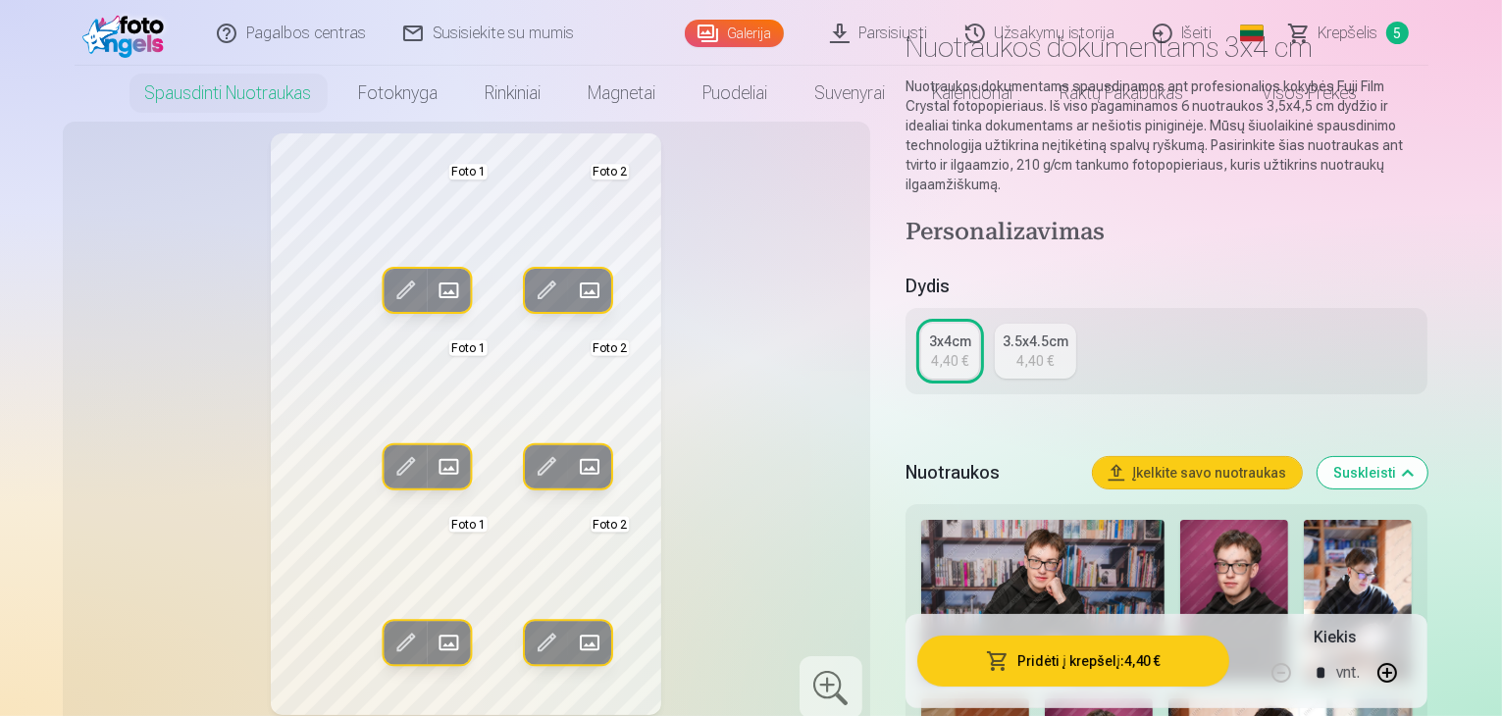
scroll to position [196, 0]
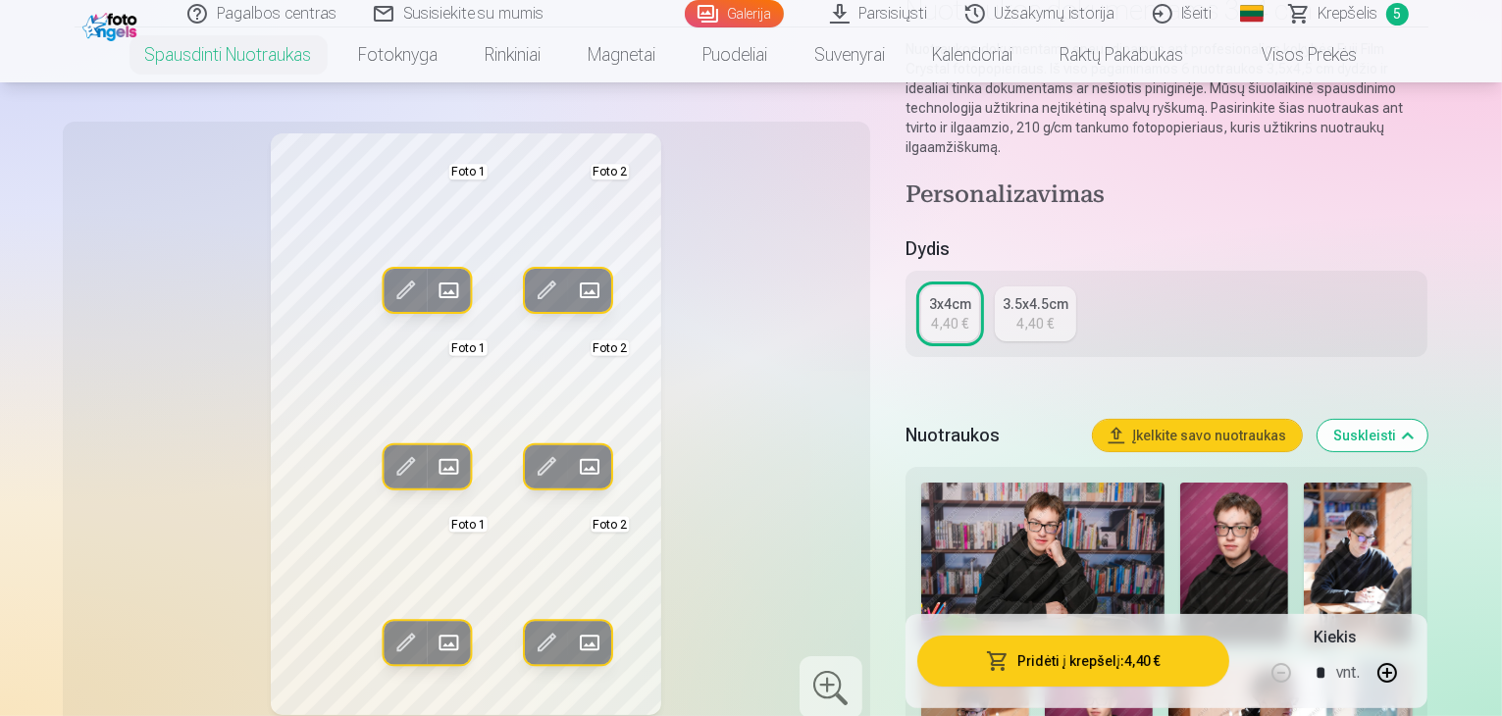
click at [1228, 543] on img at bounding box center [1234, 564] width 108 height 162
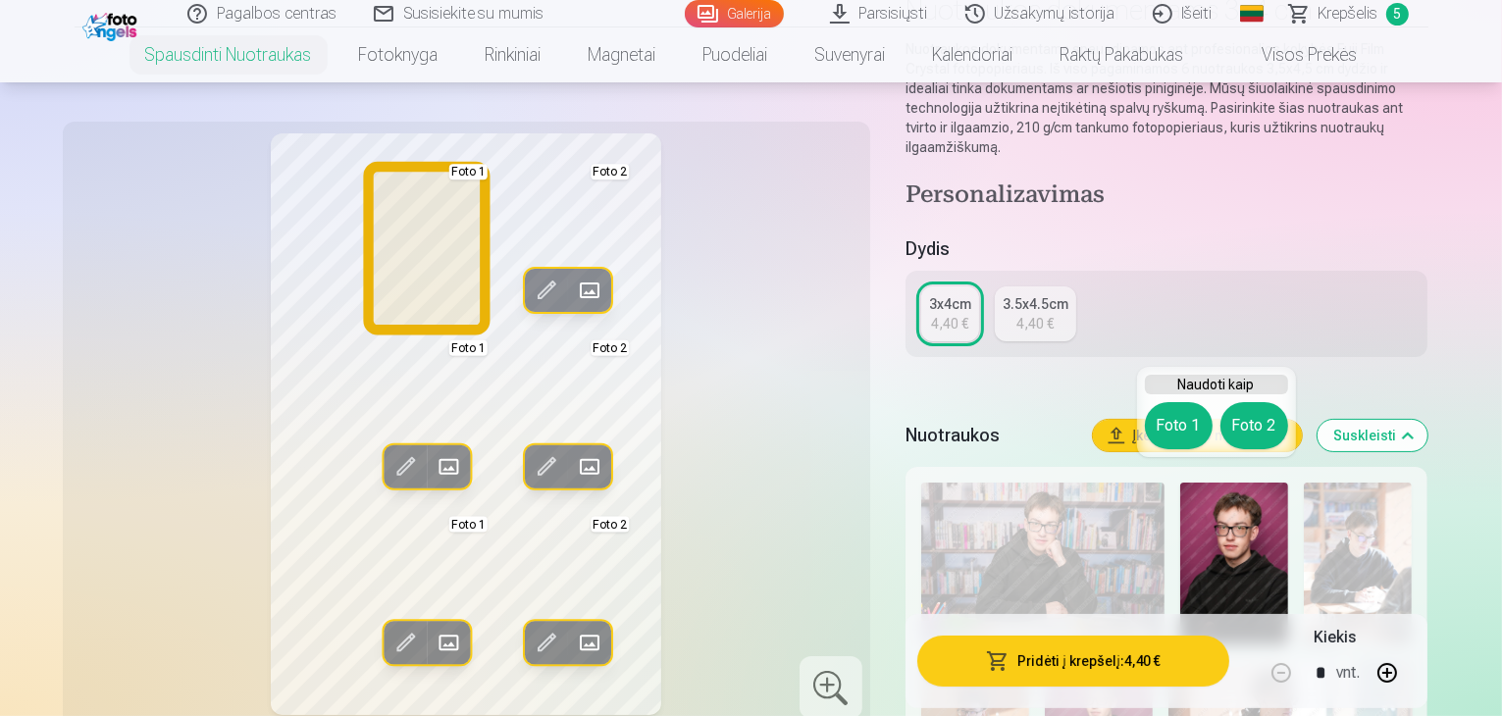
click at [1175, 421] on button "Foto 1" at bounding box center [1179, 425] width 68 height 47
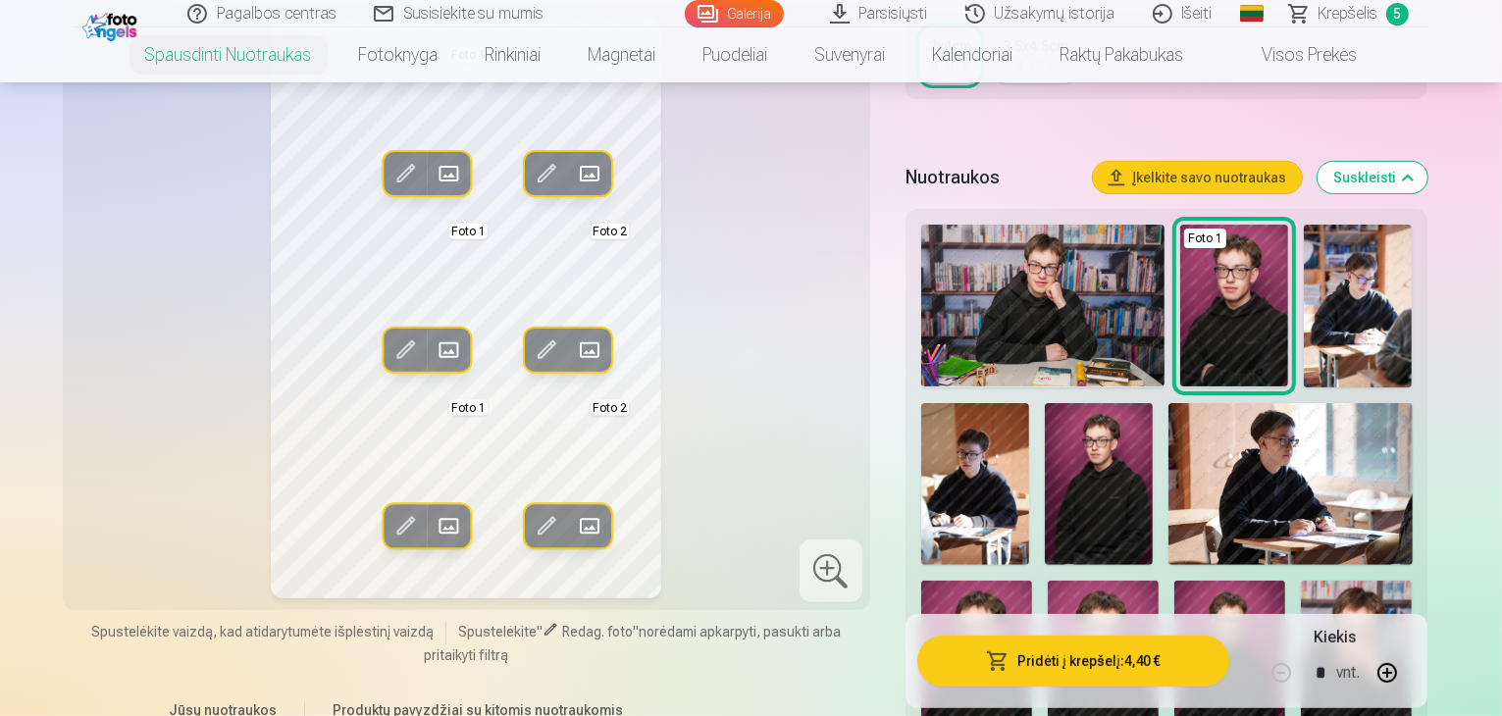
scroll to position [392, 0]
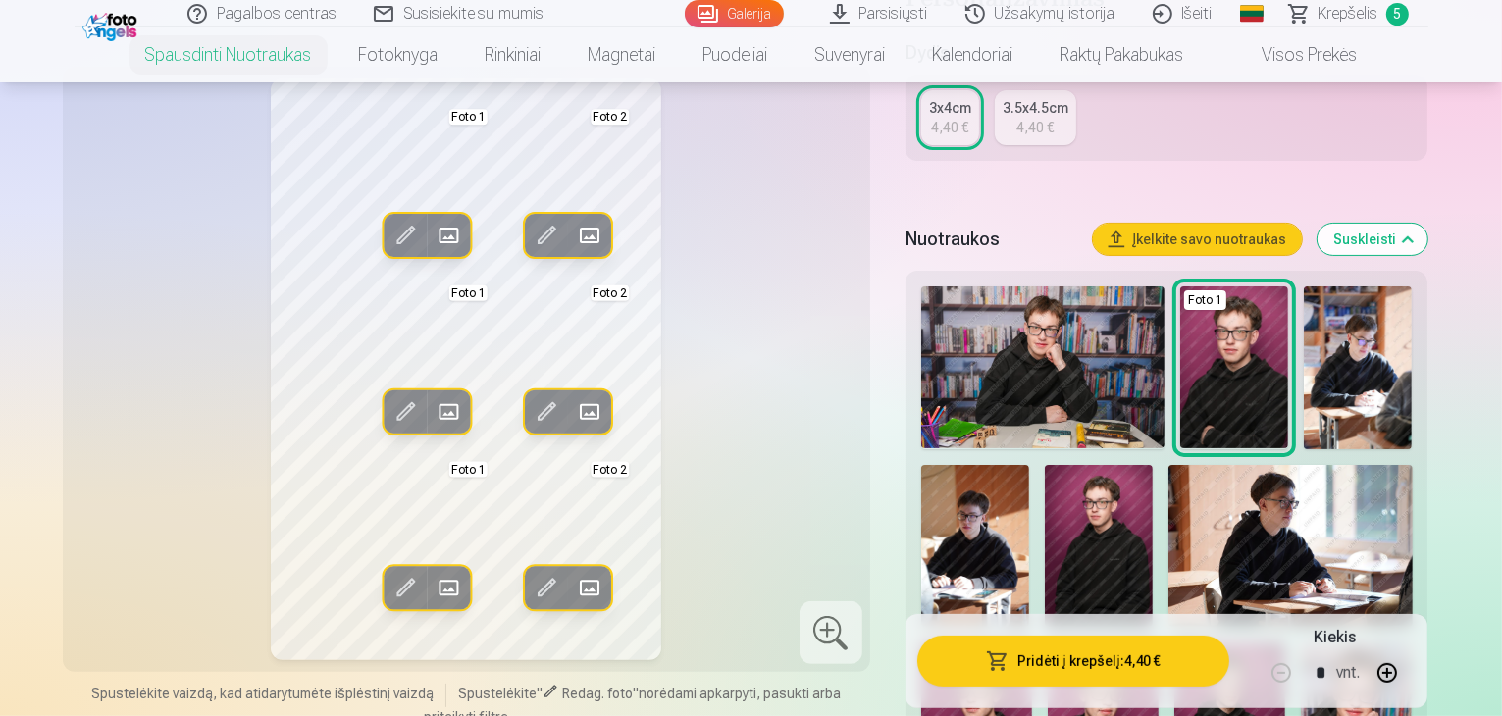
click at [1032, 643] on img at bounding box center [976, 726] width 111 height 167
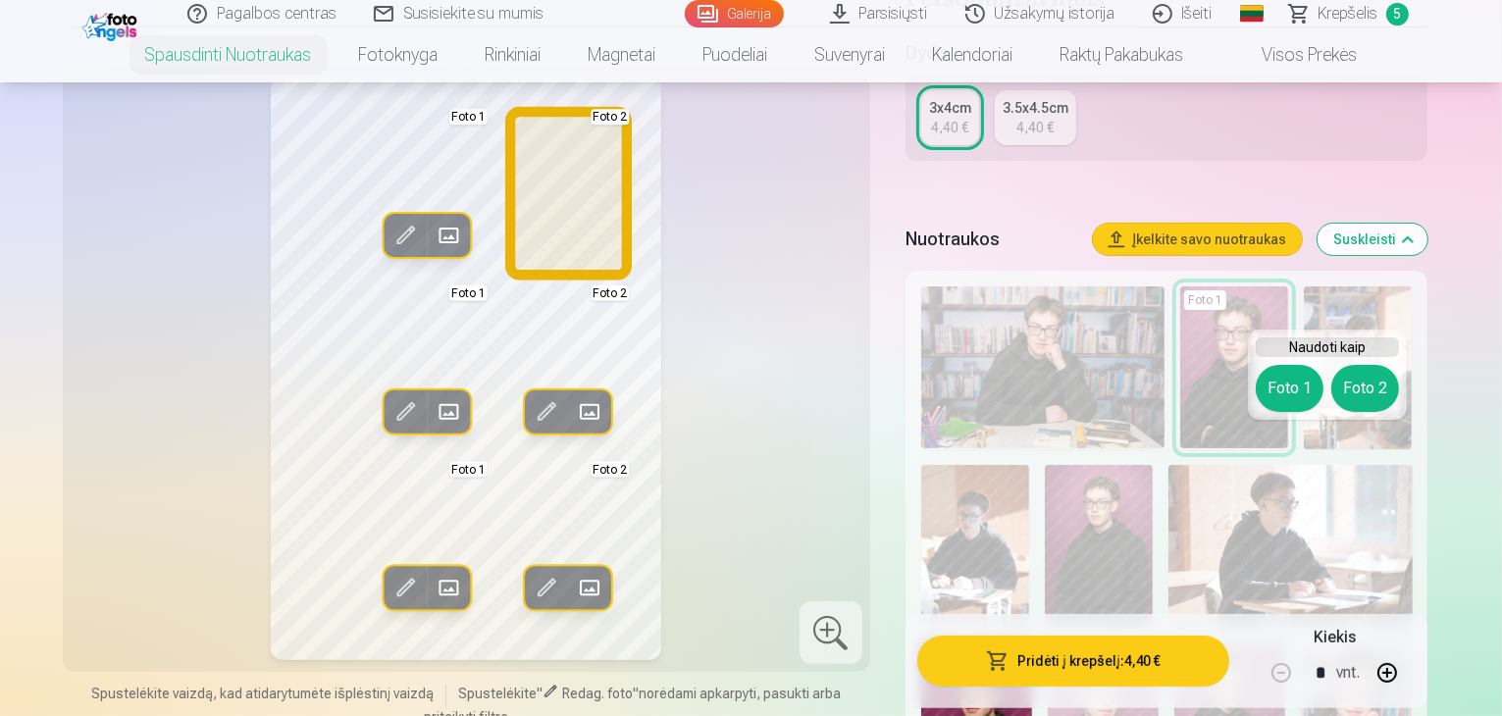
click at [1361, 389] on button "Foto 2" at bounding box center [1365, 388] width 68 height 47
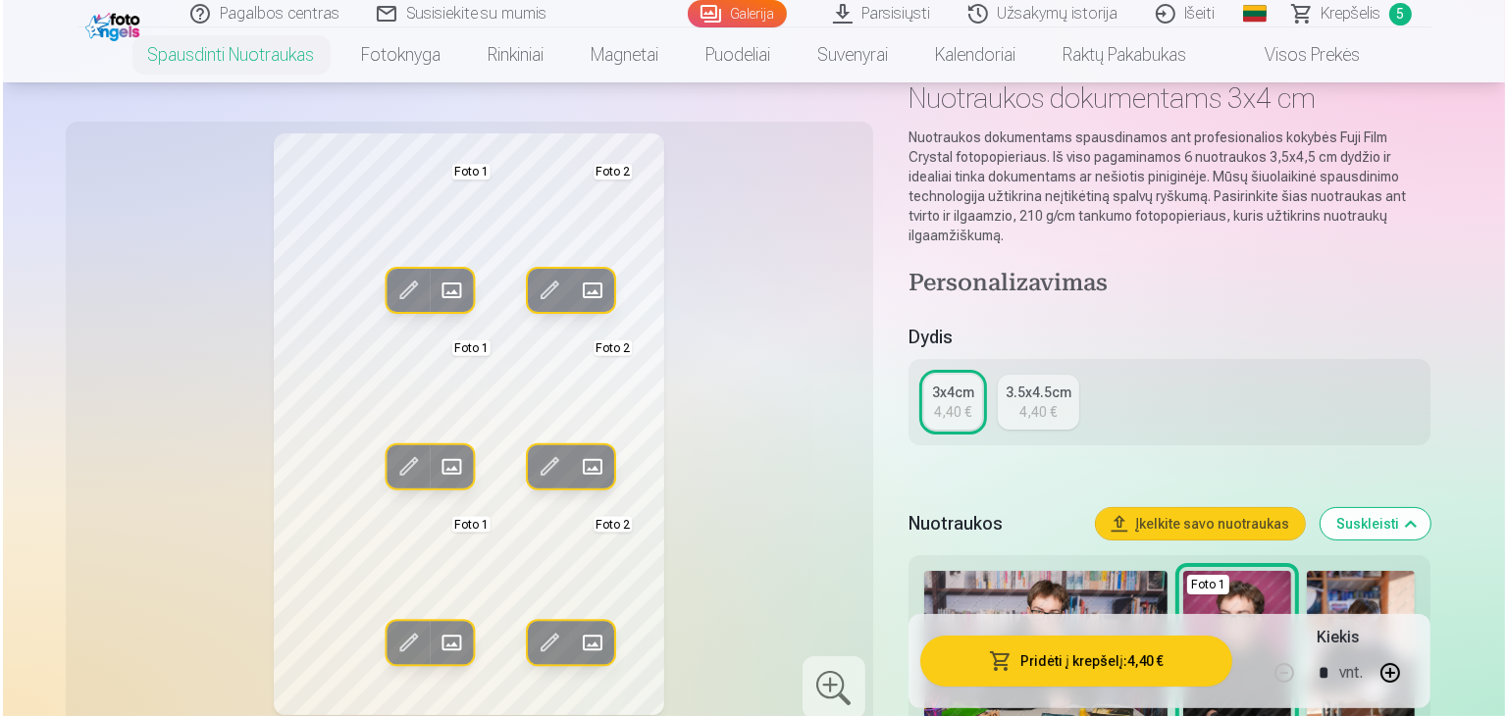
scroll to position [0, 0]
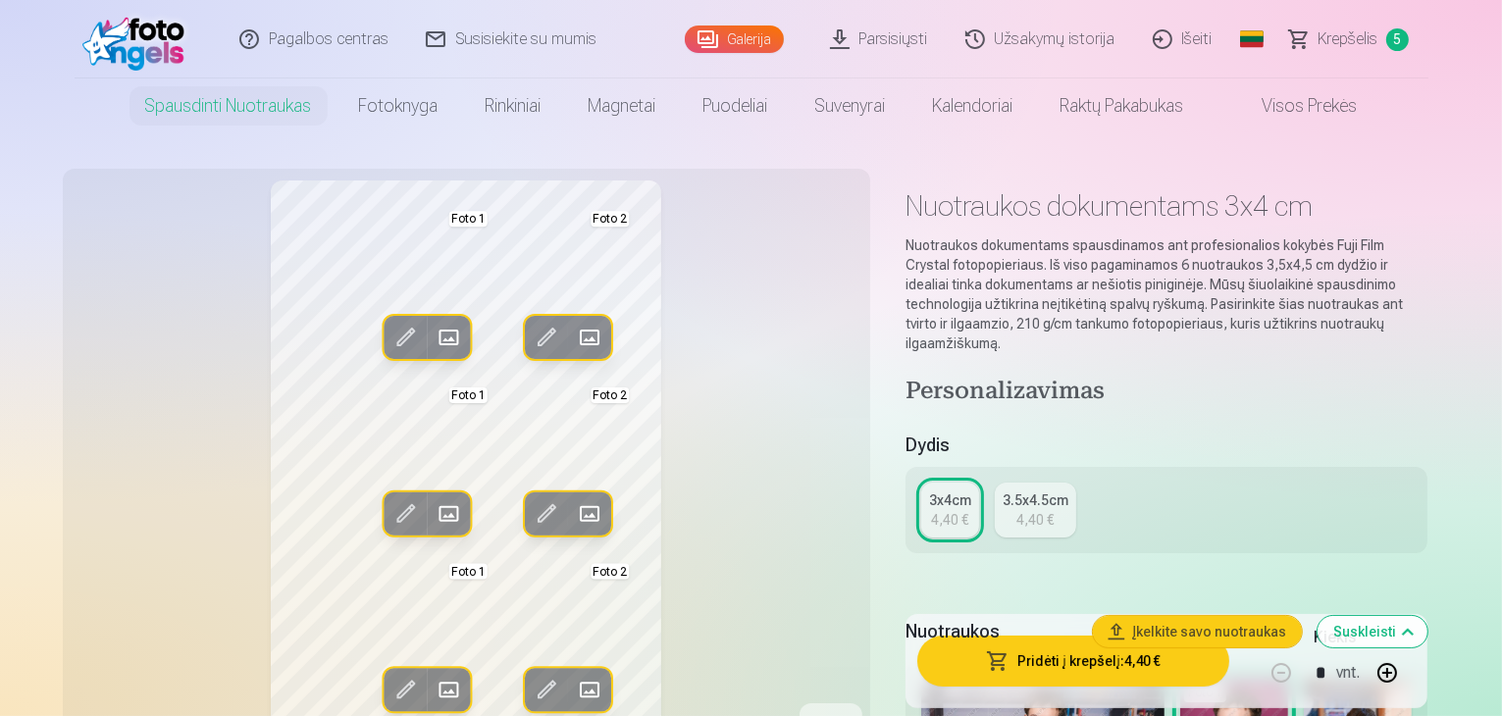
click at [389, 338] on span at bounding box center [404, 337] width 31 height 31
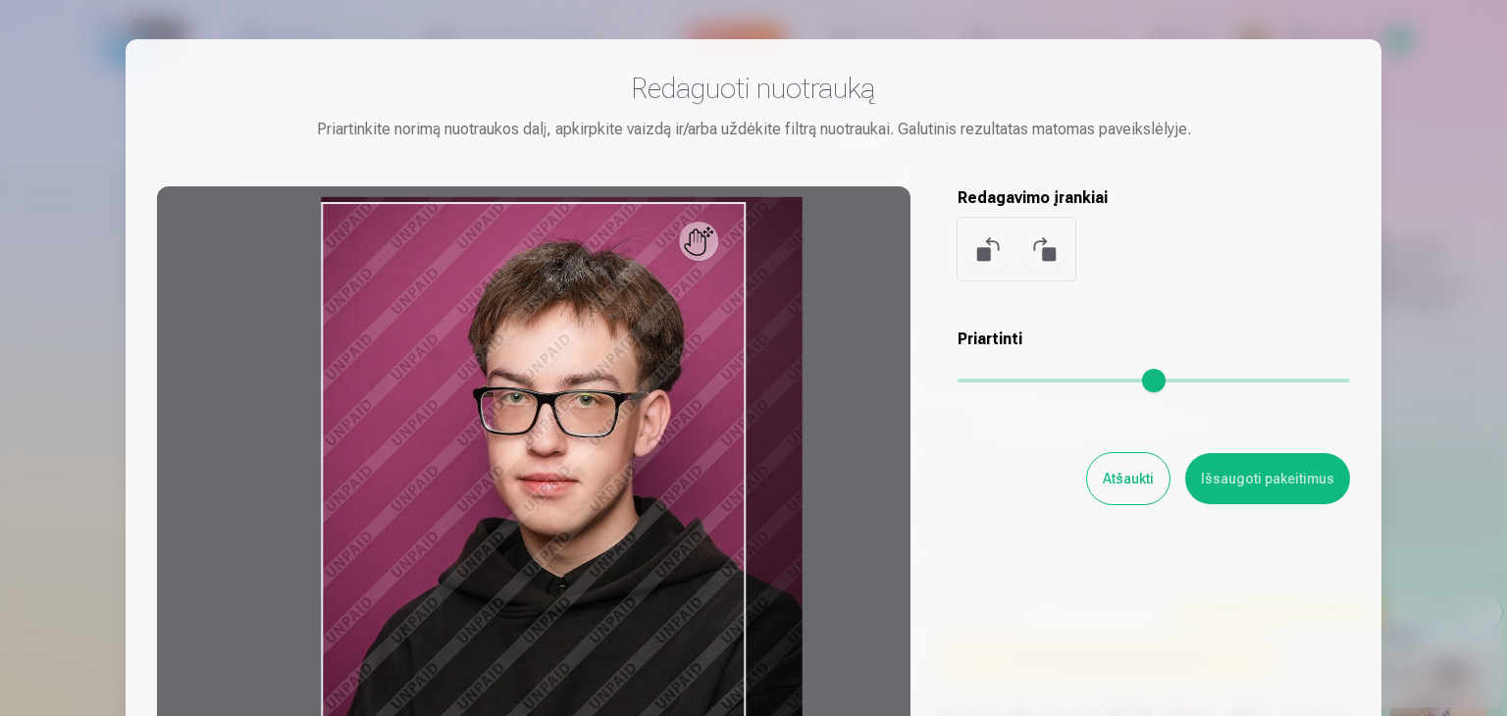
type input "*"
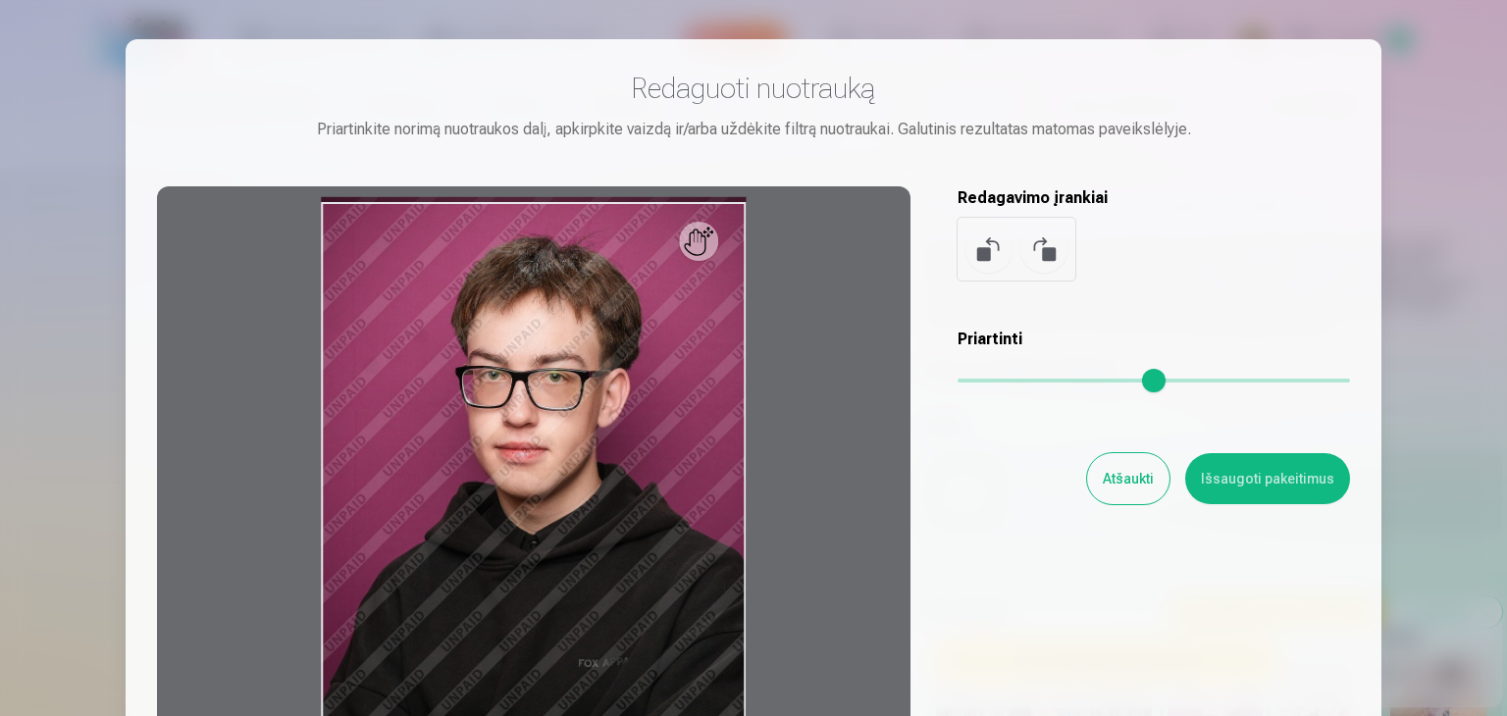
click at [962, 382] on input "range" at bounding box center [1154, 381] width 392 height 4
click at [985, 250] on button at bounding box center [988, 249] width 47 height 47
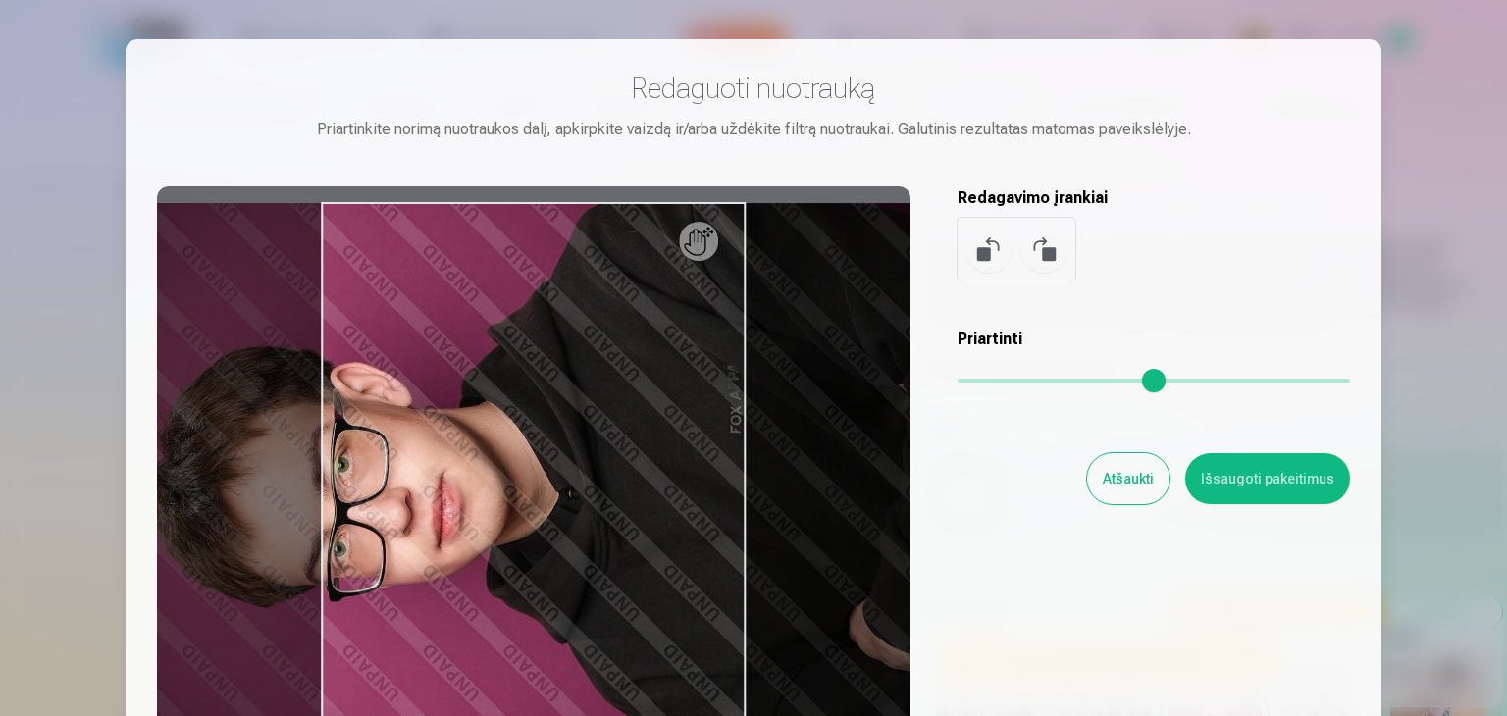
click at [1048, 252] on button at bounding box center [1043, 249] width 47 height 47
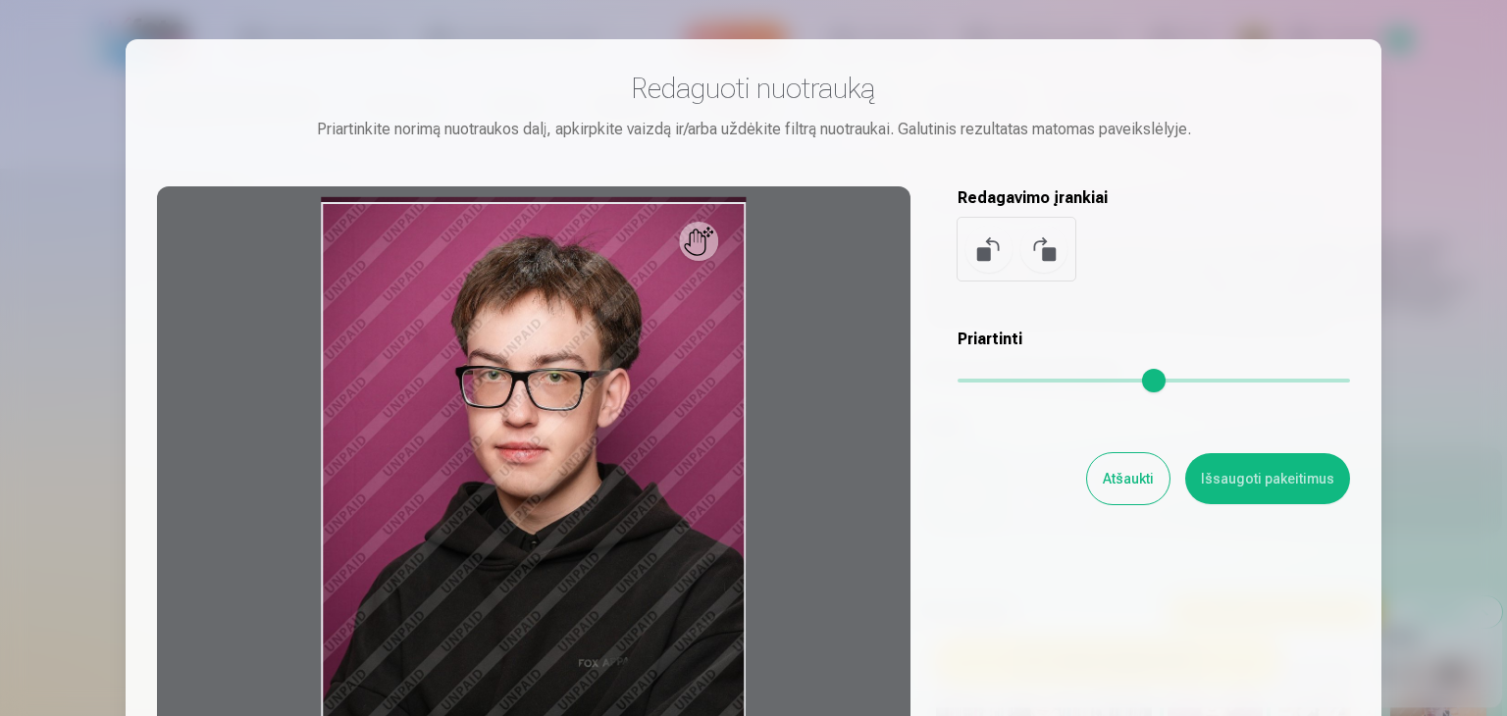
click at [1196, 277] on div "Redagavimo įrankiai" at bounding box center [1154, 233] width 392 height 94
click at [694, 244] on div at bounding box center [533, 494] width 753 height 616
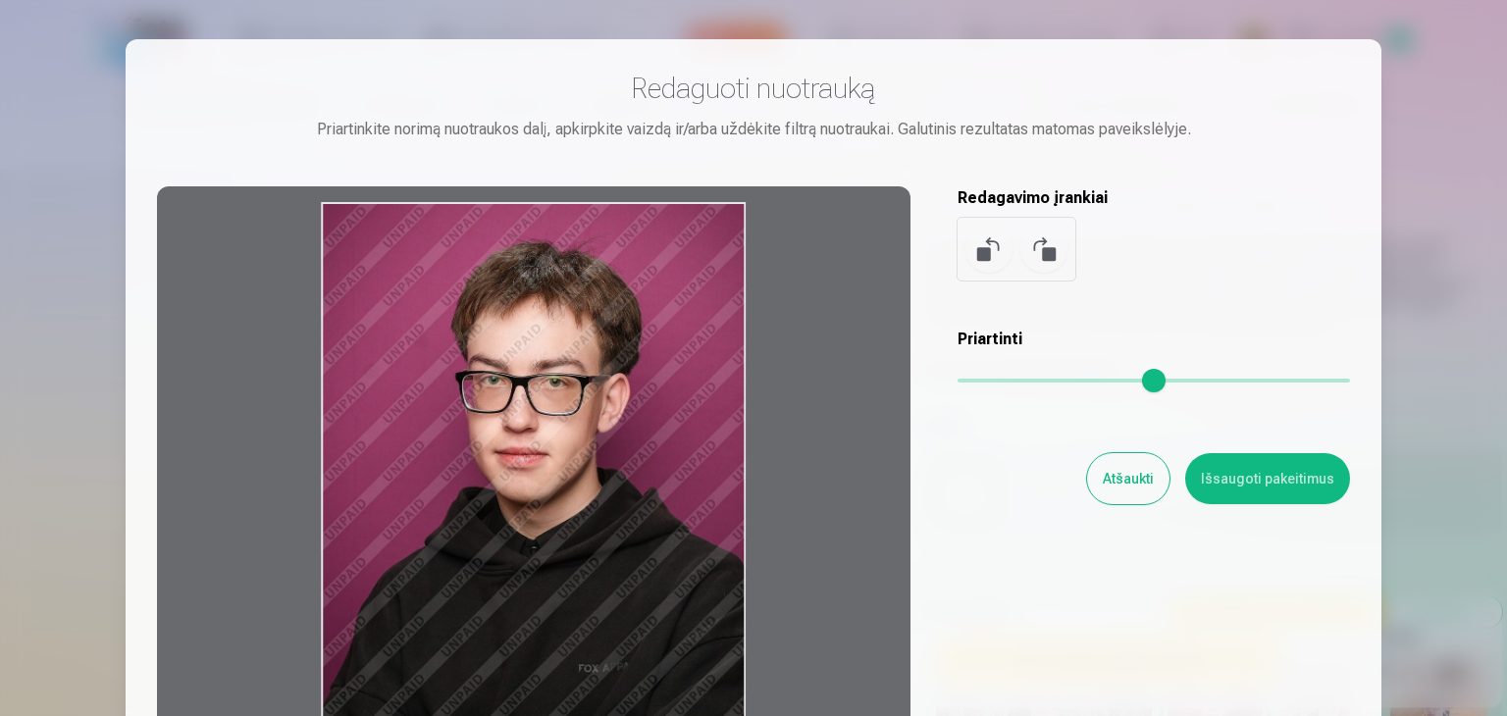
drag, startPoint x: 704, startPoint y: 252, endPoint x: 655, endPoint y: 272, distance: 52.8
click at [655, 272] on div at bounding box center [533, 494] width 753 height 616
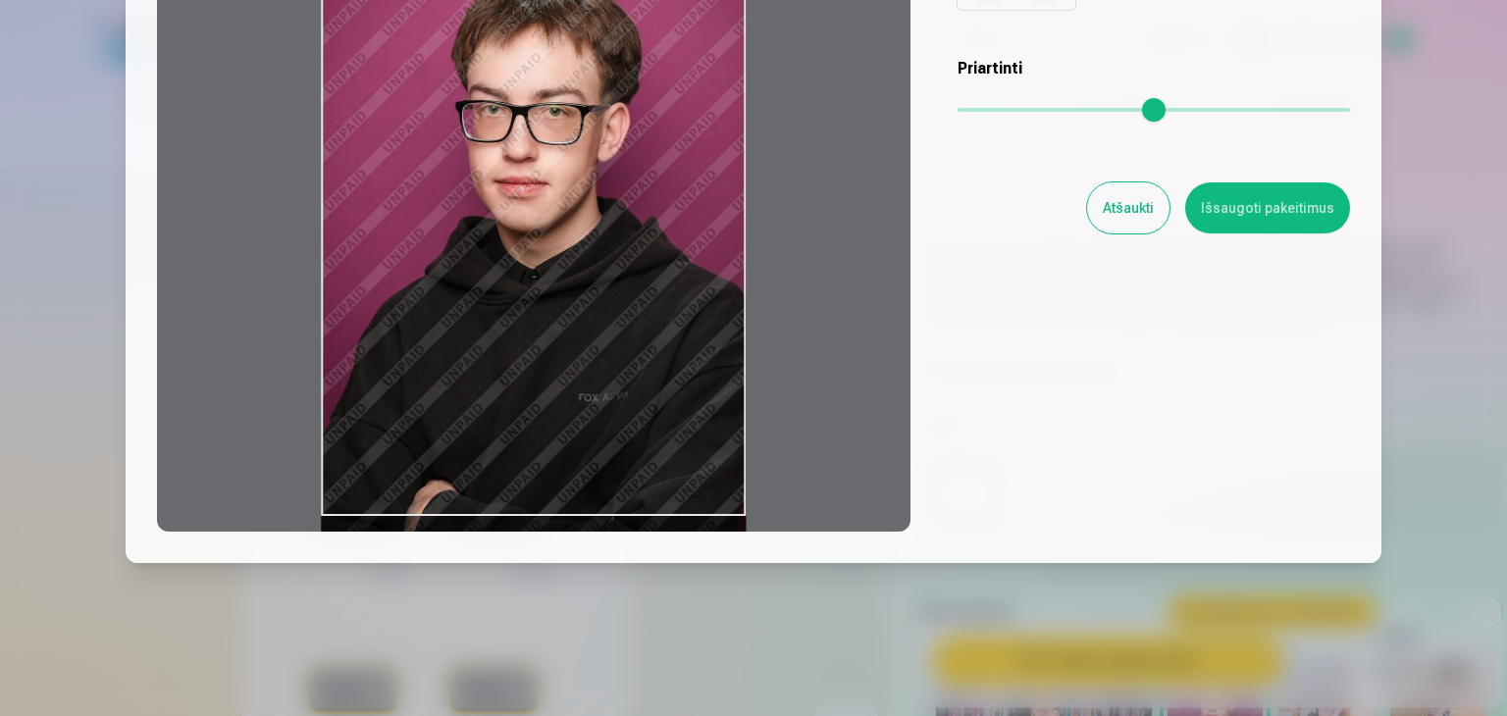
scroll to position [275, 0]
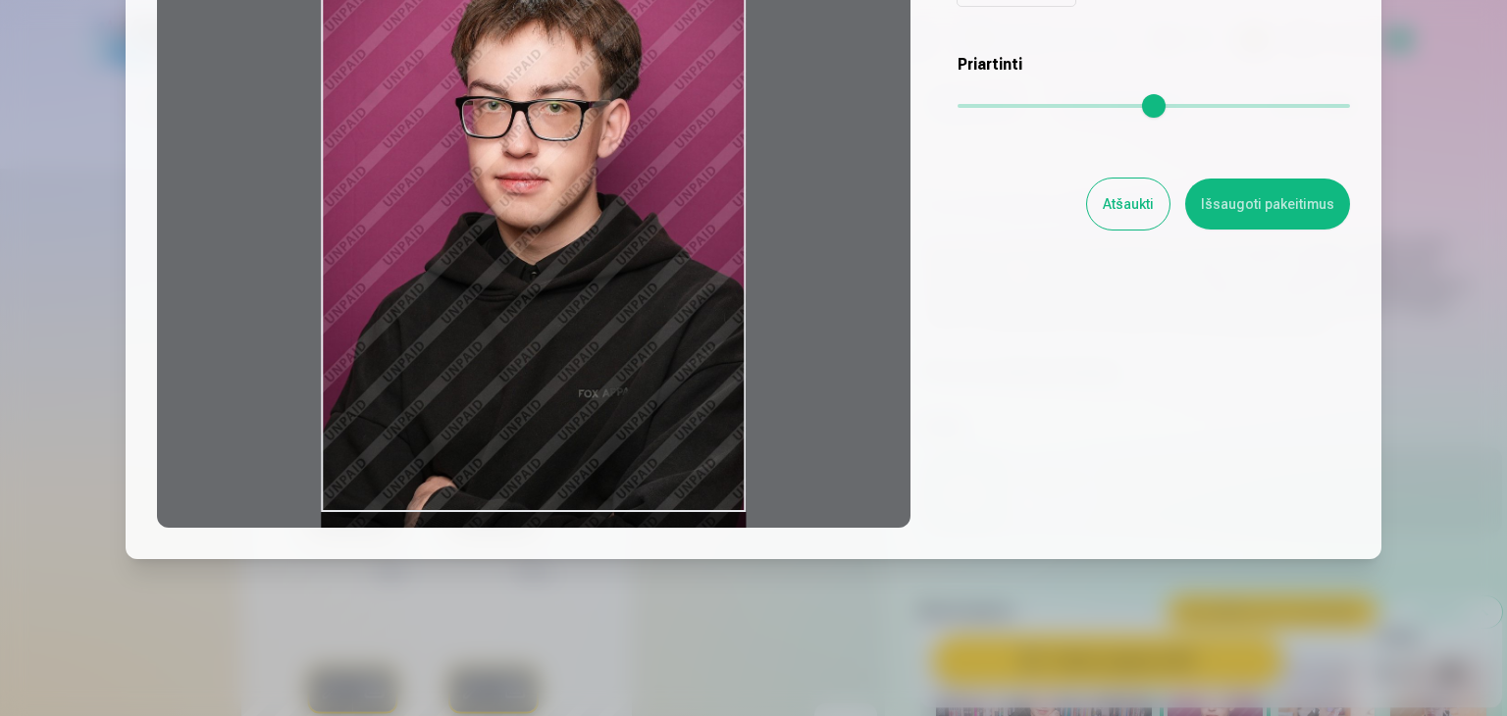
click at [574, 502] on div at bounding box center [533, 220] width 753 height 616
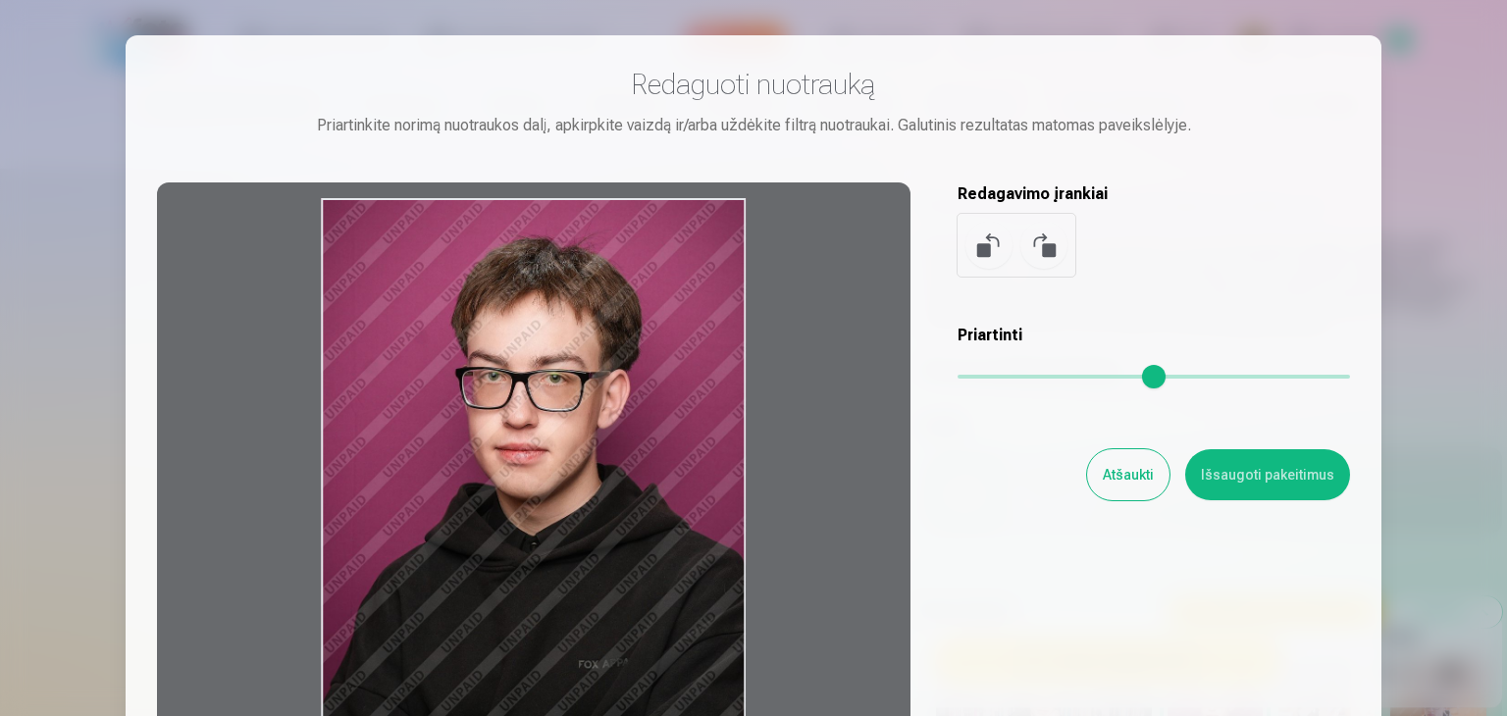
scroll to position [0, 0]
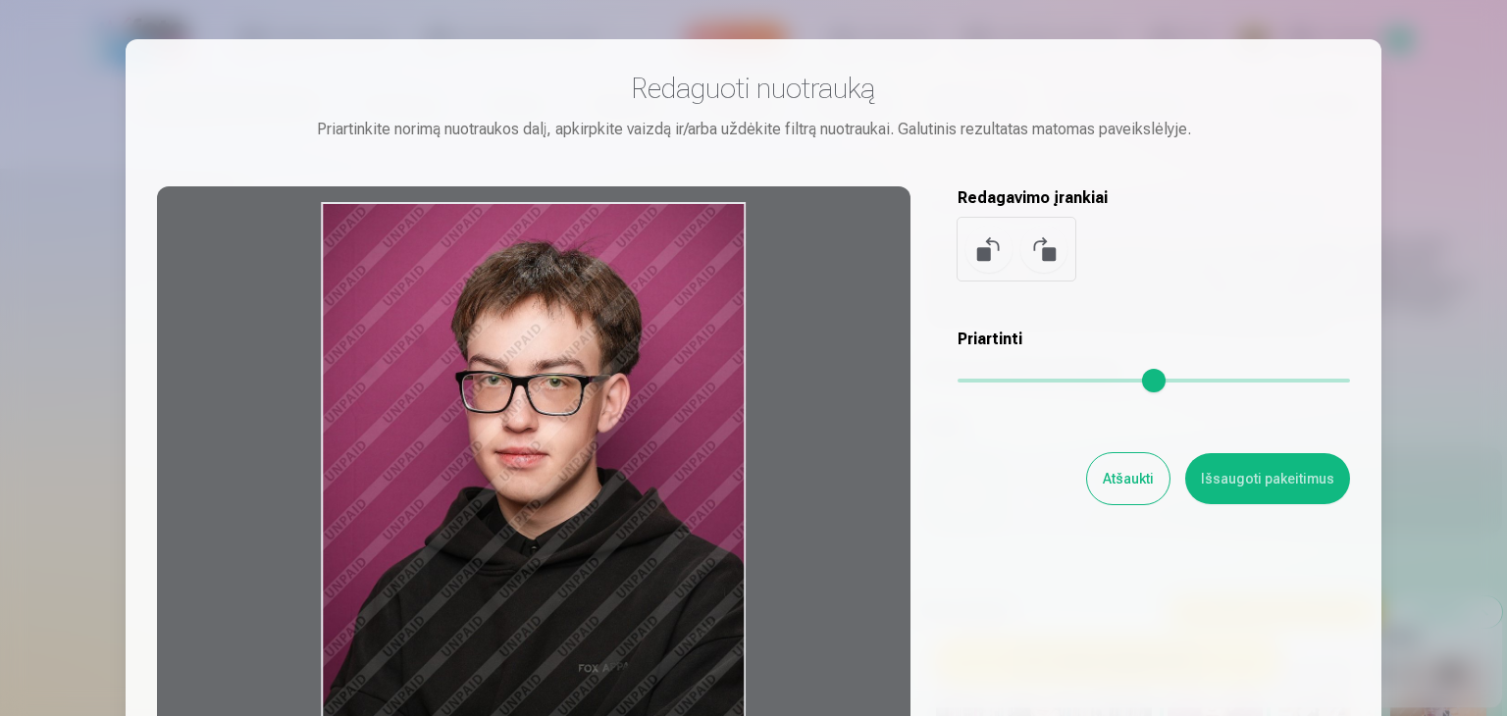
click at [828, 437] on div at bounding box center [533, 494] width 753 height 616
click at [832, 430] on div at bounding box center [533, 494] width 753 height 616
click at [570, 409] on div at bounding box center [533, 494] width 753 height 616
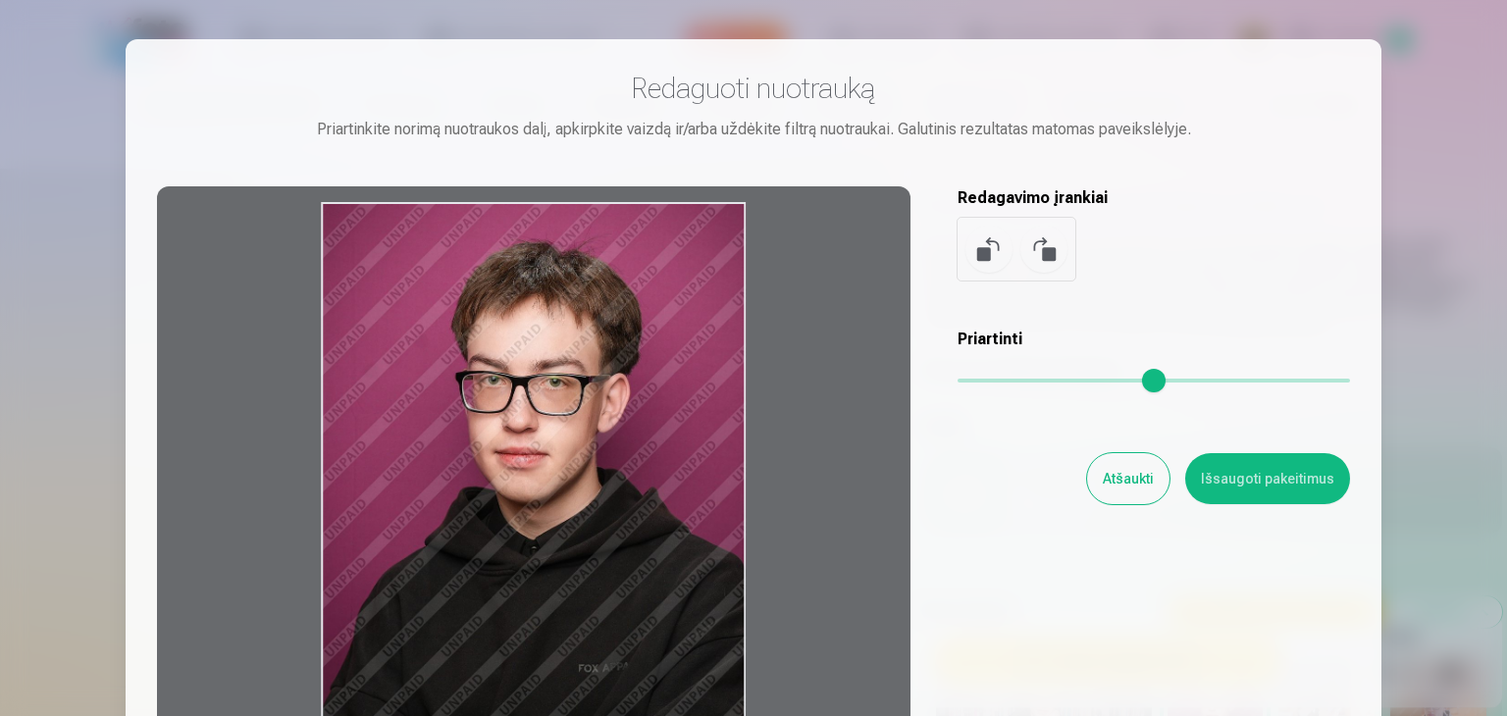
drag, startPoint x: 644, startPoint y: 406, endPoint x: 688, endPoint y: 444, distance: 58.4
click at [688, 444] on div at bounding box center [533, 494] width 753 height 616
click at [857, 401] on div at bounding box center [533, 494] width 753 height 616
click at [1138, 480] on button "Atšaukti" at bounding box center [1128, 478] width 82 height 51
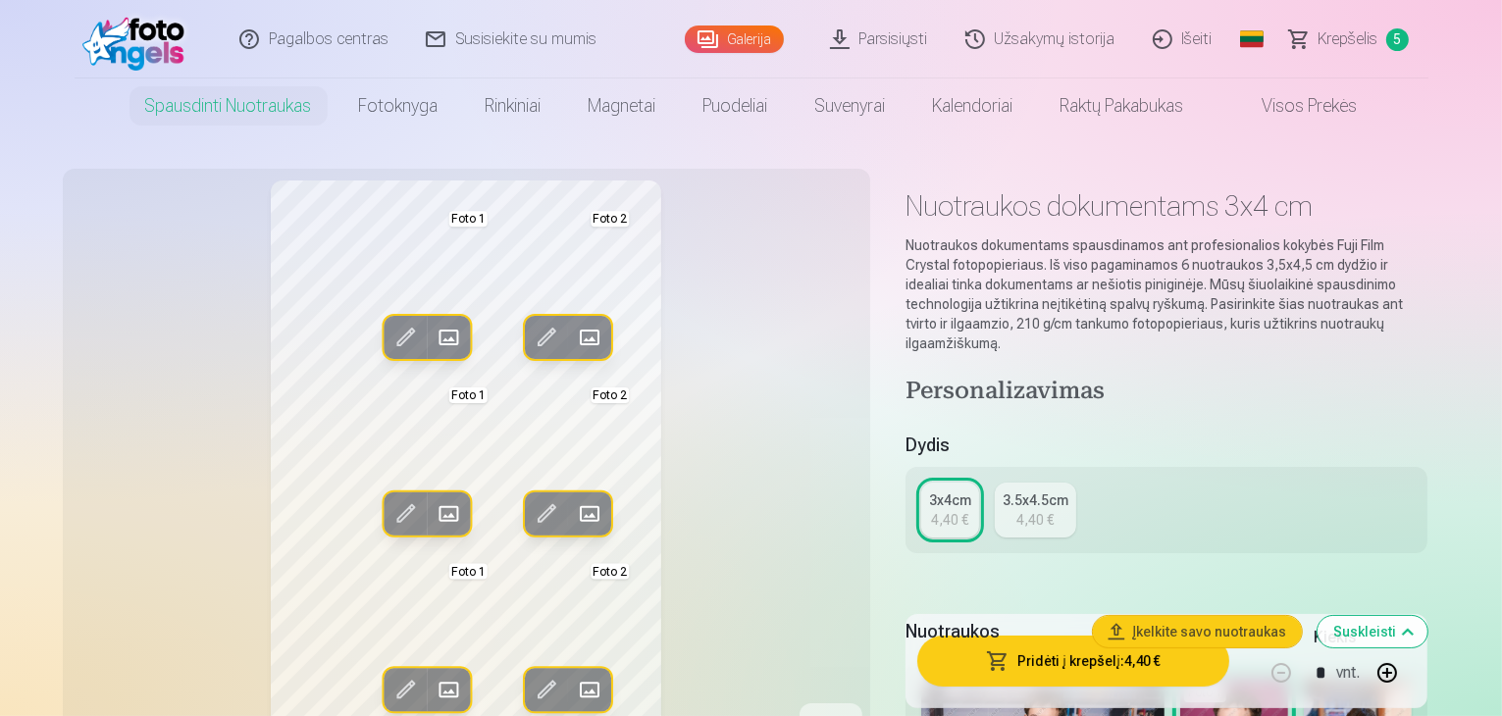
click at [433, 338] on span at bounding box center [448, 337] width 31 height 31
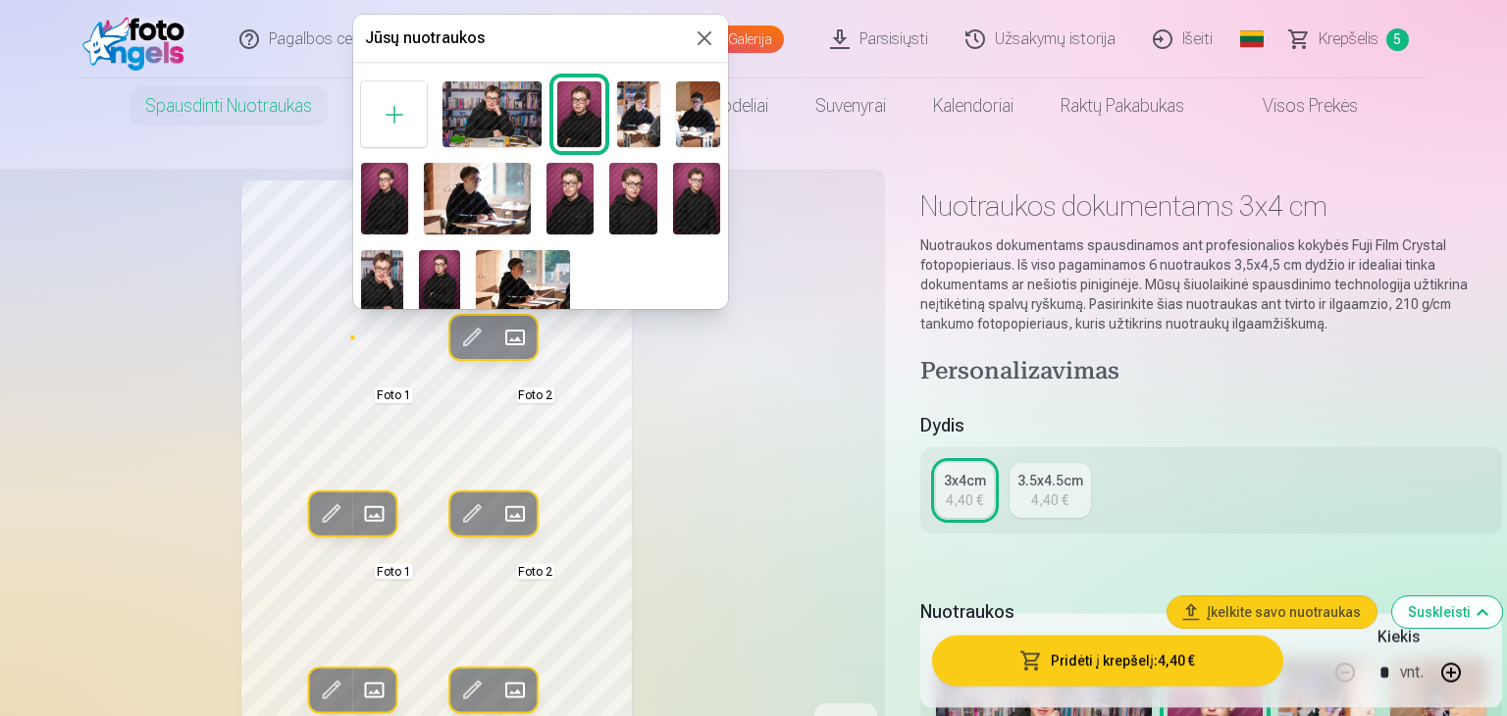
click at [381, 111] on div at bounding box center [394, 114] width 66 height 66
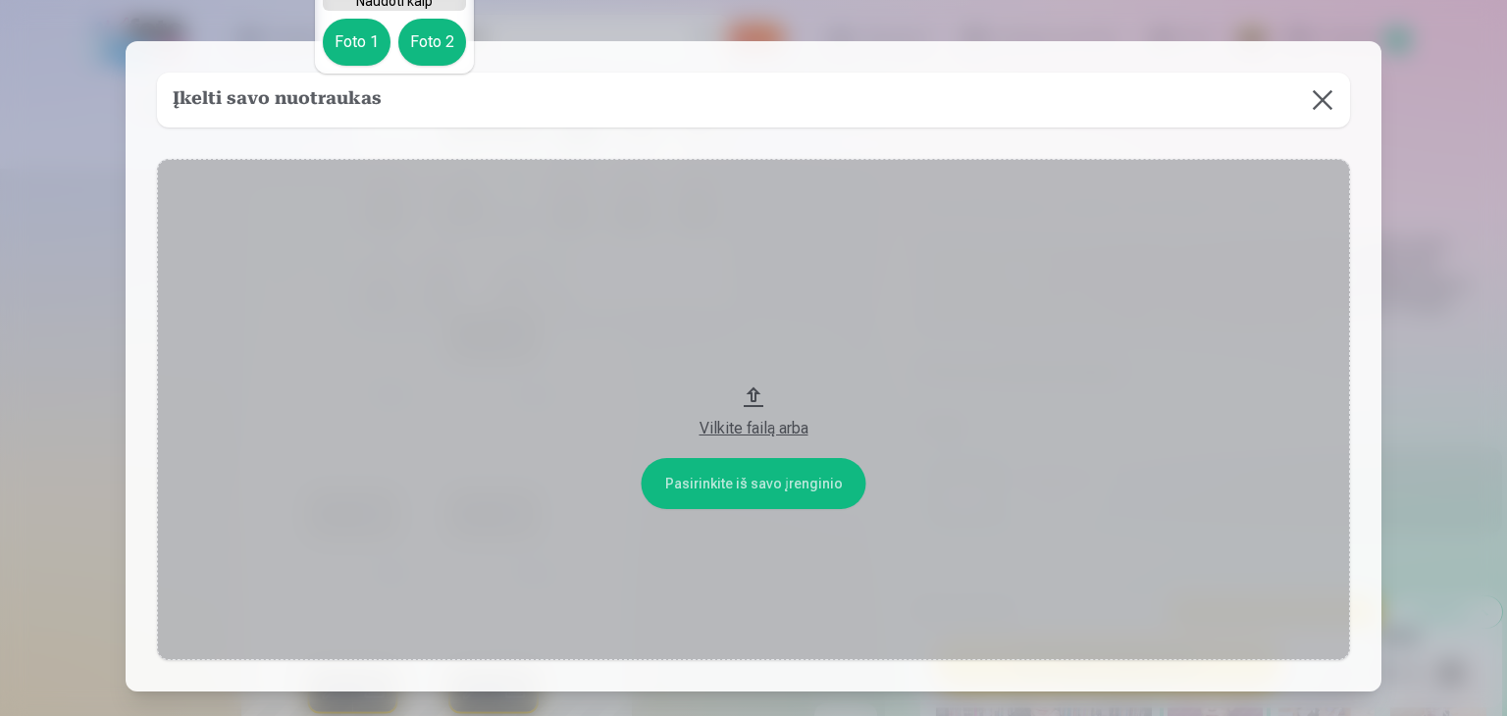
click at [1323, 103] on button at bounding box center [1322, 100] width 55 height 55
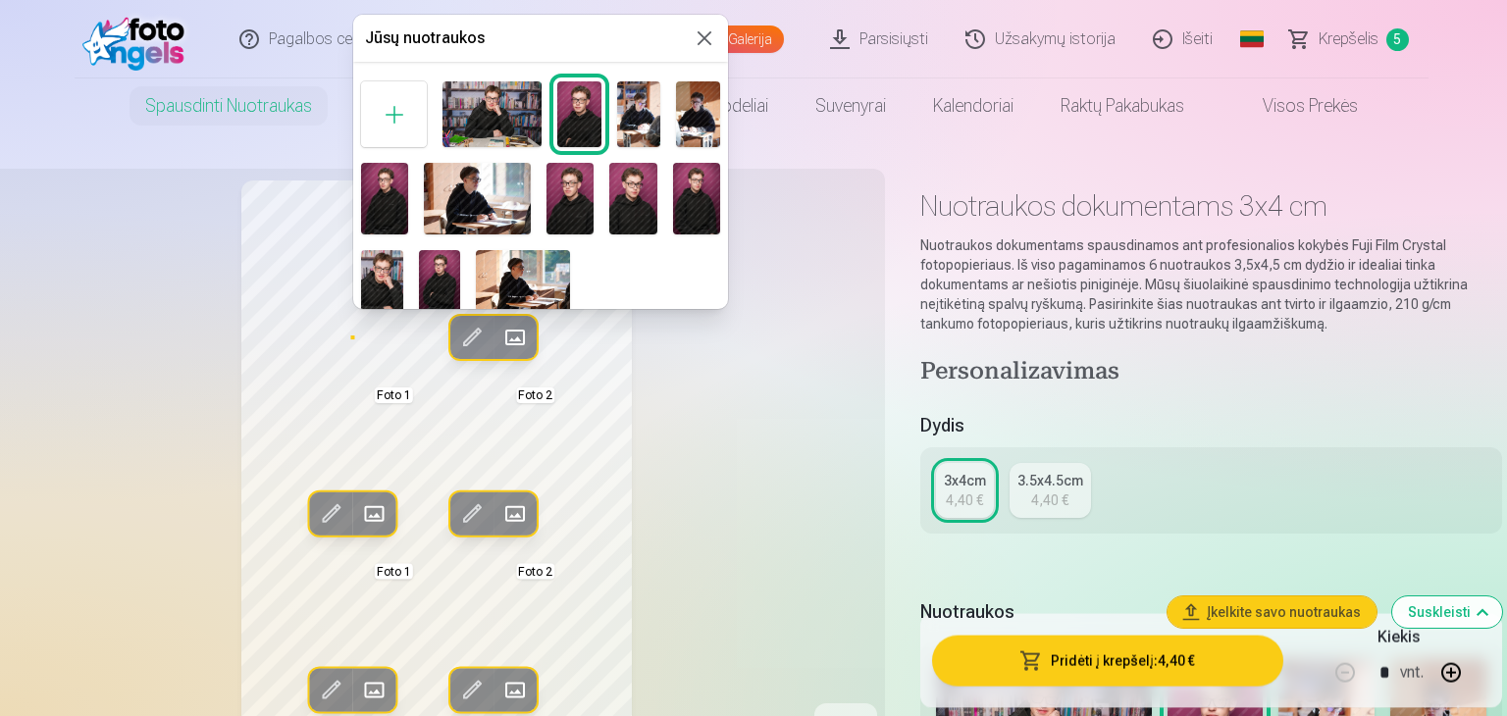
click at [717, 420] on div at bounding box center [753, 358] width 1507 height 716
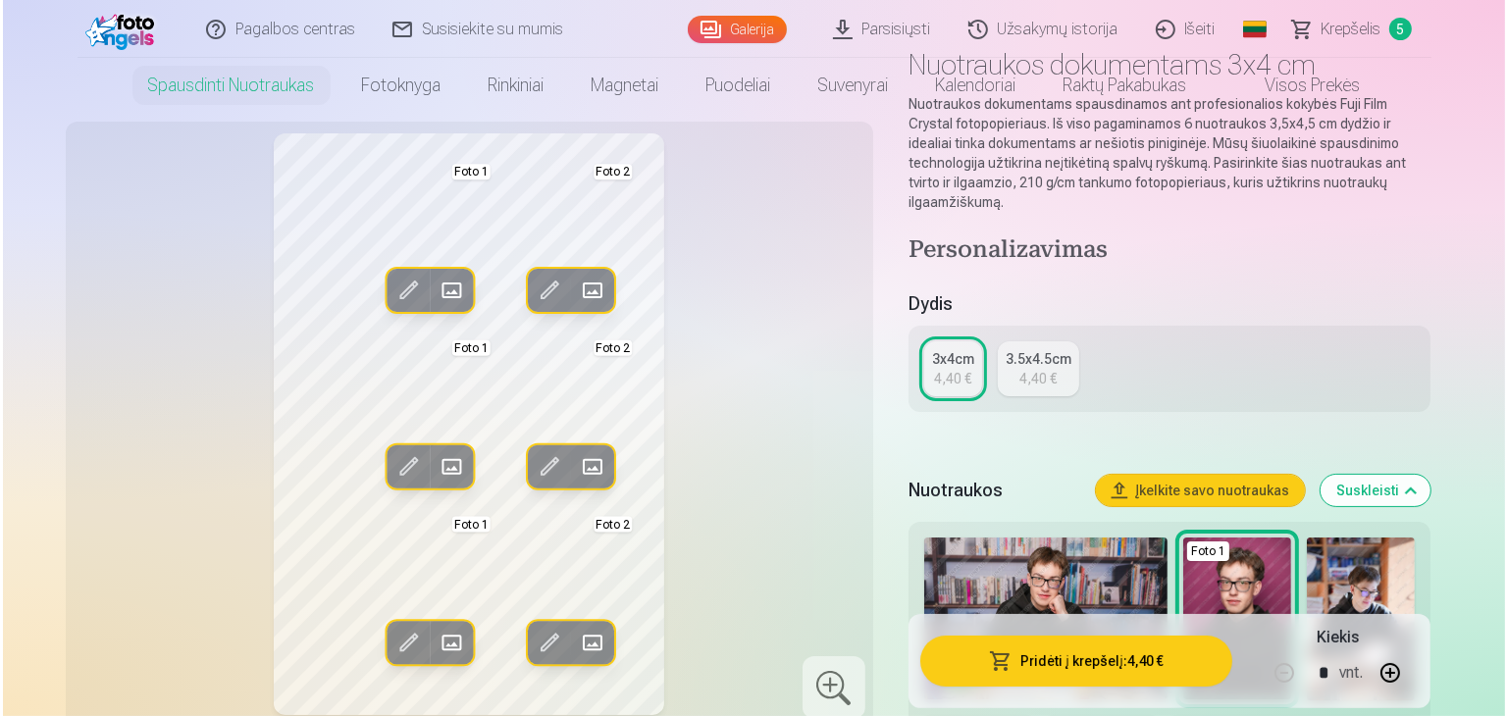
scroll to position [196, 0]
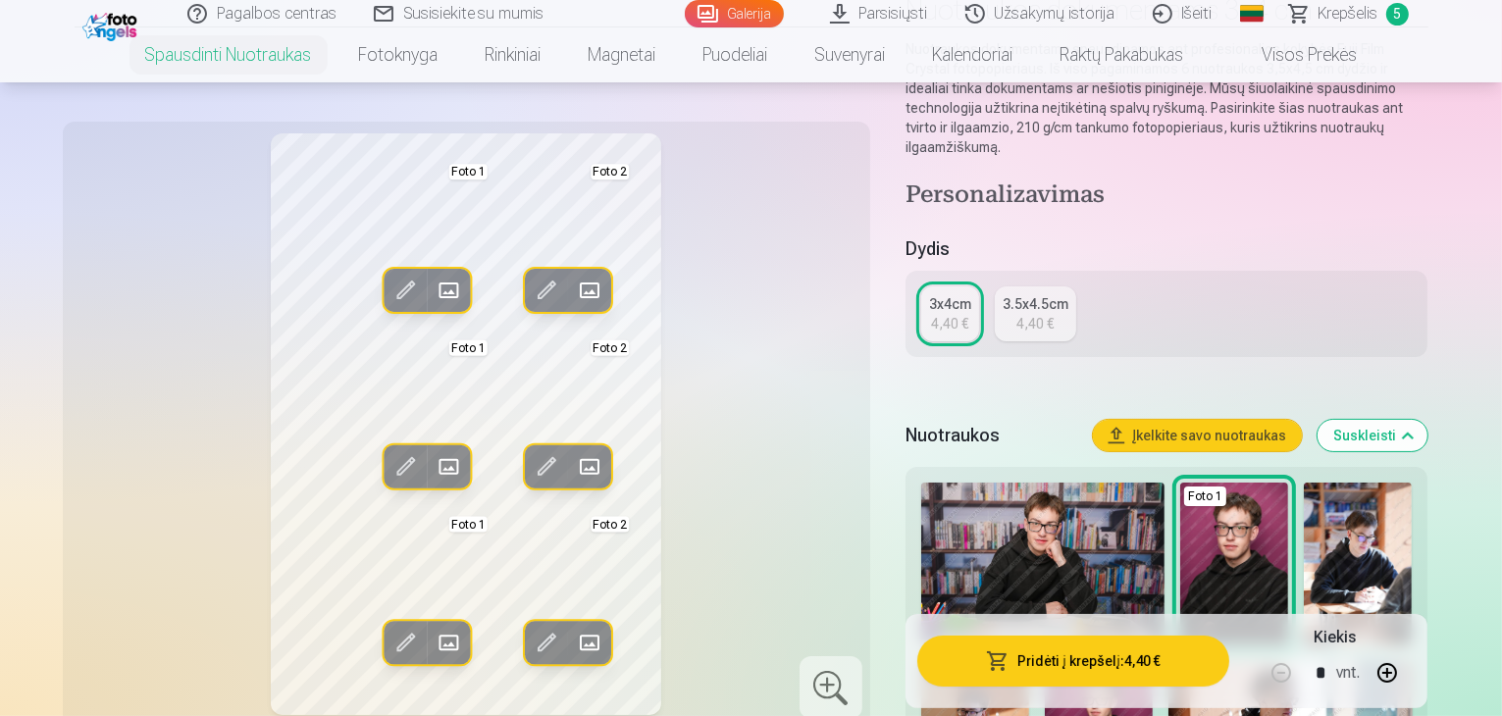
click at [389, 451] on span at bounding box center [404, 466] width 31 height 31
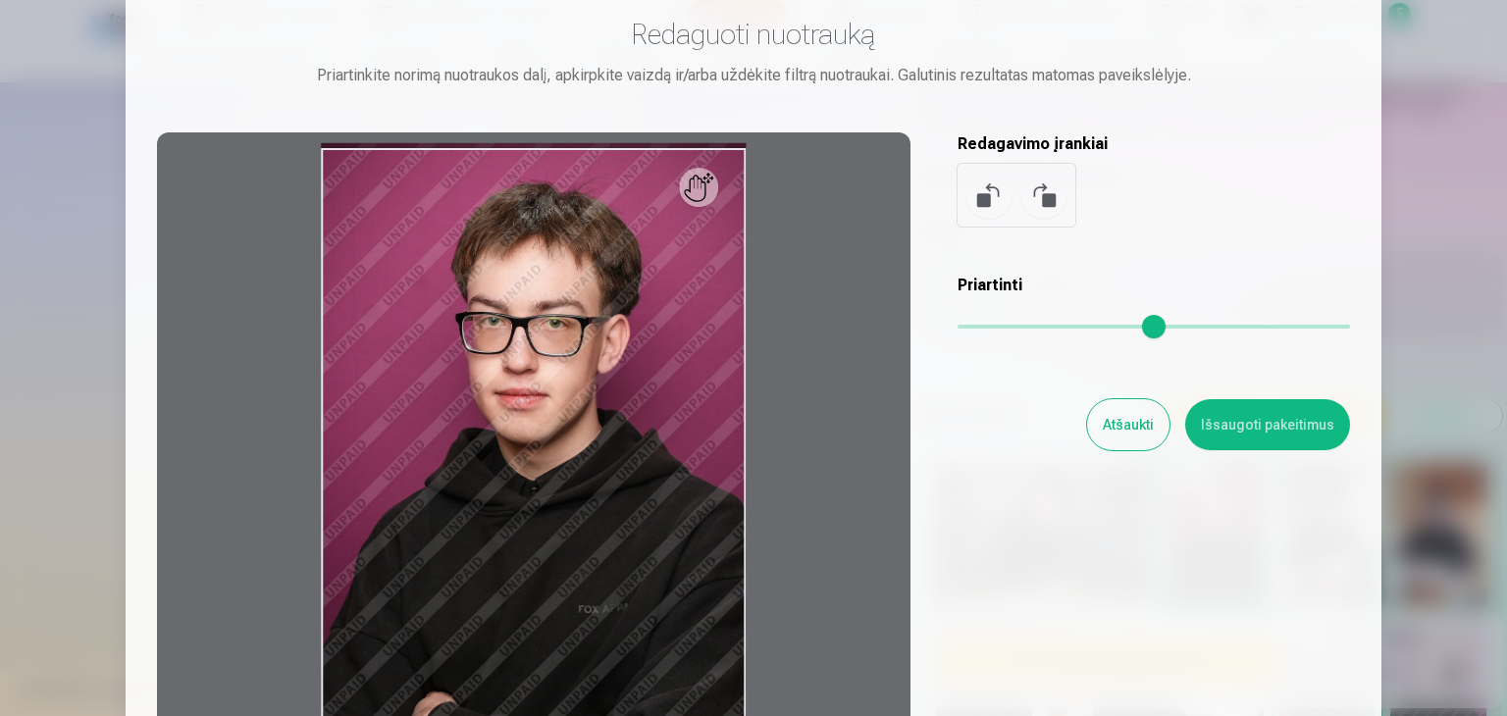
scroll to position [98, 0]
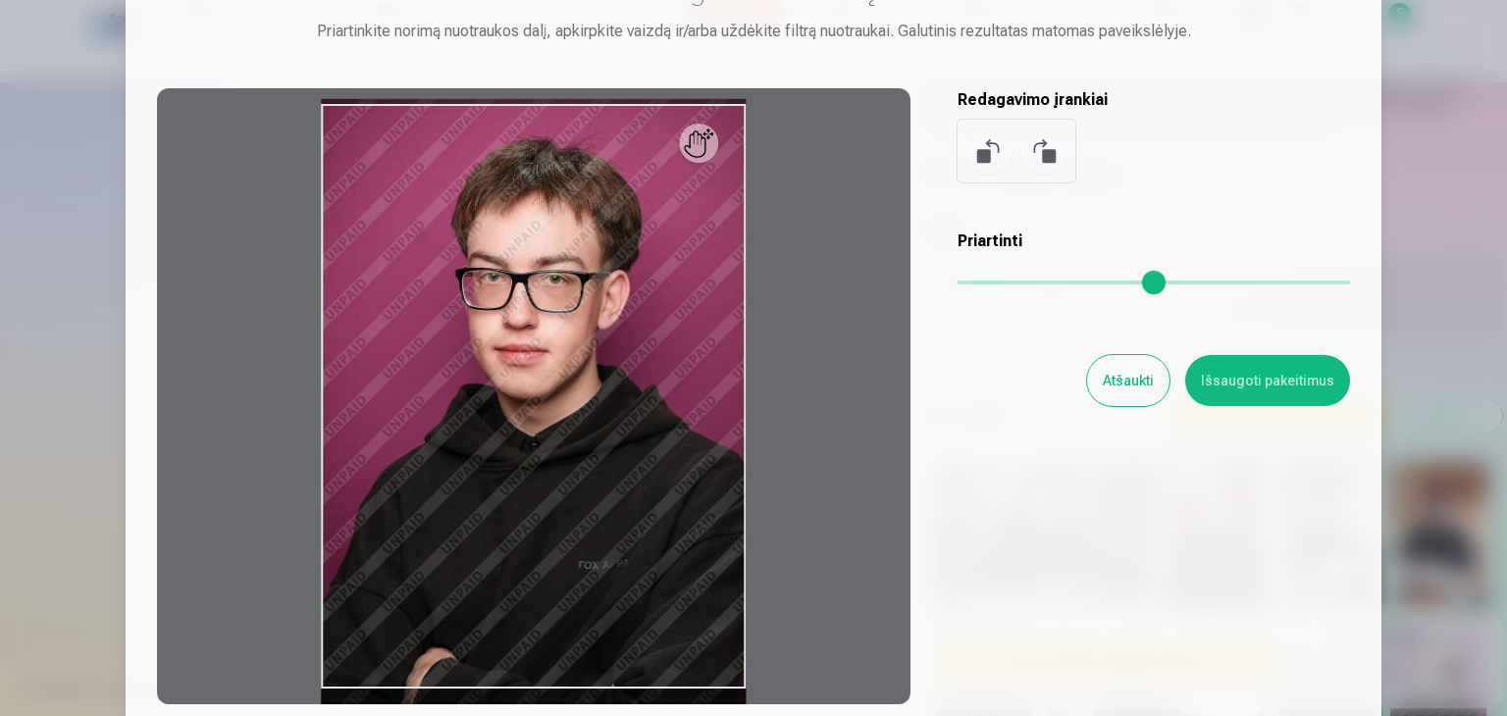
click at [594, 358] on div at bounding box center [533, 396] width 753 height 616
click at [691, 159] on div at bounding box center [533, 396] width 753 height 616
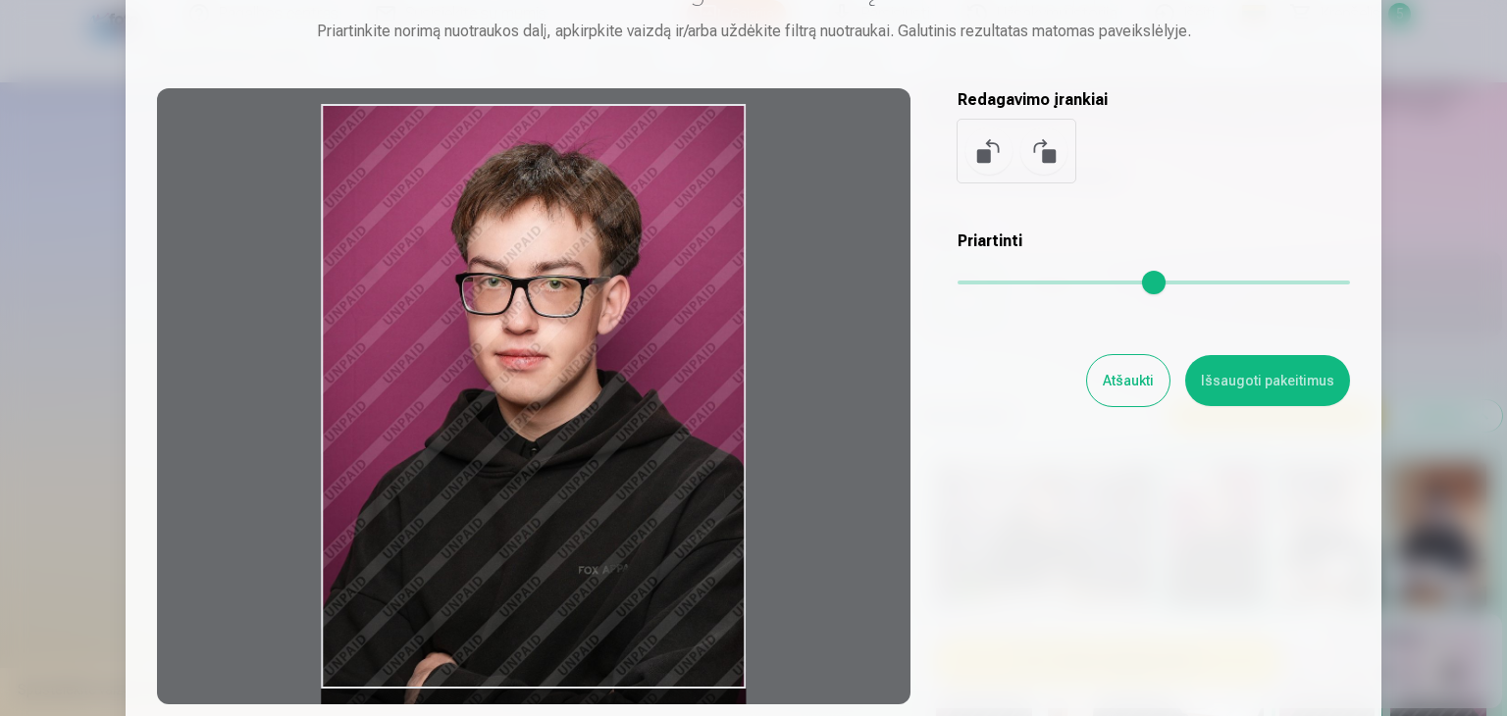
drag, startPoint x: 706, startPoint y: 150, endPoint x: 704, endPoint y: 217, distance: 66.7
click at [704, 217] on div at bounding box center [533, 396] width 753 height 616
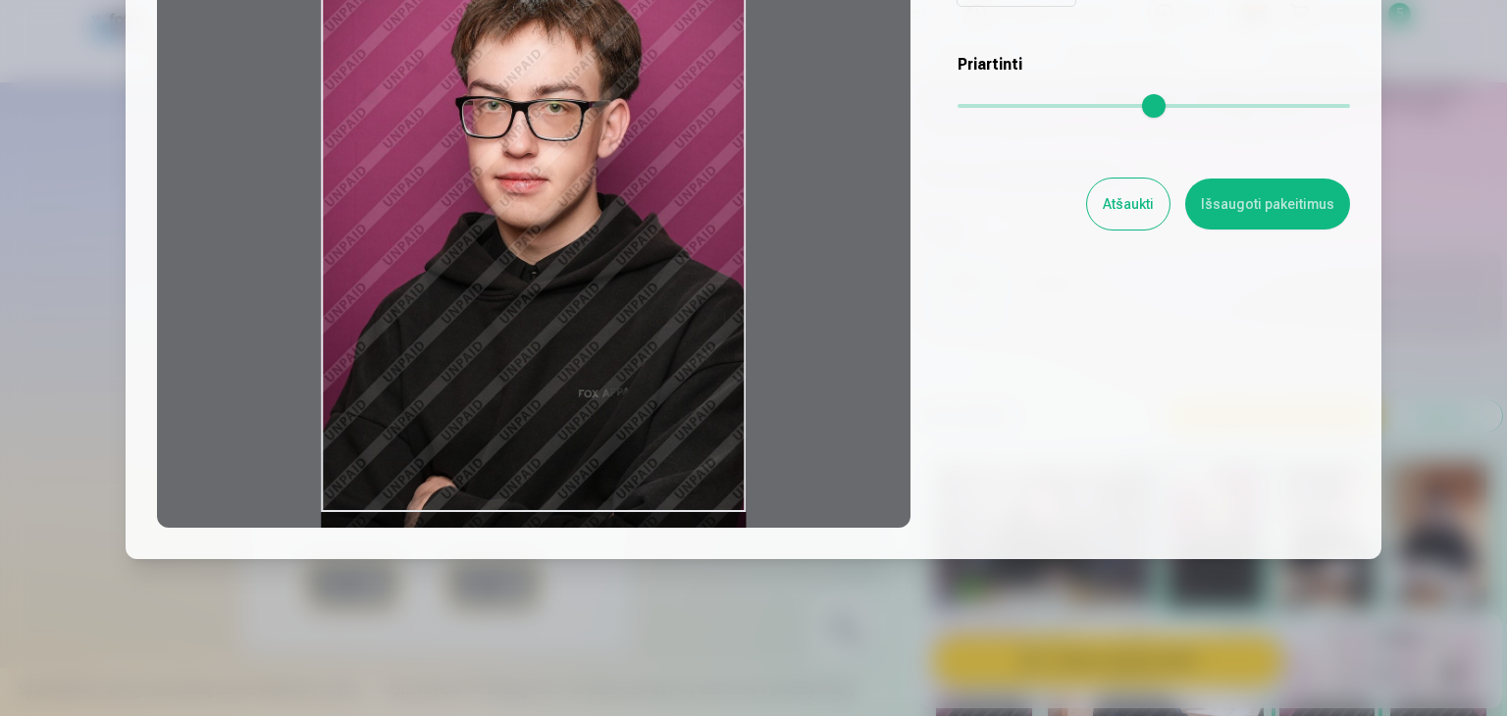
scroll to position [275, 0]
drag, startPoint x: 636, startPoint y: 400, endPoint x: 628, endPoint y: 470, distance: 70.1
click at [628, 470] on div at bounding box center [533, 220] width 753 height 616
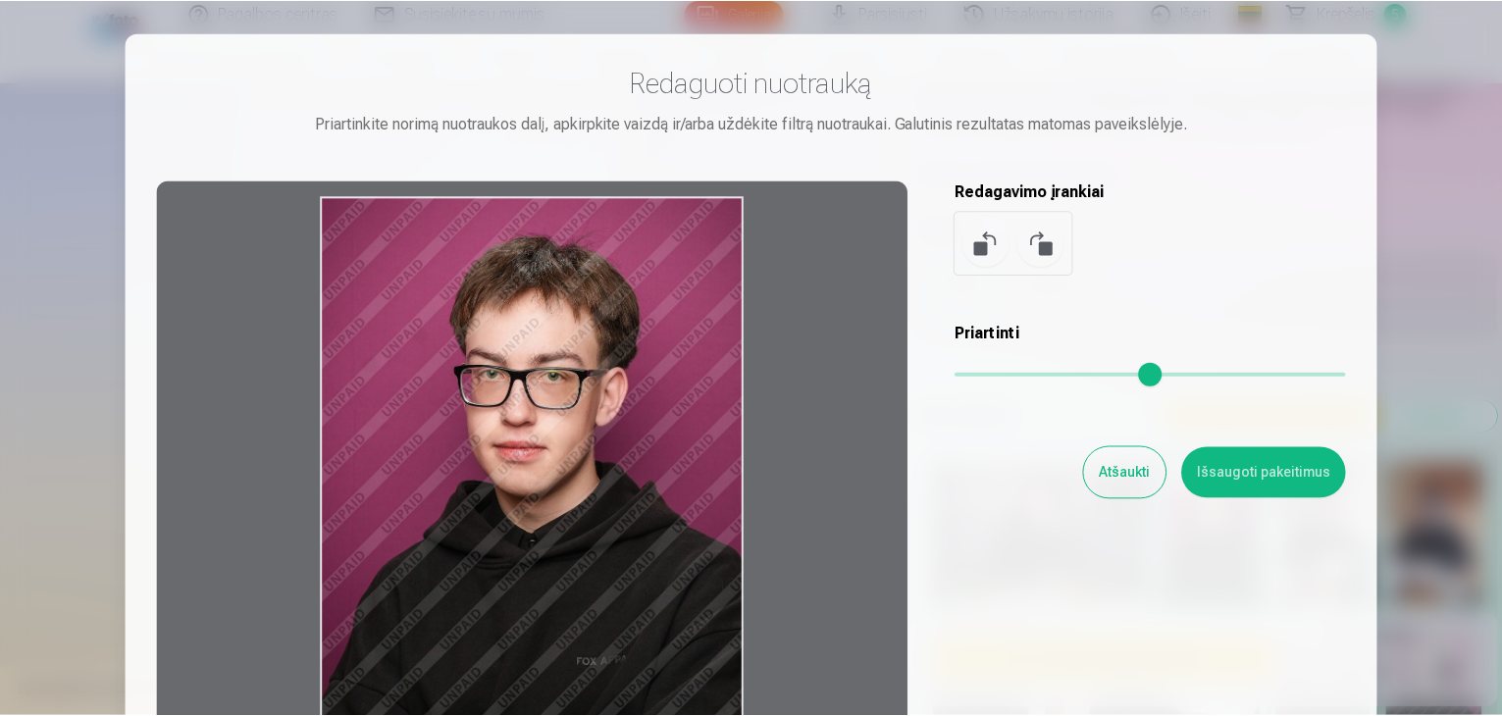
scroll to position [0, 0]
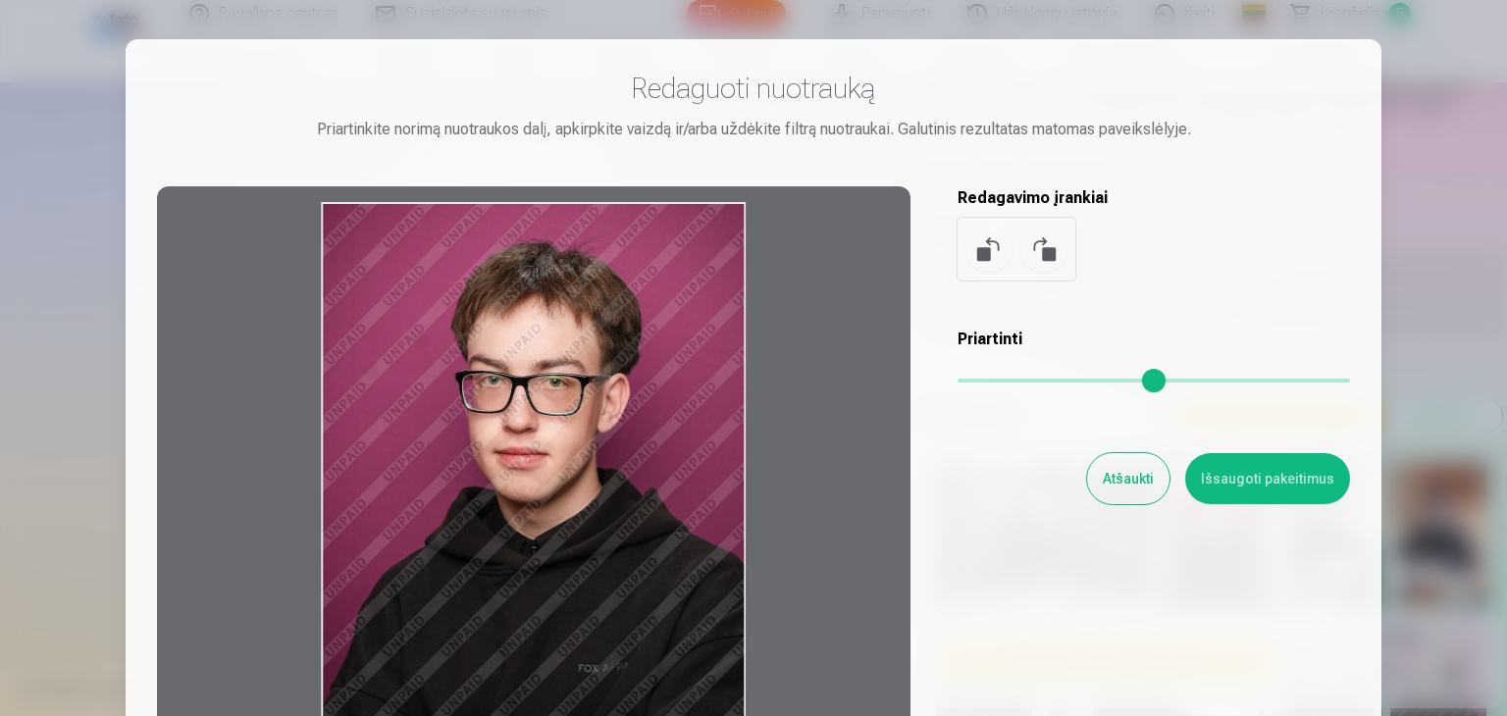
click at [1122, 482] on button "Atšaukti" at bounding box center [1128, 478] width 82 height 51
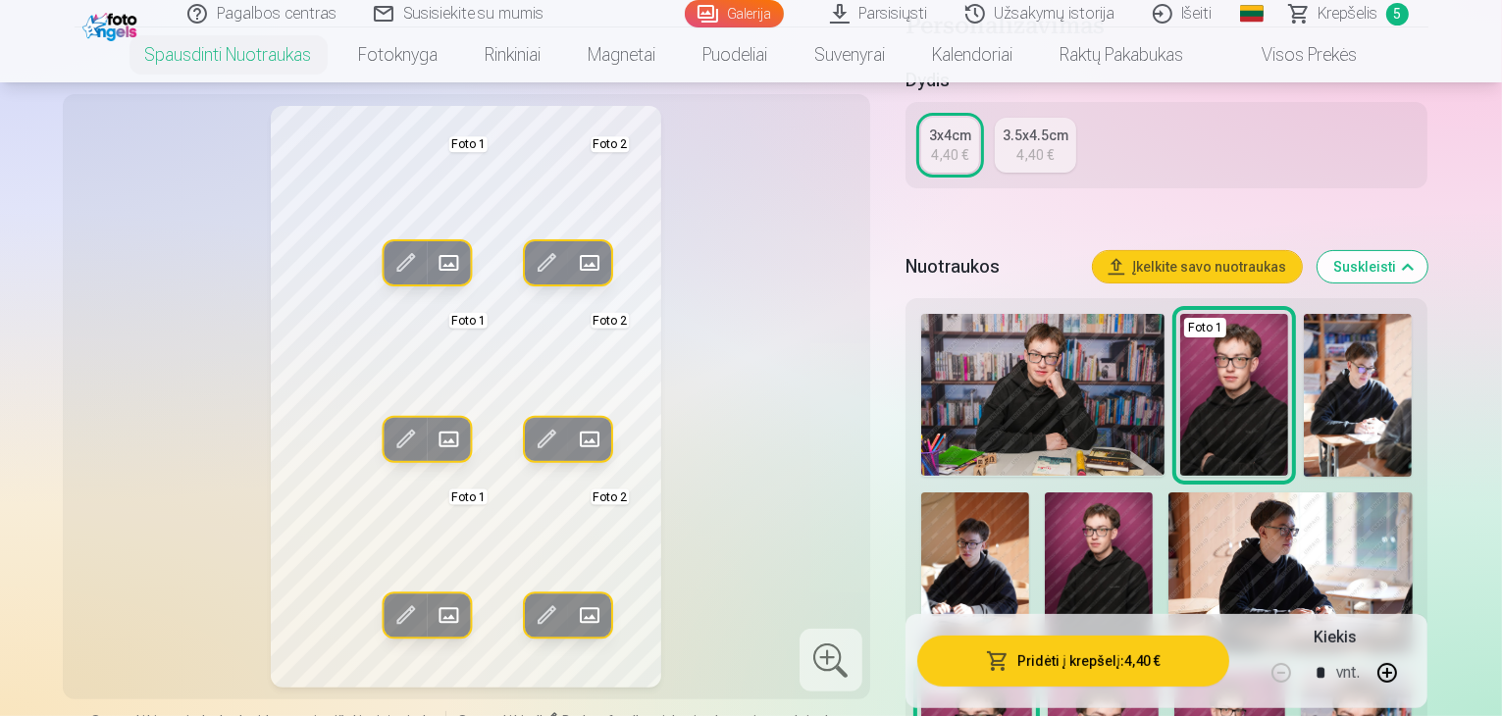
scroll to position [491, 0]
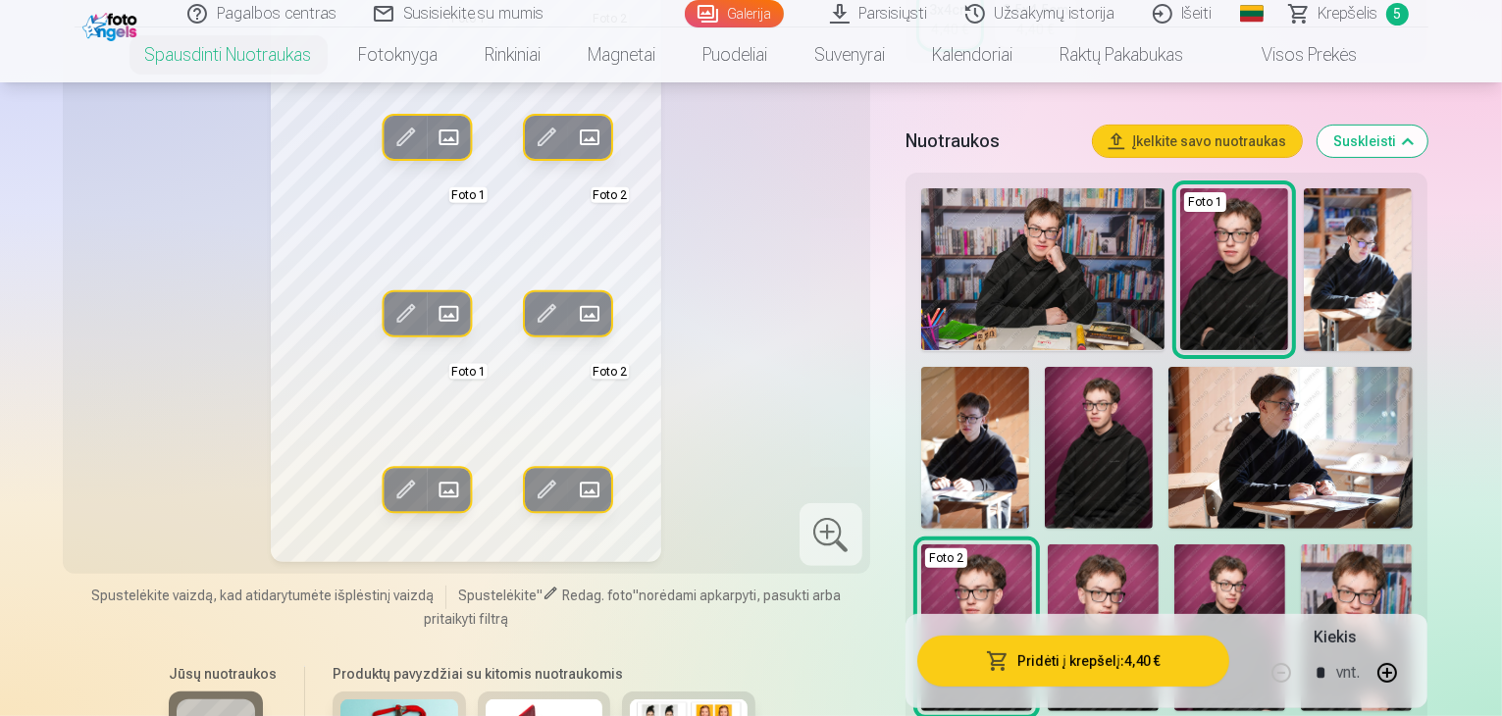
click at [321, 586] on span "Spustelėkite vaizdą, kad atidarytumėte išplėstinį vaizdą" at bounding box center [262, 596] width 342 height 20
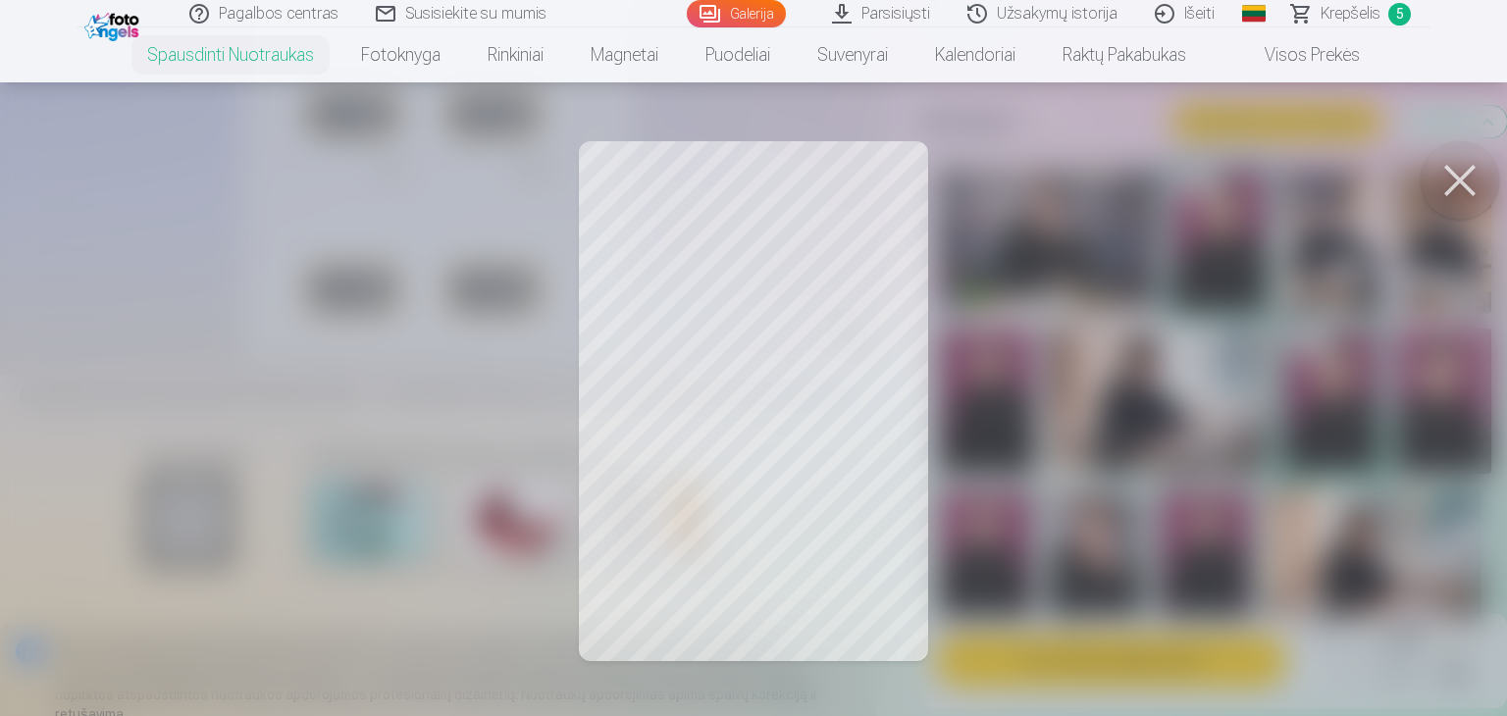
click at [766, 473] on div at bounding box center [753, 358] width 1507 height 716
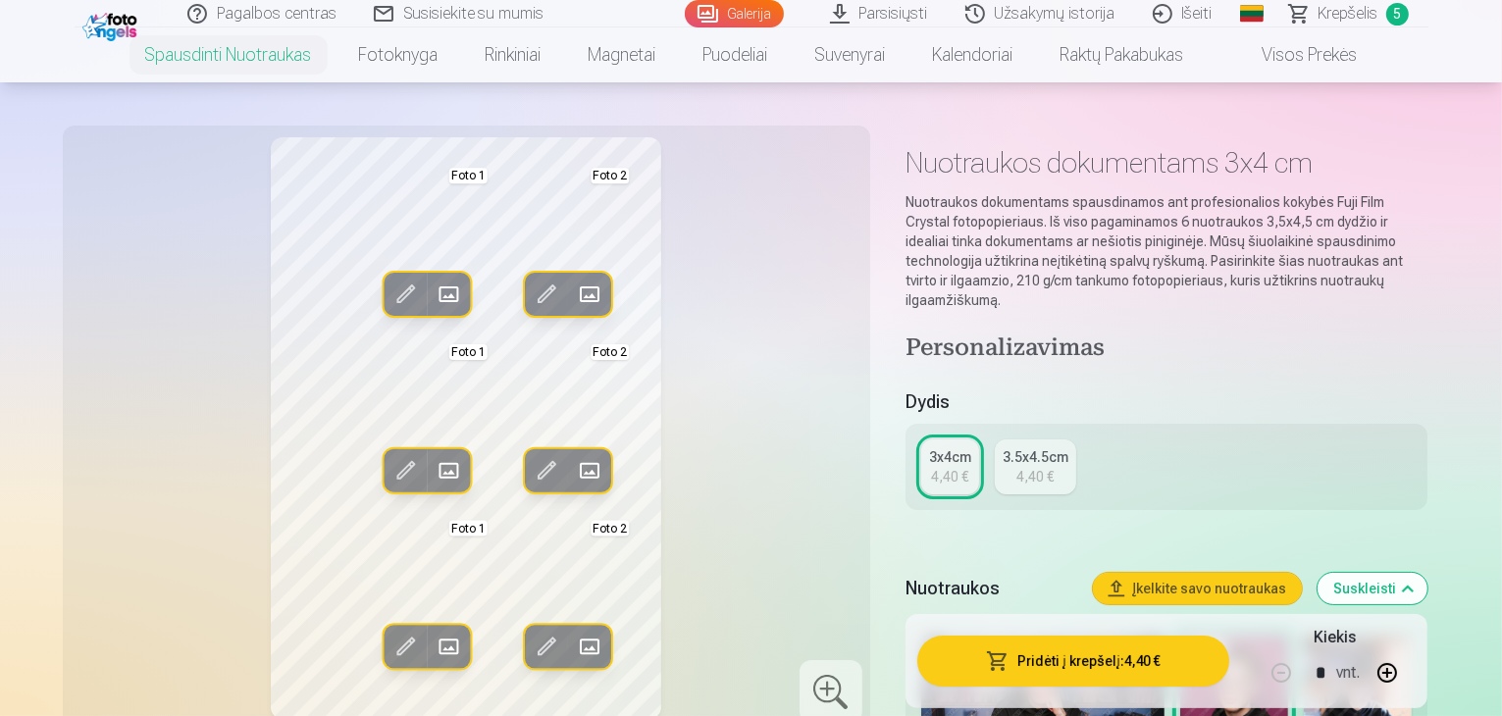
scroll to position [0, 0]
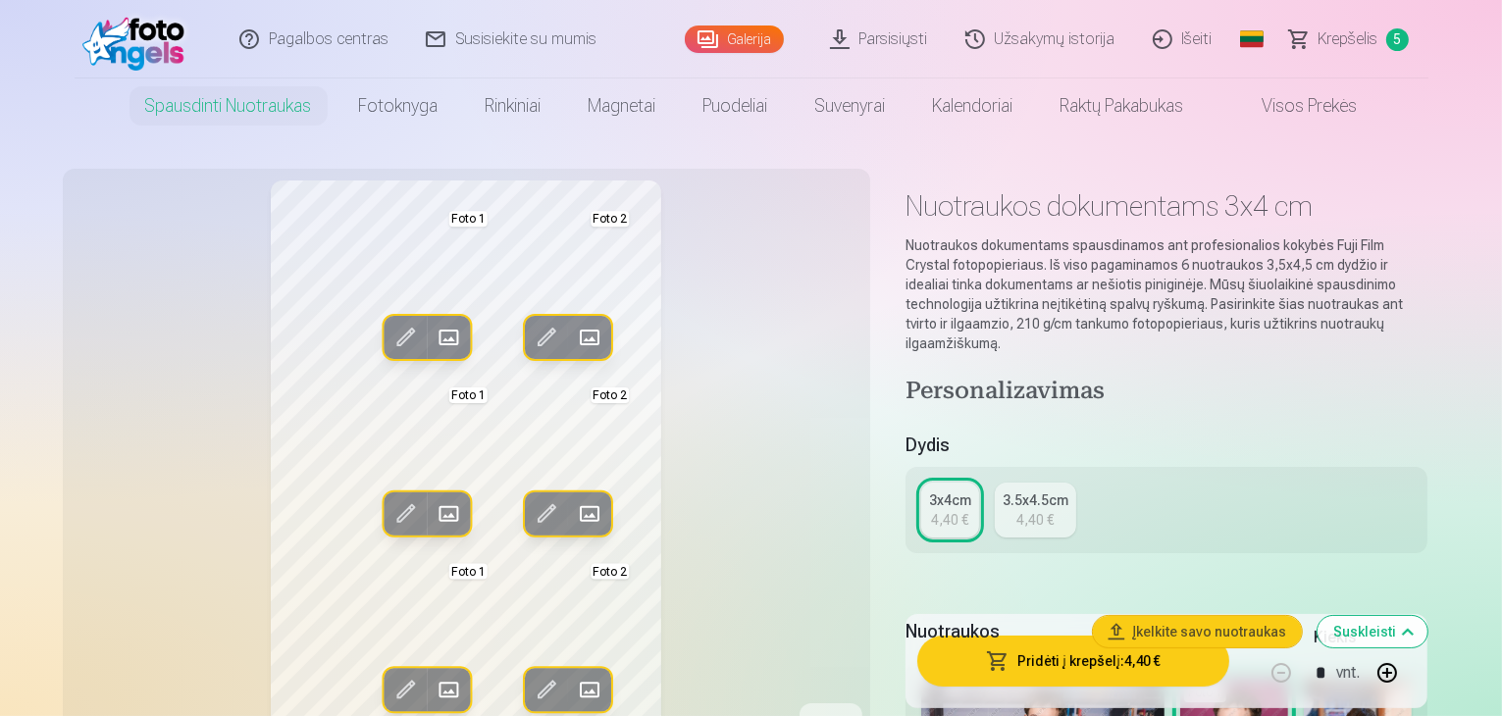
click at [704, 378] on div "Redag. foto Pakeisti Foto 1 Redag. foto Pakeisti Foto 2 Redag. foto Pakeisti Fo…" at bounding box center [467, 472] width 784 height 582
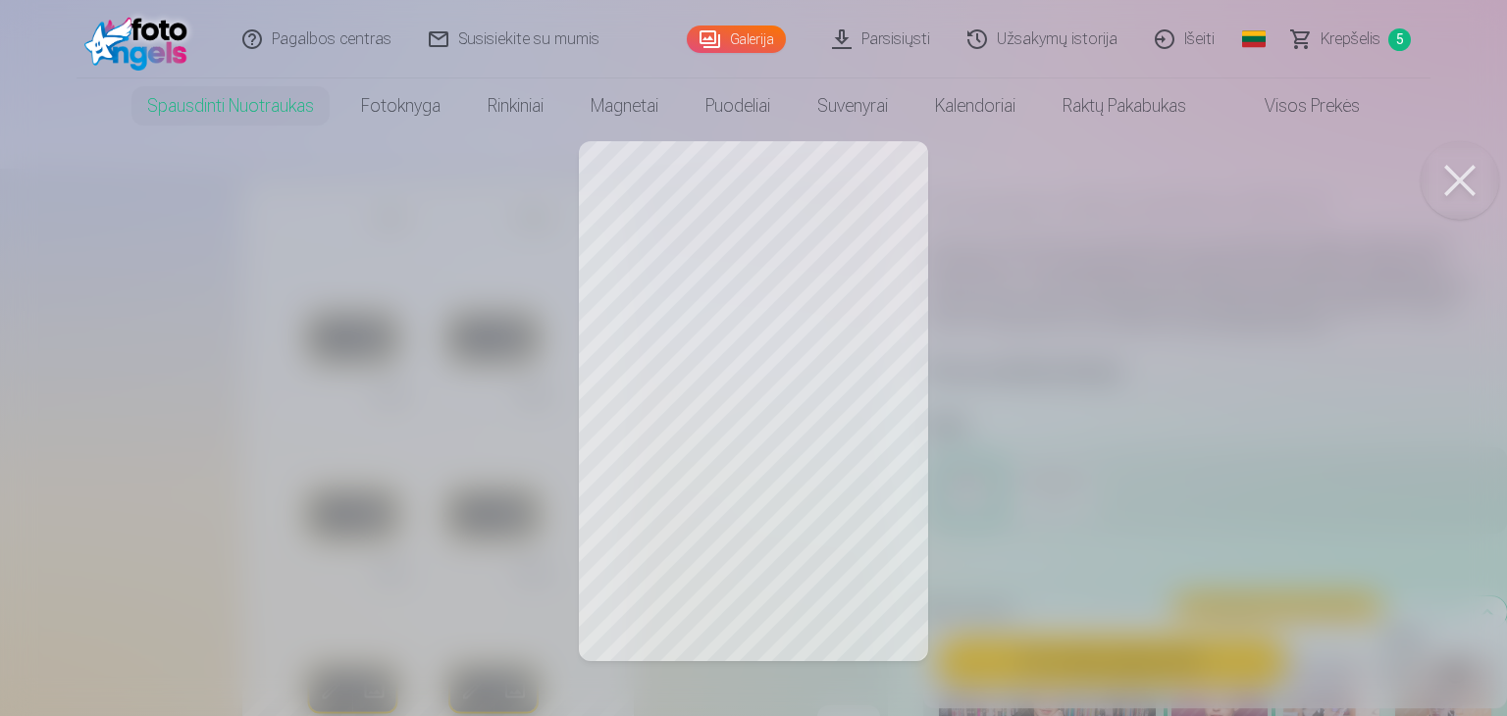
drag, startPoint x: 1467, startPoint y: 174, endPoint x: 1447, endPoint y: 169, distance: 20.2
click at [1466, 176] on button at bounding box center [1460, 180] width 78 height 78
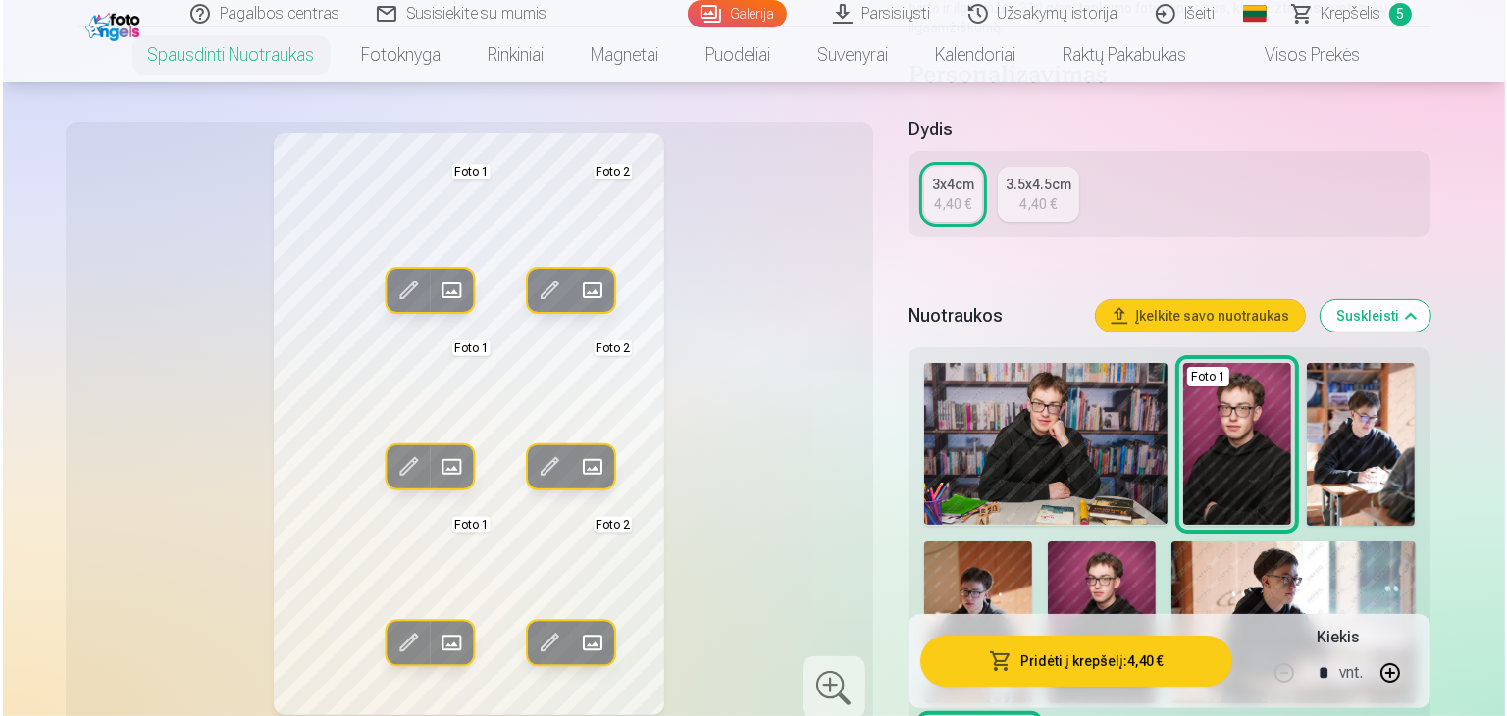
scroll to position [294, 0]
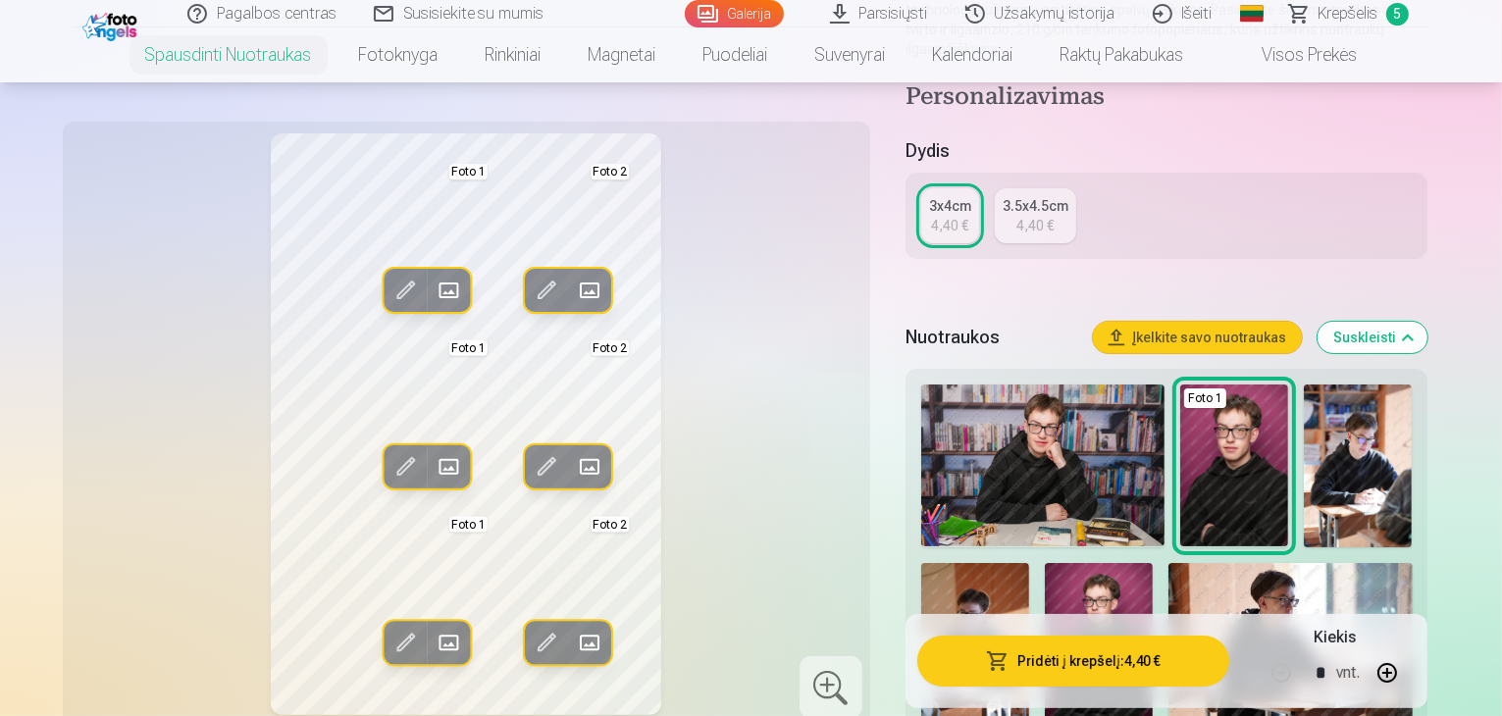
click at [531, 627] on span at bounding box center [546, 642] width 31 height 31
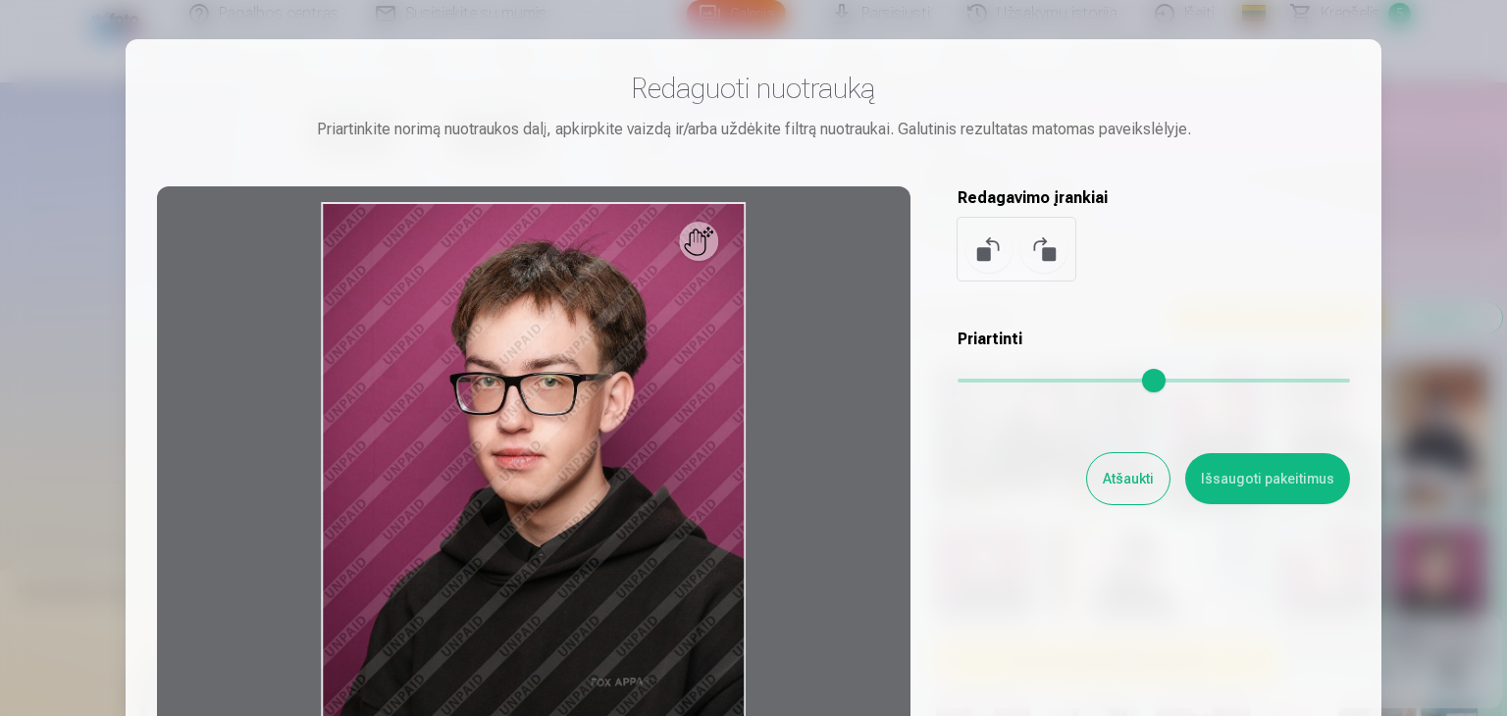
click at [1077, 480] on div "Atšaukti Išsaugoti pakeitimus" at bounding box center [1154, 478] width 392 height 51
click at [1157, 477] on button "Atšaukti" at bounding box center [1128, 478] width 82 height 51
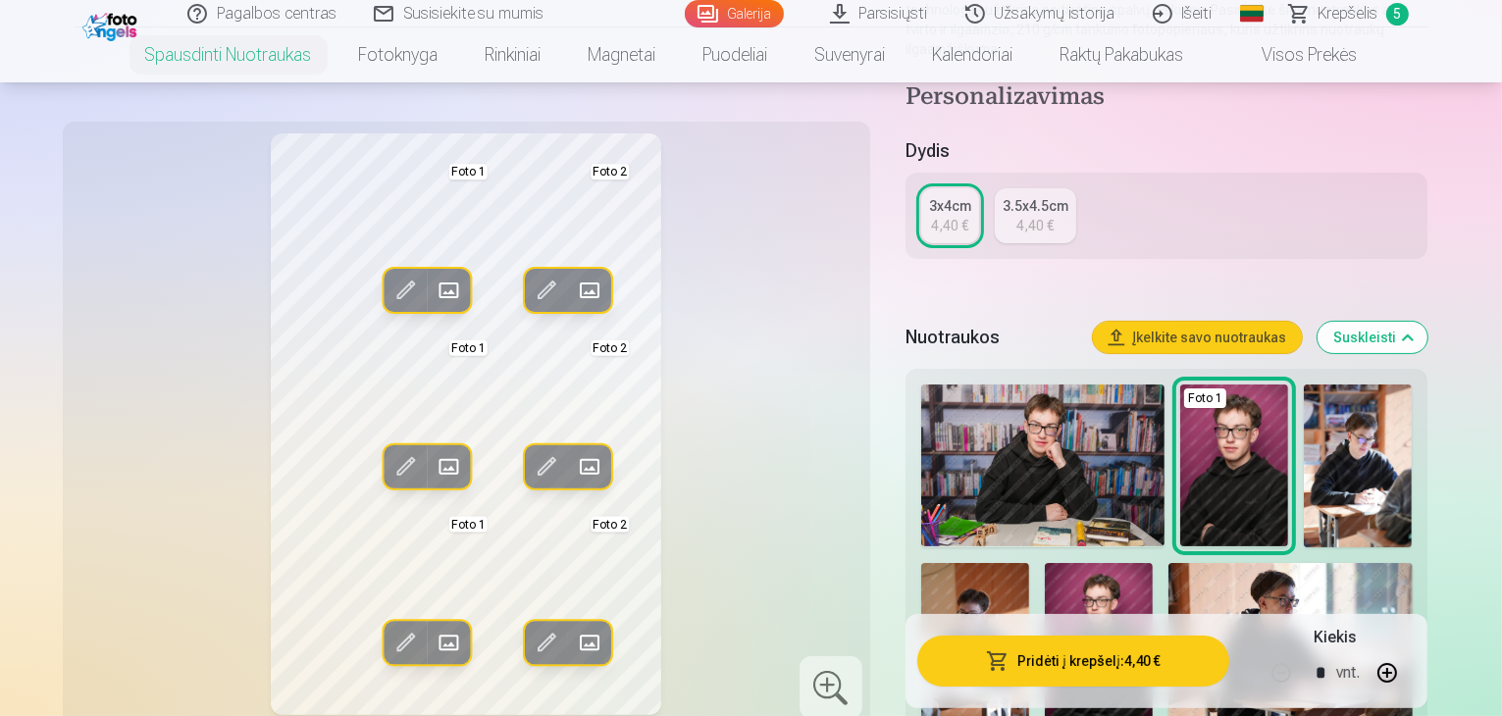
click at [574, 627] on span at bounding box center [589, 642] width 31 height 31
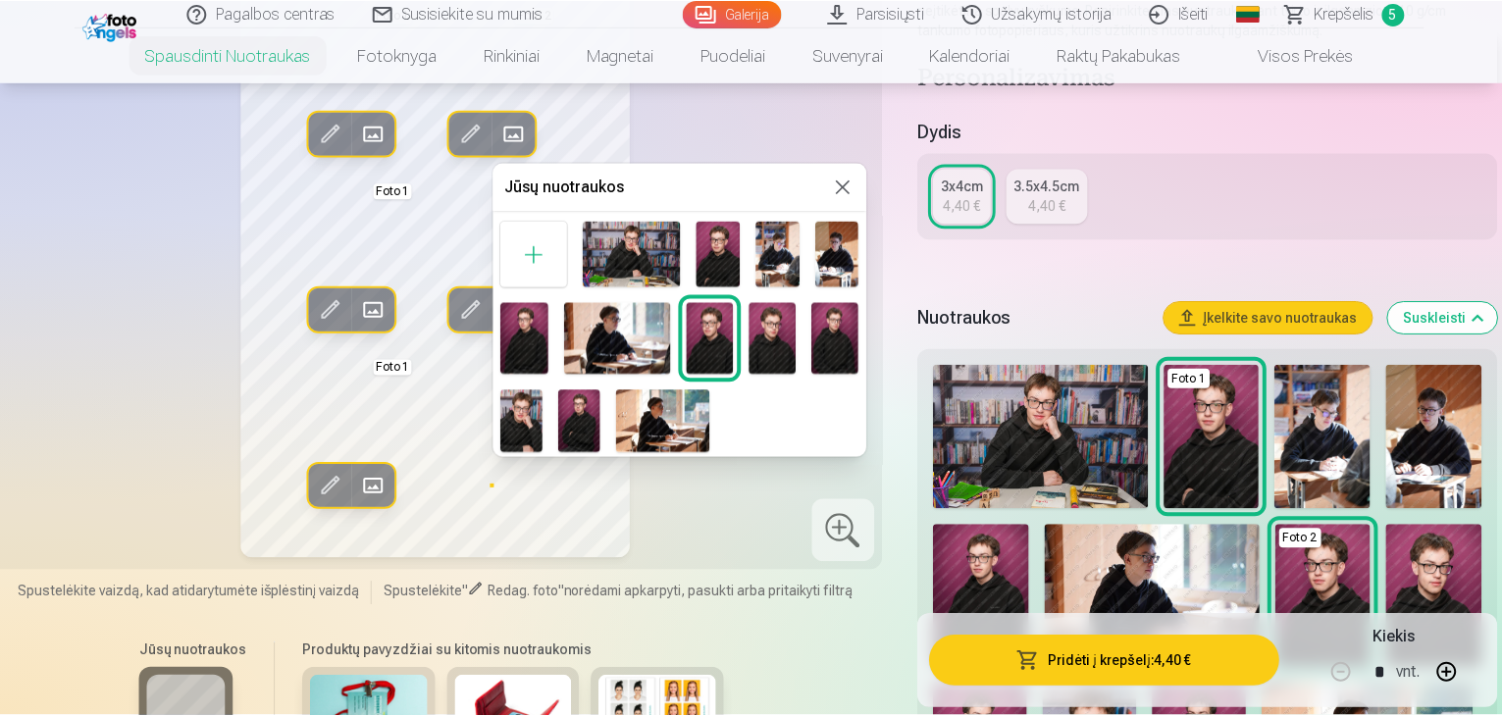
scroll to position [0, 0]
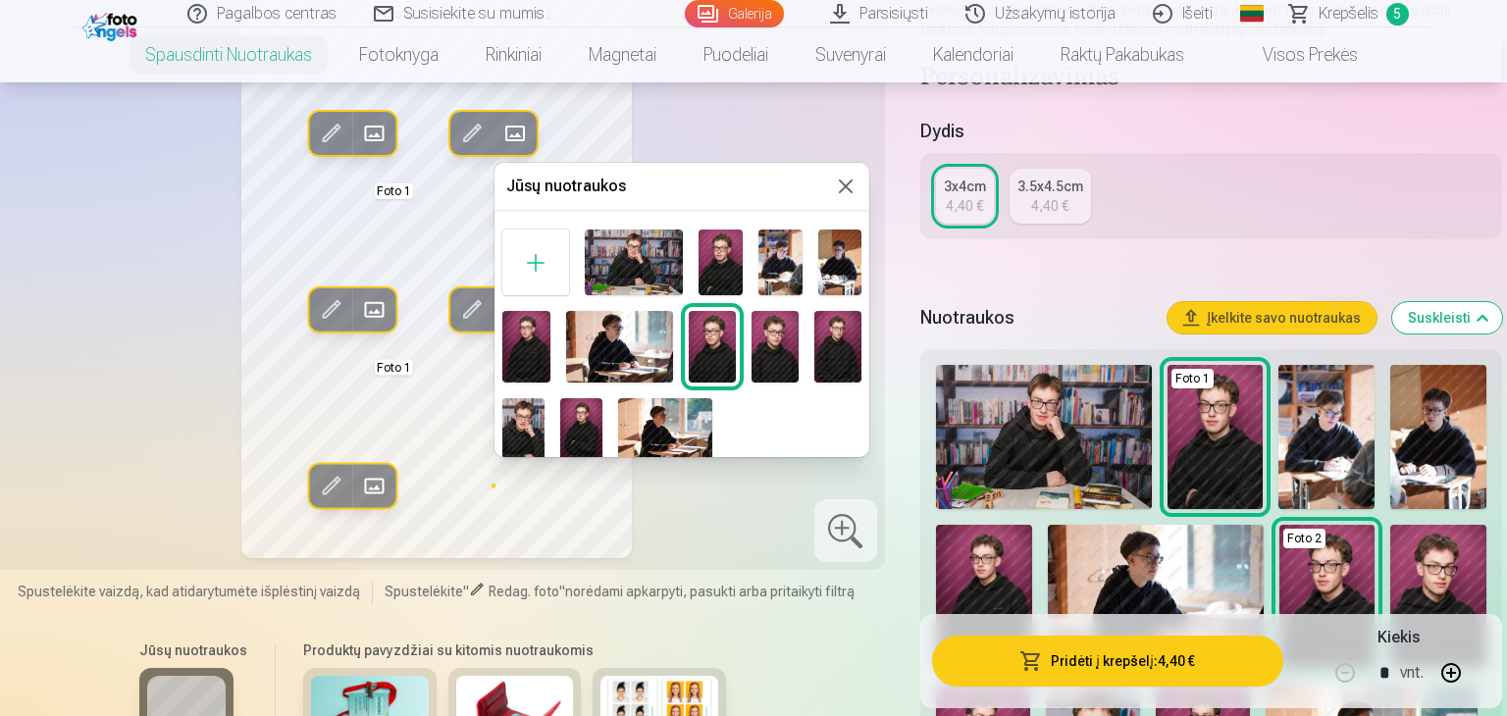
click at [770, 355] on img at bounding box center [775, 346] width 47 height 71
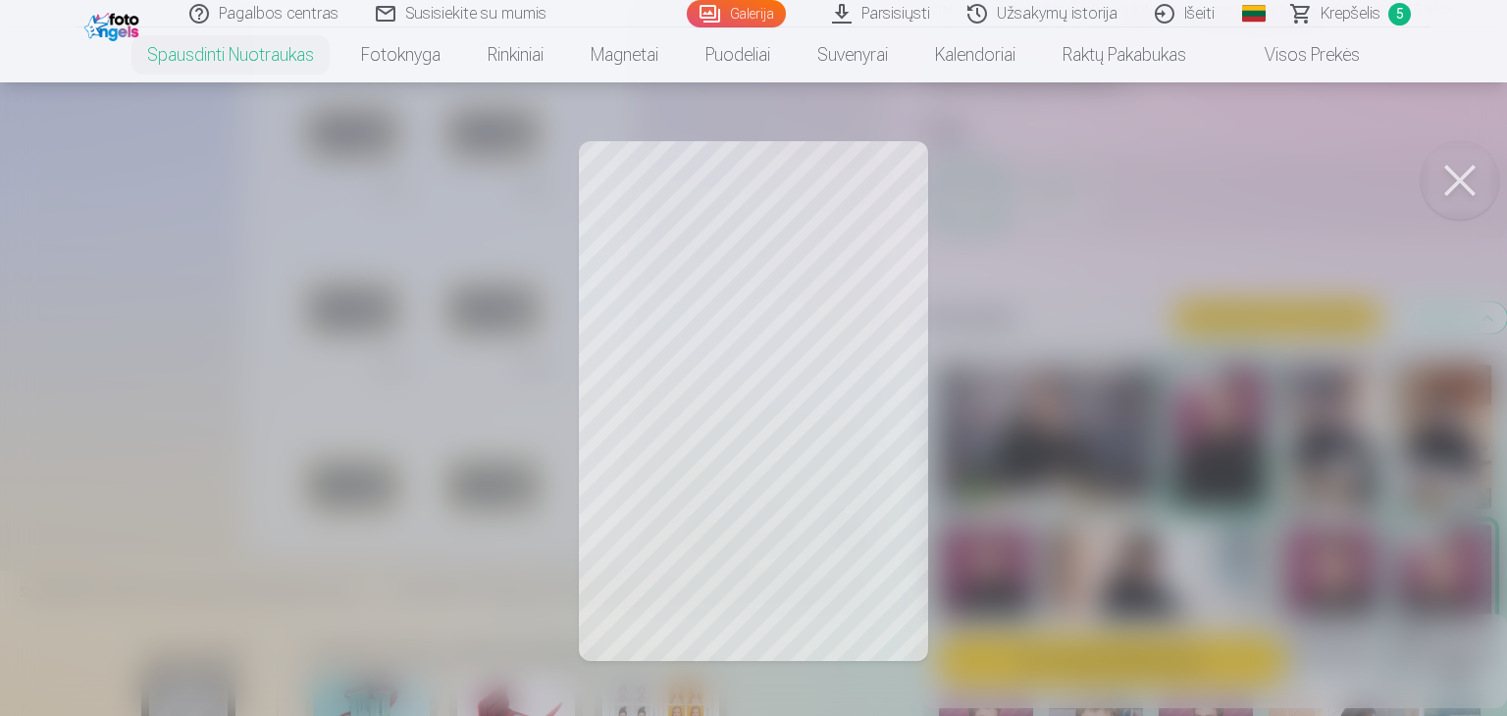
click at [1448, 171] on button at bounding box center [1460, 180] width 78 height 78
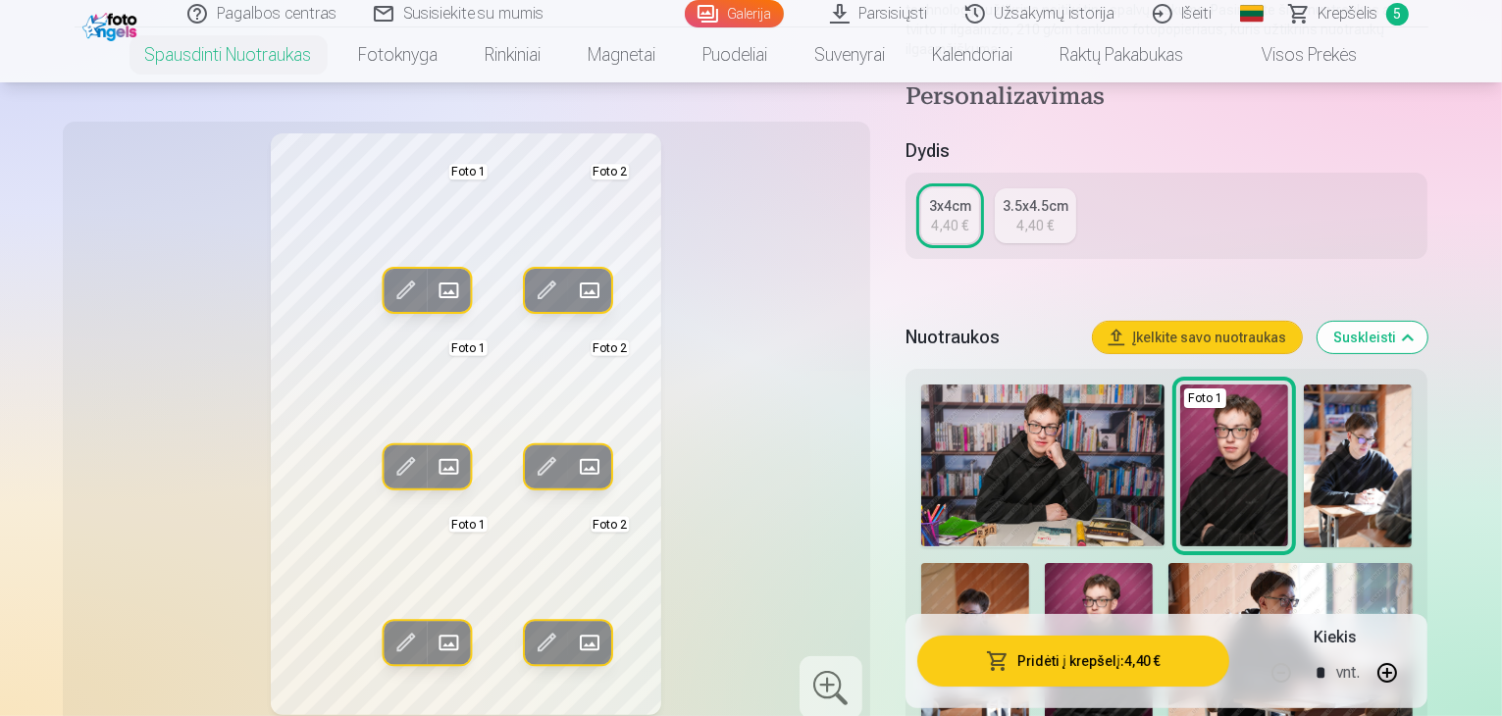
click at [574, 627] on span at bounding box center [589, 642] width 31 height 31
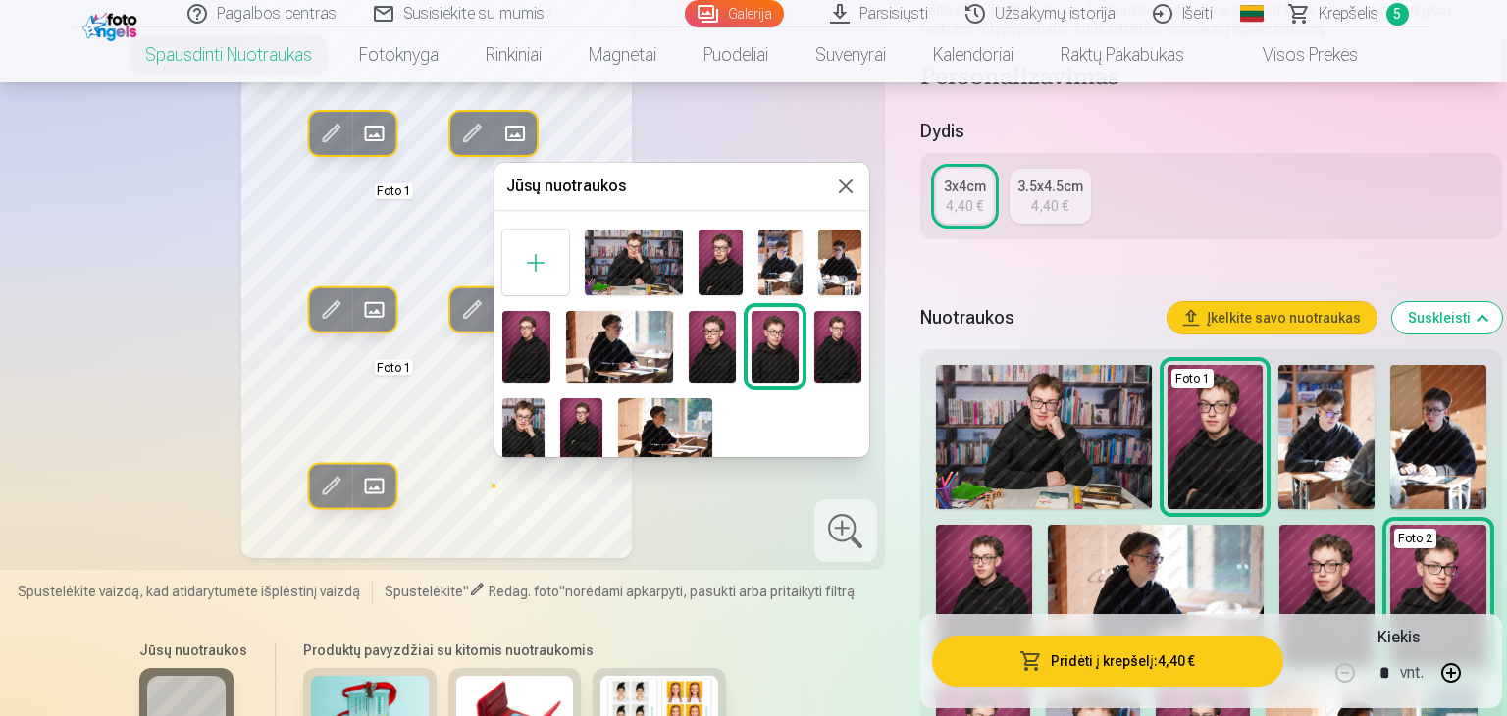
click at [706, 355] on img at bounding box center [712, 346] width 47 height 71
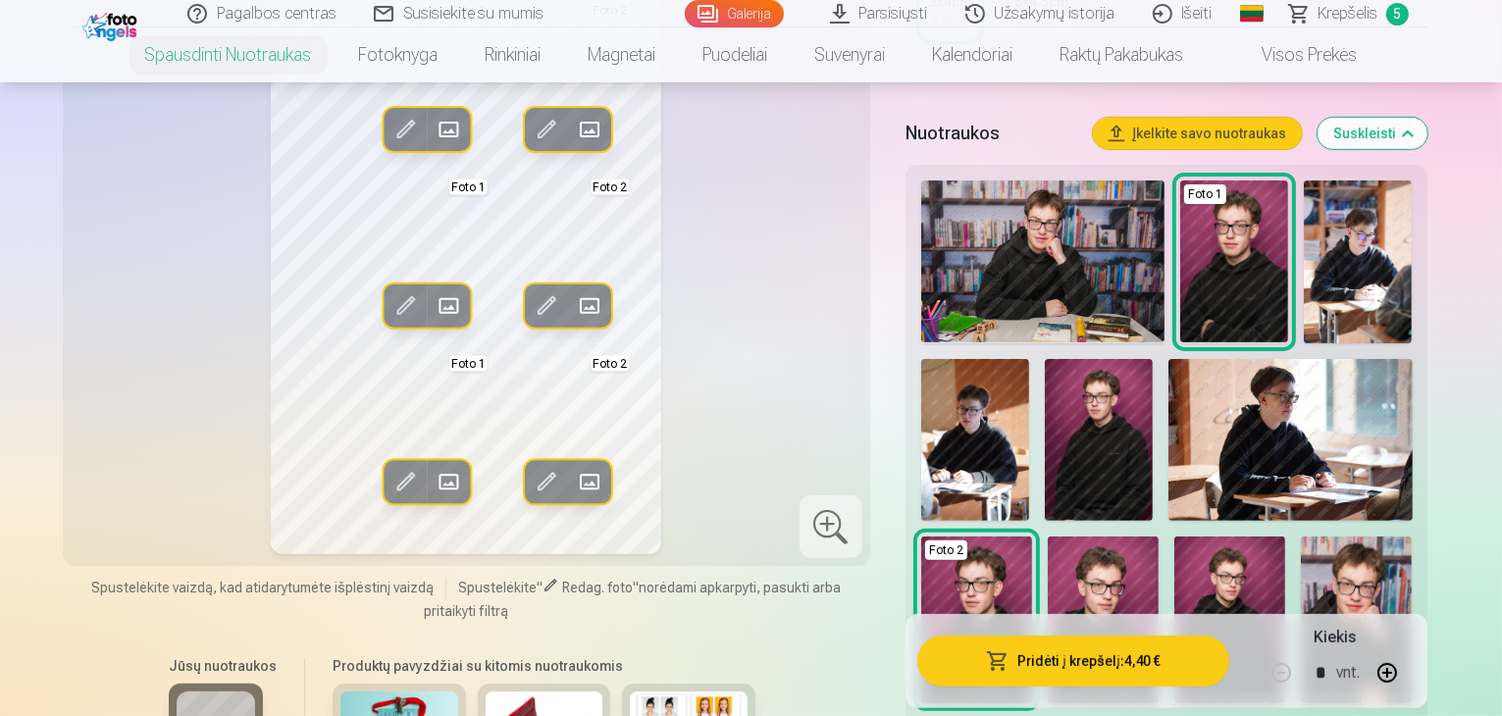
scroll to position [491, 0]
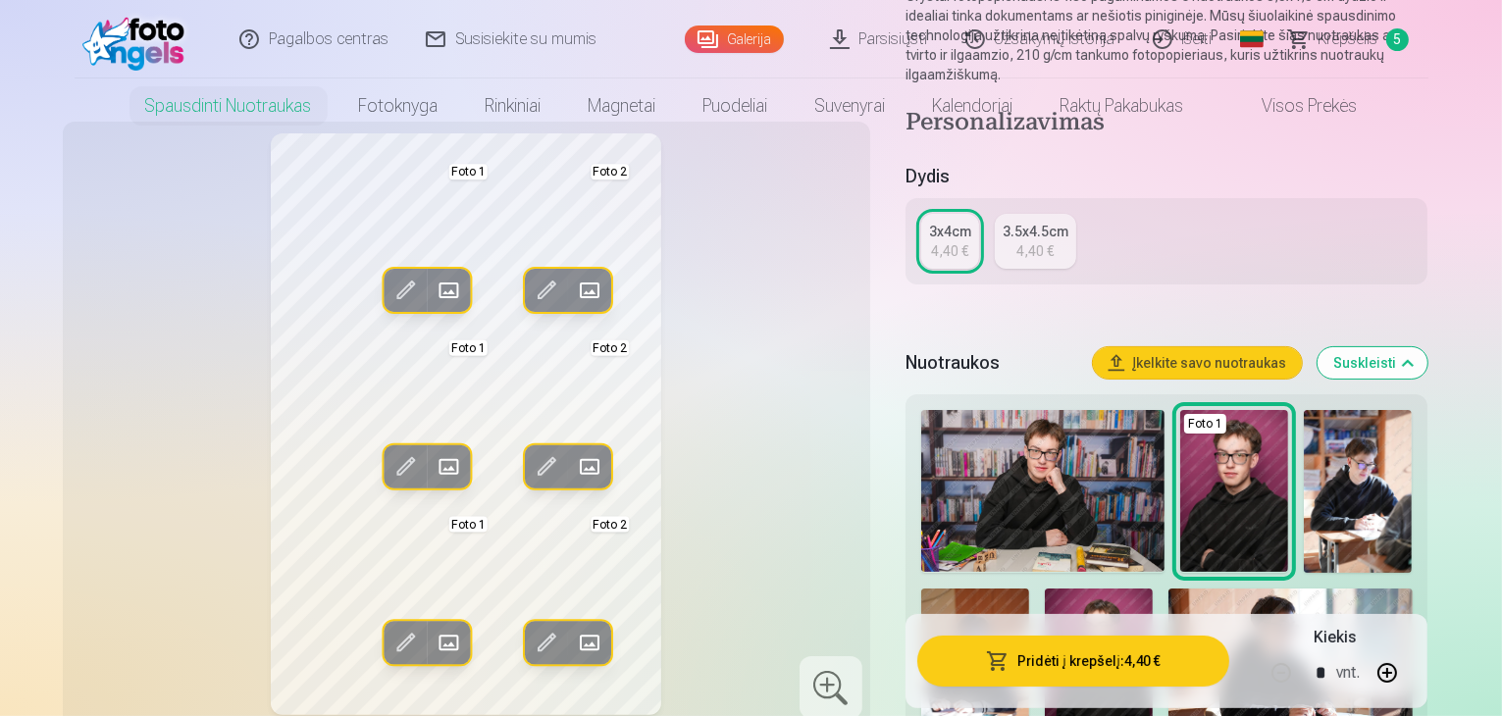
scroll to position [0, 0]
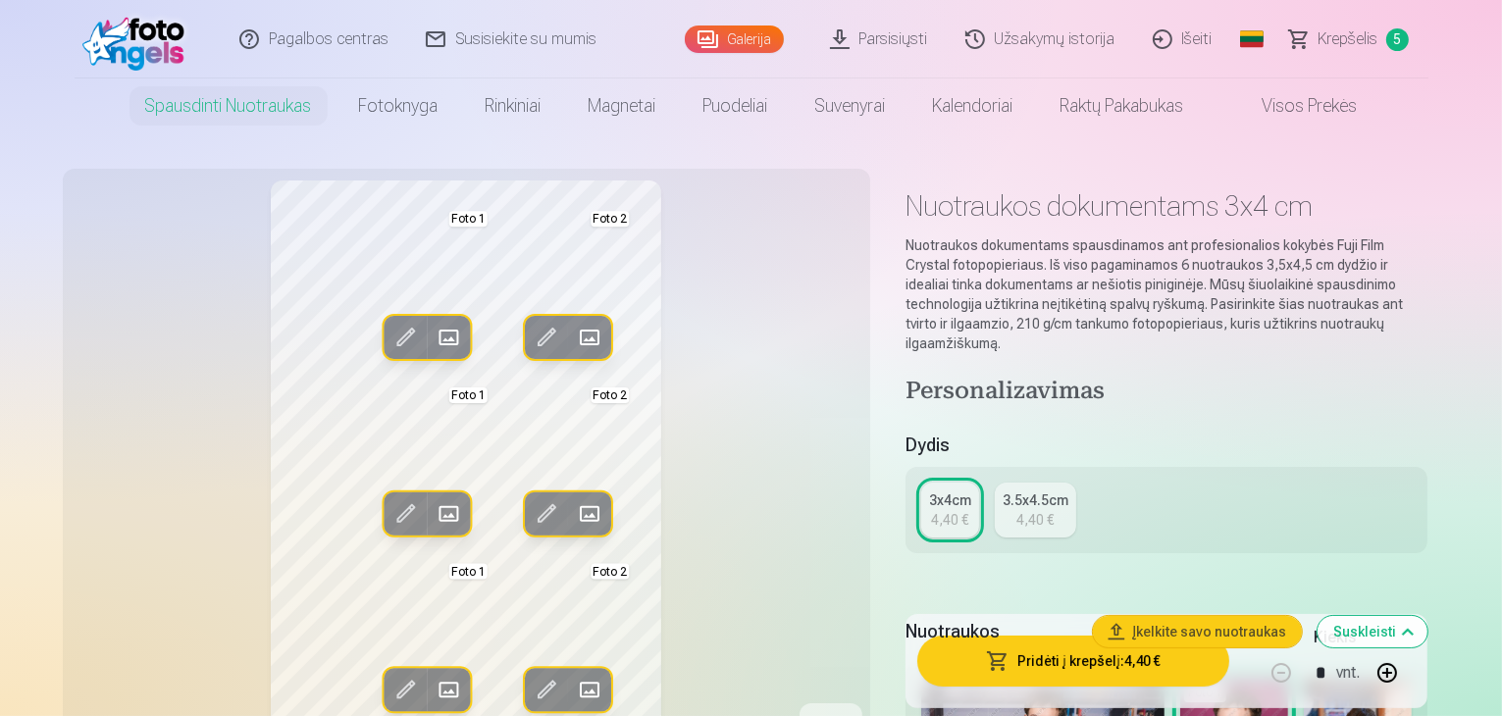
click at [1350, 36] on span "Krepšelis" at bounding box center [1349, 39] width 60 height 24
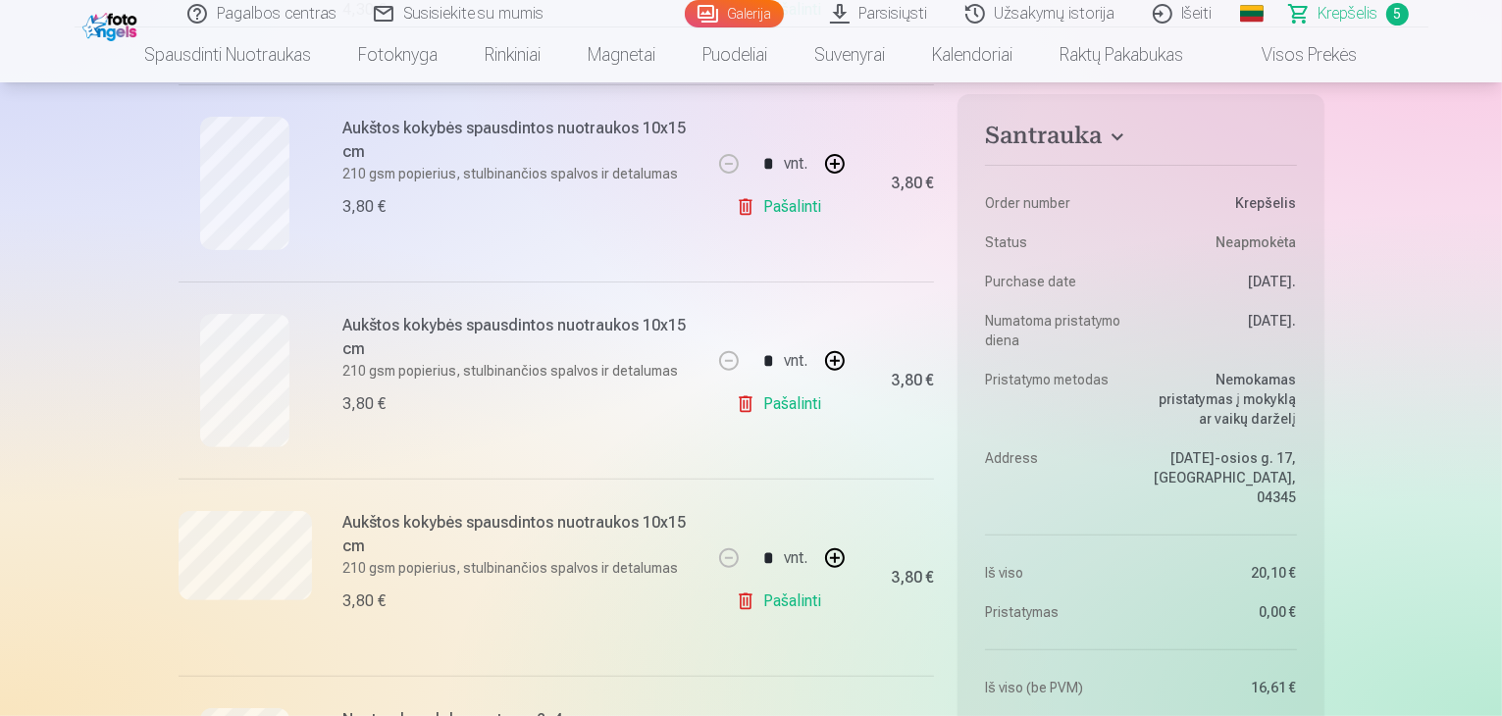
scroll to position [589, 0]
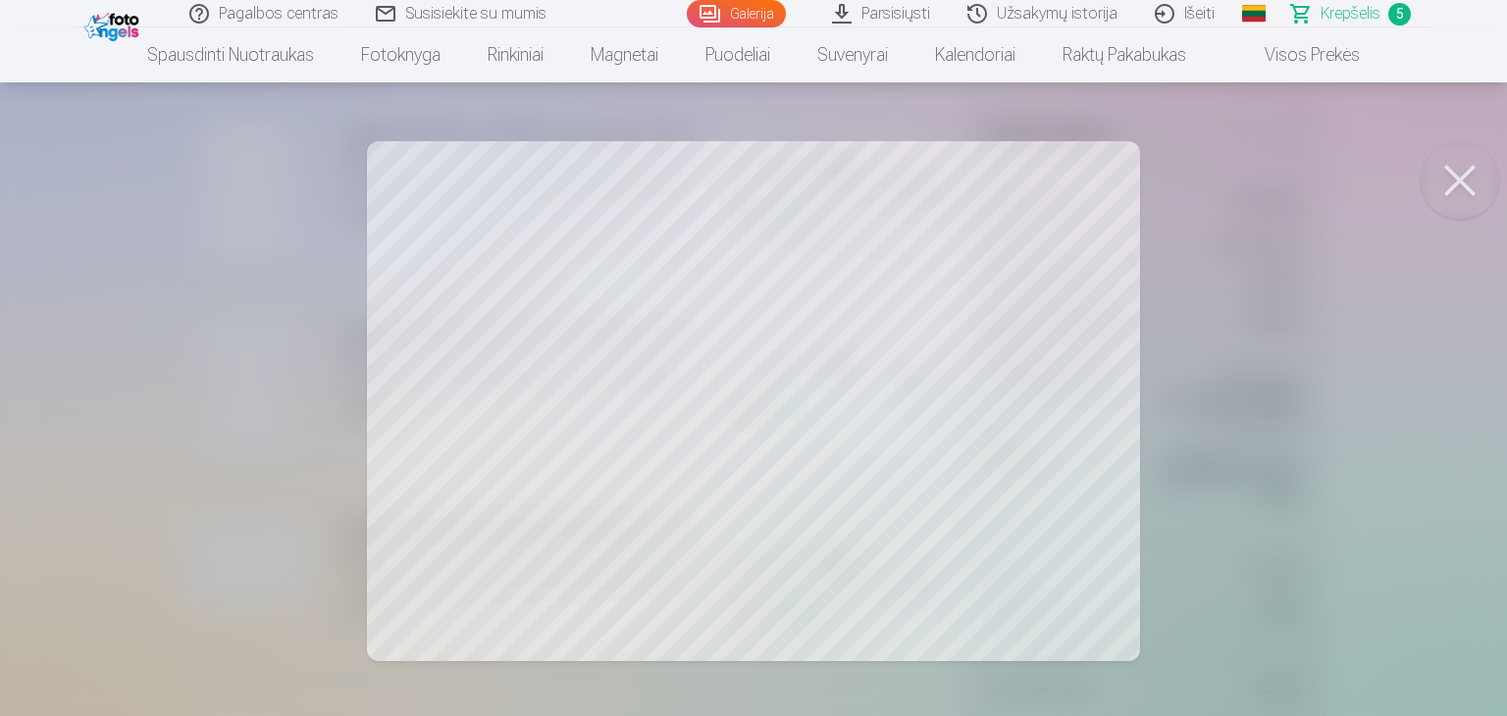
click at [1466, 185] on button at bounding box center [1460, 180] width 78 height 78
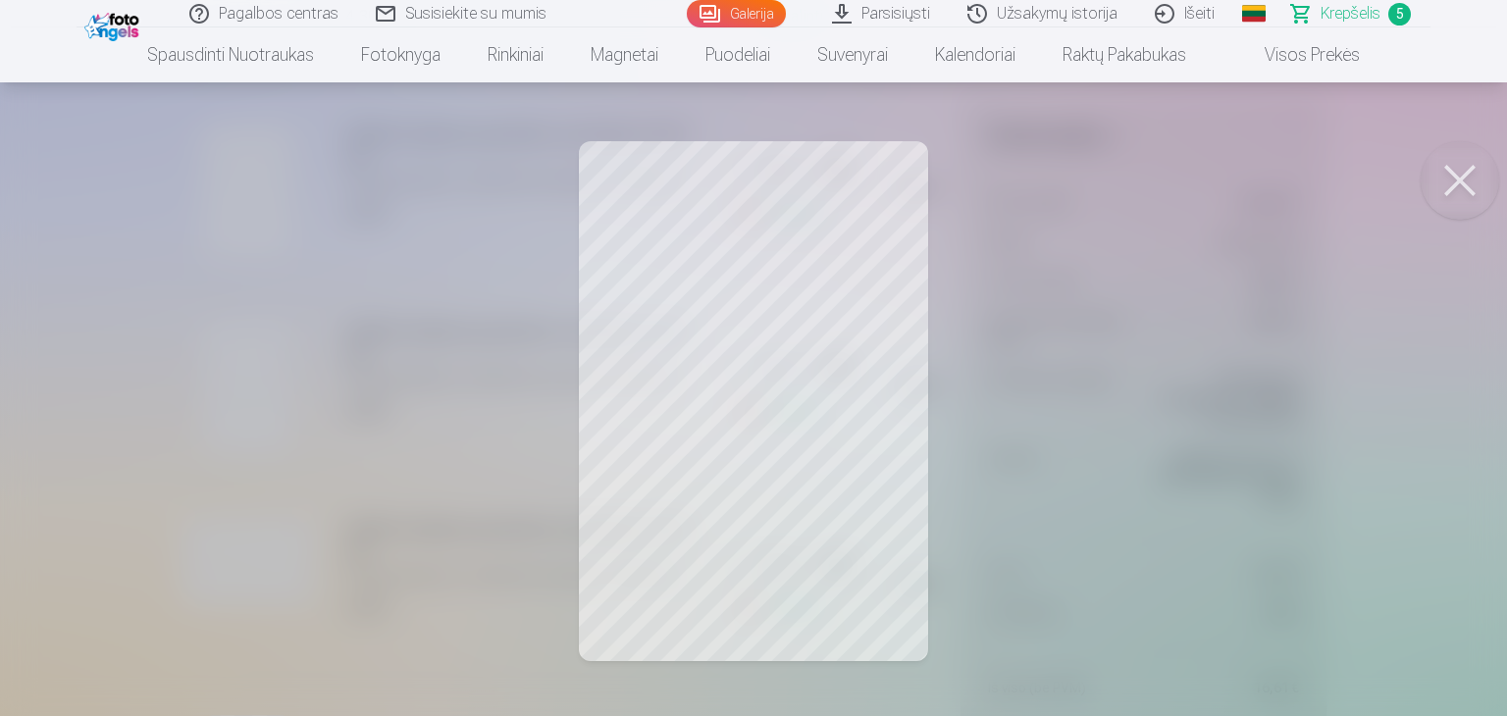
click at [1456, 182] on button at bounding box center [1460, 180] width 78 height 78
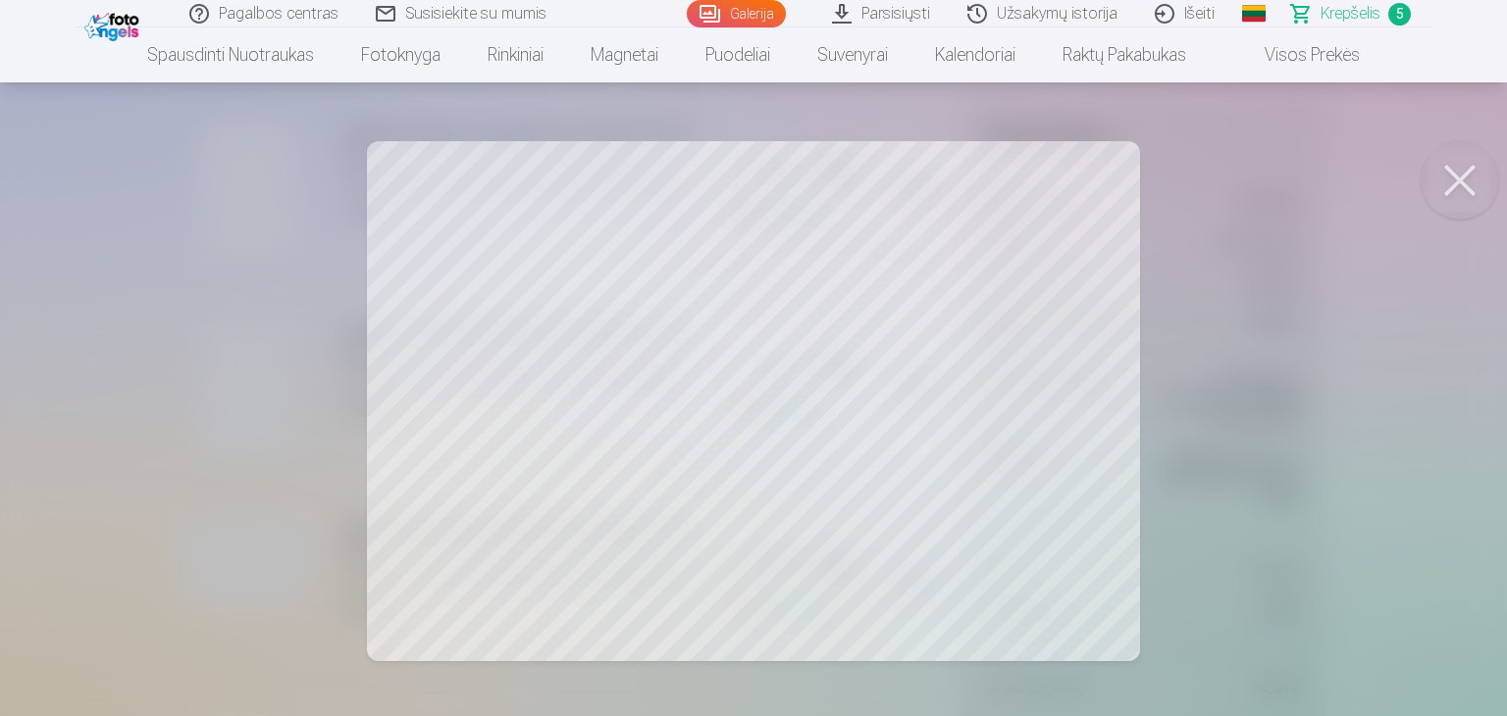
click at [1455, 187] on button at bounding box center [1460, 180] width 78 height 78
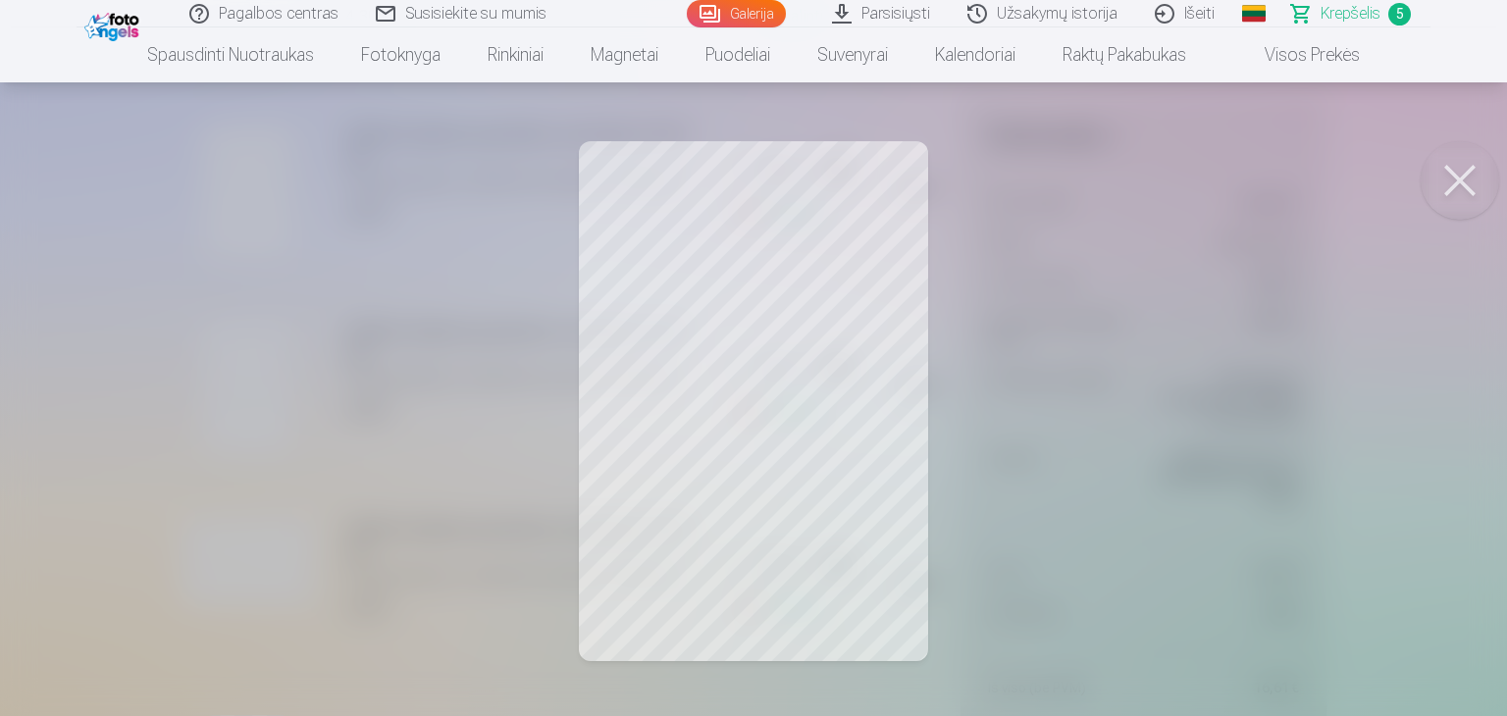
click at [1464, 185] on button at bounding box center [1460, 180] width 78 height 78
click at [1456, 178] on button at bounding box center [1460, 180] width 78 height 78
click at [1459, 187] on button at bounding box center [1460, 180] width 78 height 78
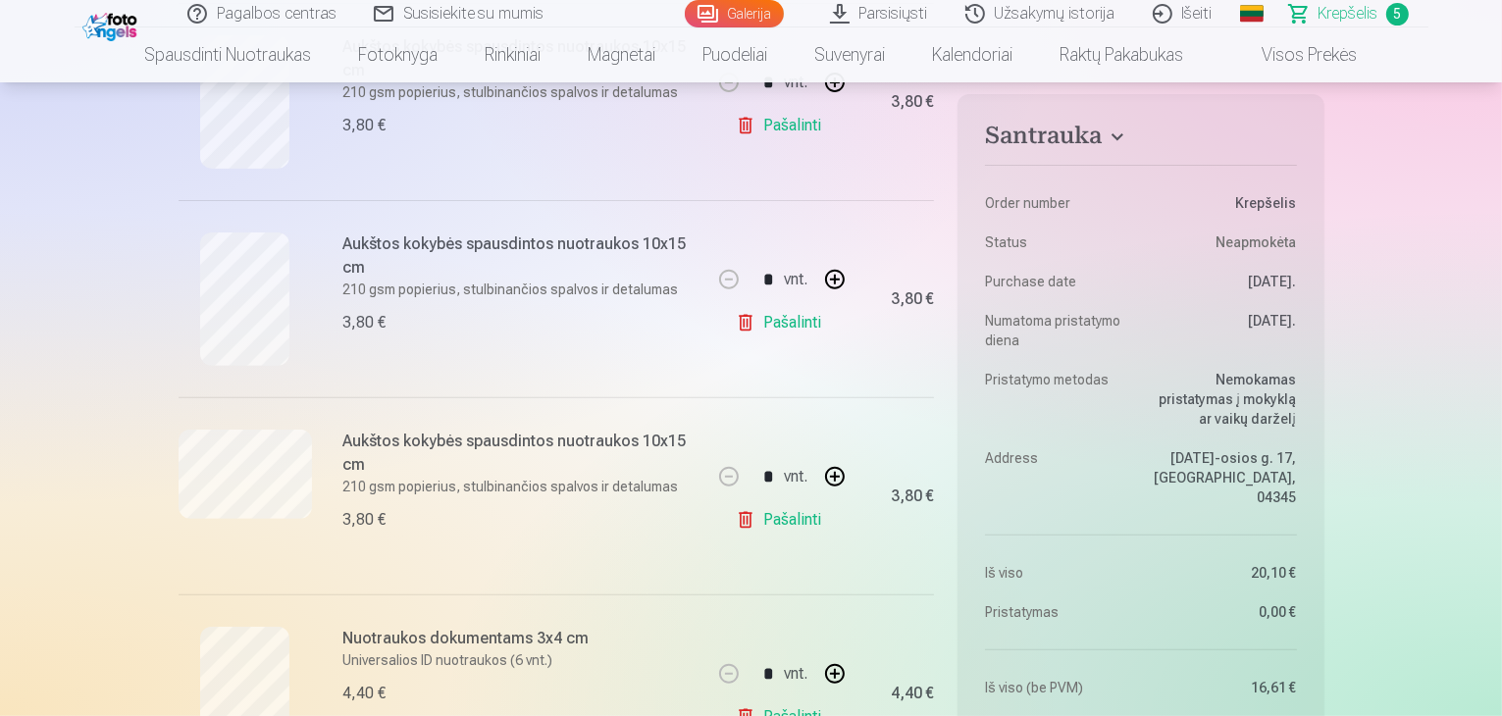
scroll to position [687, 0]
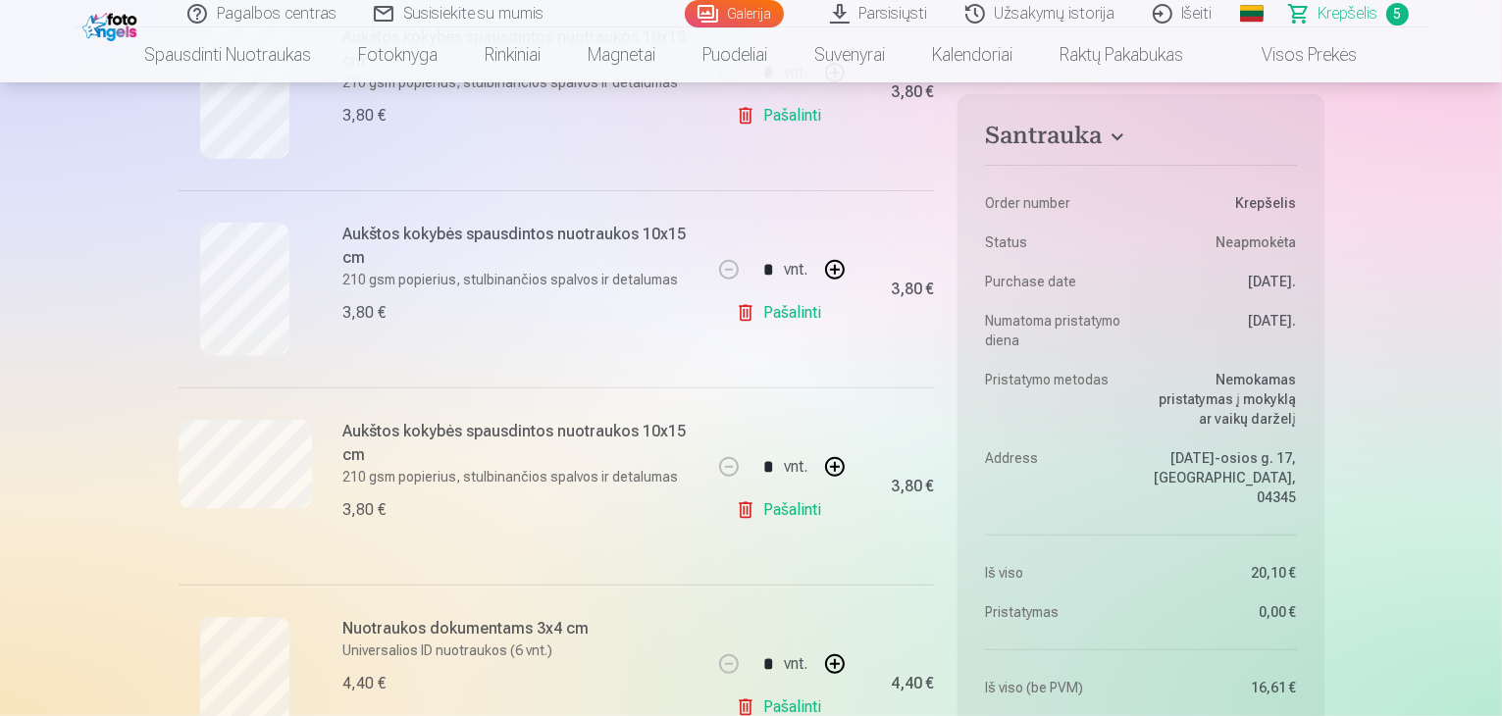
click at [349, 472] on p "210 gsm popierius, stulbinančios spalvos ir detalumas" at bounding box center [520, 477] width 354 height 20
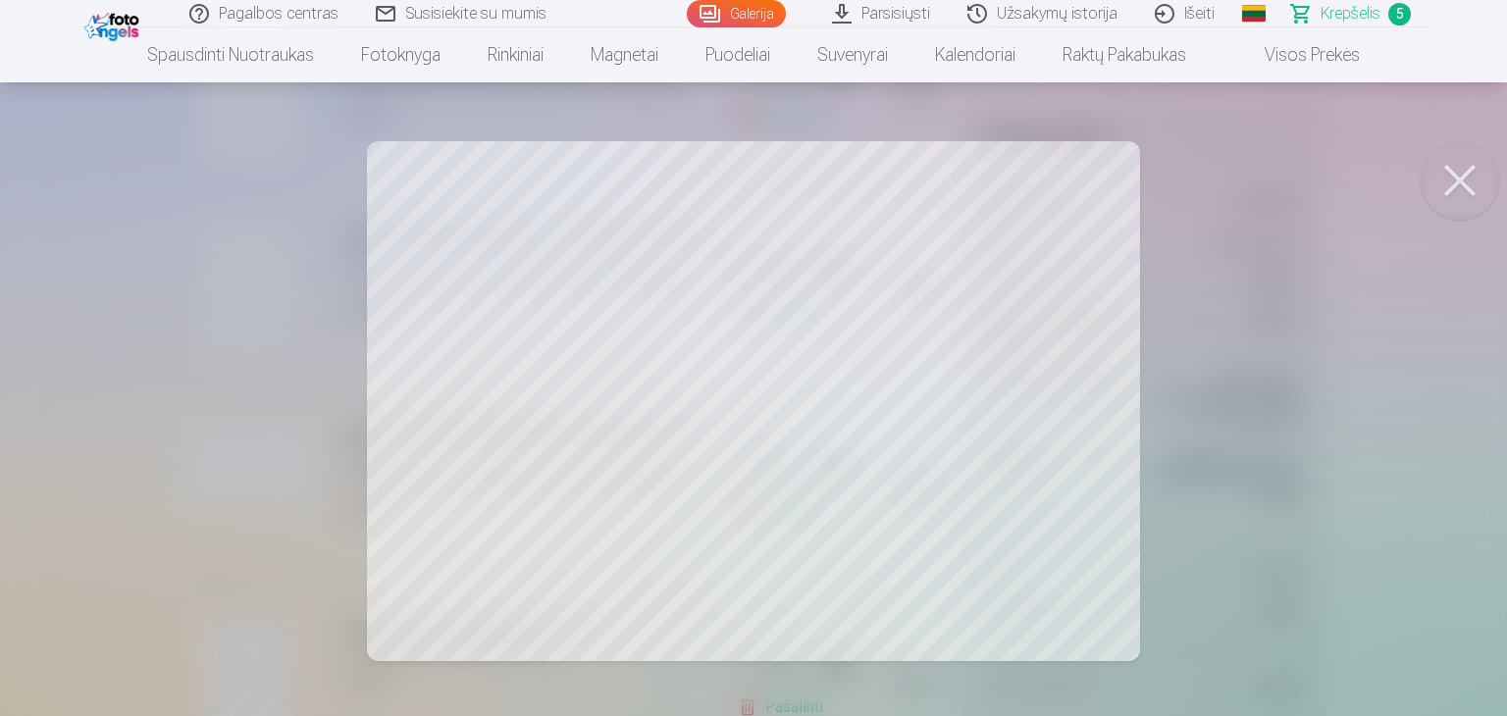
click at [1467, 179] on button at bounding box center [1460, 180] width 78 height 78
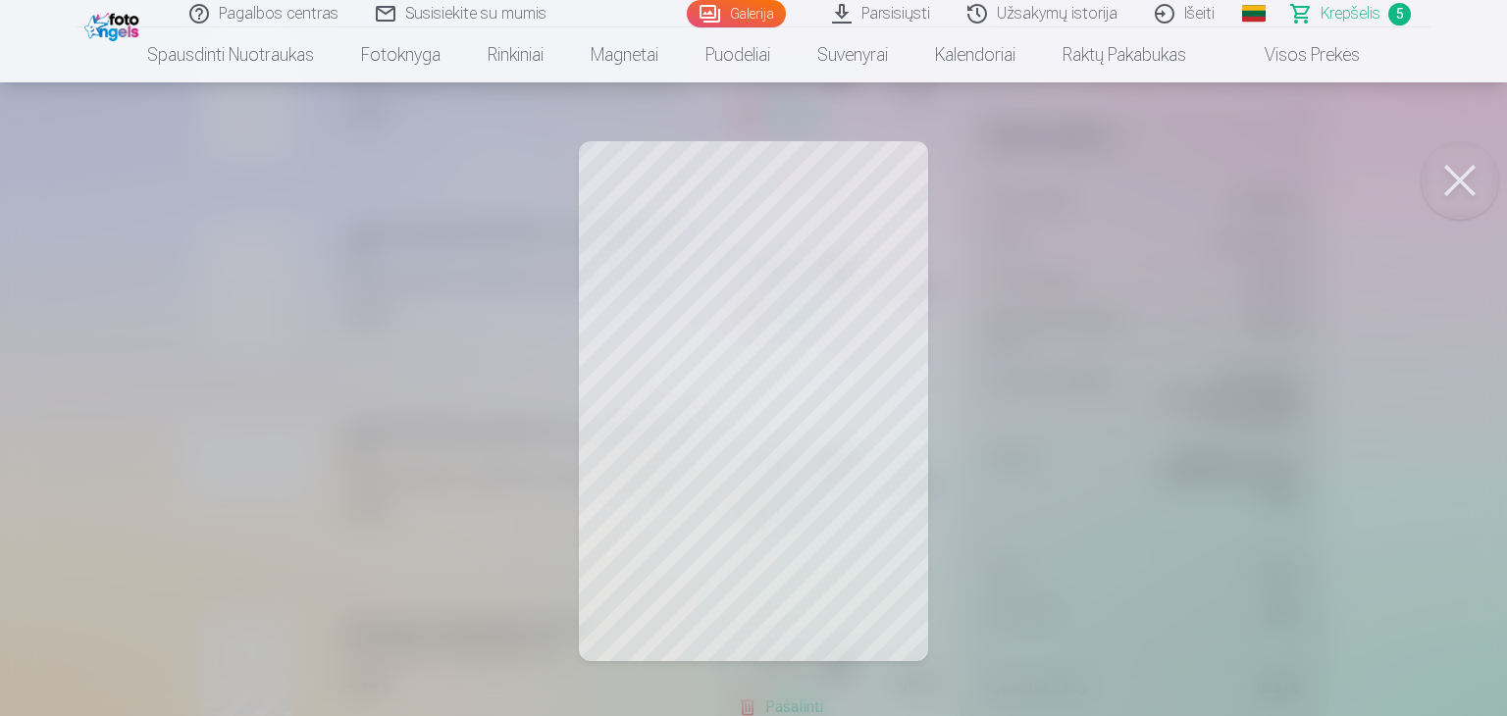
click at [1466, 182] on button at bounding box center [1460, 180] width 78 height 78
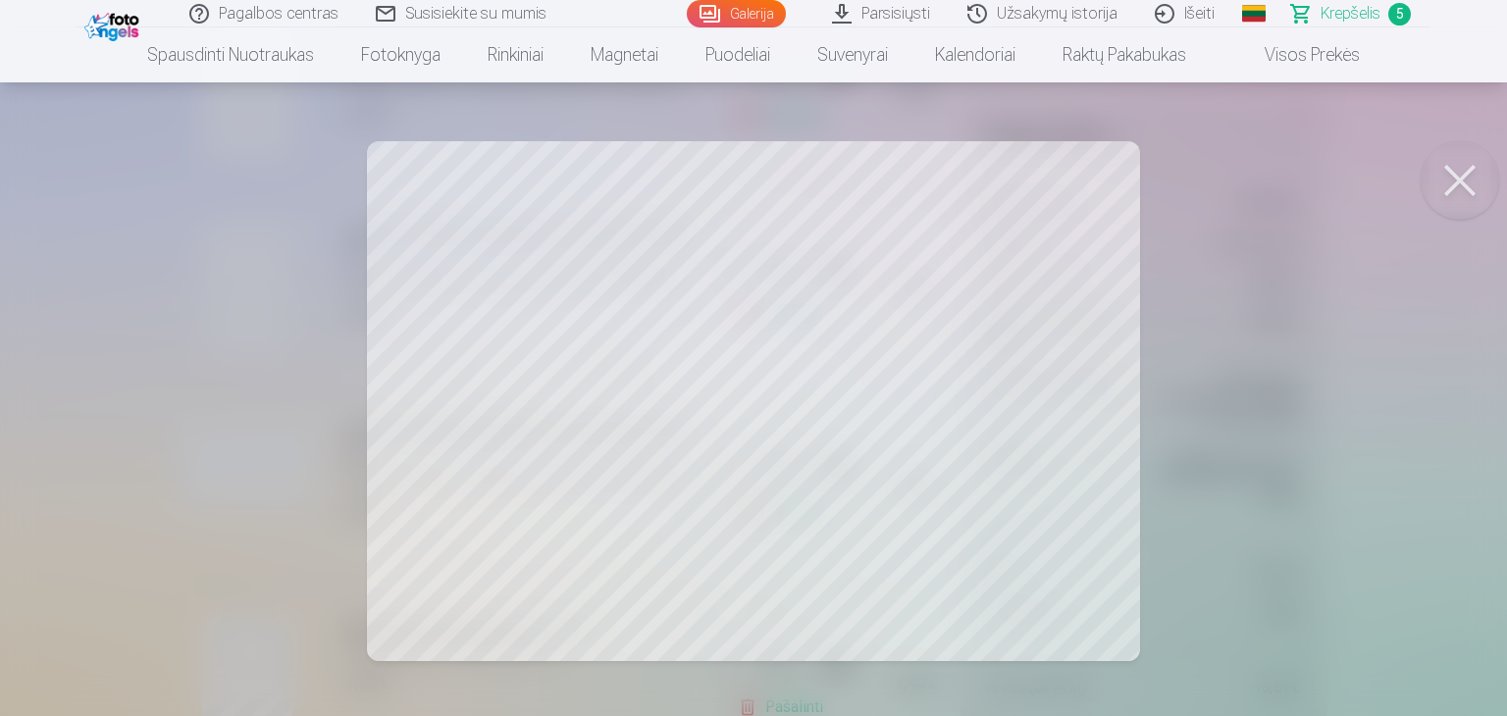
click at [1462, 174] on button at bounding box center [1460, 180] width 78 height 78
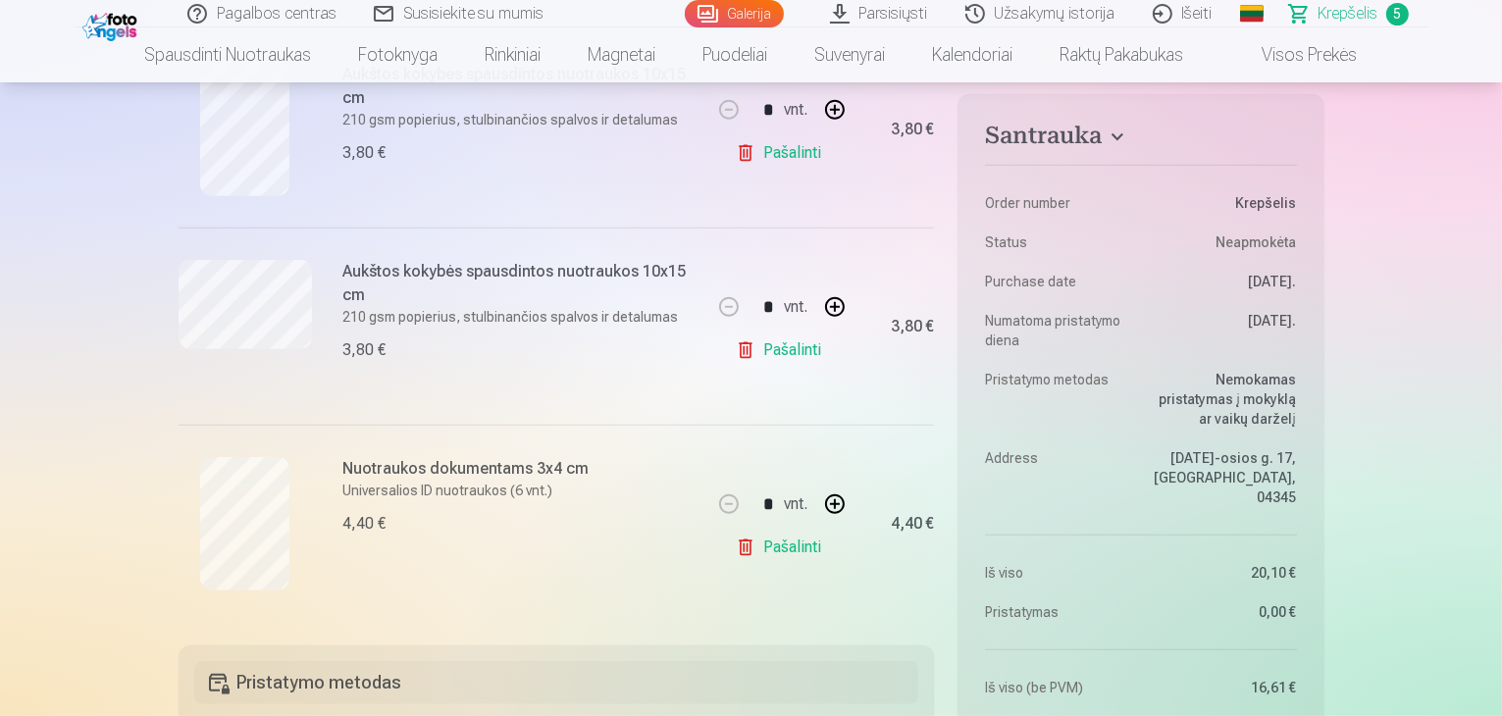
scroll to position [883, 0]
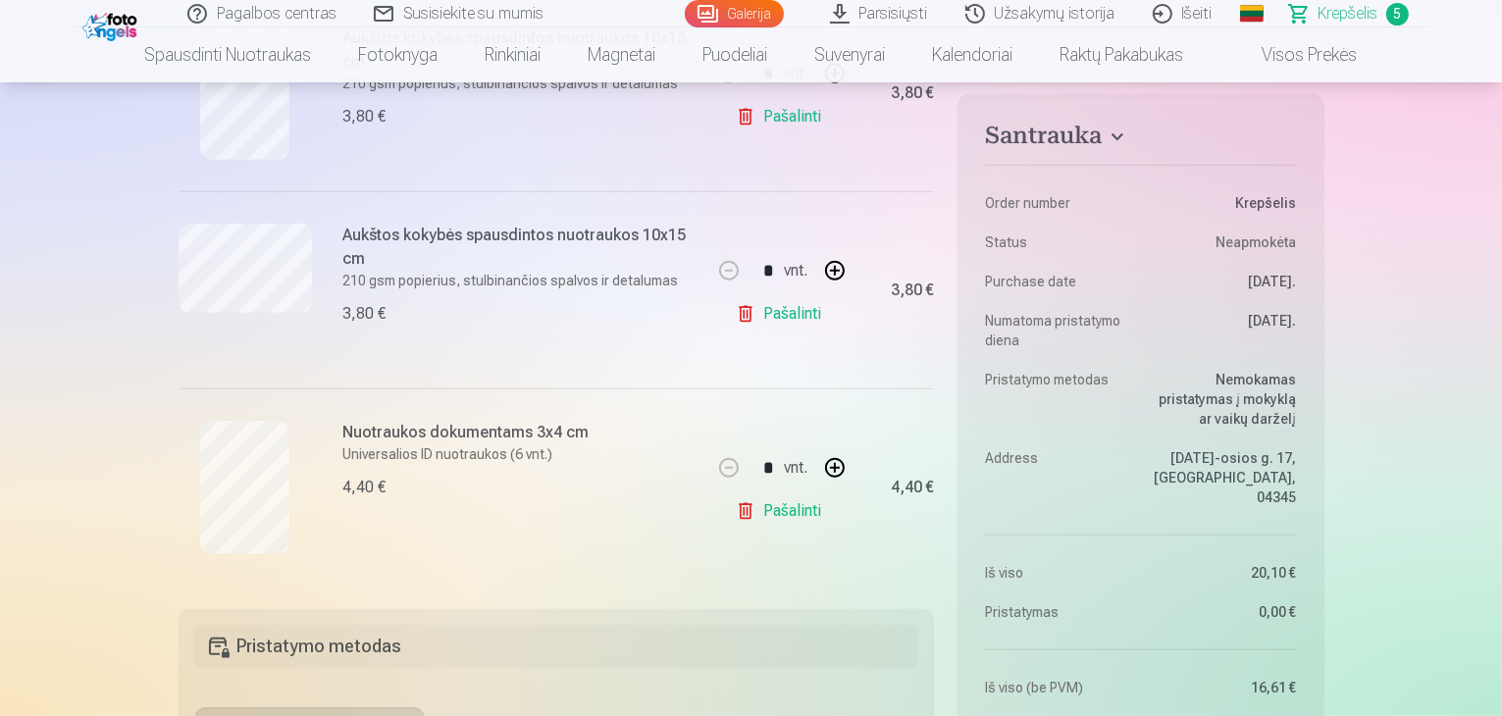
click at [836, 272] on button "button" at bounding box center [834, 270] width 47 height 47
click at [728, 267] on button "button" at bounding box center [728, 270] width 47 height 47
type input "*"
click at [792, 312] on link "Pašalinti" at bounding box center [782, 313] width 93 height 39
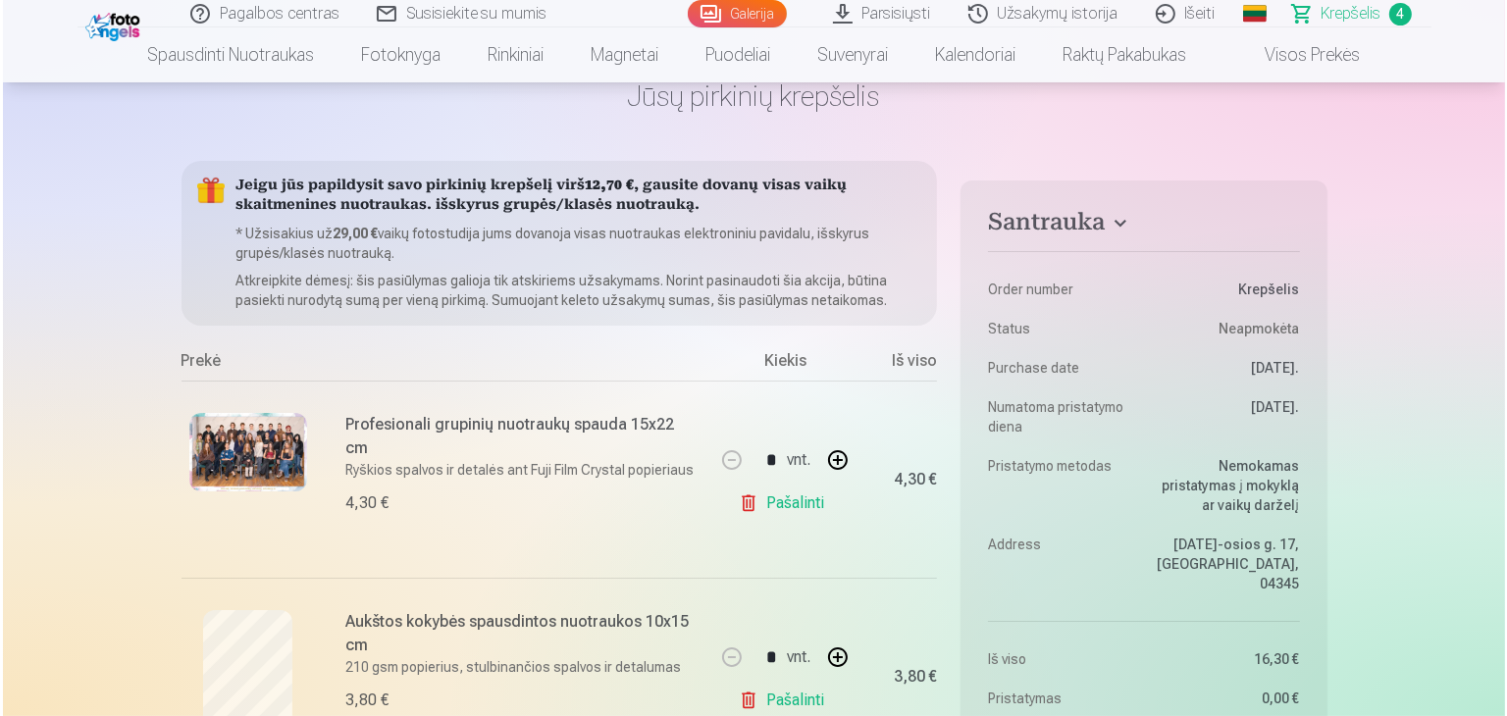
scroll to position [98, 0]
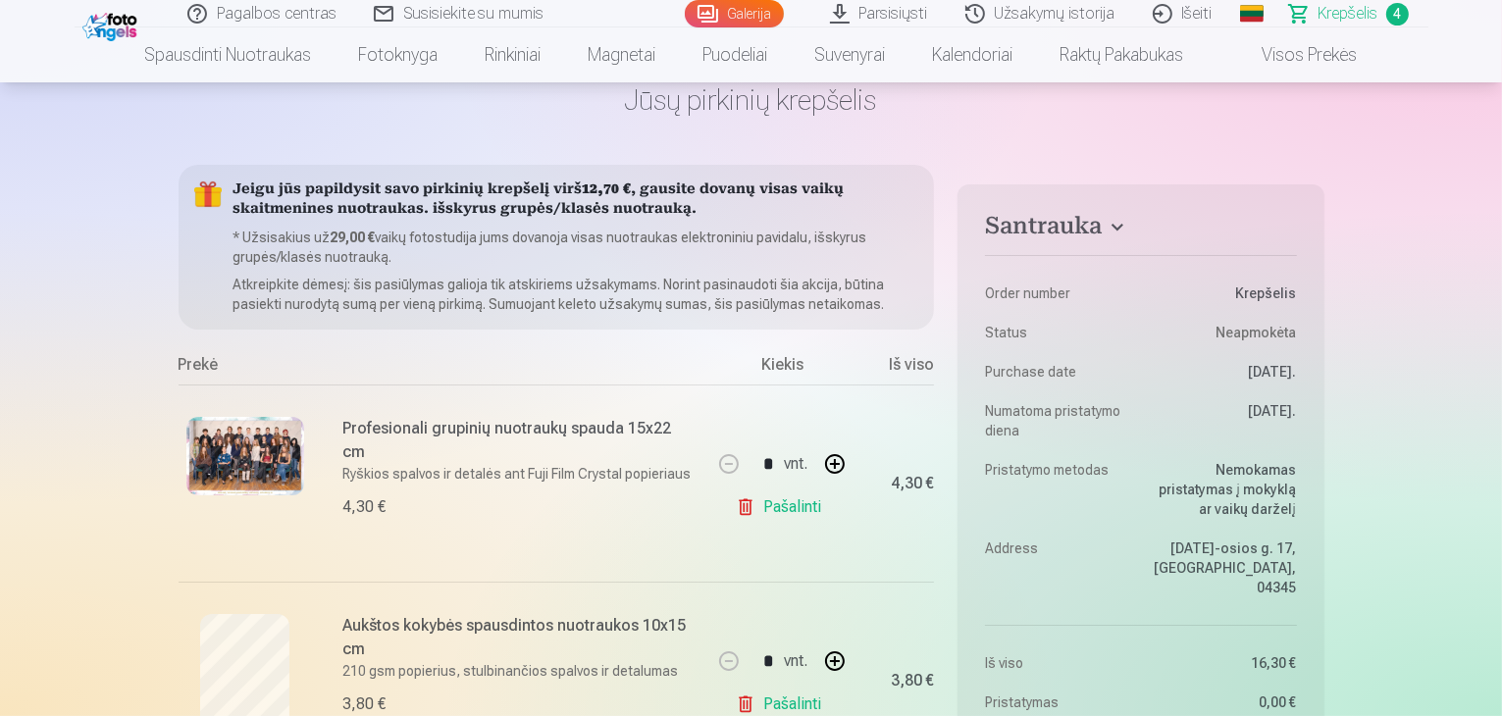
click at [259, 458] on img at bounding box center [245, 456] width 118 height 78
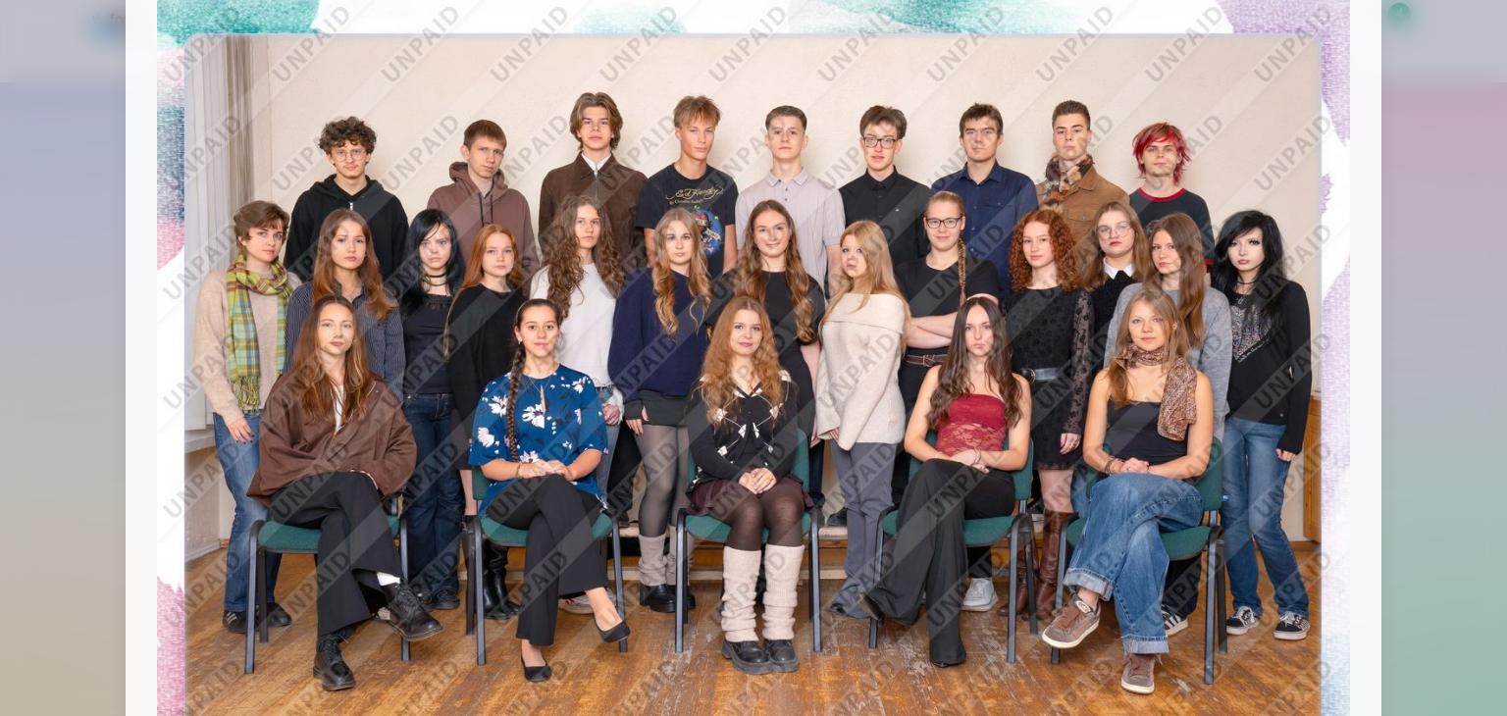
scroll to position [338, 0]
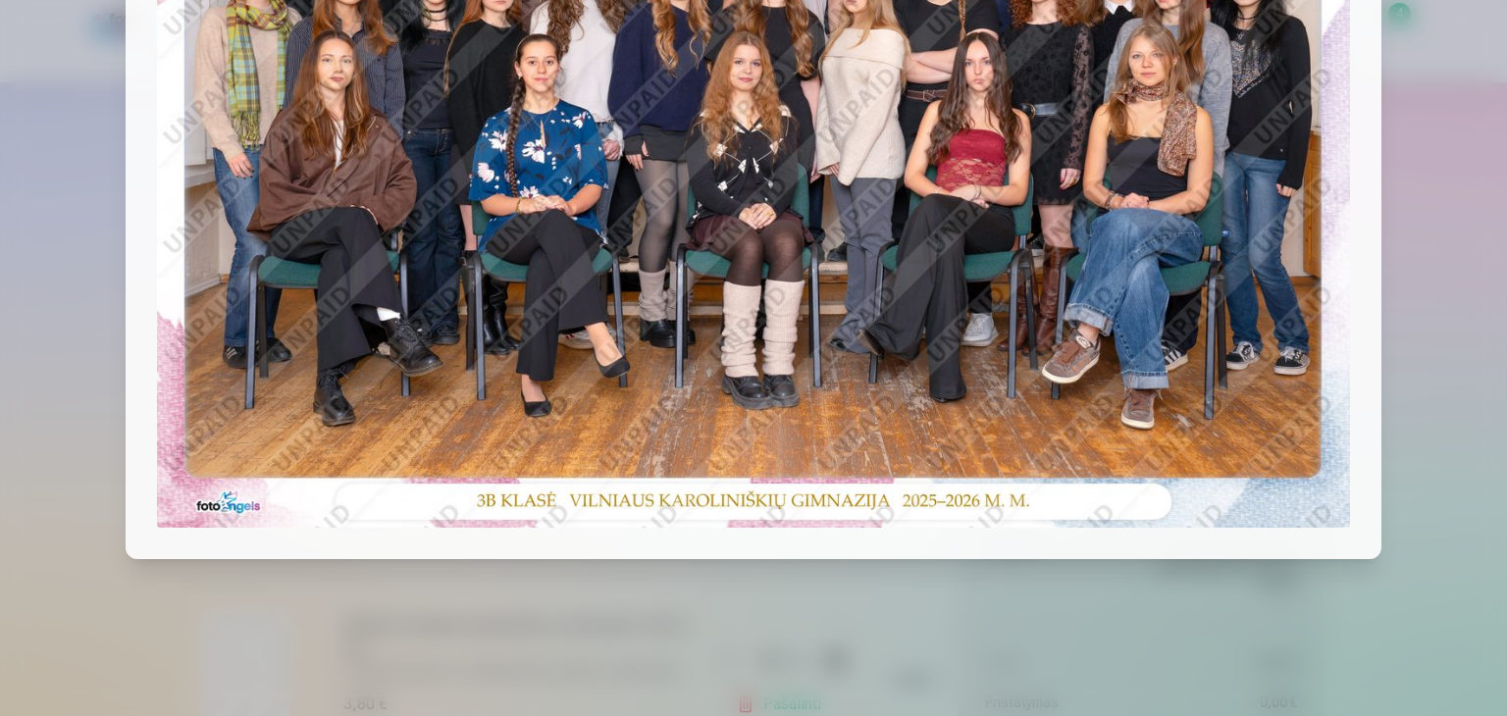
click at [1437, 276] on div at bounding box center [753, 358] width 1507 height 716
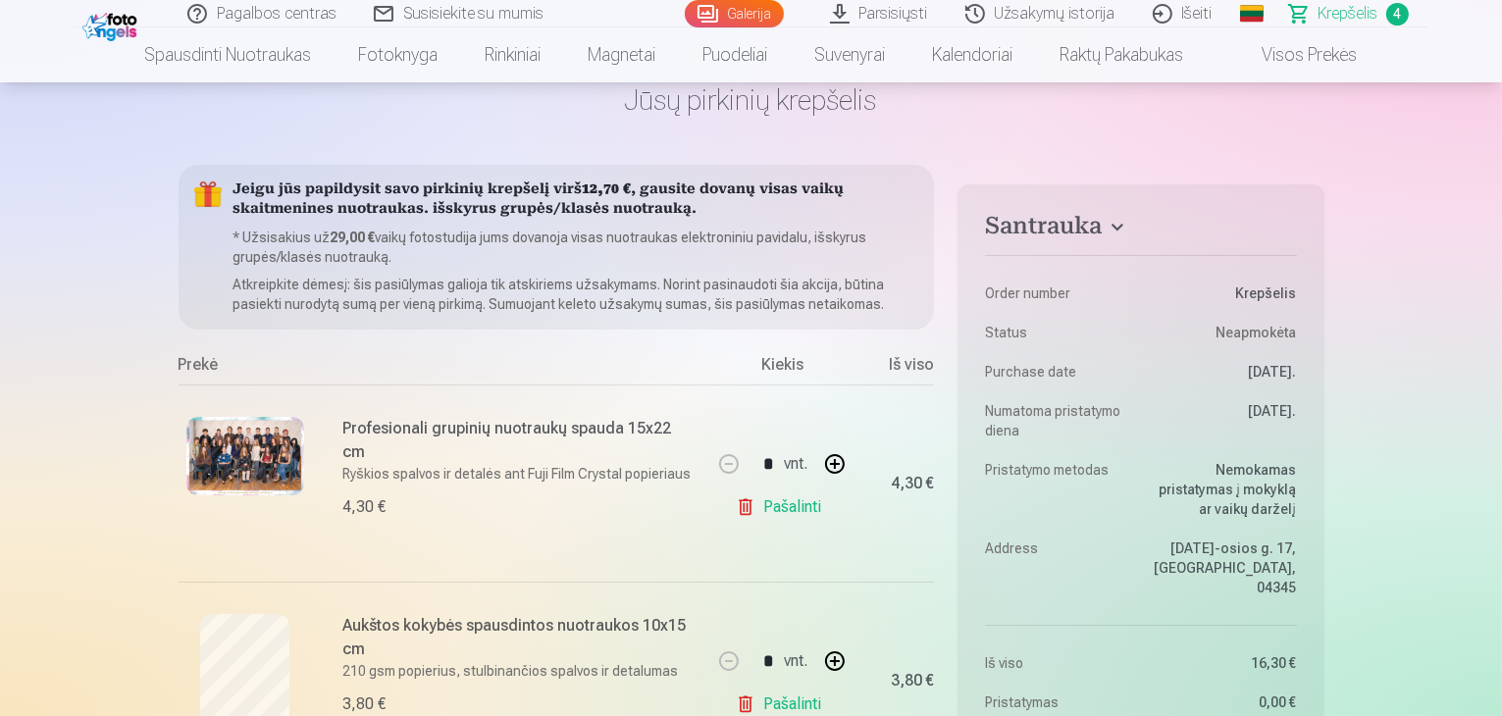
click at [482, 464] on p "Ryškios spalvos ir detalės ant Fuji Film Crystal popieriaus" at bounding box center [520, 474] width 354 height 20
click at [245, 456] on img at bounding box center [245, 456] width 118 height 78
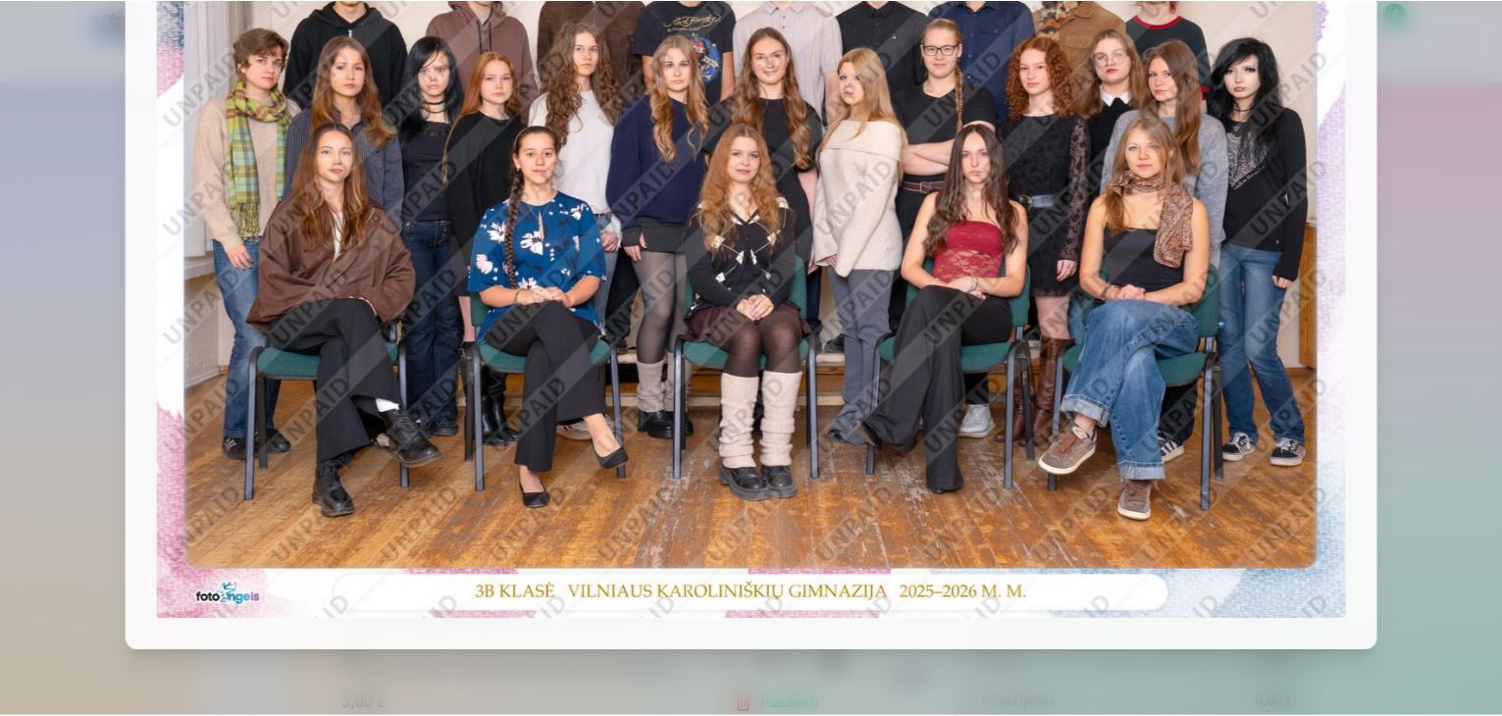
scroll to position [0, 0]
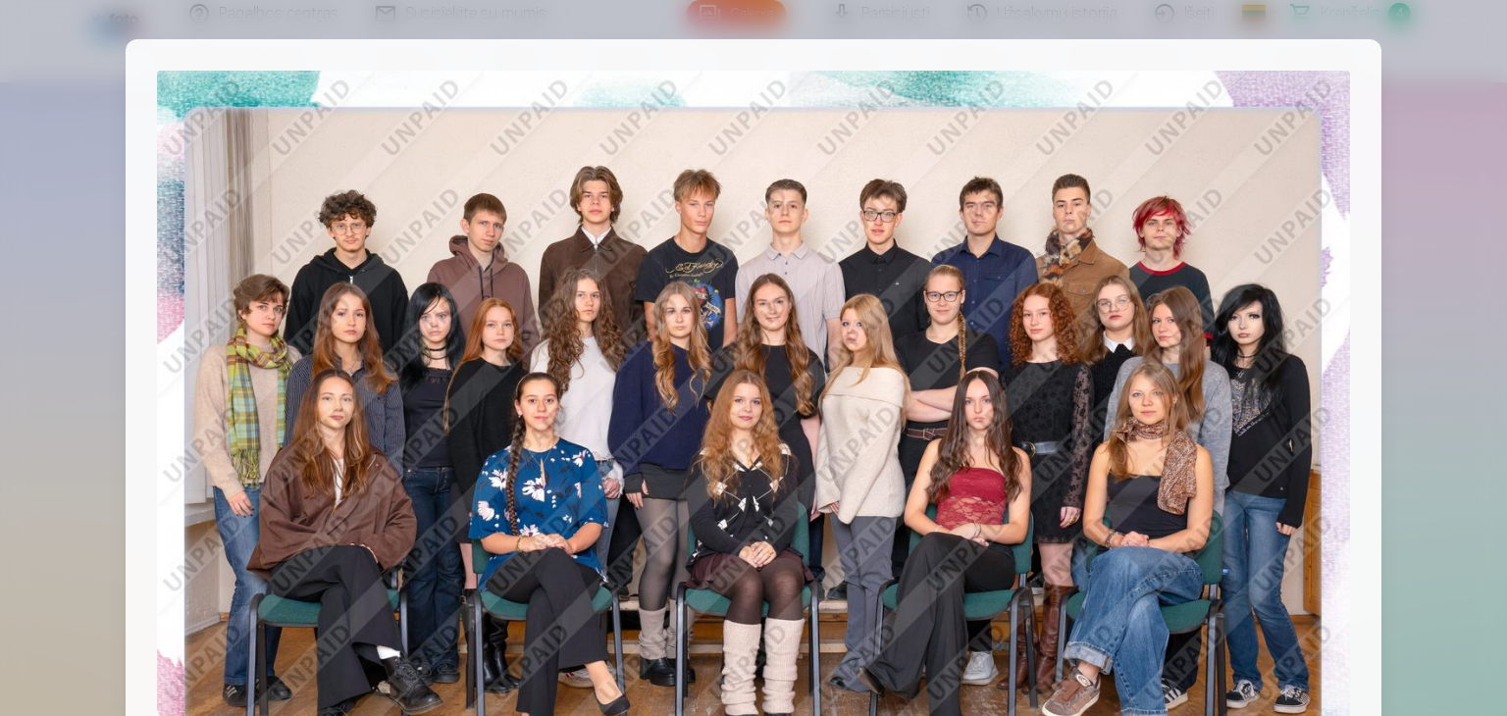
click at [1422, 126] on div at bounding box center [753, 358] width 1507 height 716
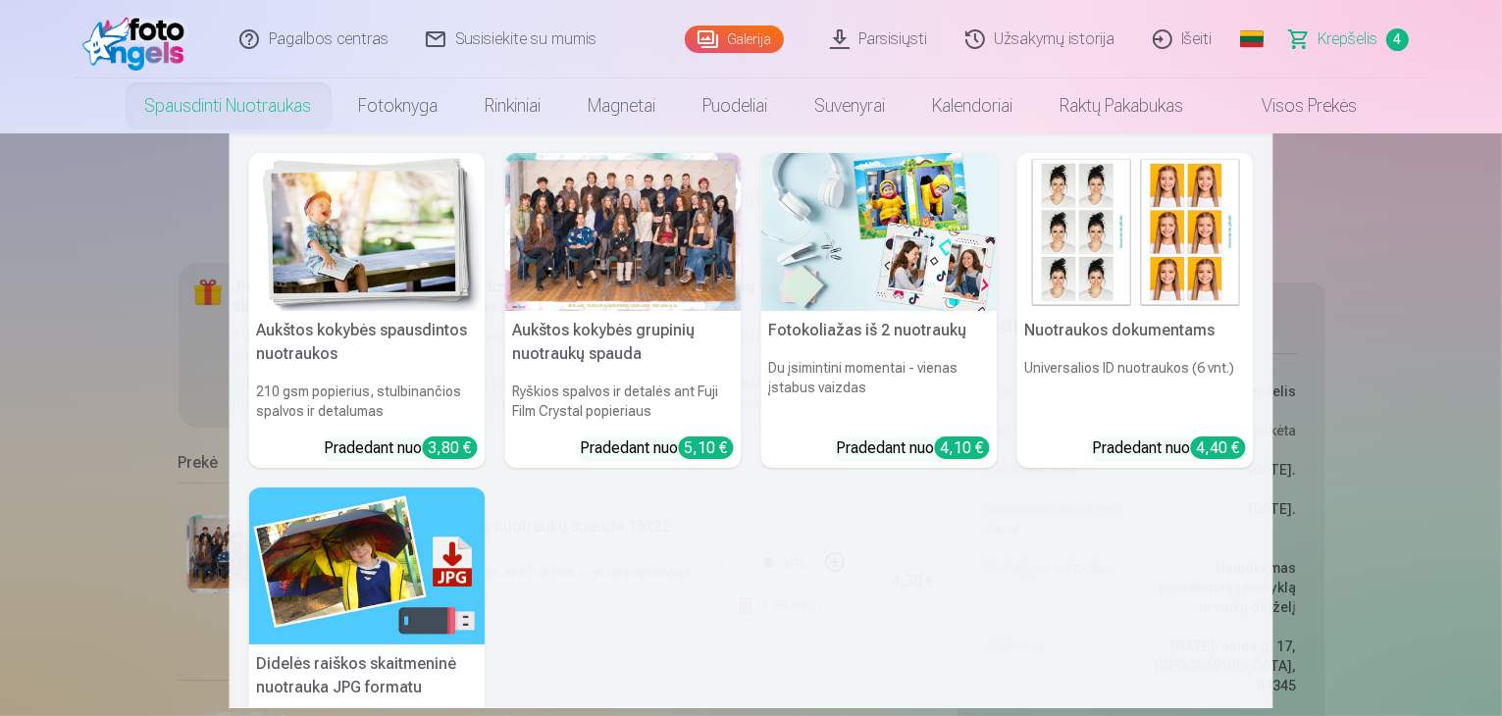
click at [575, 249] on div at bounding box center [623, 232] width 236 height 158
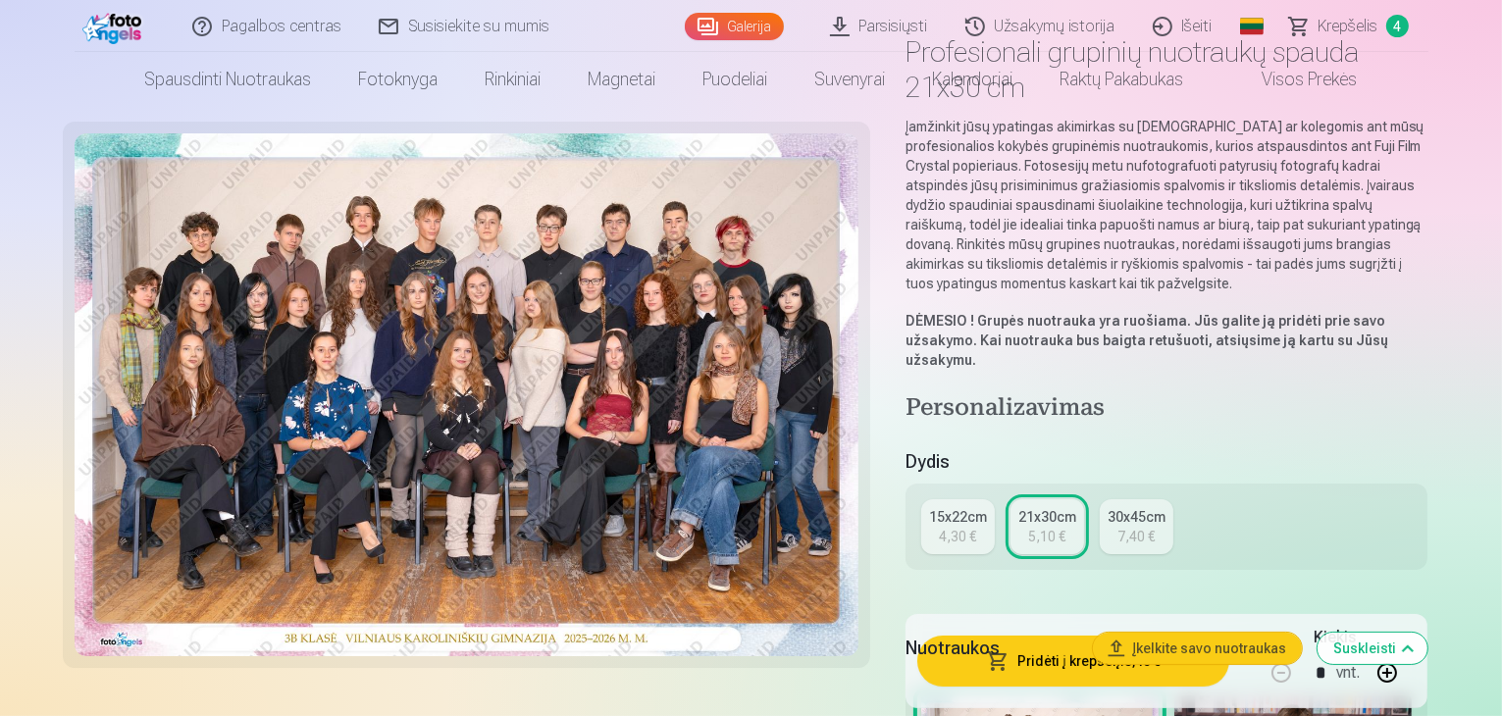
scroll to position [294, 0]
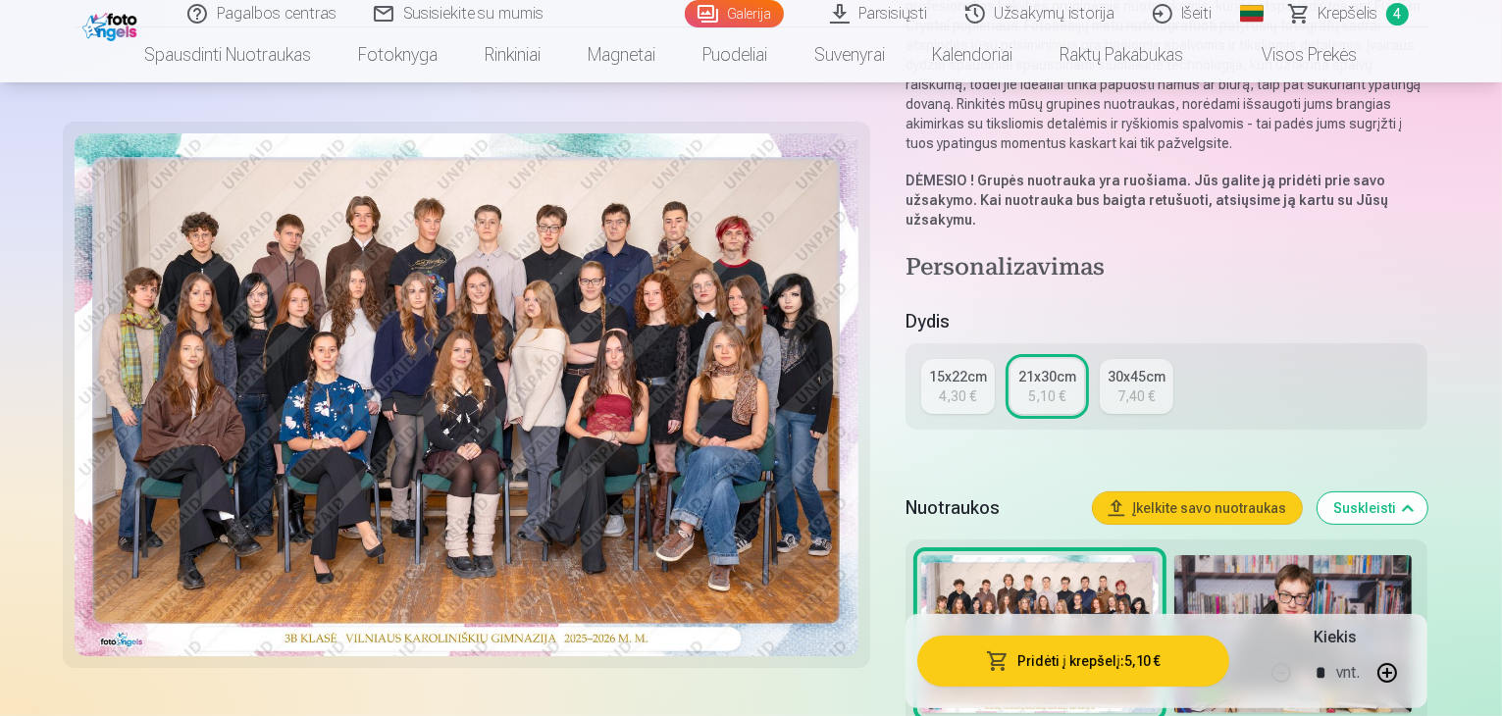
click at [1065, 387] on div "5,10 €" at bounding box center [1046, 397] width 37 height 20
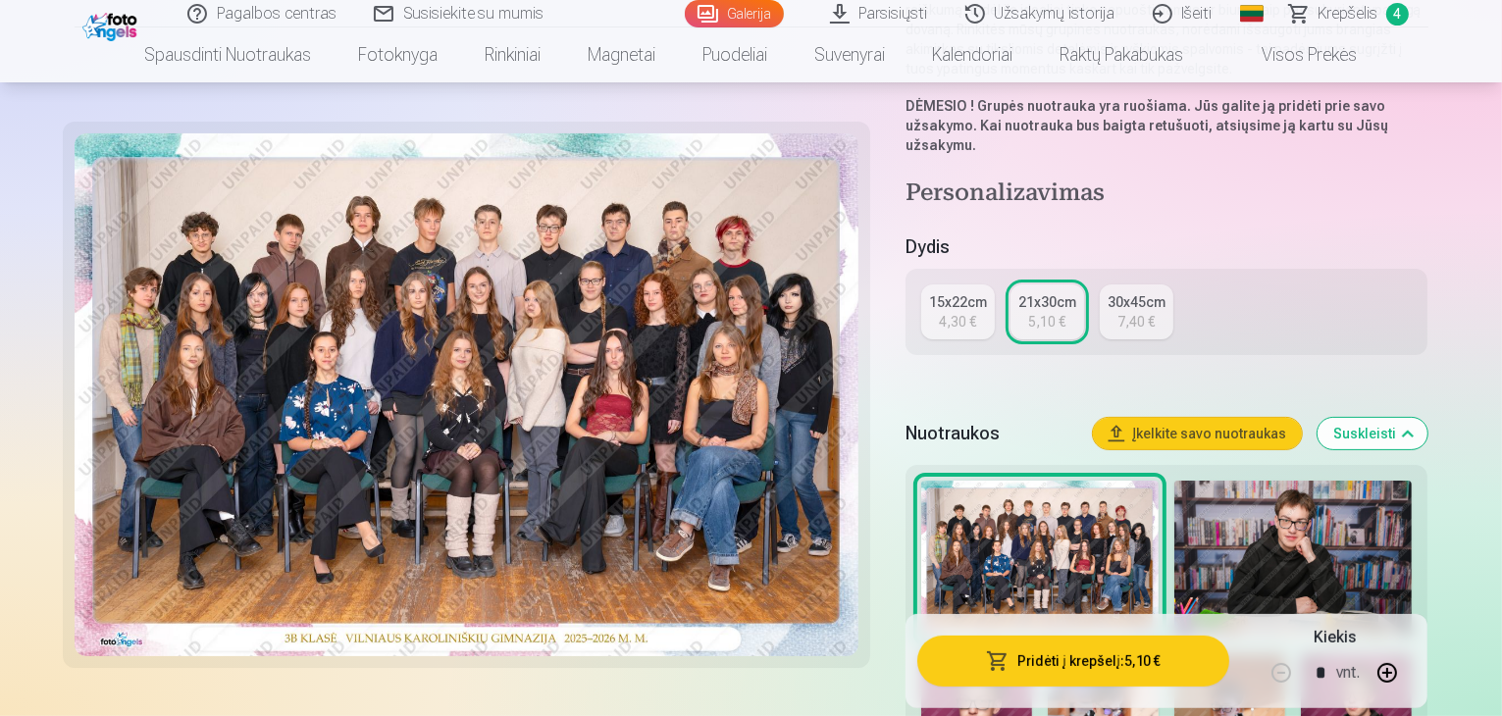
scroll to position [392, 0]
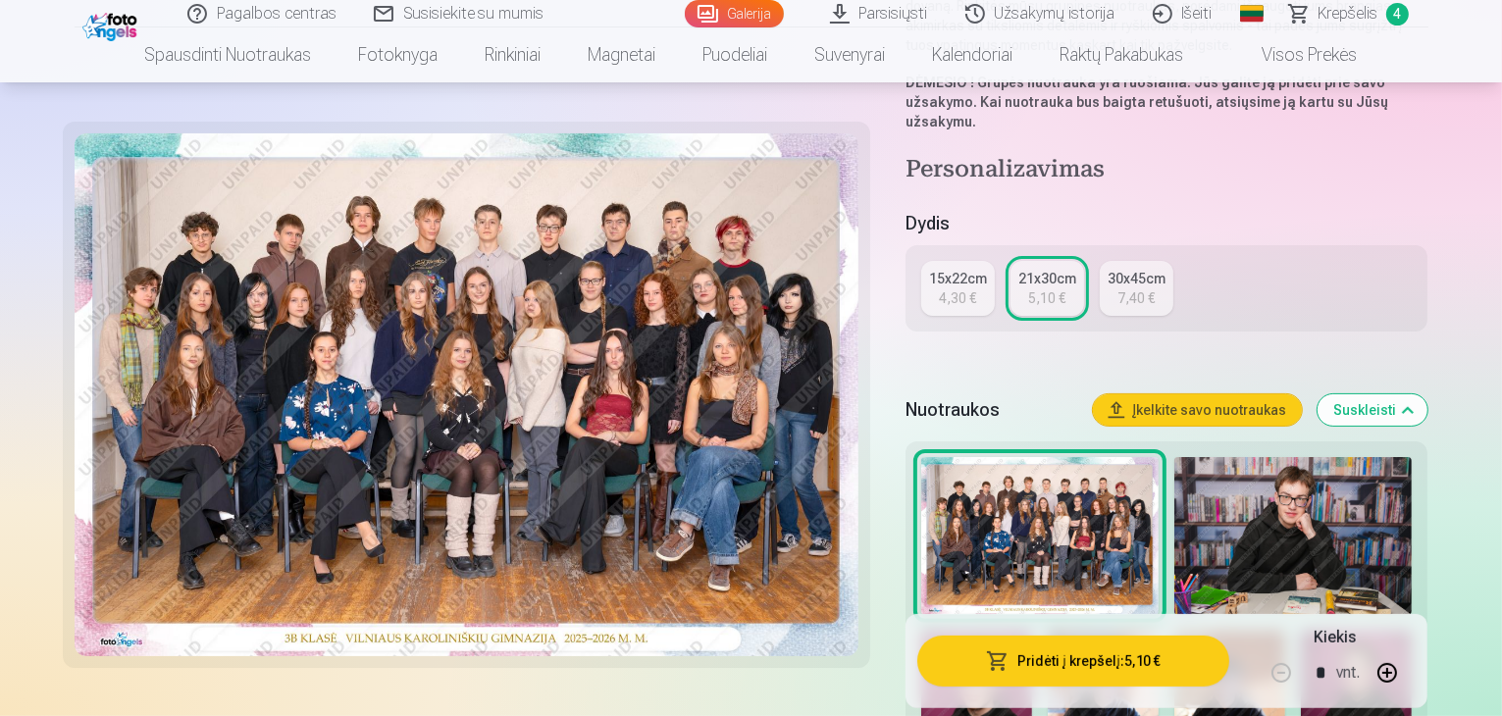
click at [1117, 663] on button "Pridėti į krepšelį : 5,10 €" at bounding box center [1073, 661] width 313 height 51
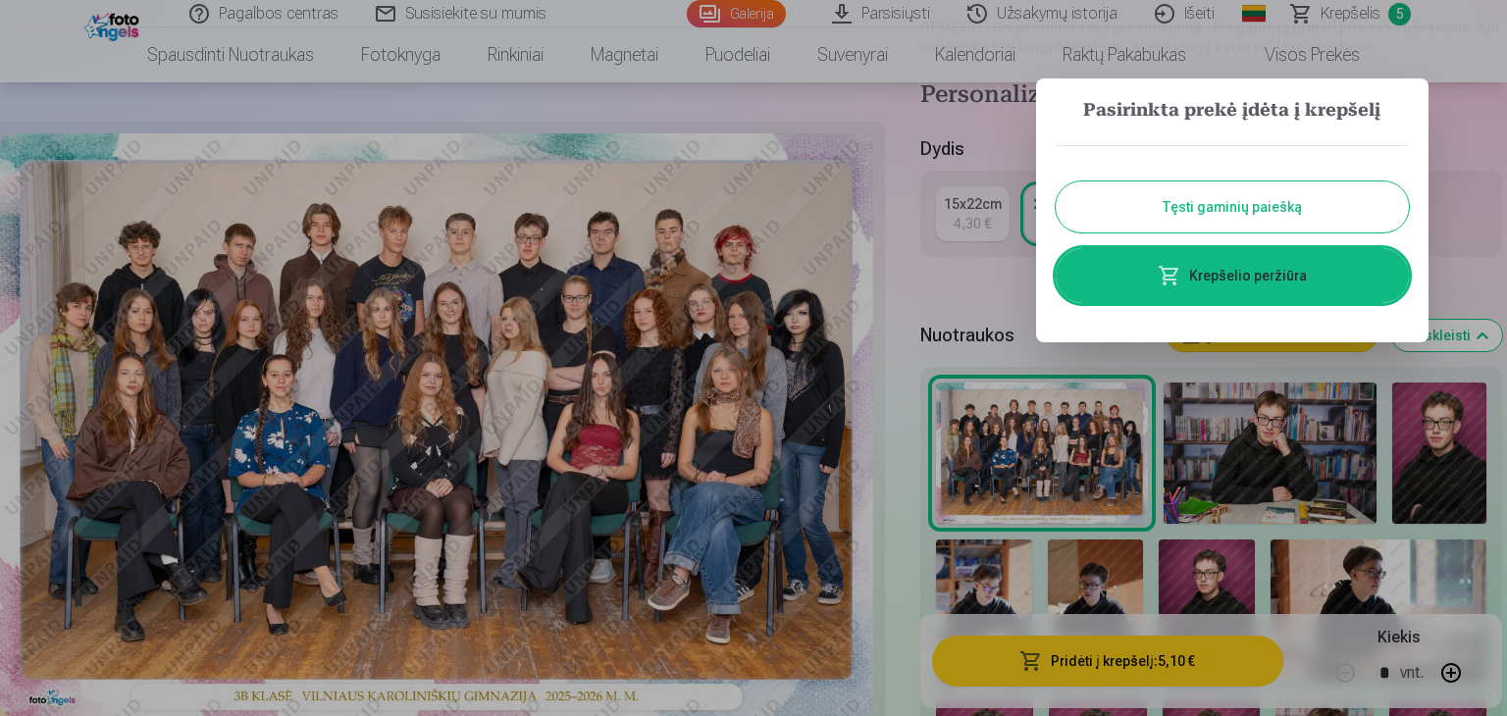
click at [1238, 211] on button "Tęsti gaminių paiešką" at bounding box center [1232, 207] width 353 height 51
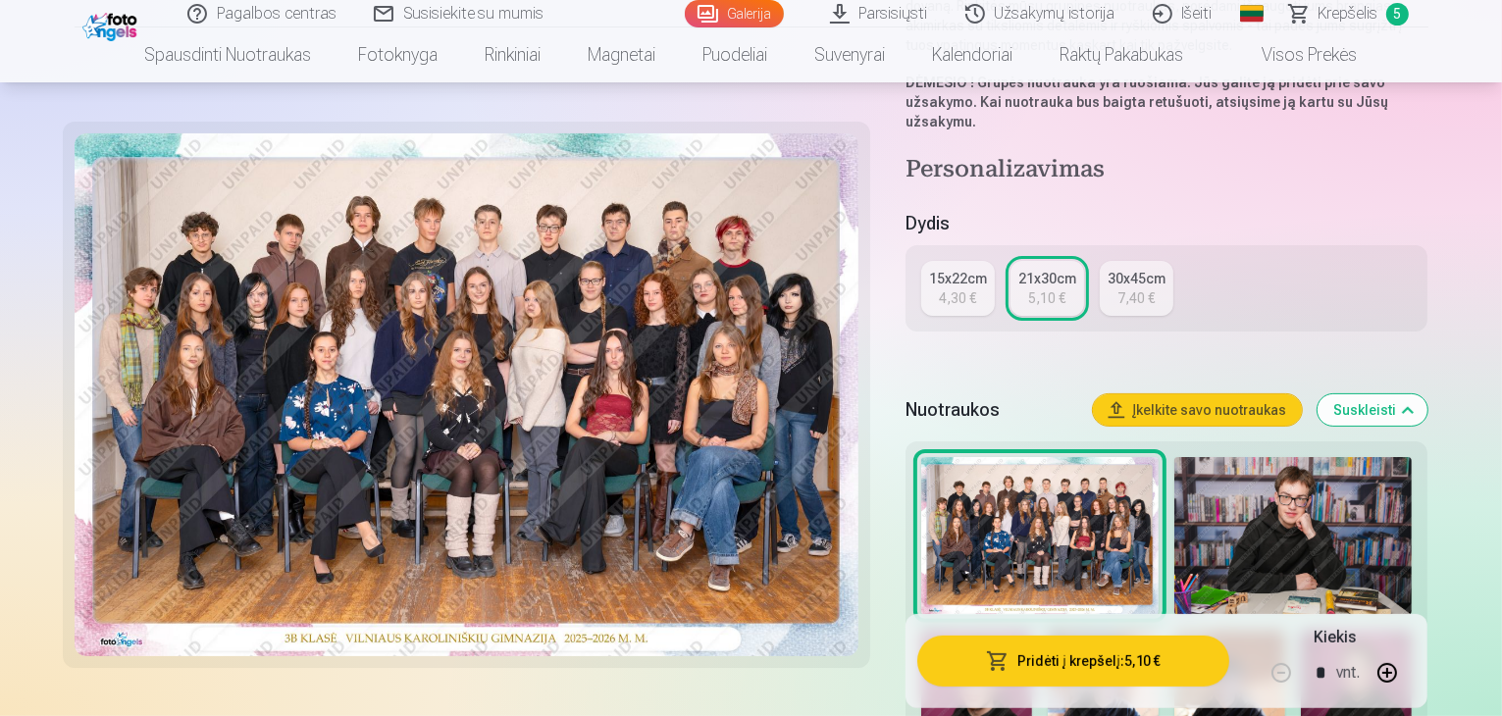
click at [1326, 14] on span "Krepšelis" at bounding box center [1349, 14] width 60 height 24
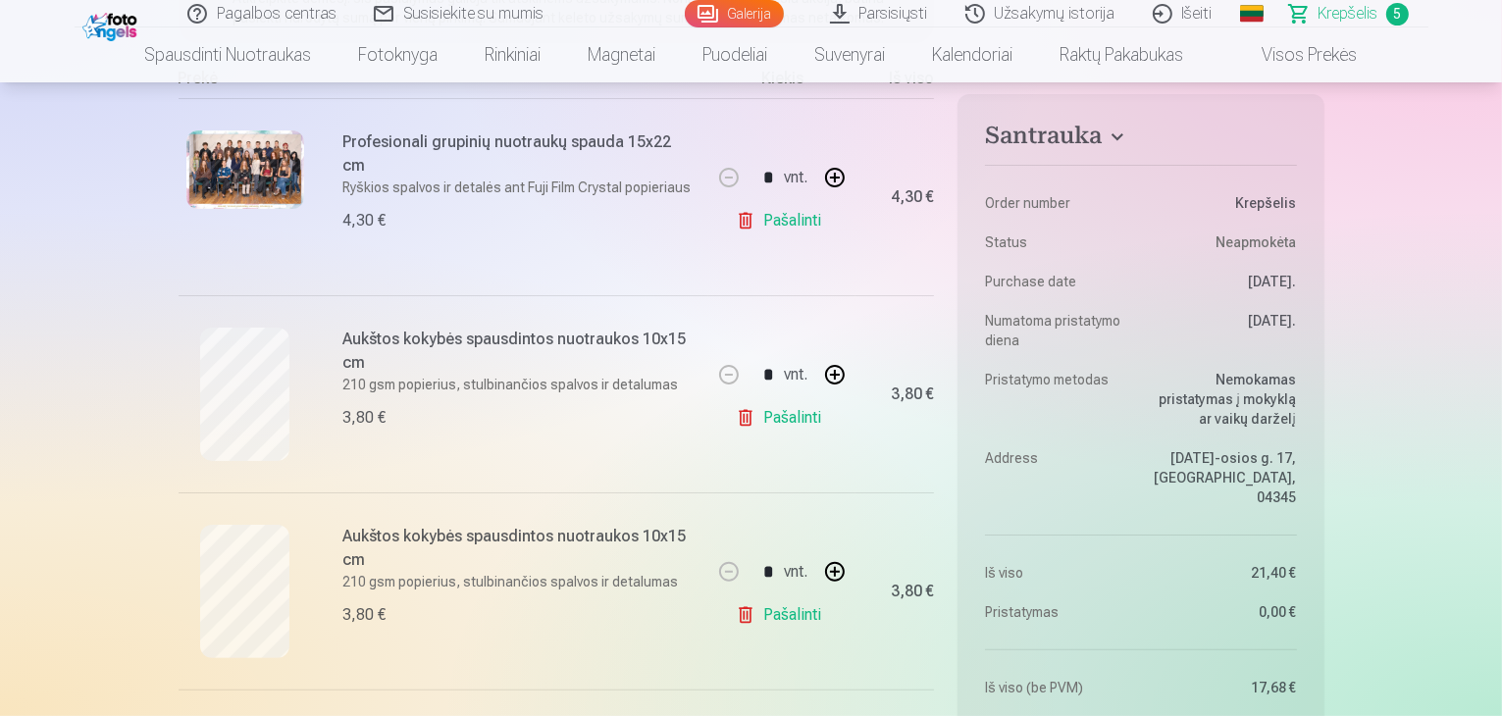
scroll to position [392, 0]
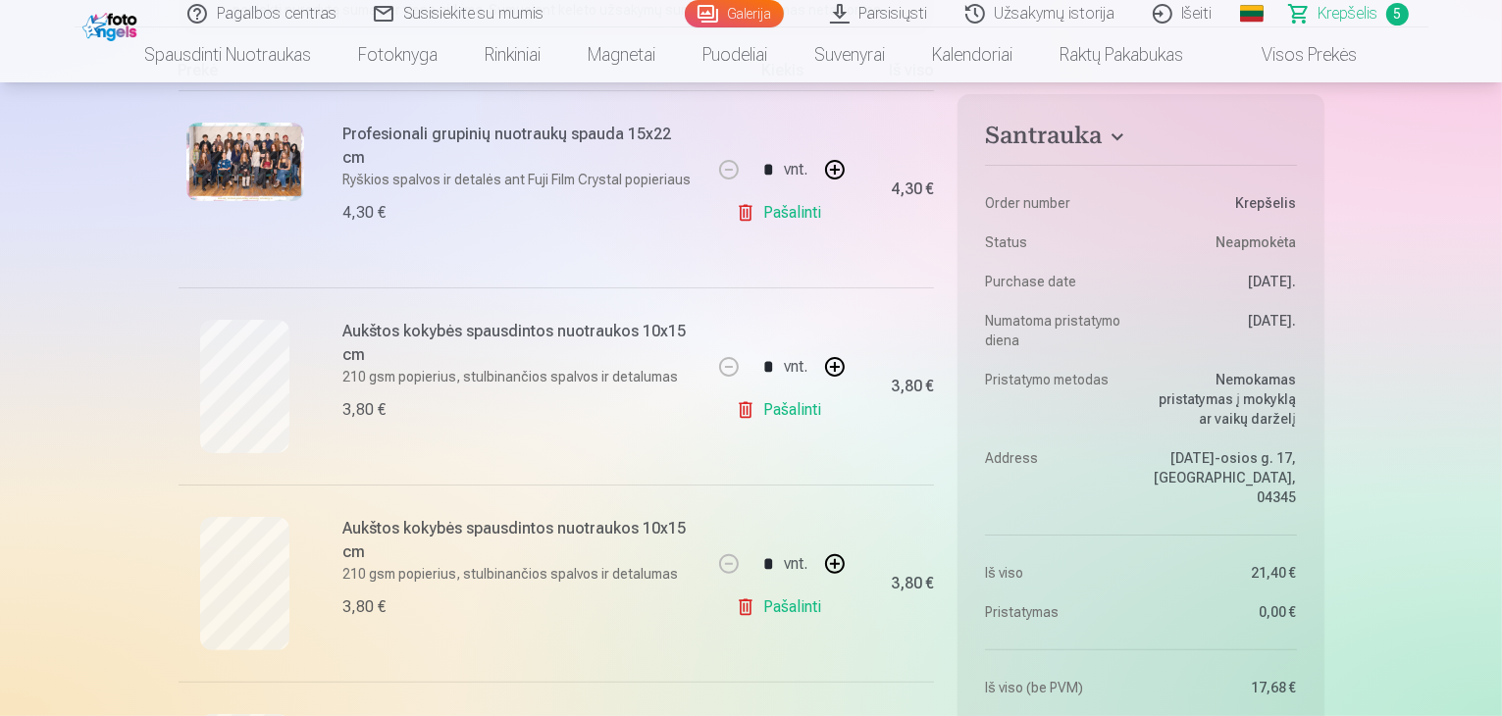
click at [784, 216] on link "Pašalinti" at bounding box center [782, 212] width 93 height 39
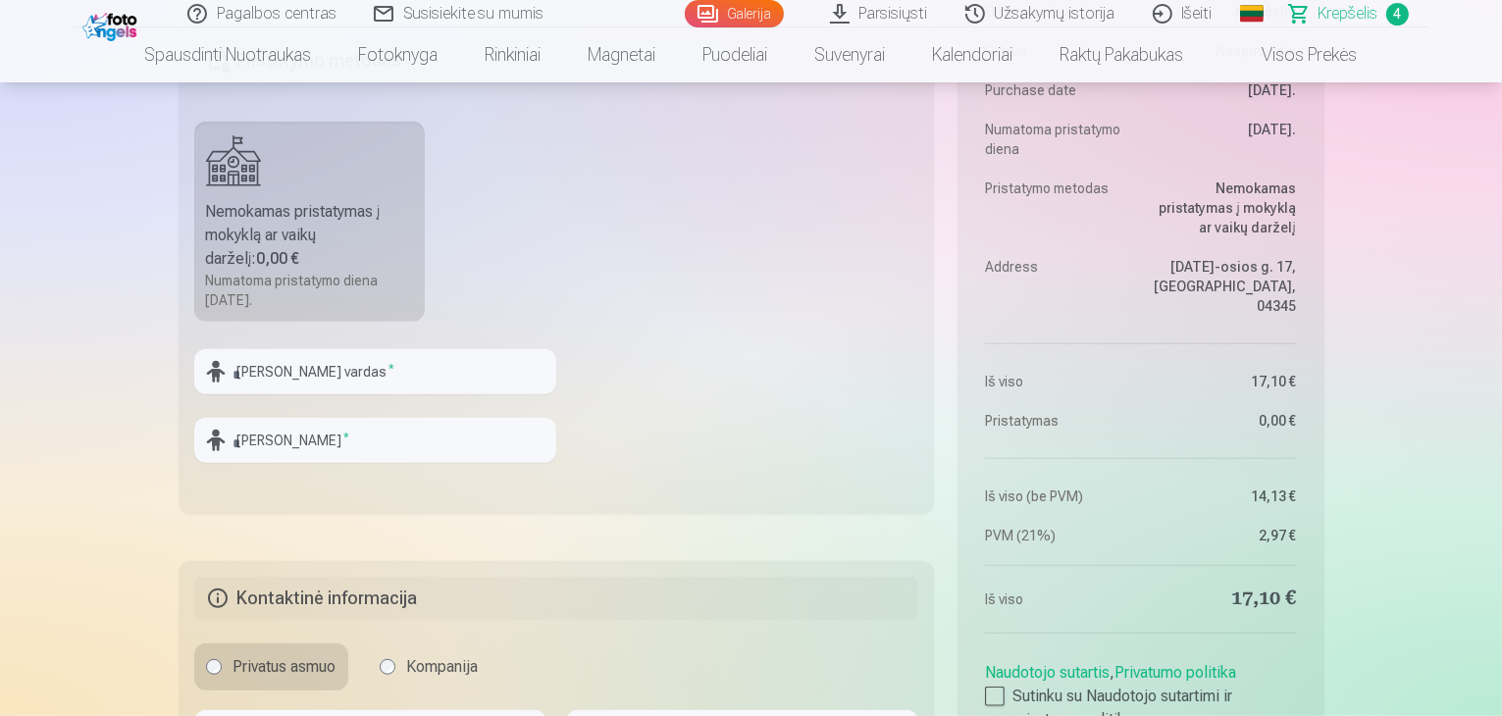
scroll to position [1275, 0]
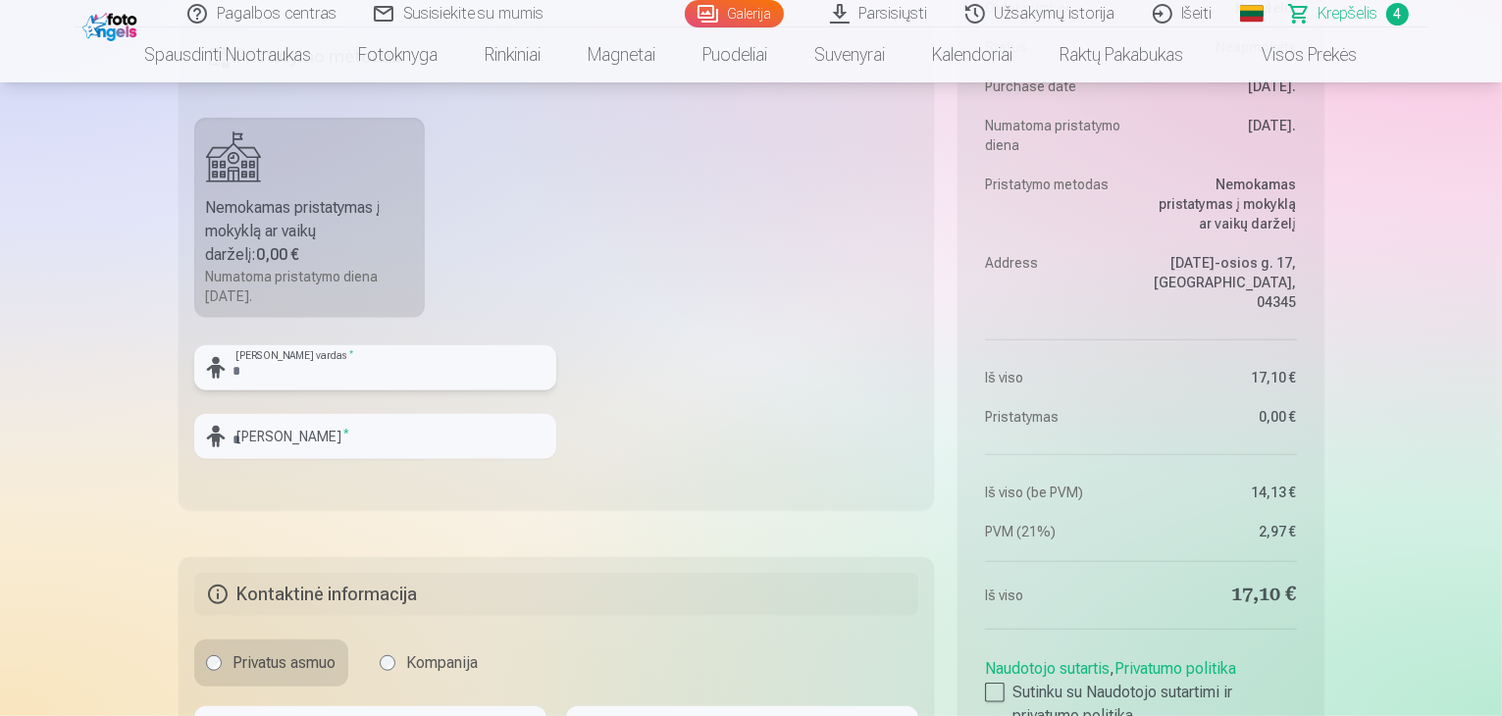
click at [346, 376] on input "text" at bounding box center [375, 367] width 362 height 45
drag, startPoint x: 330, startPoint y: 367, endPoint x: 173, endPoint y: 382, distance: 157.7
type input "********"
click at [313, 440] on input "text" at bounding box center [375, 436] width 362 height 45
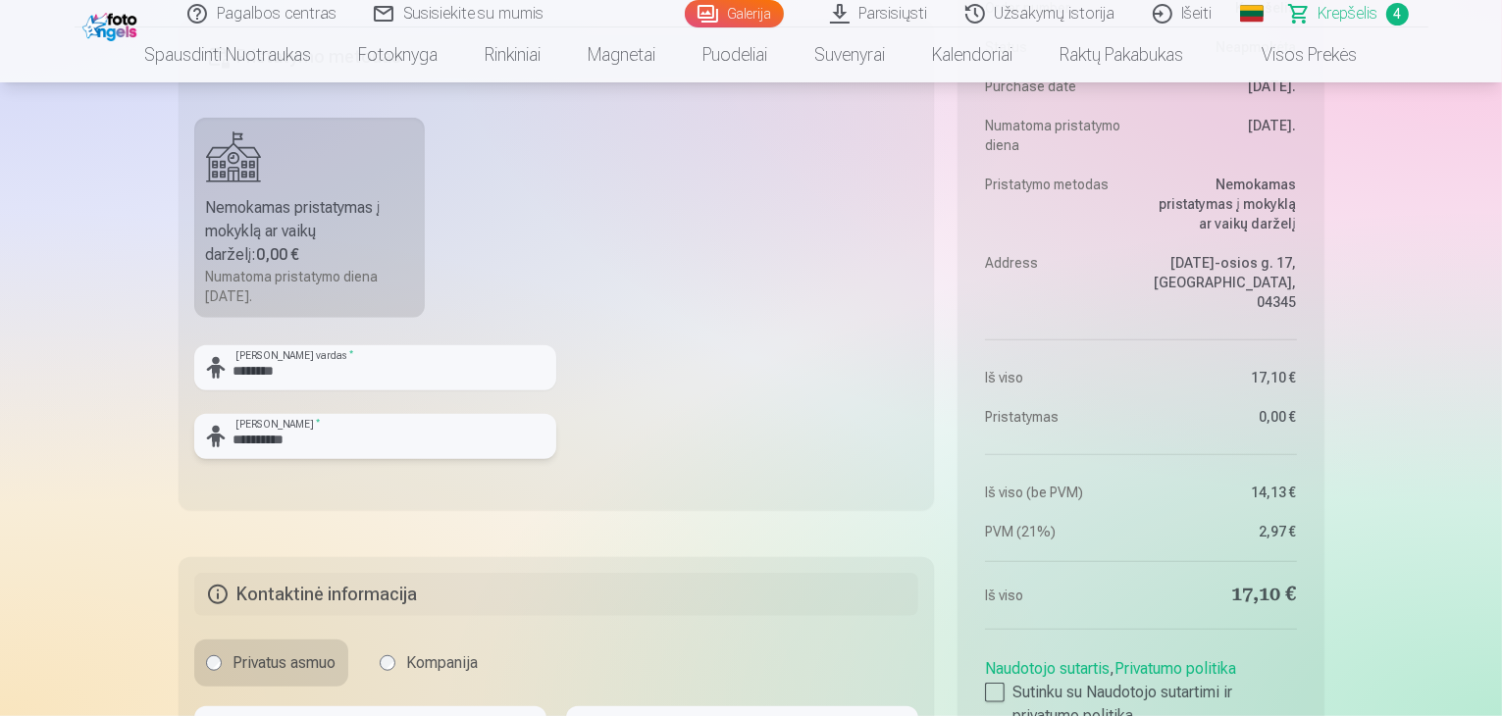
type input "**********"
click at [738, 312] on fieldset "**********" at bounding box center [557, 265] width 756 height 491
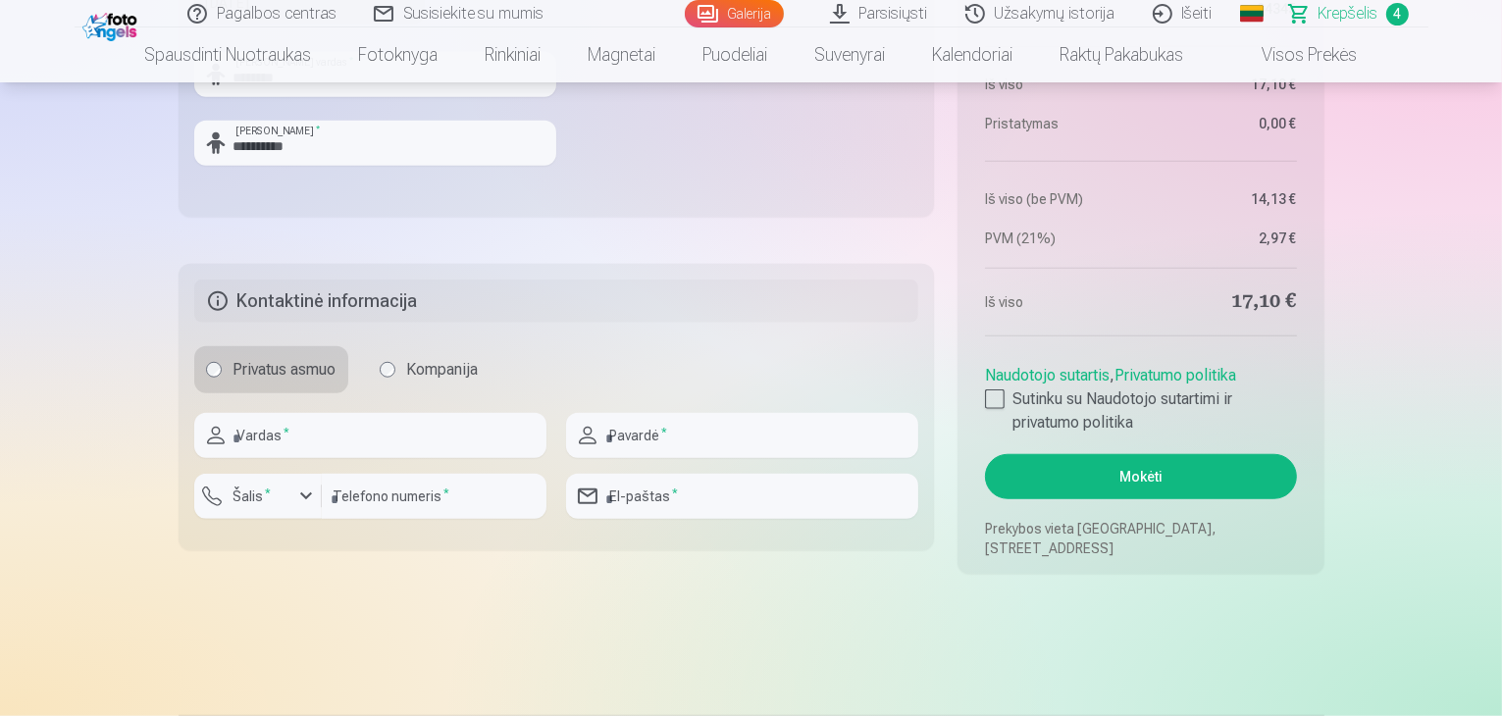
scroll to position [1570, 0]
click at [342, 425] on input "text" at bounding box center [370, 434] width 352 height 45
type input "********"
click at [687, 433] on input "text" at bounding box center [742, 434] width 352 height 45
type input "**********"
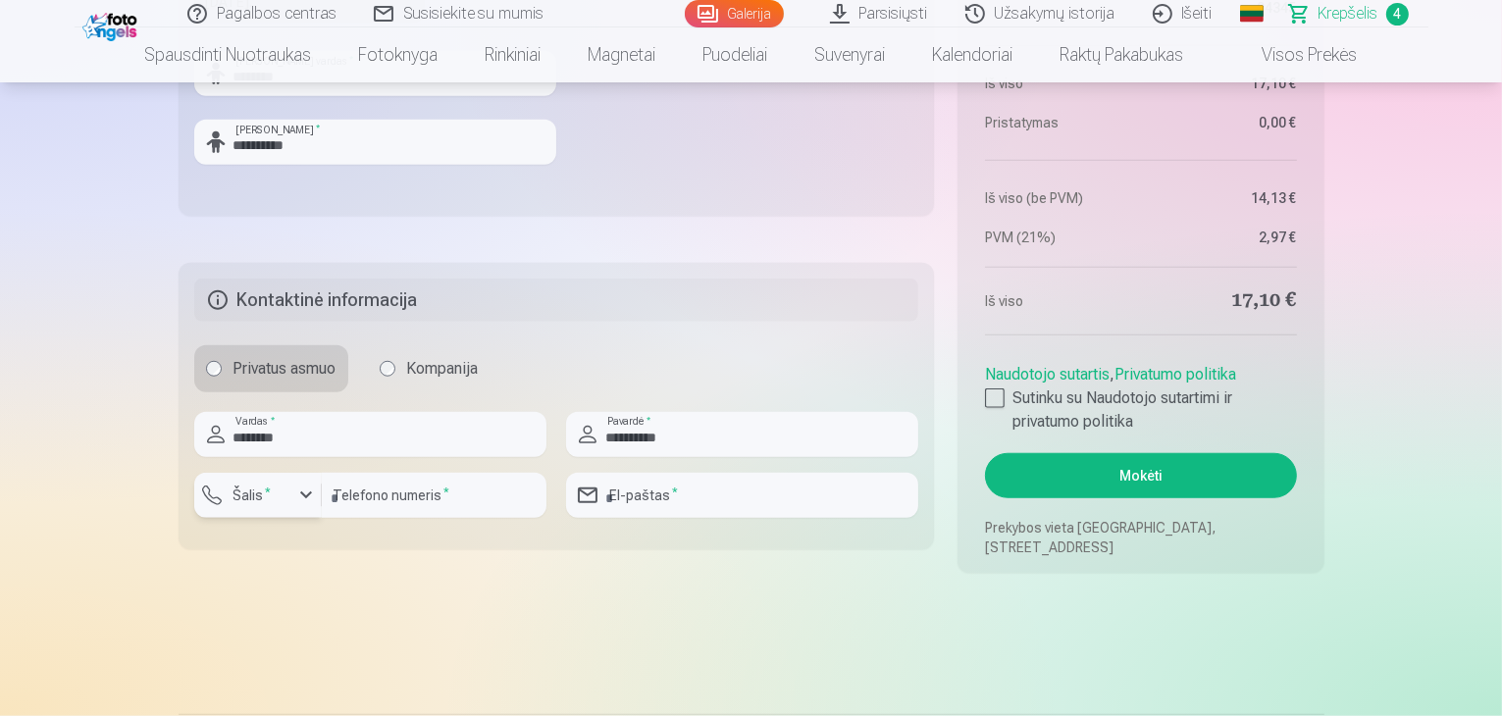
click at [304, 499] on div "button" at bounding box center [306, 496] width 24 height 24
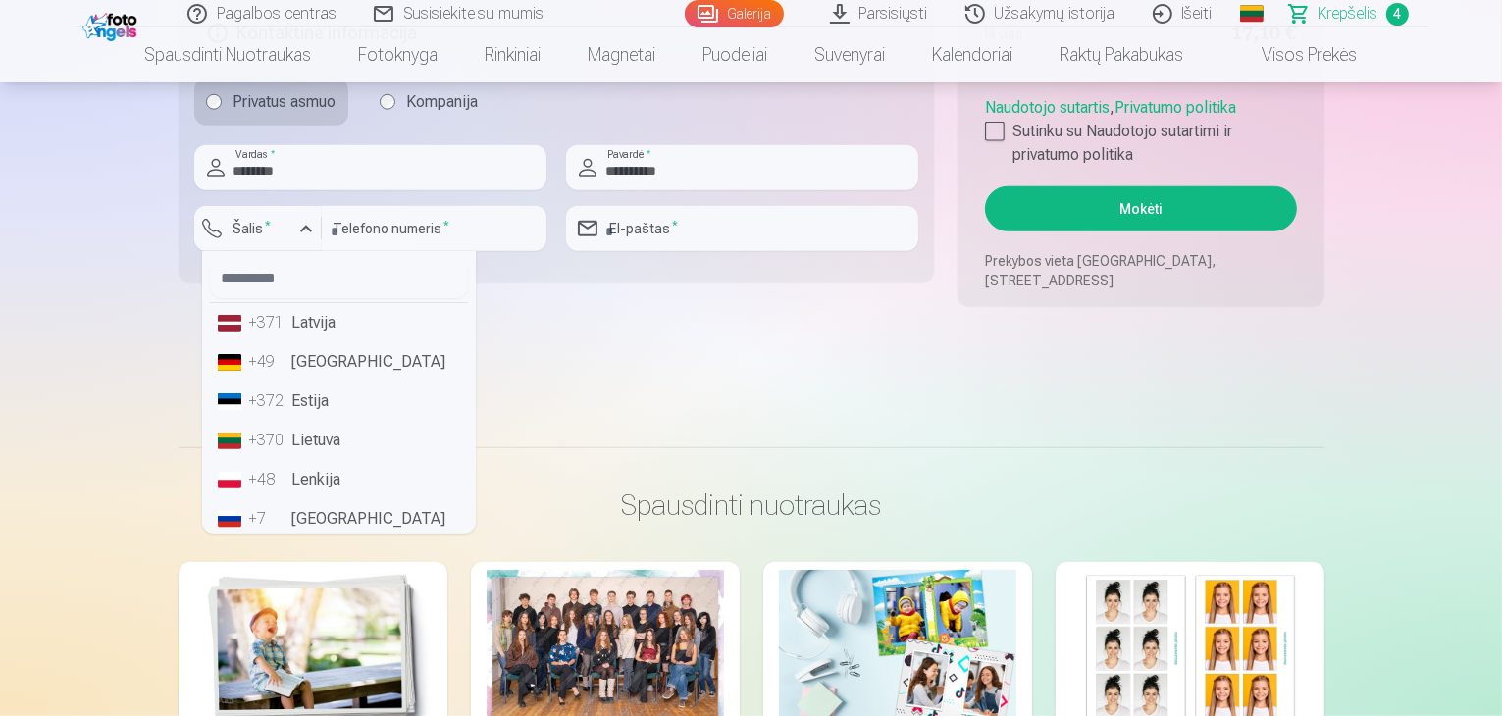
scroll to position [1864, 0]
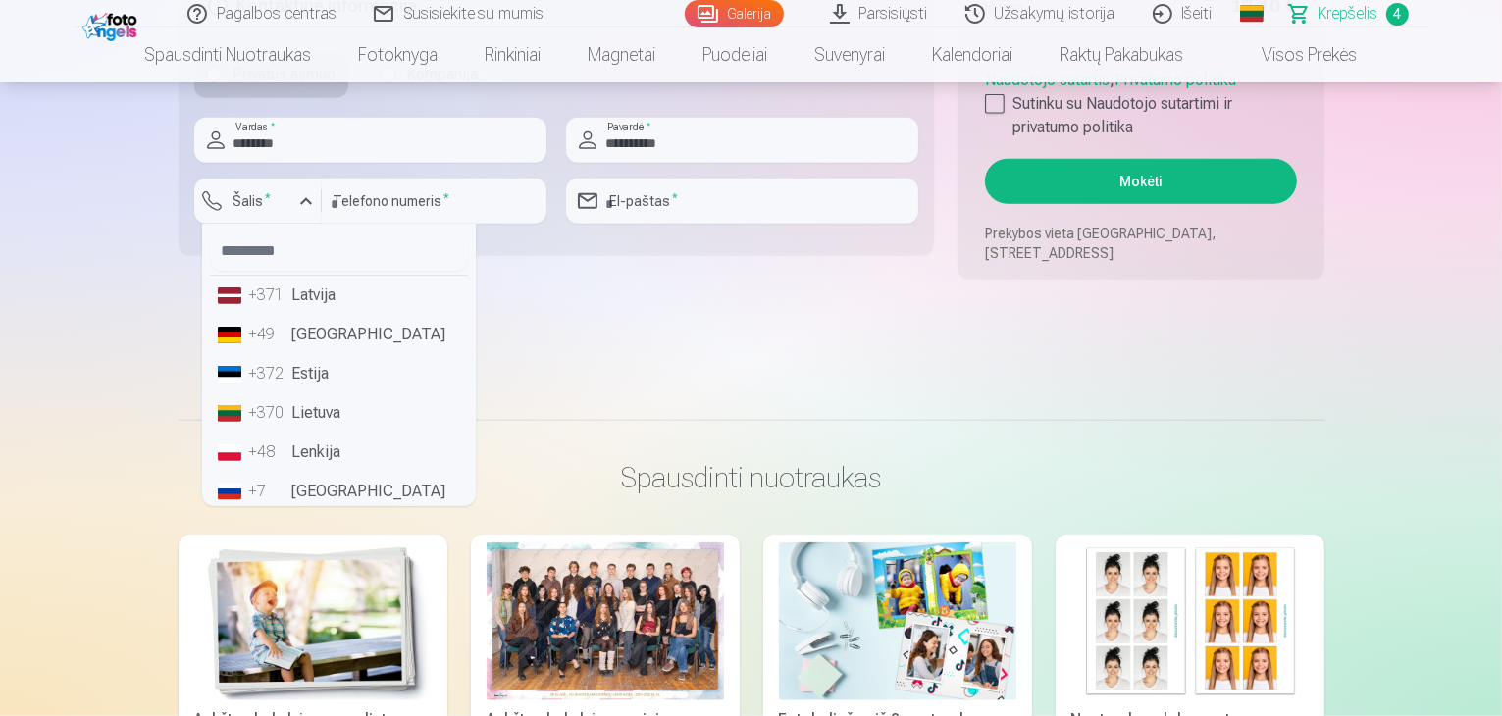
click at [327, 417] on li "+370 Lietuva" at bounding box center [339, 412] width 258 height 39
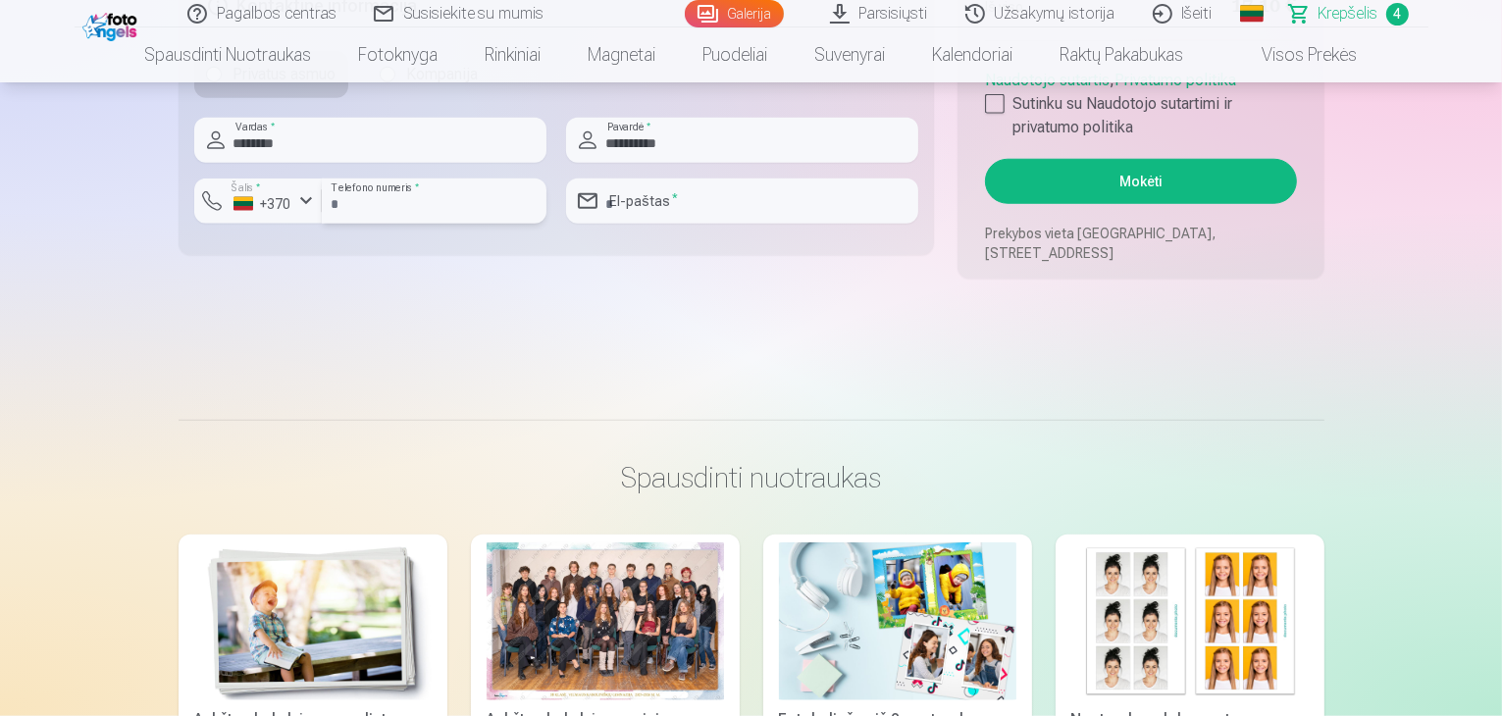
click at [455, 189] on input "number" at bounding box center [434, 201] width 225 height 45
type input "********"
click at [691, 197] on input "email" at bounding box center [742, 201] width 352 height 45
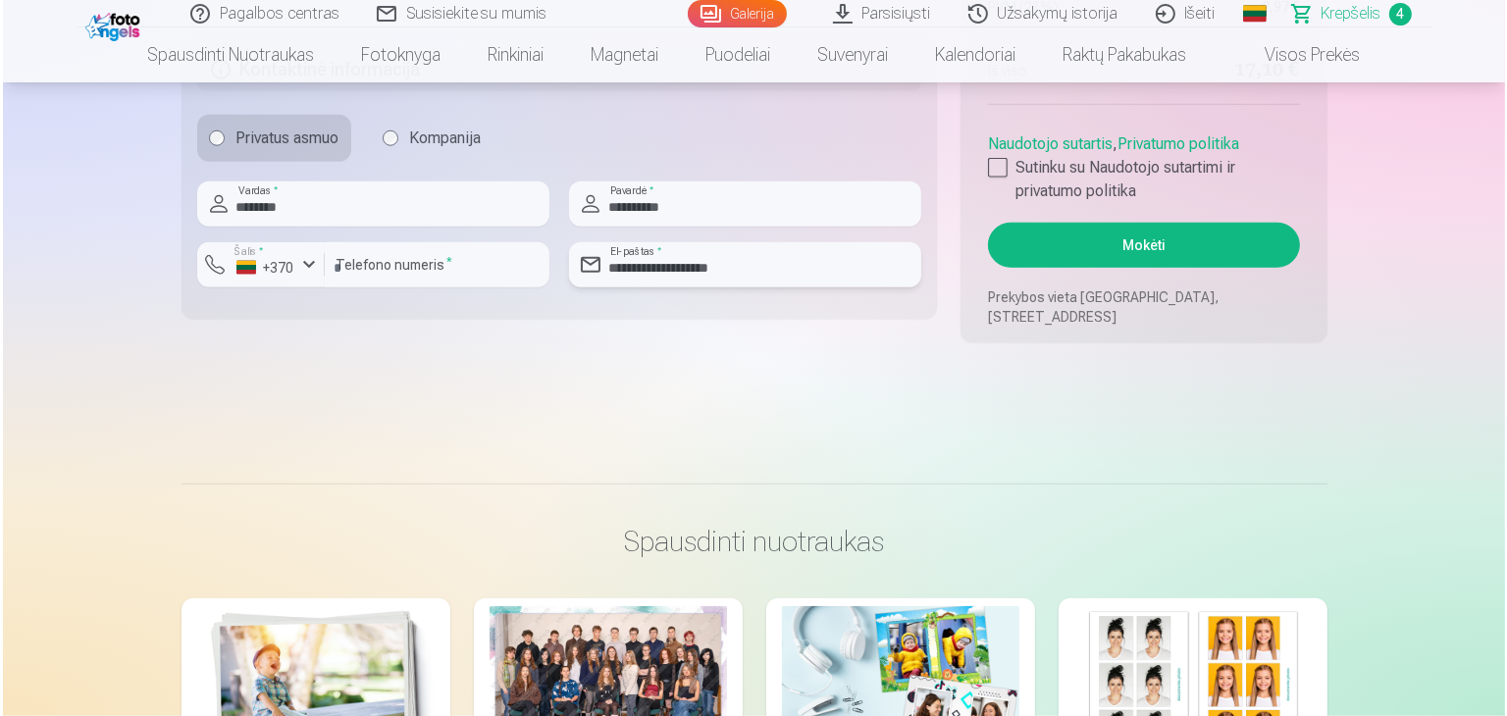
scroll to position [1570, 0]
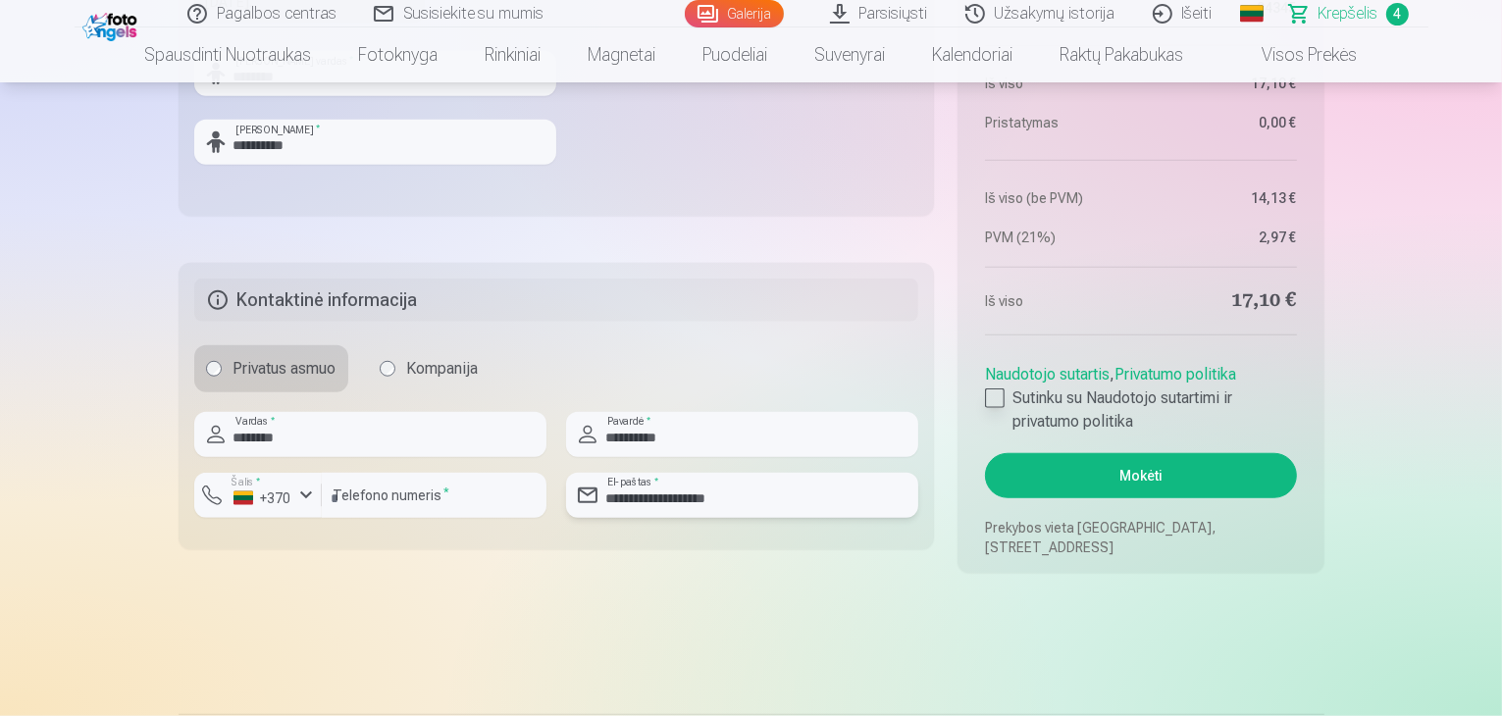
type input "**********"
click at [997, 401] on div at bounding box center [995, 399] width 20 height 20
click at [1140, 478] on button "Mokėti" at bounding box center [1140, 475] width 311 height 45
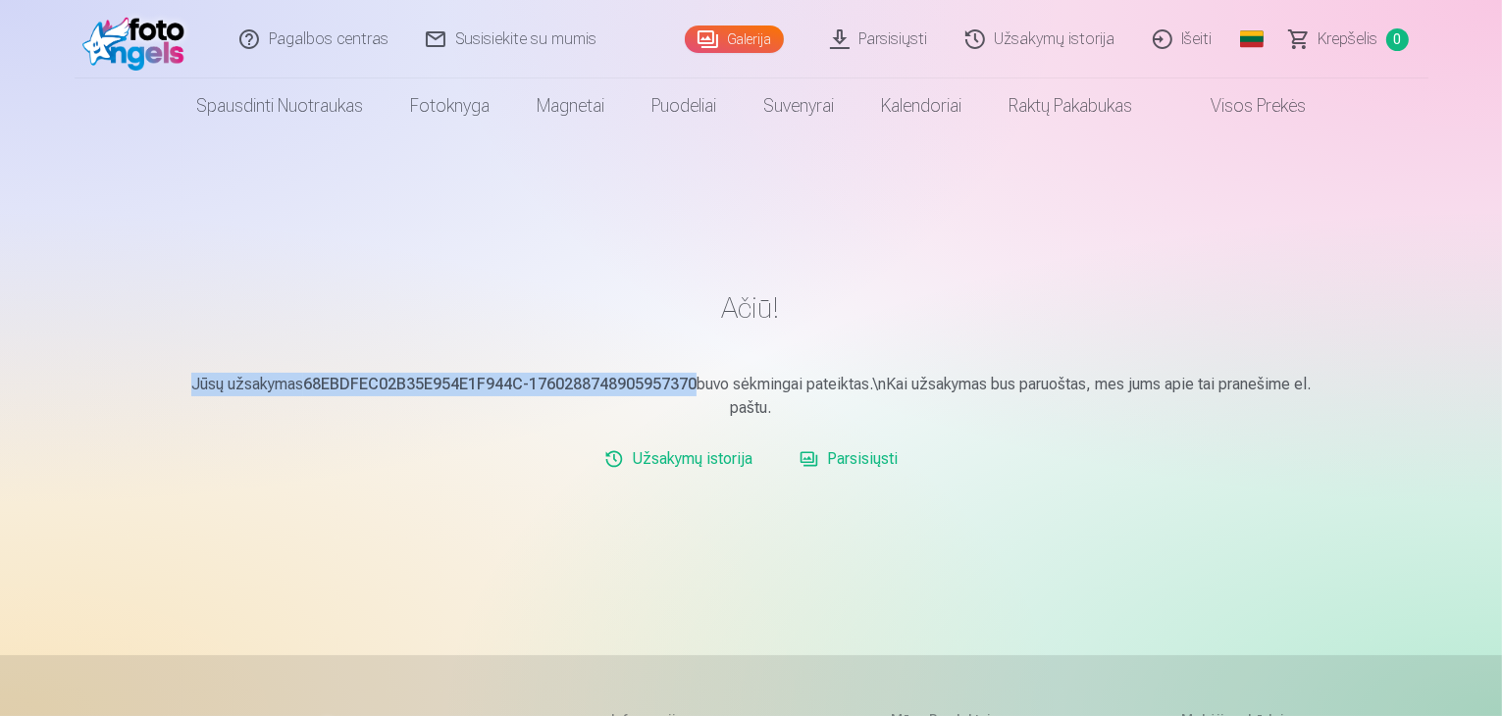
drag, startPoint x: 182, startPoint y: 386, endPoint x: 690, endPoint y: 382, distance: 507.2
click at [690, 382] on p "Jūsų užsakymas 68EBDFEC02B35E954E1F944C-1760288748905957370 buvo sėkmingai pate…" at bounding box center [752, 396] width 1146 height 47
copy p "Jūsų užsakymas 68EBDFEC02B35E954E1F944C-1760288748905957370"
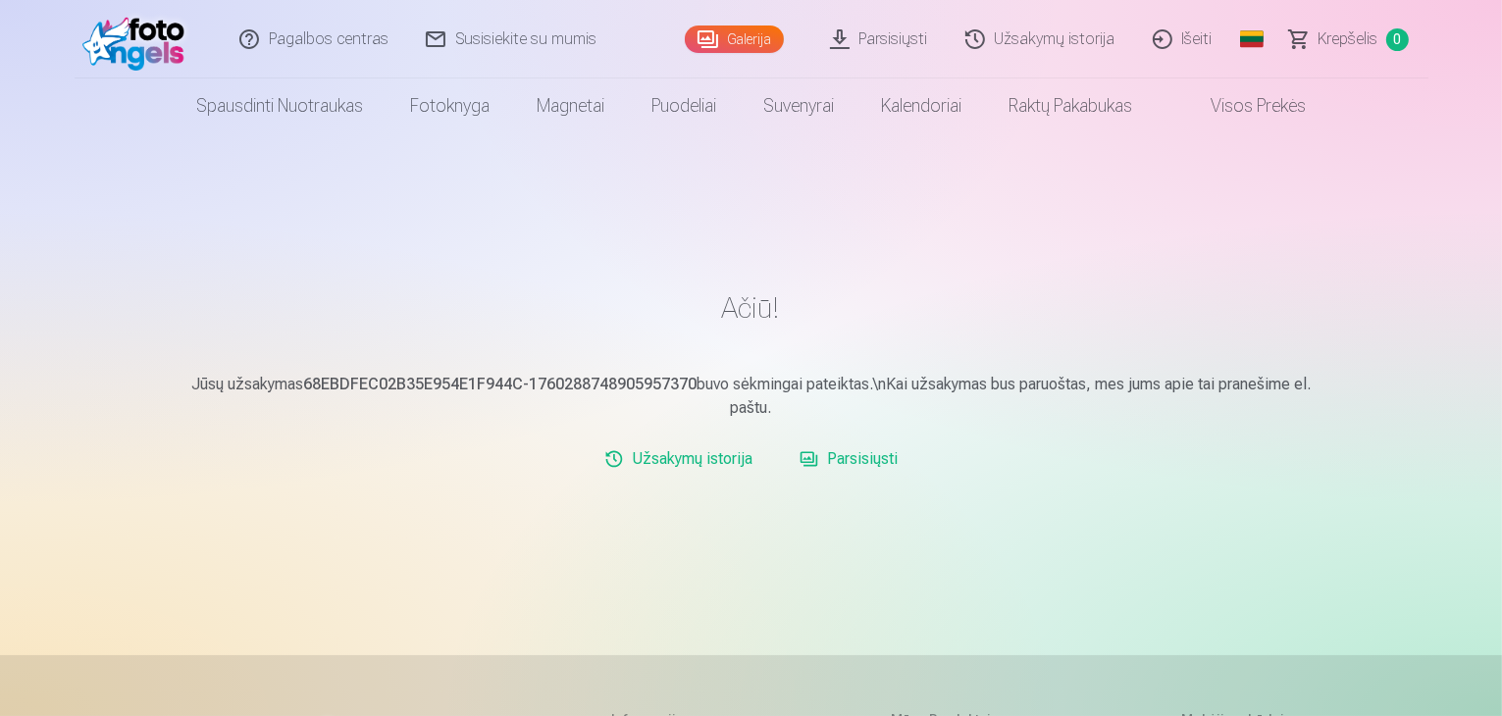
click at [1098, 418] on p "Jūsų užsakymas 68EBDFEC02B35E954E1F944C-1760288748905957370 buvo sėkmingai pate…" at bounding box center [752, 396] width 1146 height 47
click at [1063, 46] on link "Užsakymų istorija" at bounding box center [1041, 39] width 187 height 78
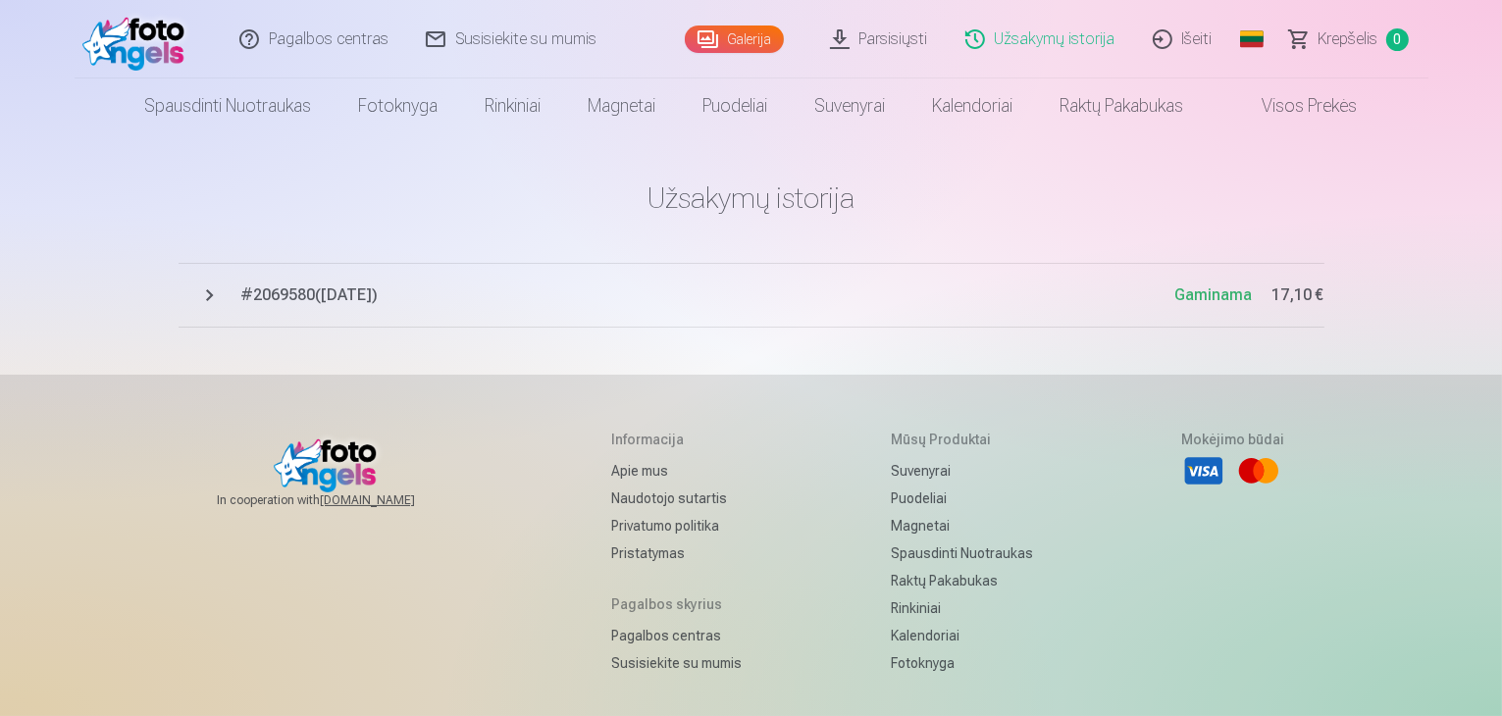
click at [283, 287] on span "# 2069580 ( [DATE] )" at bounding box center [708, 296] width 934 height 24
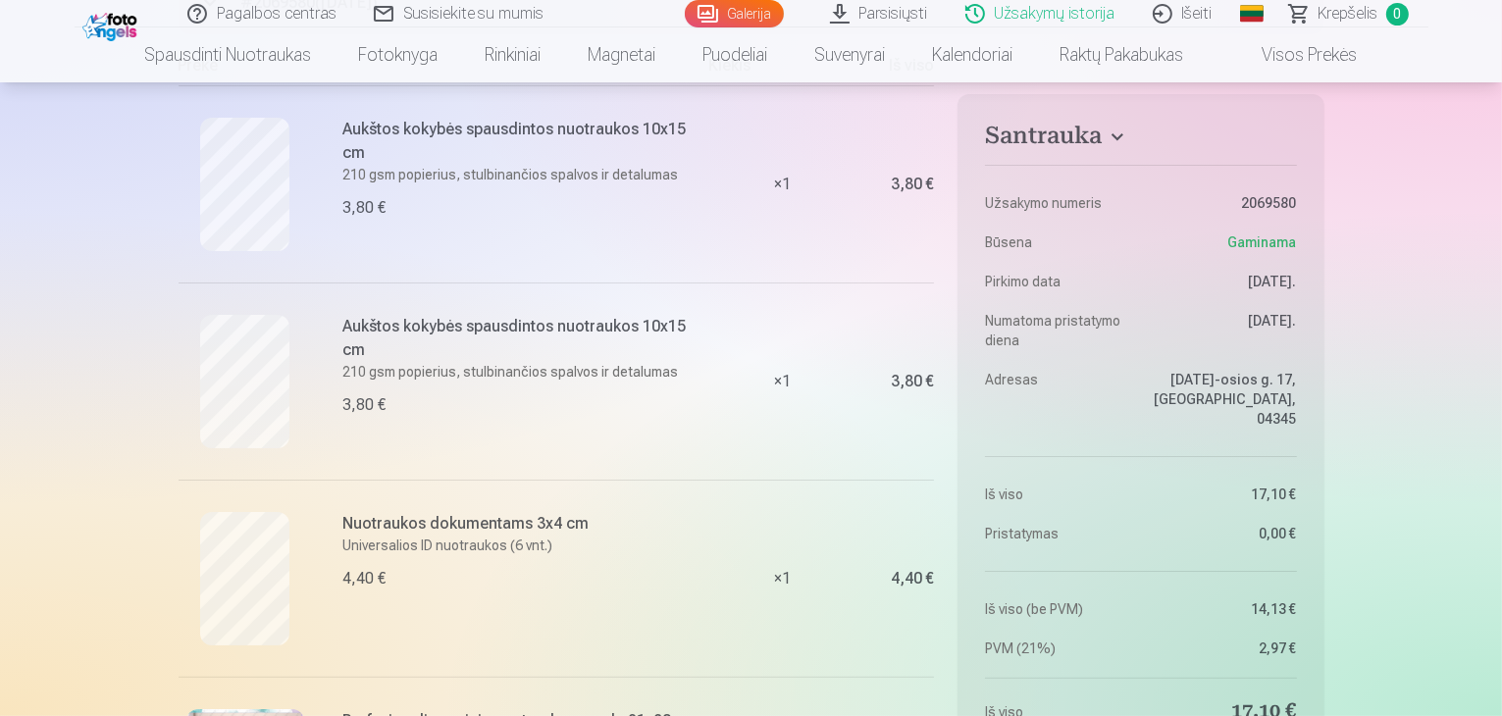
scroll to position [294, 0]
drag, startPoint x: 984, startPoint y: 200, endPoint x: 1295, endPoint y: 200, distance: 311.0
click at [1295, 200] on aside "Santrauka Užsakymo numeris 2069580 Būsena Gaminama Pirkimo data [DATE]. Numatom…" at bounding box center [1141, 463] width 366 height 739
copy dl "Užsakymo numeris 2069580"
click at [1150, 243] on dl "Užsakymo numeris 2069580 Būsena Gaminama Pirkimo data 12.10.2025. Numatoma pris…" at bounding box center [1140, 407] width 311 height 501
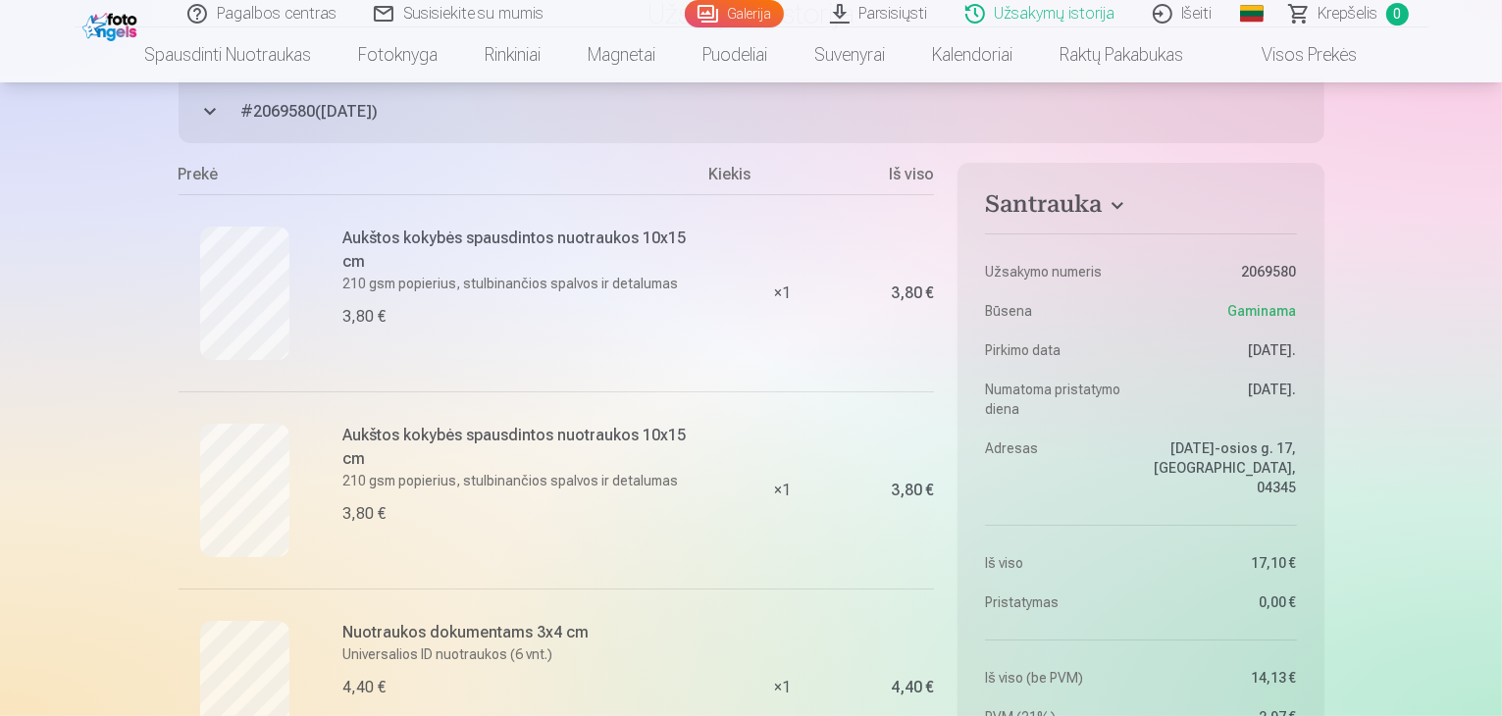
scroll to position [0, 0]
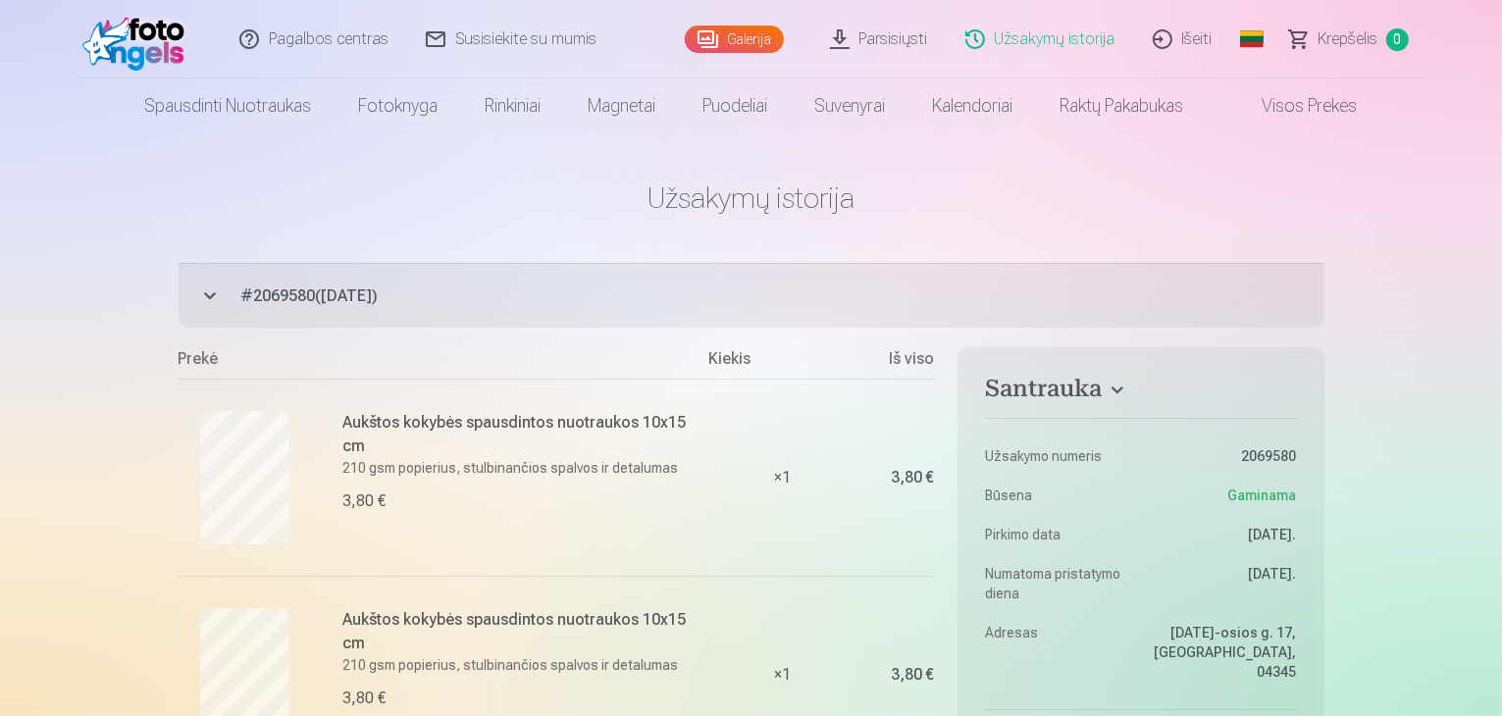
click at [461, 39] on link "Susisiekite su mumis" at bounding box center [512, 39] width 208 height 78
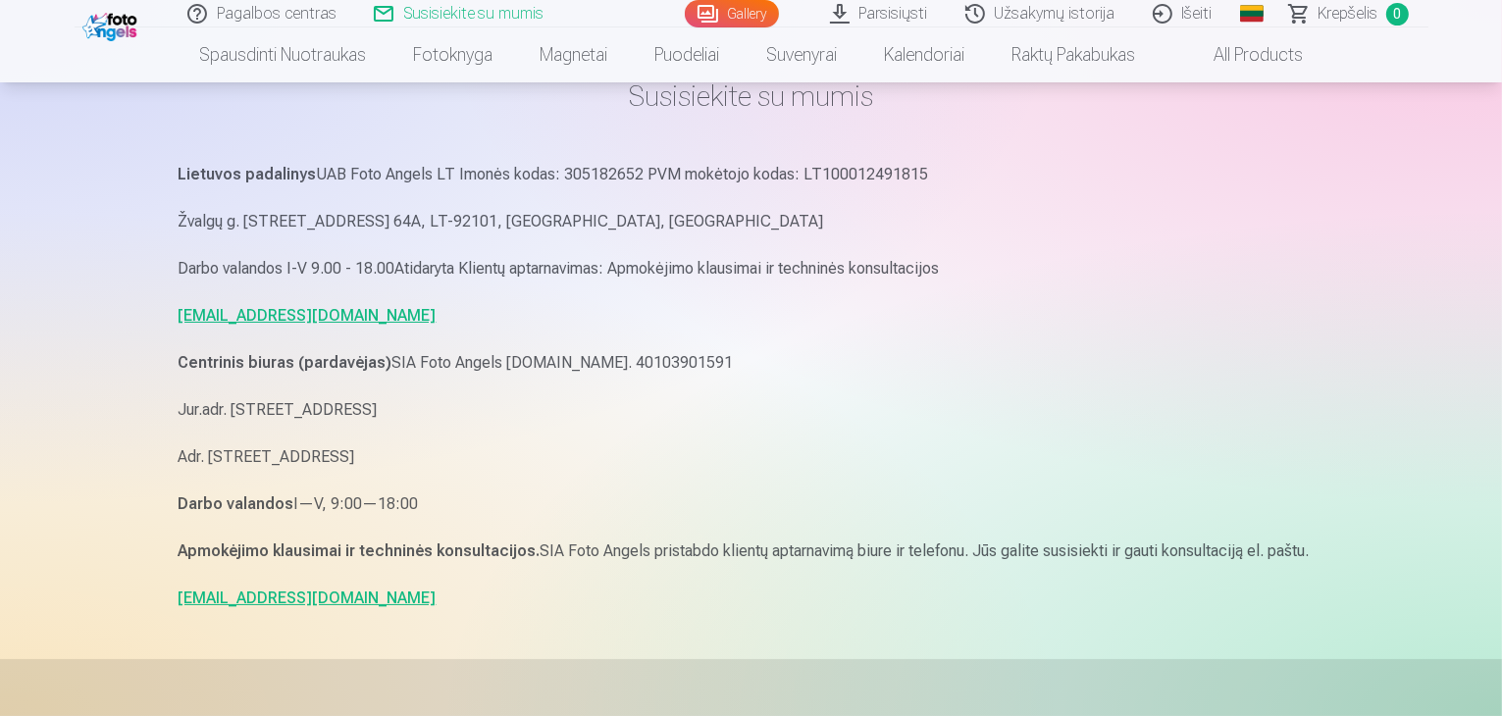
scroll to position [98, 0]
click at [203, 323] on link "[EMAIL_ADDRESS][DOMAIN_NAME]" at bounding box center [308, 319] width 258 height 19
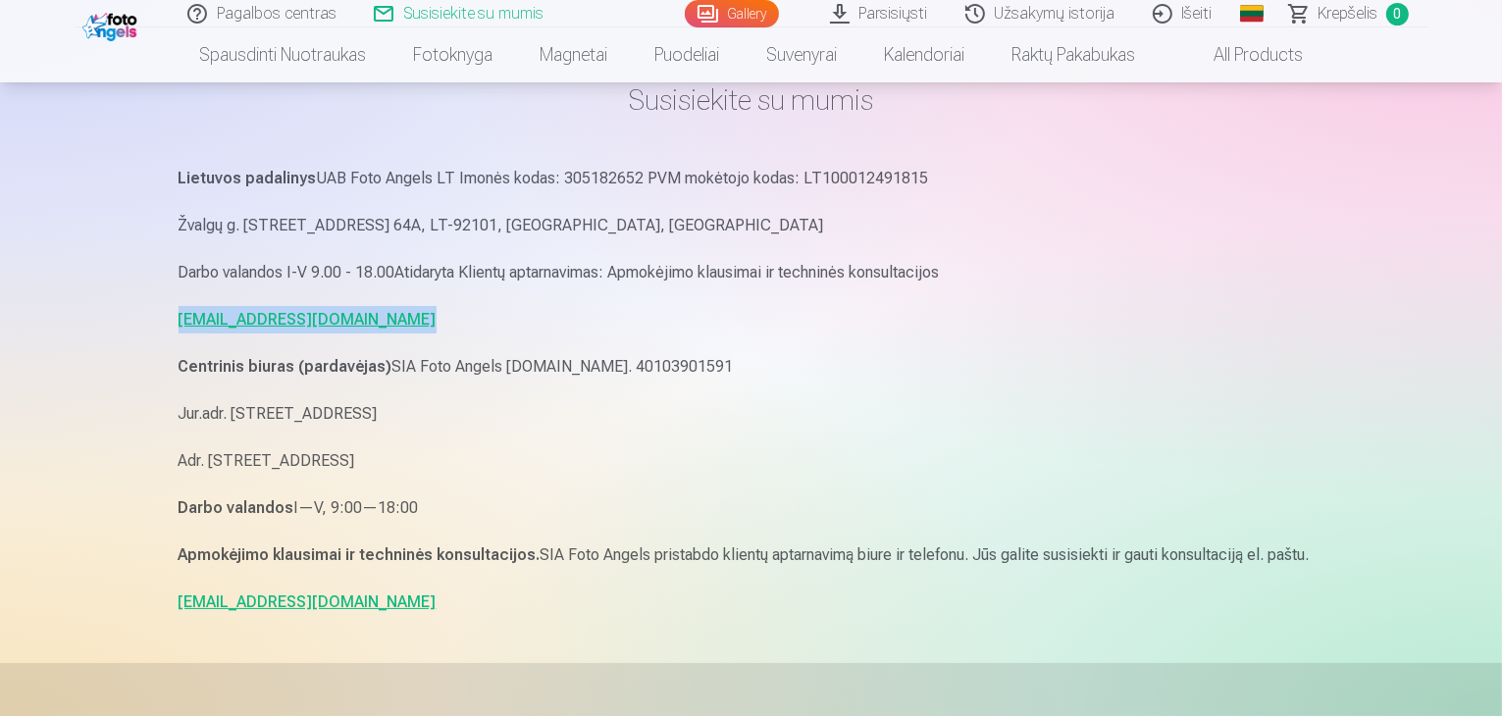
drag, startPoint x: 174, startPoint y: 323, endPoint x: 422, endPoint y: 321, distance: 248.2
click at [422, 321] on div "Susisiekite su mumis Lietuvos padalinys UAB Foto Angels LT Imonės kodas: 305182…" at bounding box center [751, 552] width 1177 height 1301
copy link "[EMAIL_ADDRESS][DOMAIN_NAME]"
click at [480, 315] on p "[EMAIL_ADDRESS][DOMAIN_NAME]" at bounding box center [752, 319] width 1146 height 27
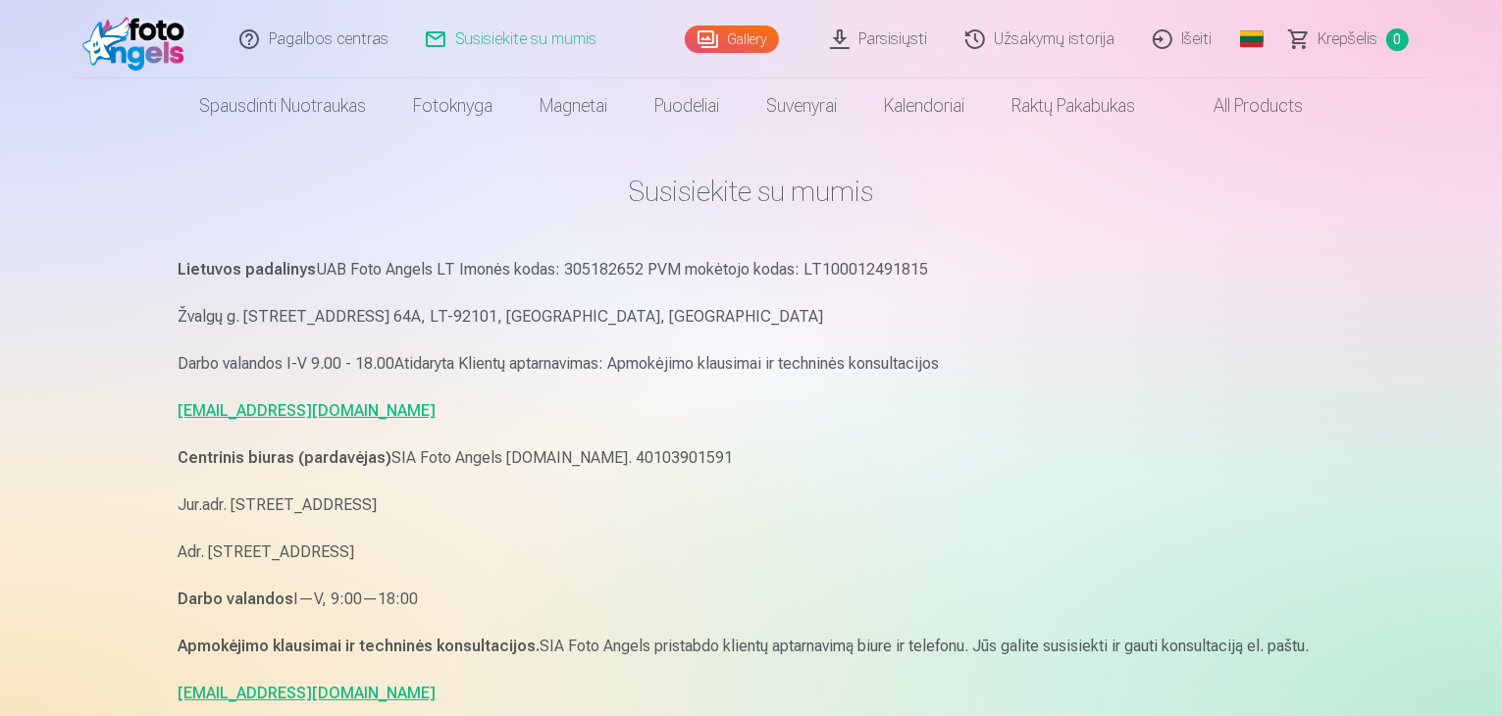
scroll to position [0, 0]
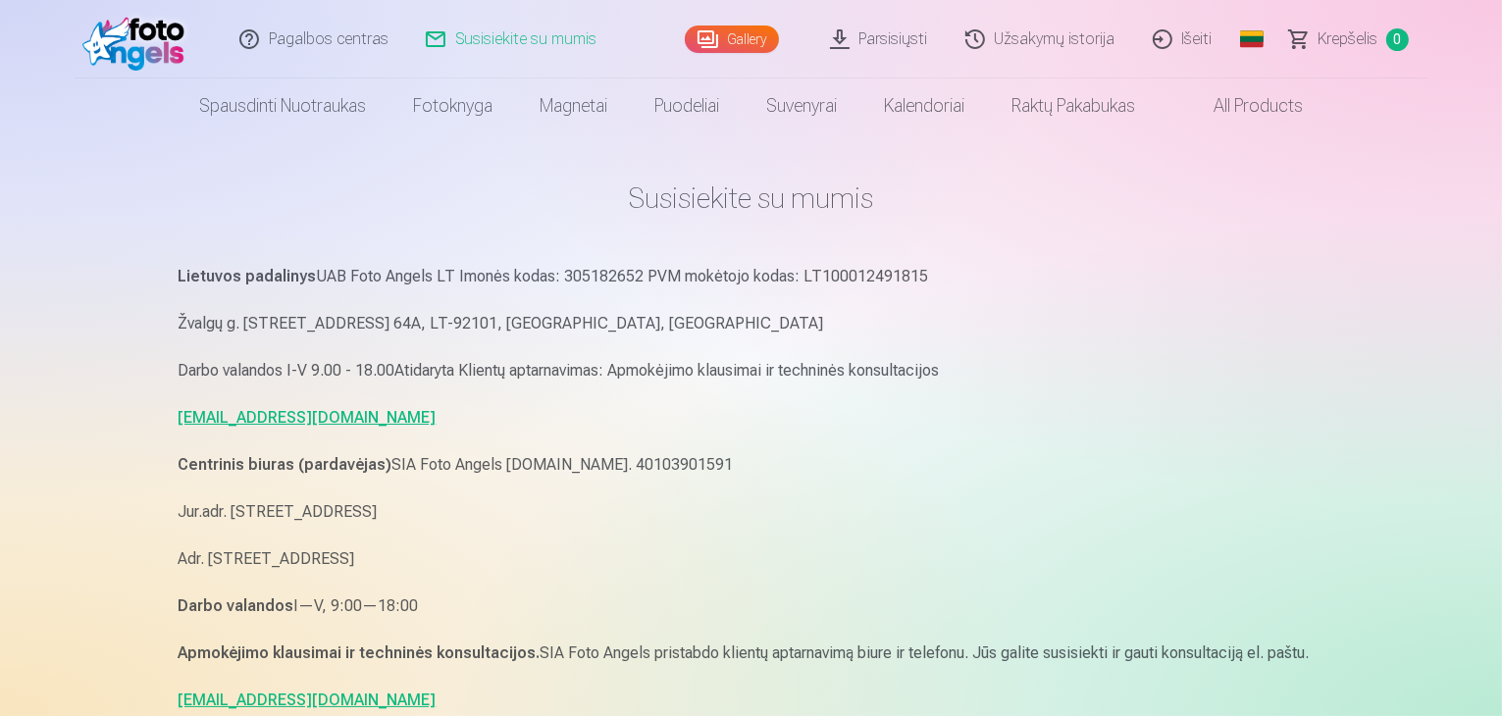
click at [1039, 39] on link "Užsakymų istorija" at bounding box center [1041, 39] width 187 height 78
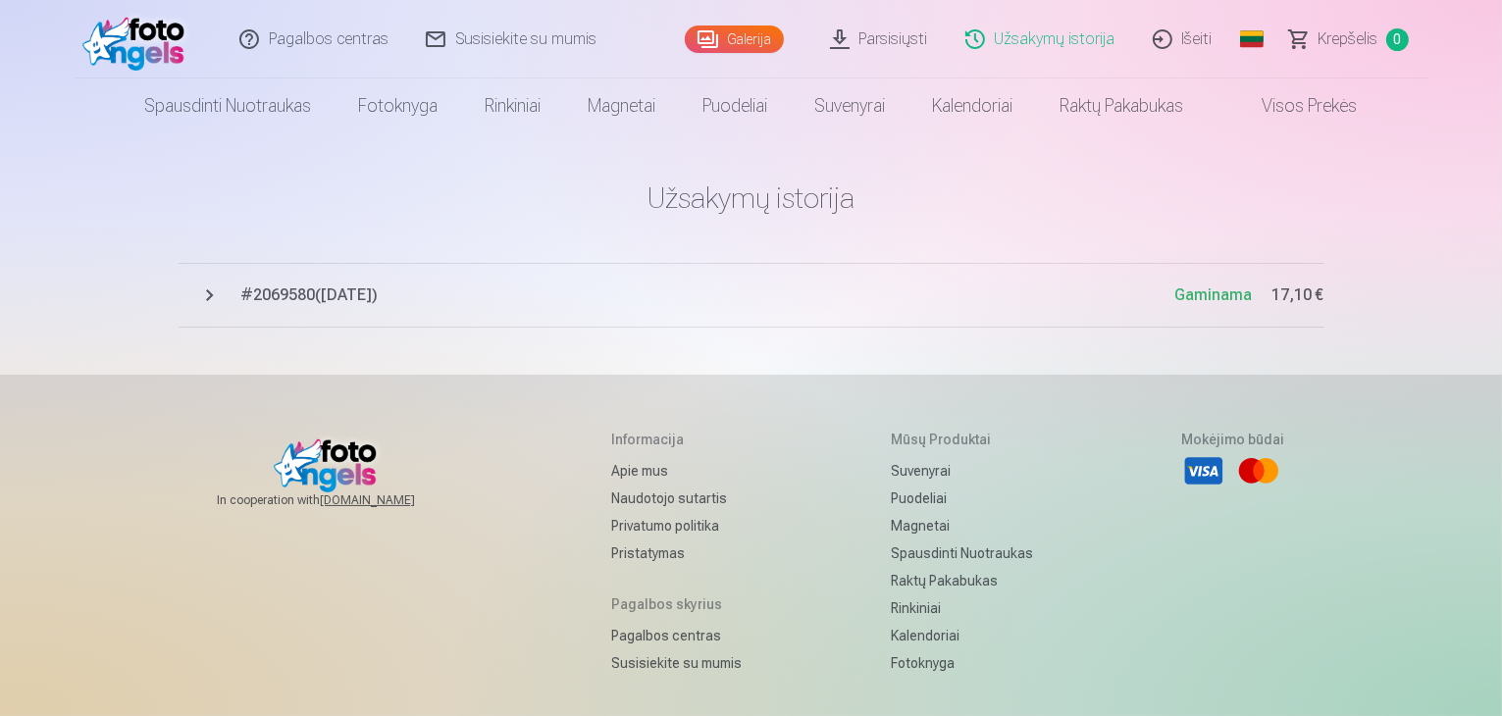
click at [297, 299] on span "# 2069580 ( [DATE] )" at bounding box center [708, 296] width 934 height 24
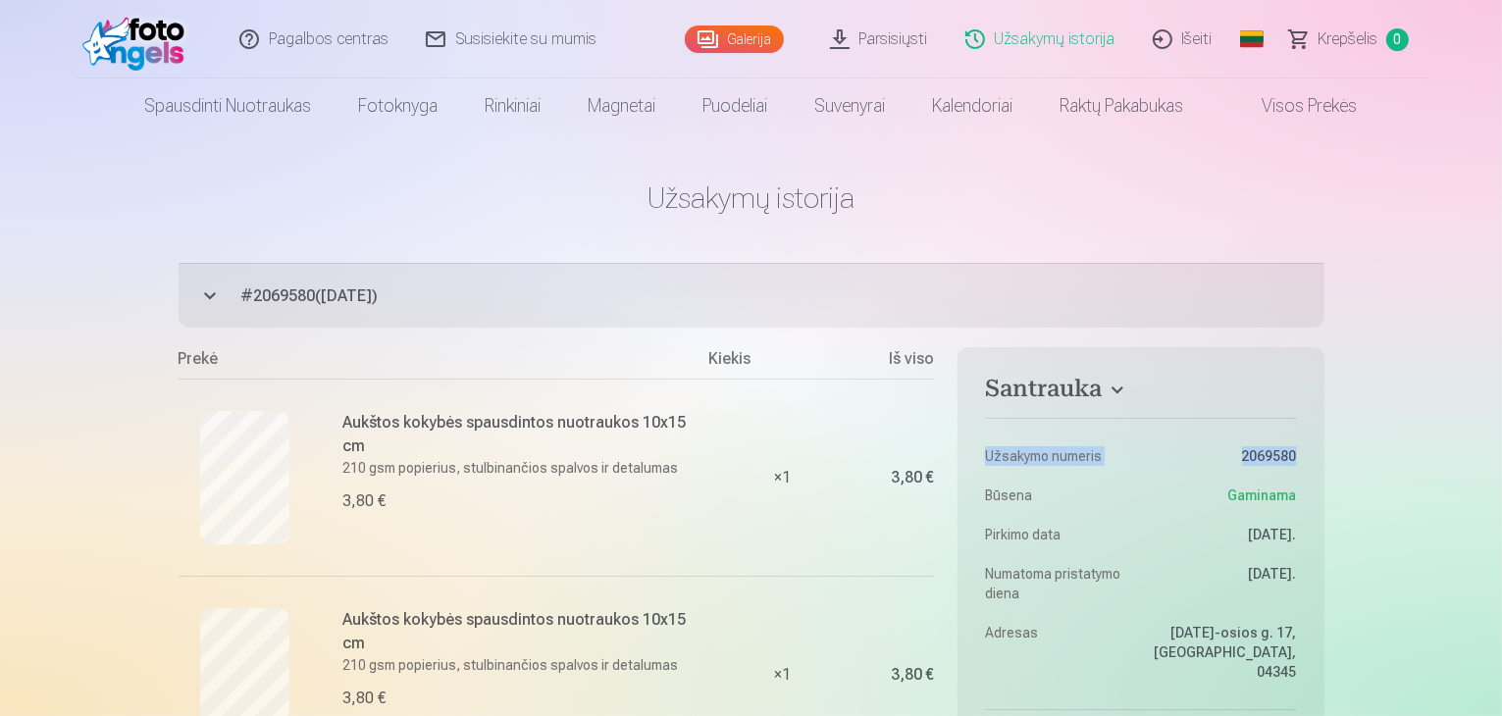
drag, startPoint x: 980, startPoint y: 461, endPoint x: 1310, endPoint y: 461, distance: 329.7
click at [1310, 461] on aside "Santrauka Užsakymo numeris 2069580 Būsena Gaminama Pirkimo data [DATE]. Numatom…" at bounding box center [1141, 716] width 366 height 739
copy dl "Užsakymo numeris 2069580"
click at [876, 41] on link "Parsisiųsti" at bounding box center [879, 39] width 135 height 78
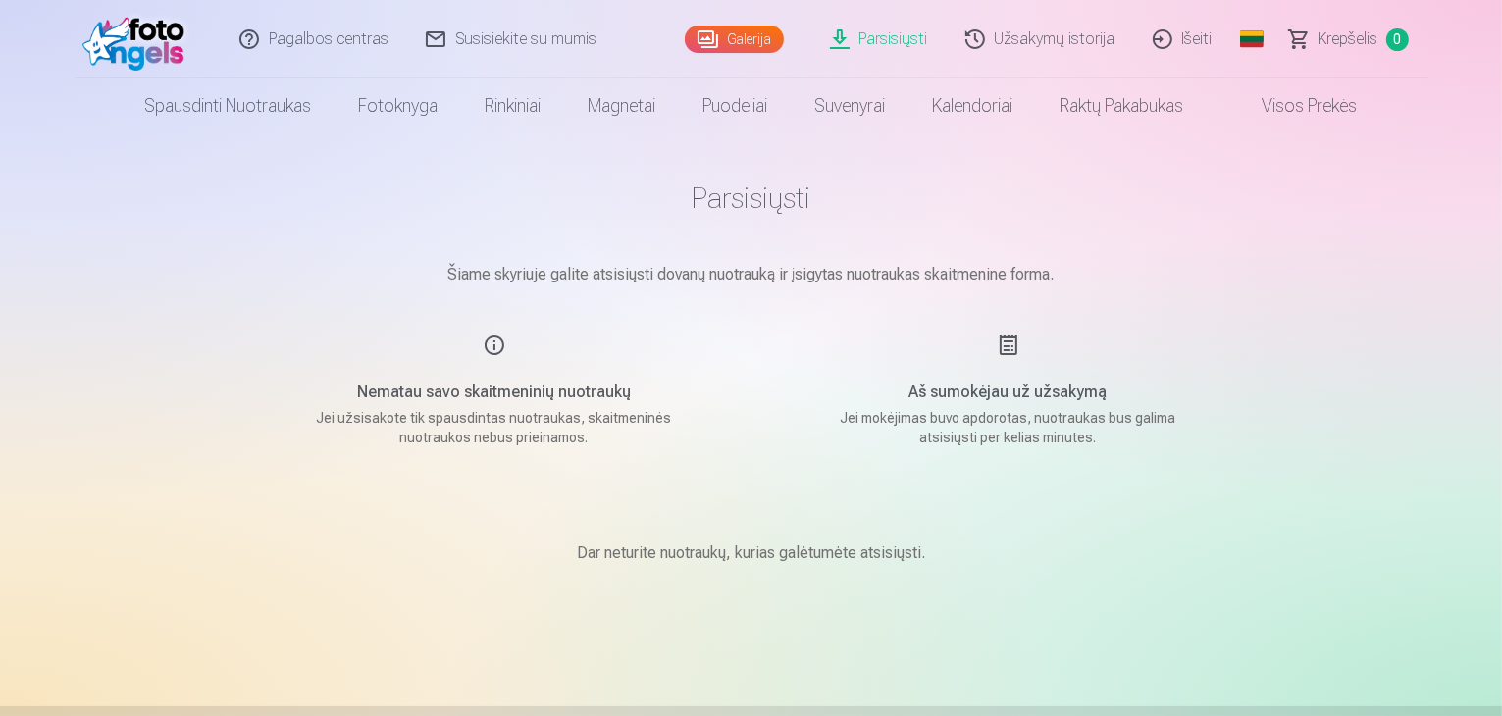
click at [1195, 44] on link "Išeiti" at bounding box center [1183, 39] width 97 height 78
